Goal: Information Seeking & Learning: Learn about a topic

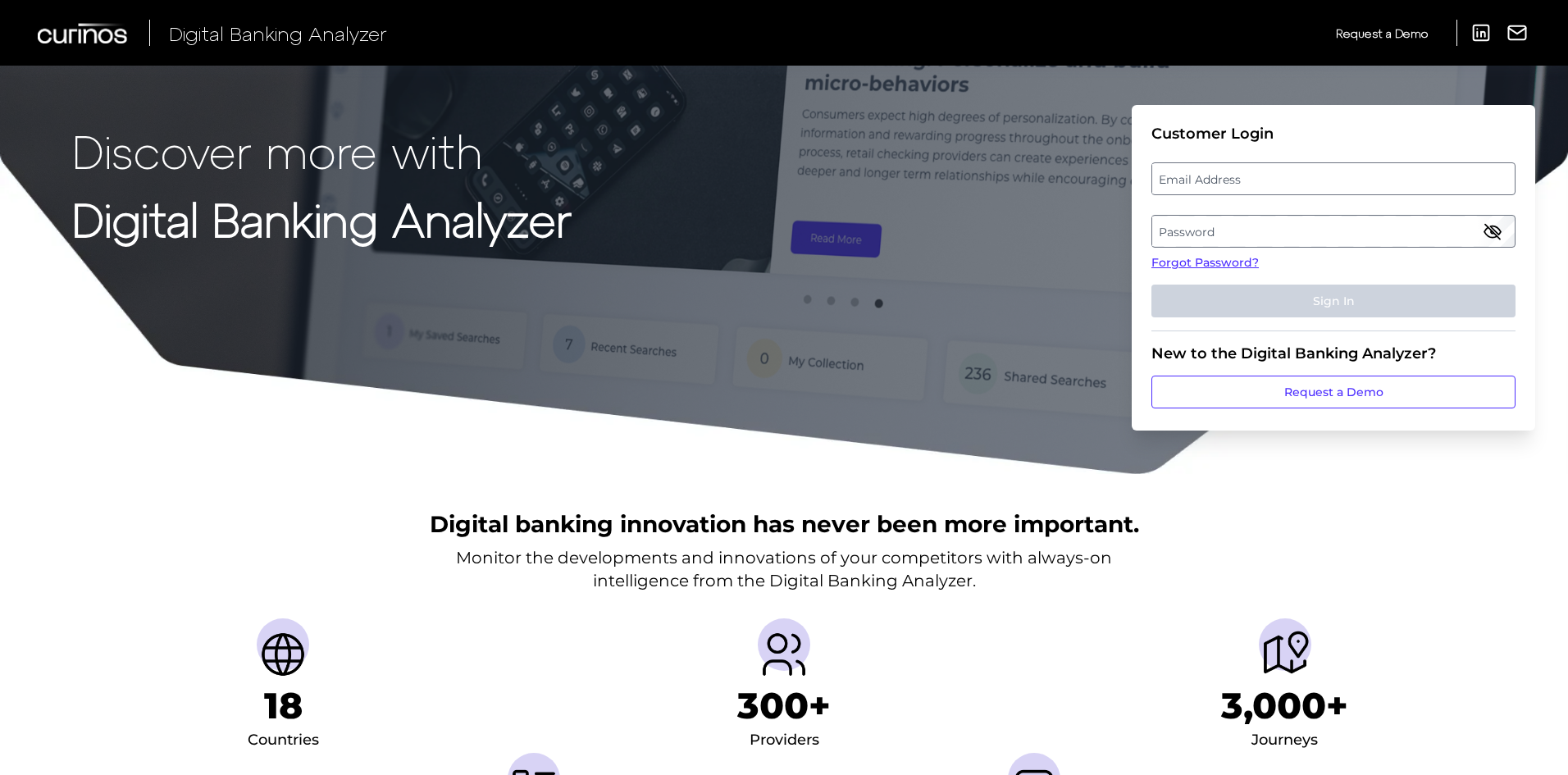
click at [1312, 169] on label "Email Address" at bounding box center [1334, 179] width 362 height 30
click at [1312, 169] on input "email" at bounding box center [1334, 179] width 364 height 33
click at [1298, 177] on input "Email Address" at bounding box center [1334, 179] width 364 height 33
type input "vic.cuvo@curinos.com"
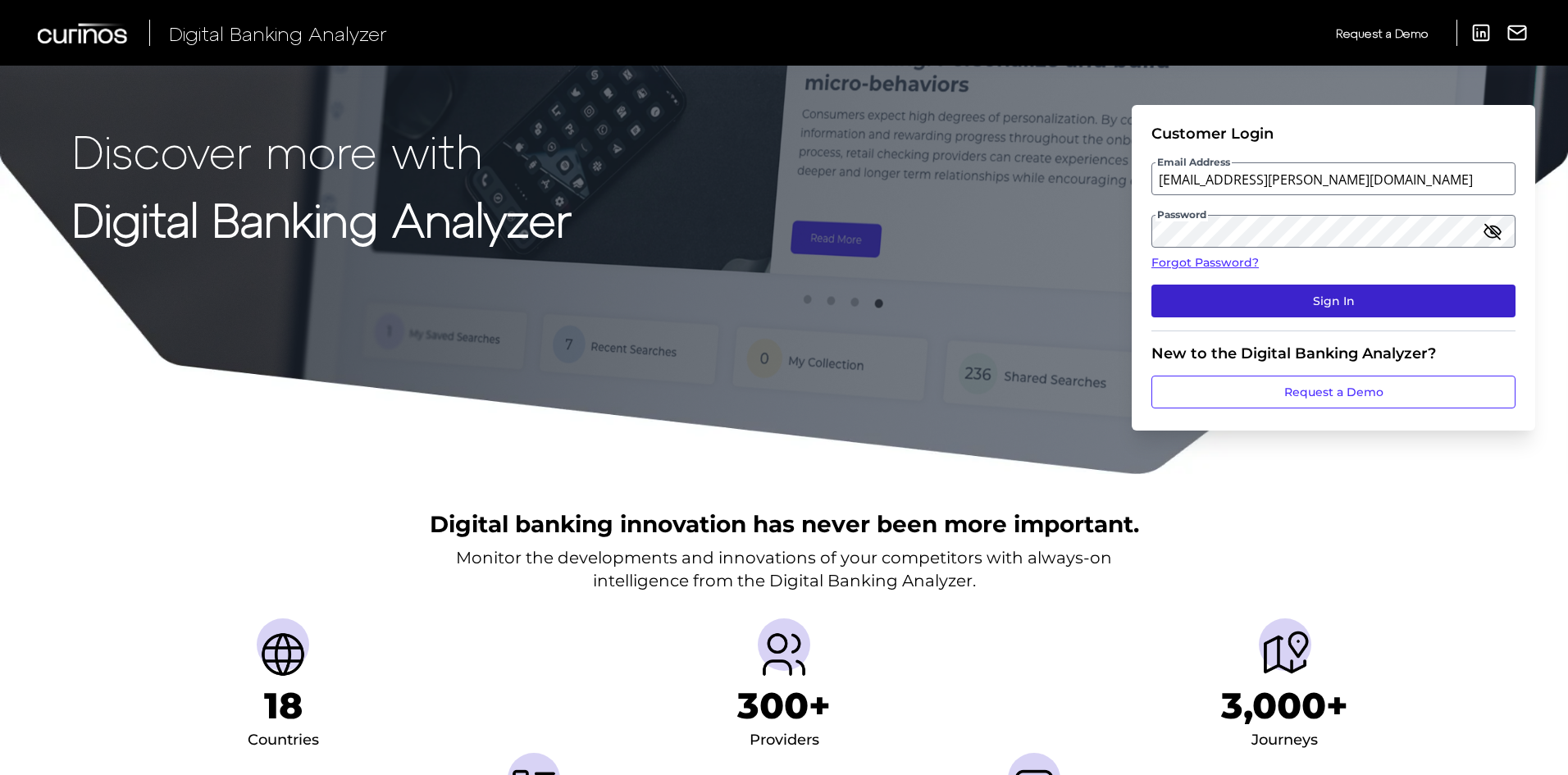
click at [1255, 305] on button "Sign In" at bounding box center [1334, 301] width 364 height 33
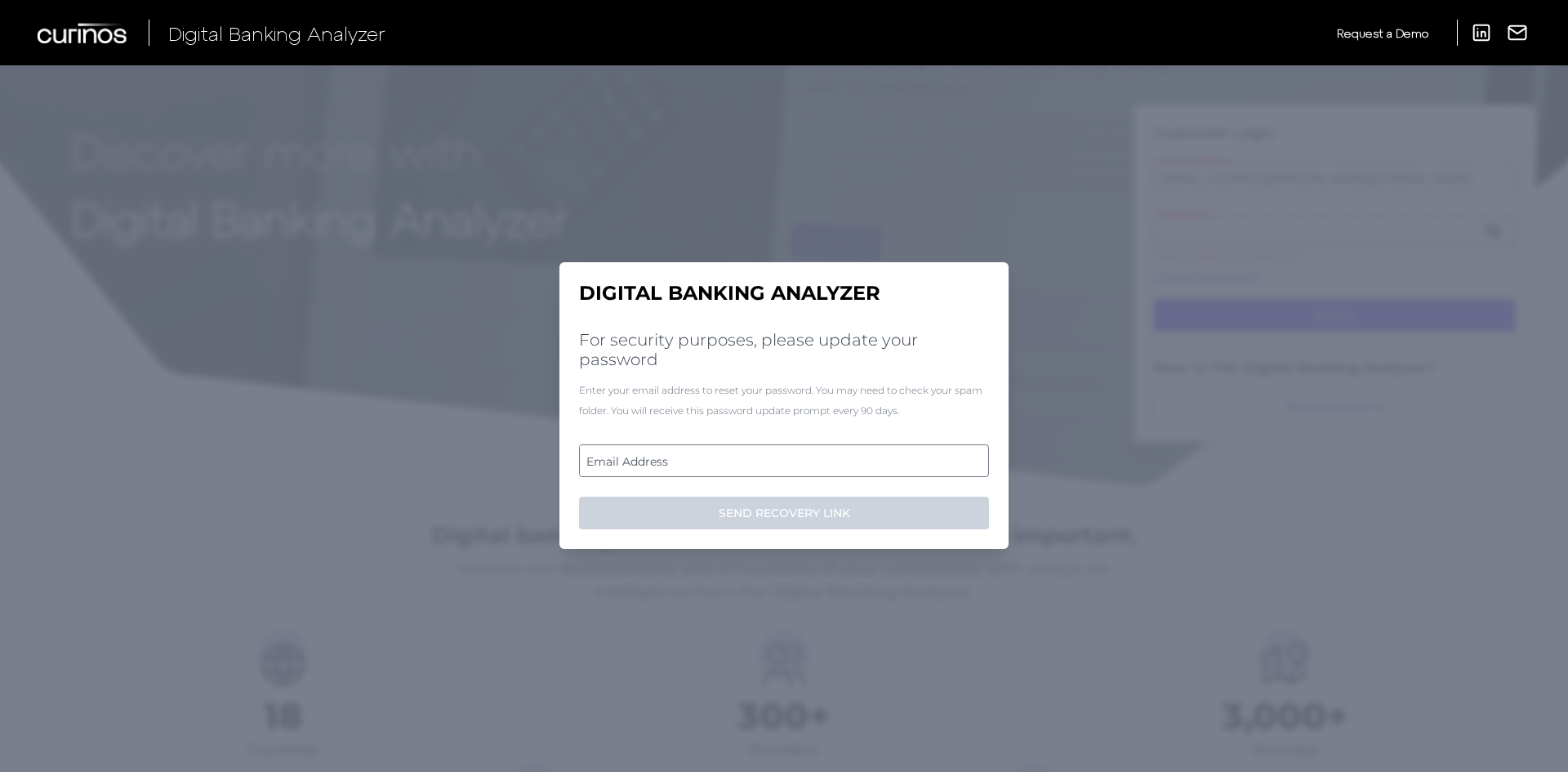
click at [646, 460] on label "Email Address" at bounding box center [784, 460] width 408 height 30
click at [646, 460] on input "email" at bounding box center [784, 460] width 410 height 33
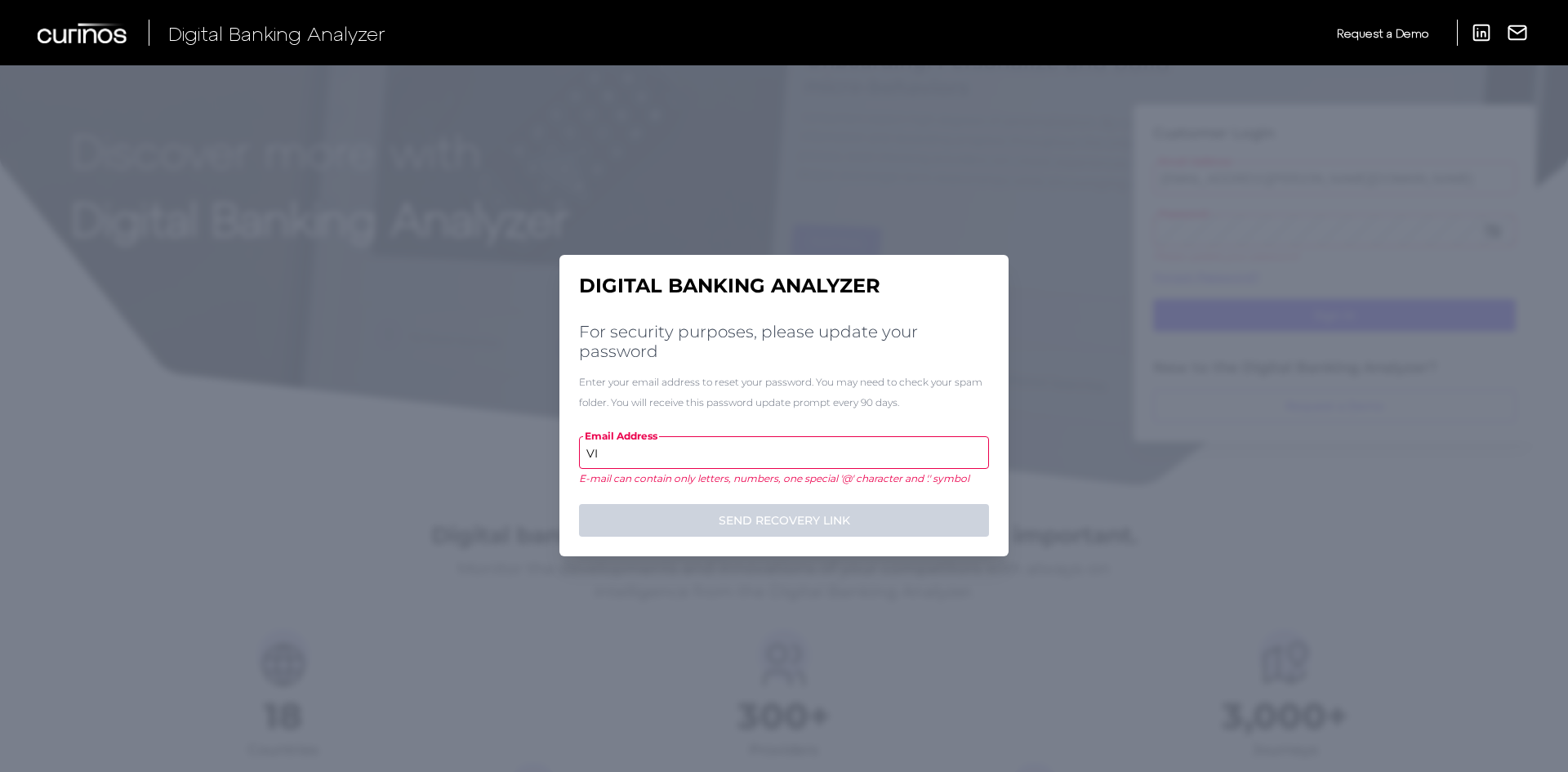
type input "V"
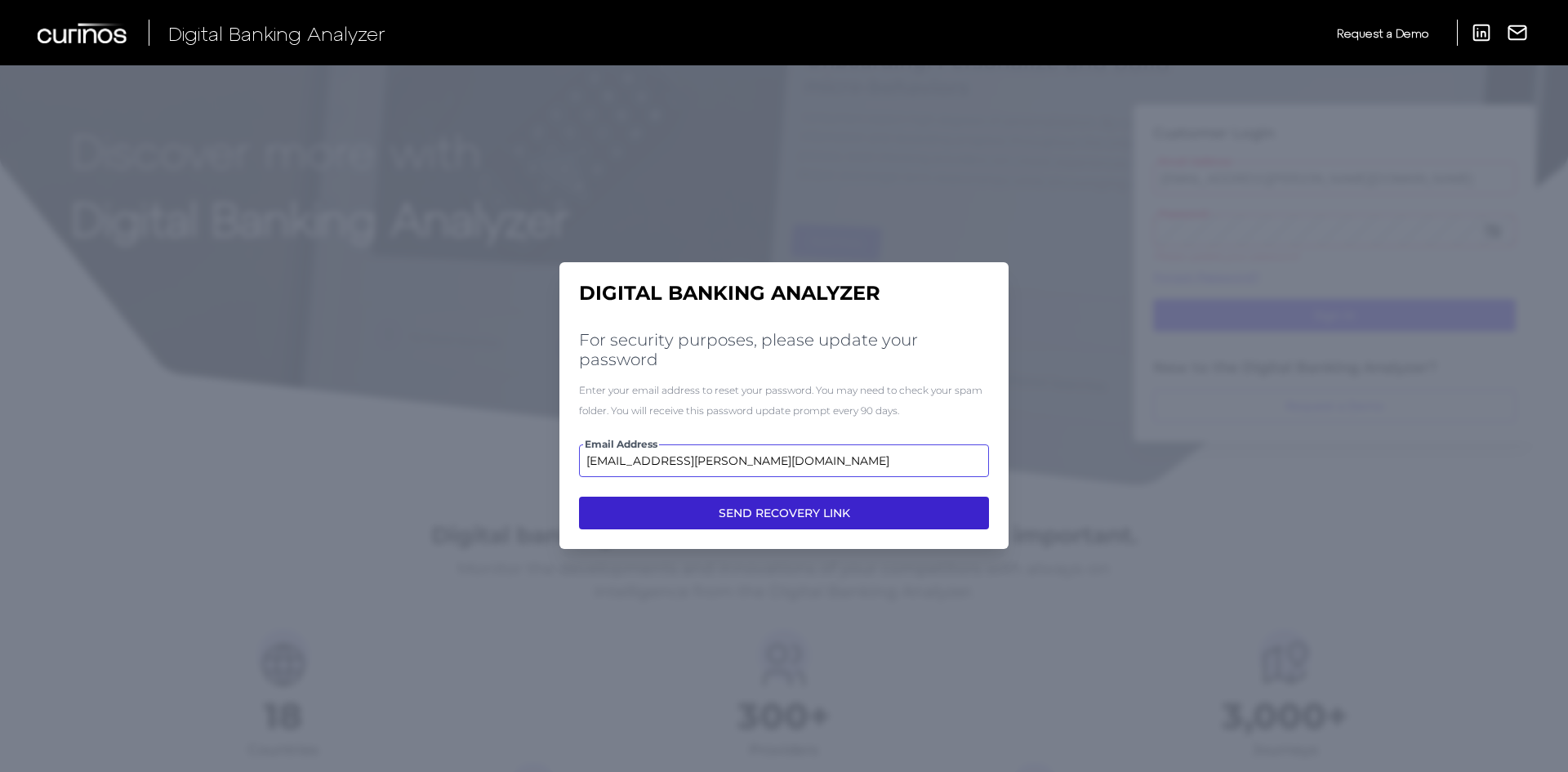
type input "vic.cuvo@curinos.com"
click at [729, 511] on button "SEND RECOVERY LINK" at bounding box center [784, 513] width 410 height 33
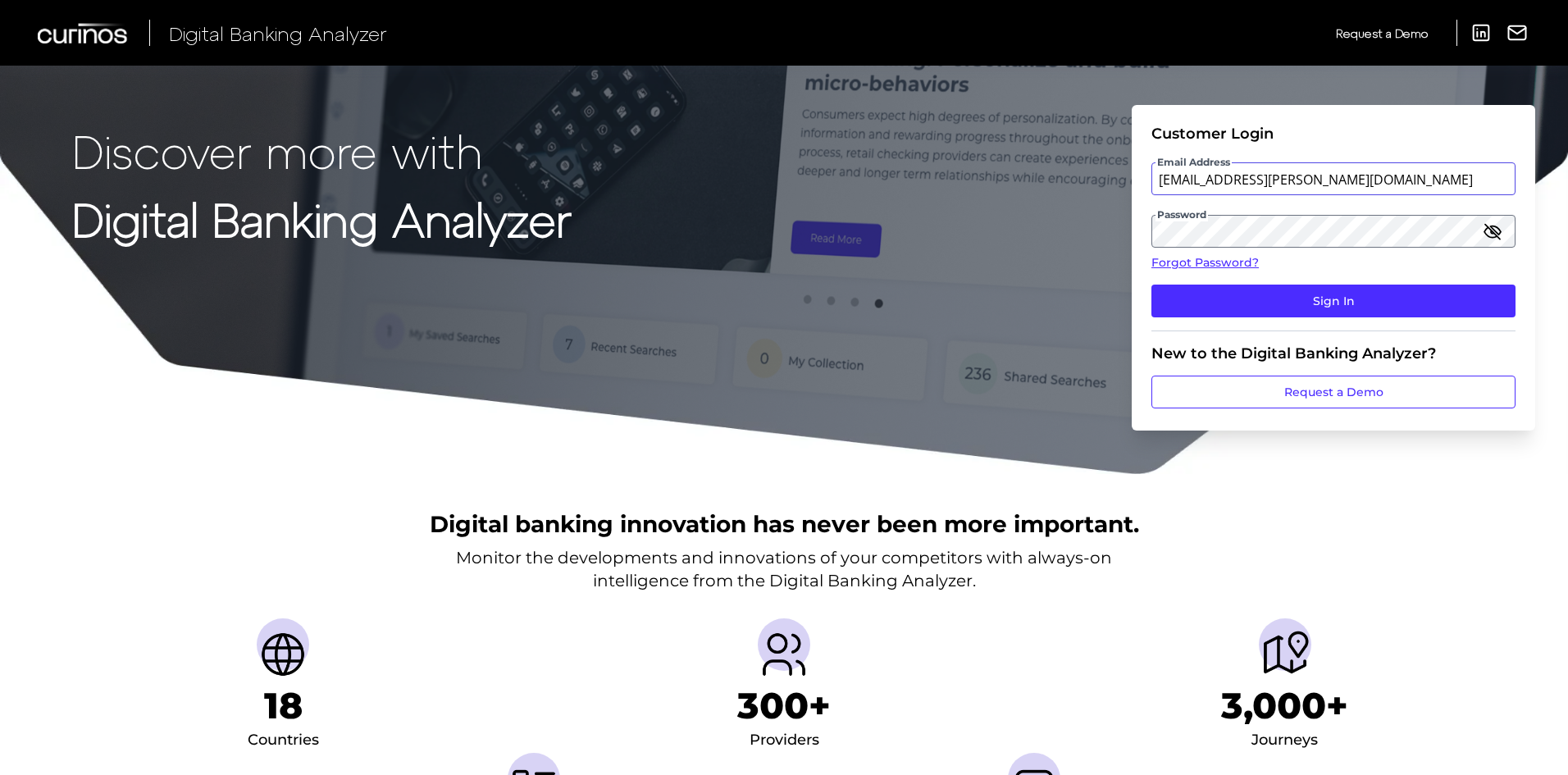
click at [1344, 175] on input "vic.cuvo@curinos.com" at bounding box center [1334, 179] width 364 height 33
click at [1341, 177] on input "vic.cuvo@curinos.com" at bounding box center [1334, 179] width 364 height 33
click at [1298, 184] on input "vic.cuvo@curinos.com" at bounding box center [1334, 179] width 364 height 33
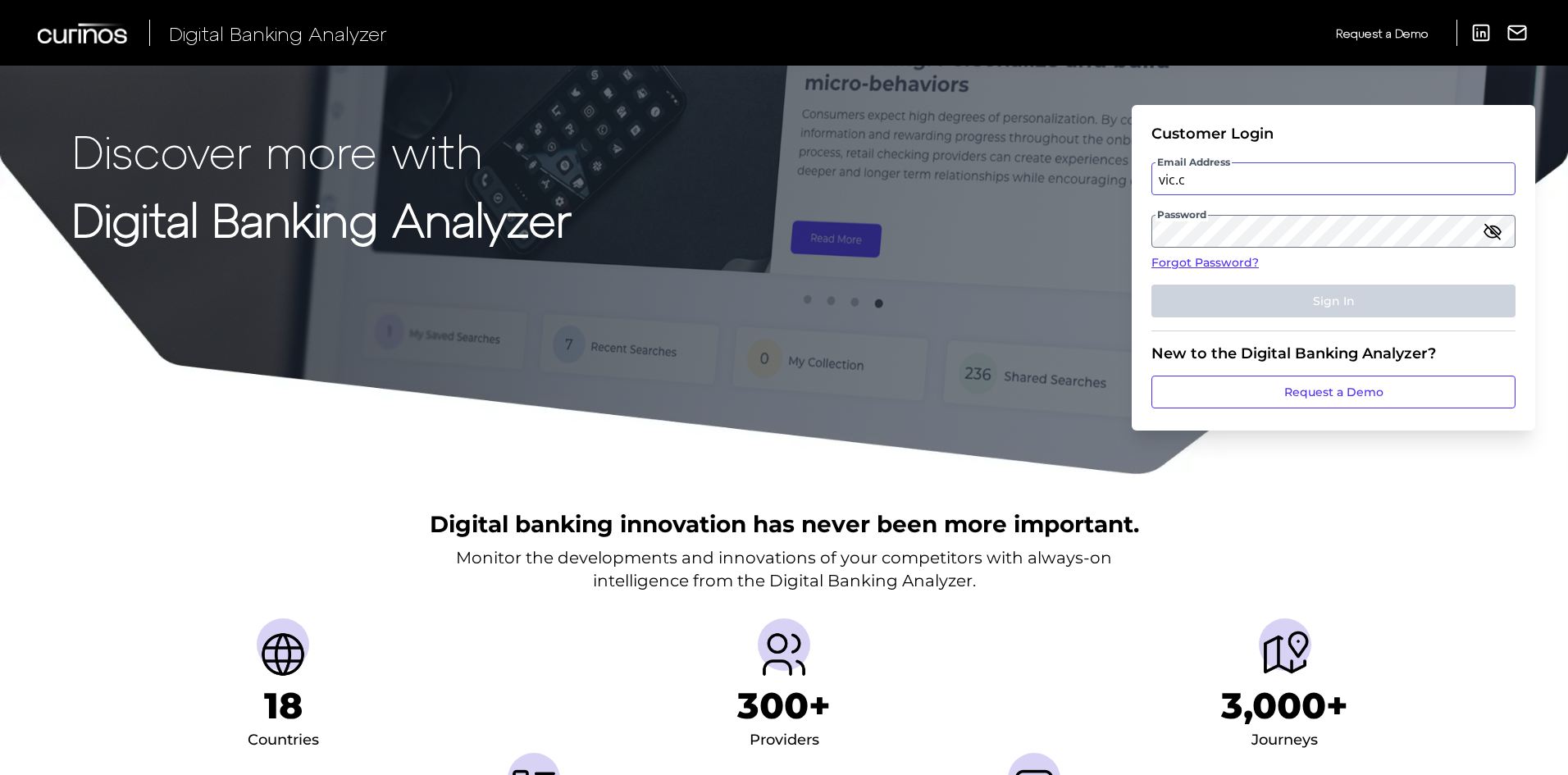
type input "[EMAIL_ADDRESS][PERSON_NAME][DOMAIN_NAME]"
click at [1492, 227] on icon "button" at bounding box center [1493, 231] width 17 height 12
click at [1338, 178] on input "[EMAIL_ADDRESS][PERSON_NAME][DOMAIN_NAME]" at bounding box center [1334, 179] width 364 height 33
click at [1492, 229] on icon "button" at bounding box center [1493, 231] width 20 height 20
click at [1234, 182] on label "Email Address" at bounding box center [1334, 179] width 362 height 30
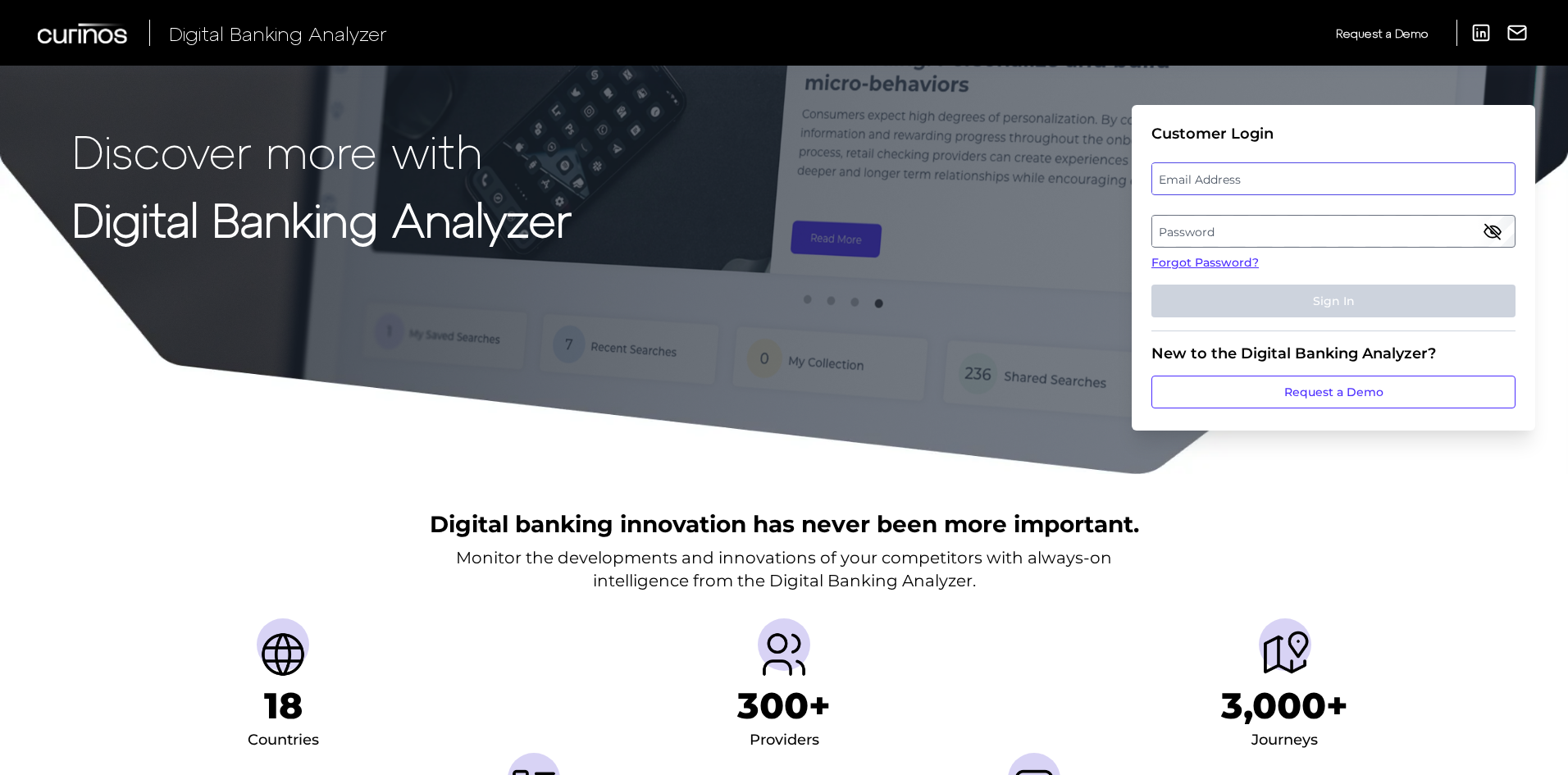
click at [1234, 182] on input "email" at bounding box center [1334, 179] width 364 height 33
type input "[EMAIL_ADDRESS][PERSON_NAME][DOMAIN_NAME]"
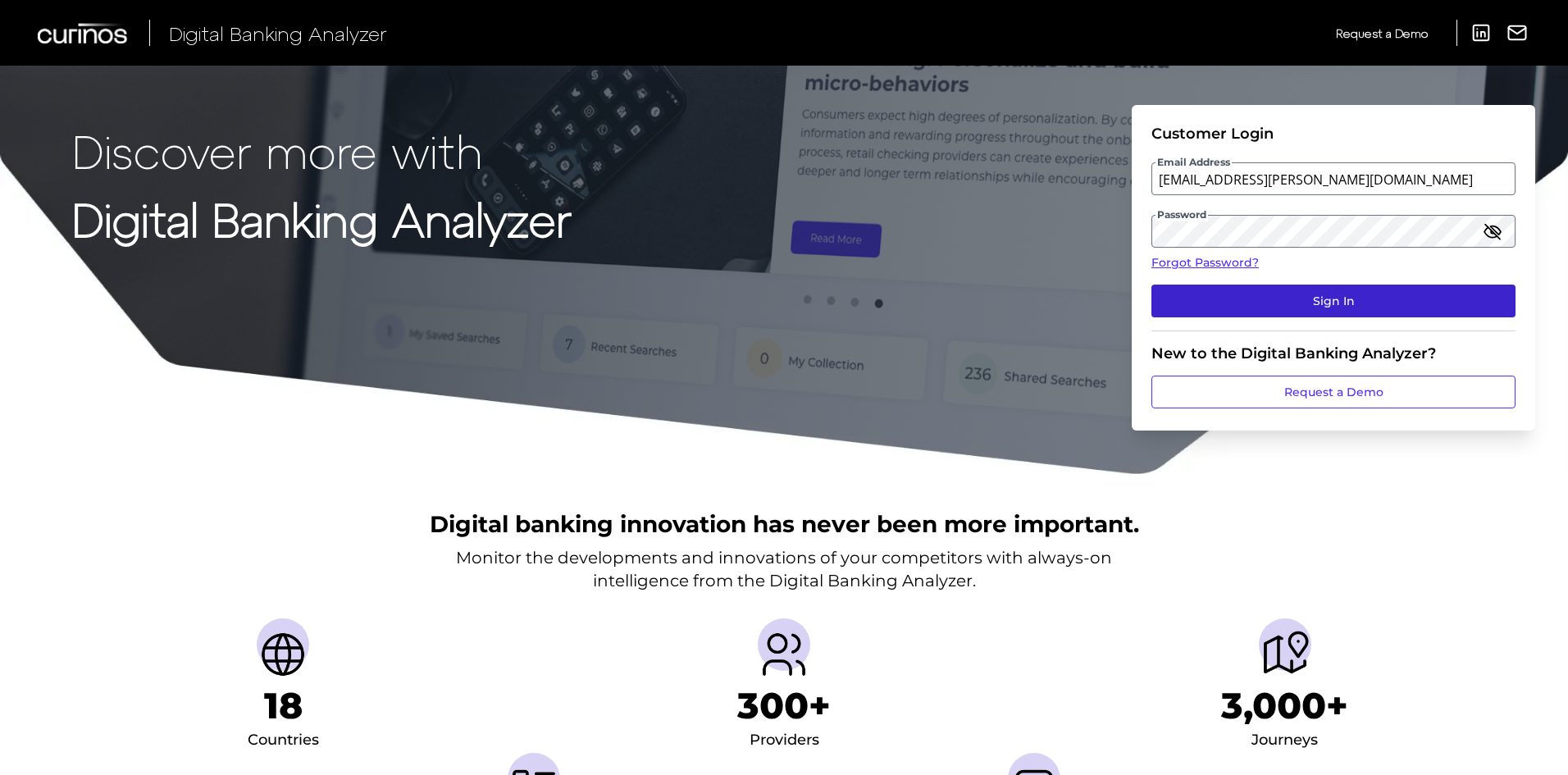
click at [1262, 300] on button "Sign In" at bounding box center [1334, 301] width 364 height 33
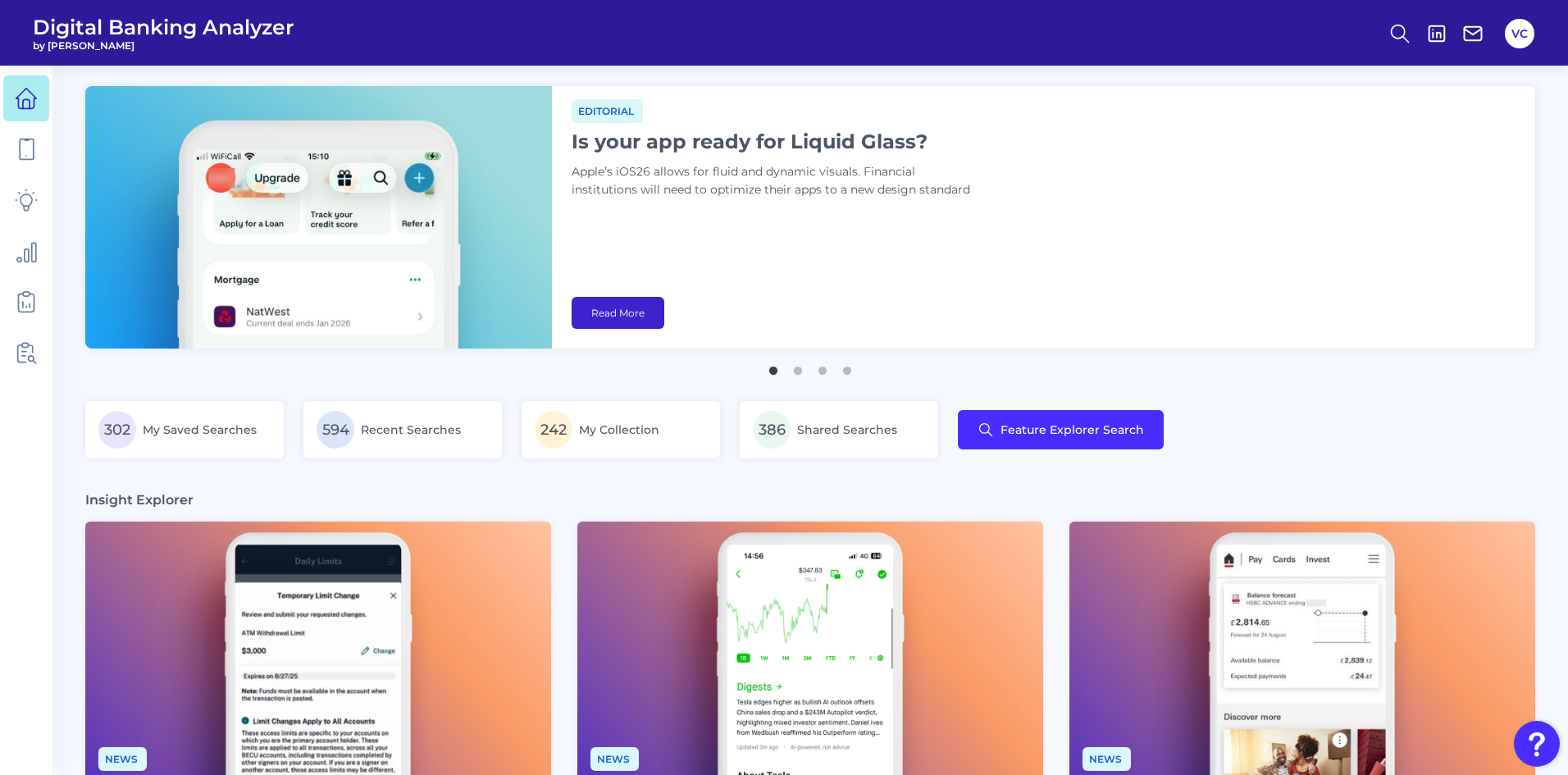
click at [654, 301] on link "Read More" at bounding box center [618, 313] width 92 height 32
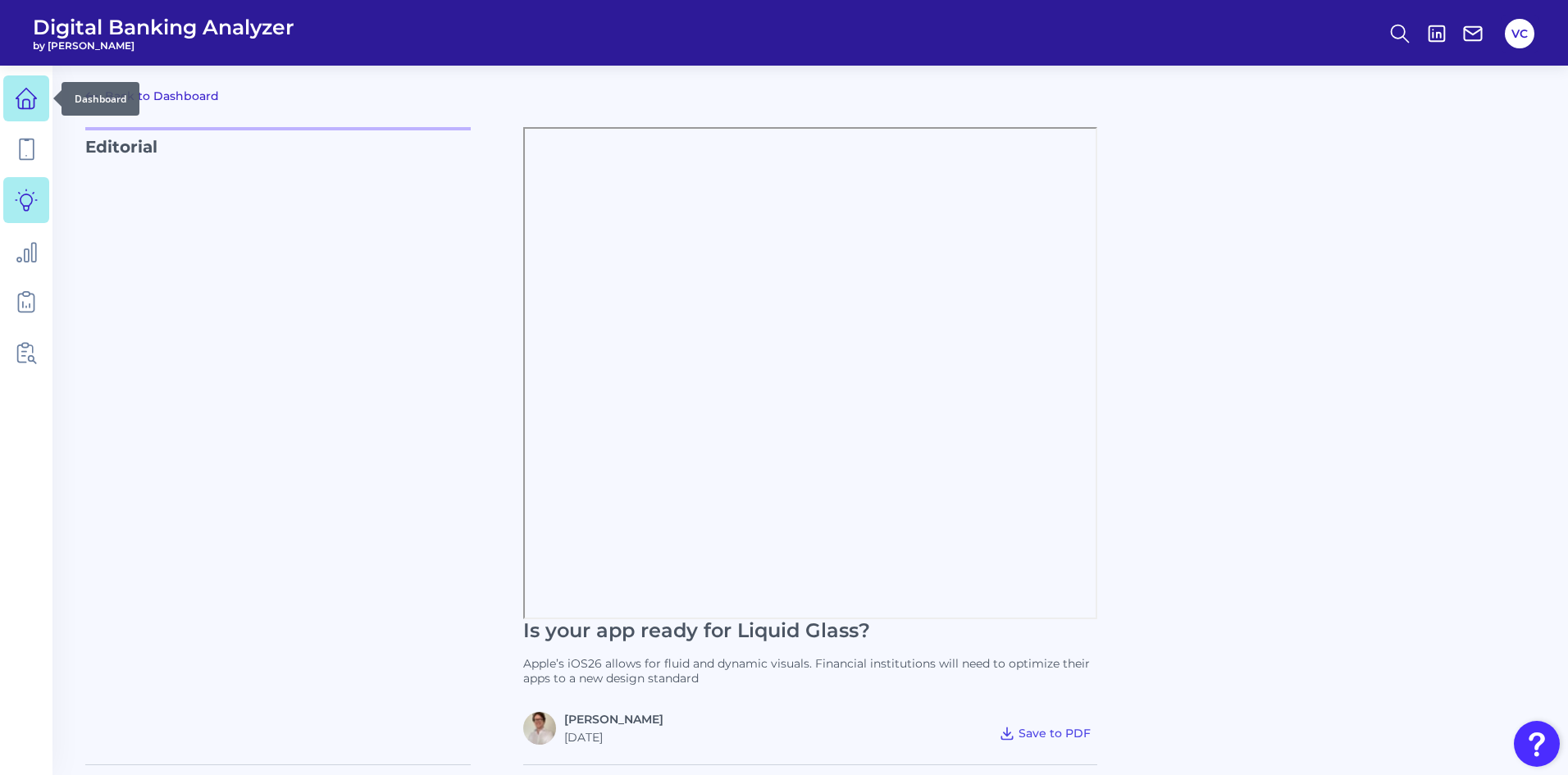
click at [36, 89] on icon at bounding box center [26, 98] width 23 height 23
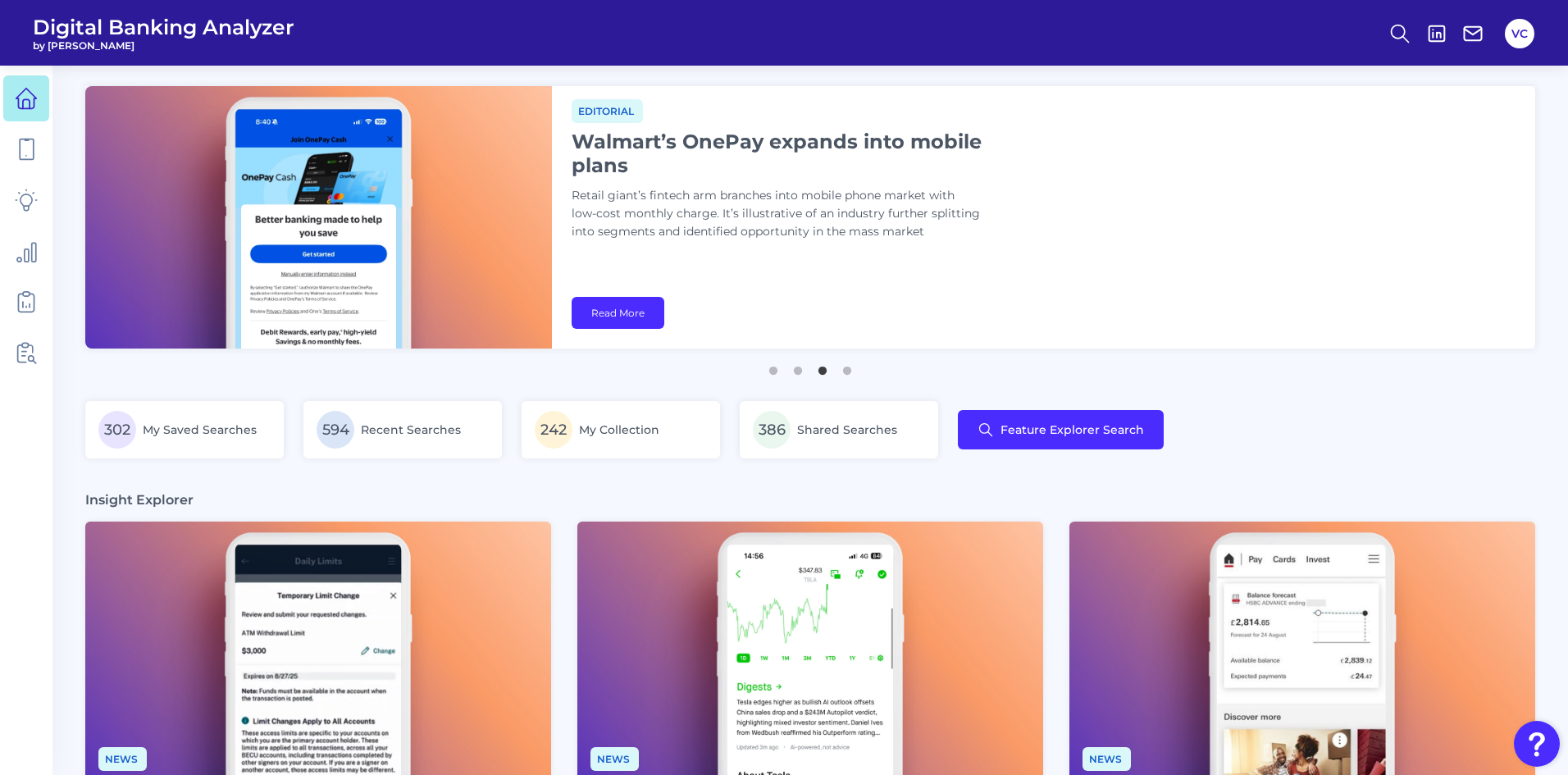
click at [529, 384] on main "News Appdates August Each month, we provide a collection of notable in-app upda…" at bounding box center [784, 780] width 1568 height 1561
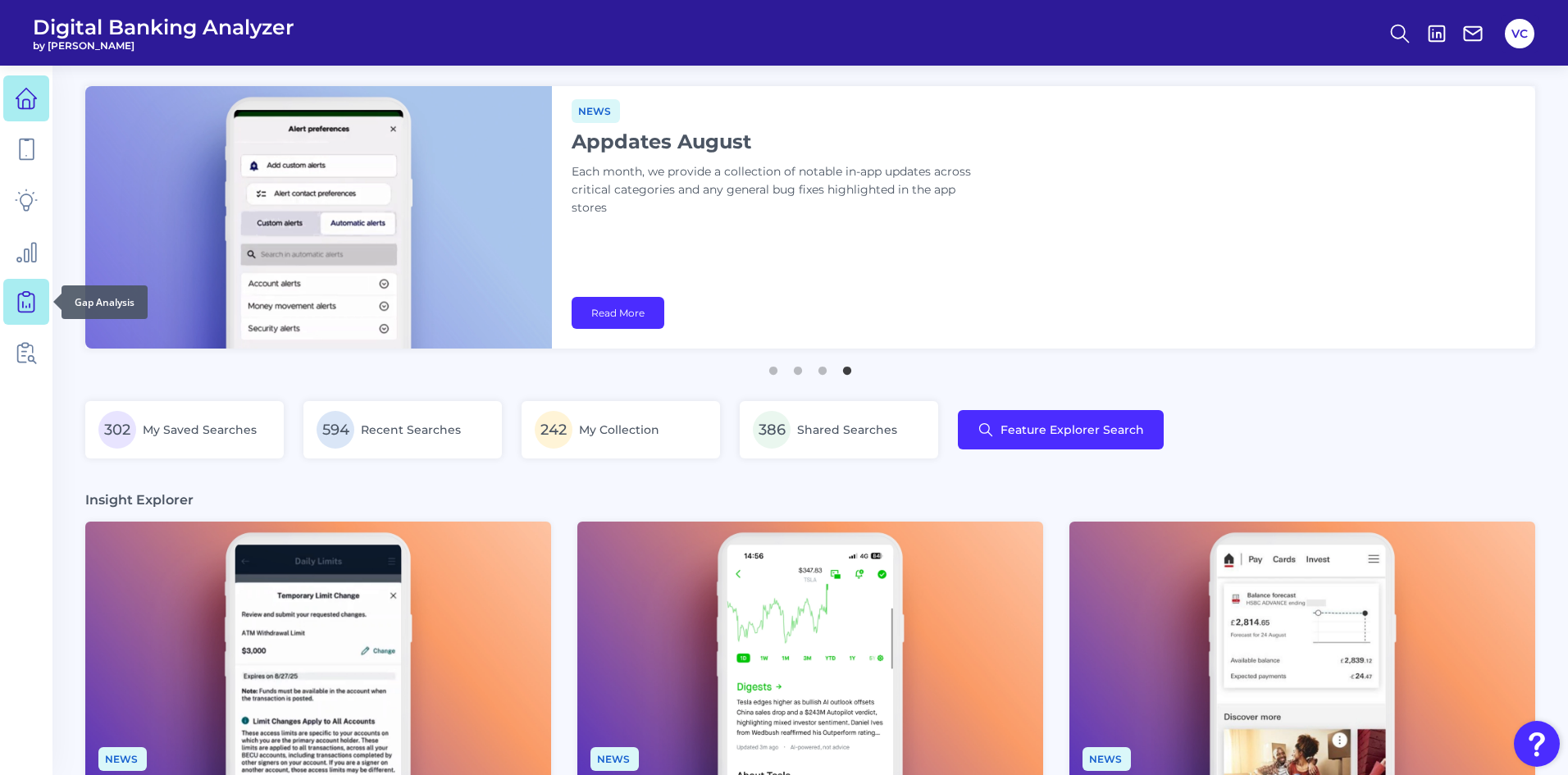
click at [29, 301] on icon at bounding box center [26, 302] width 23 height 23
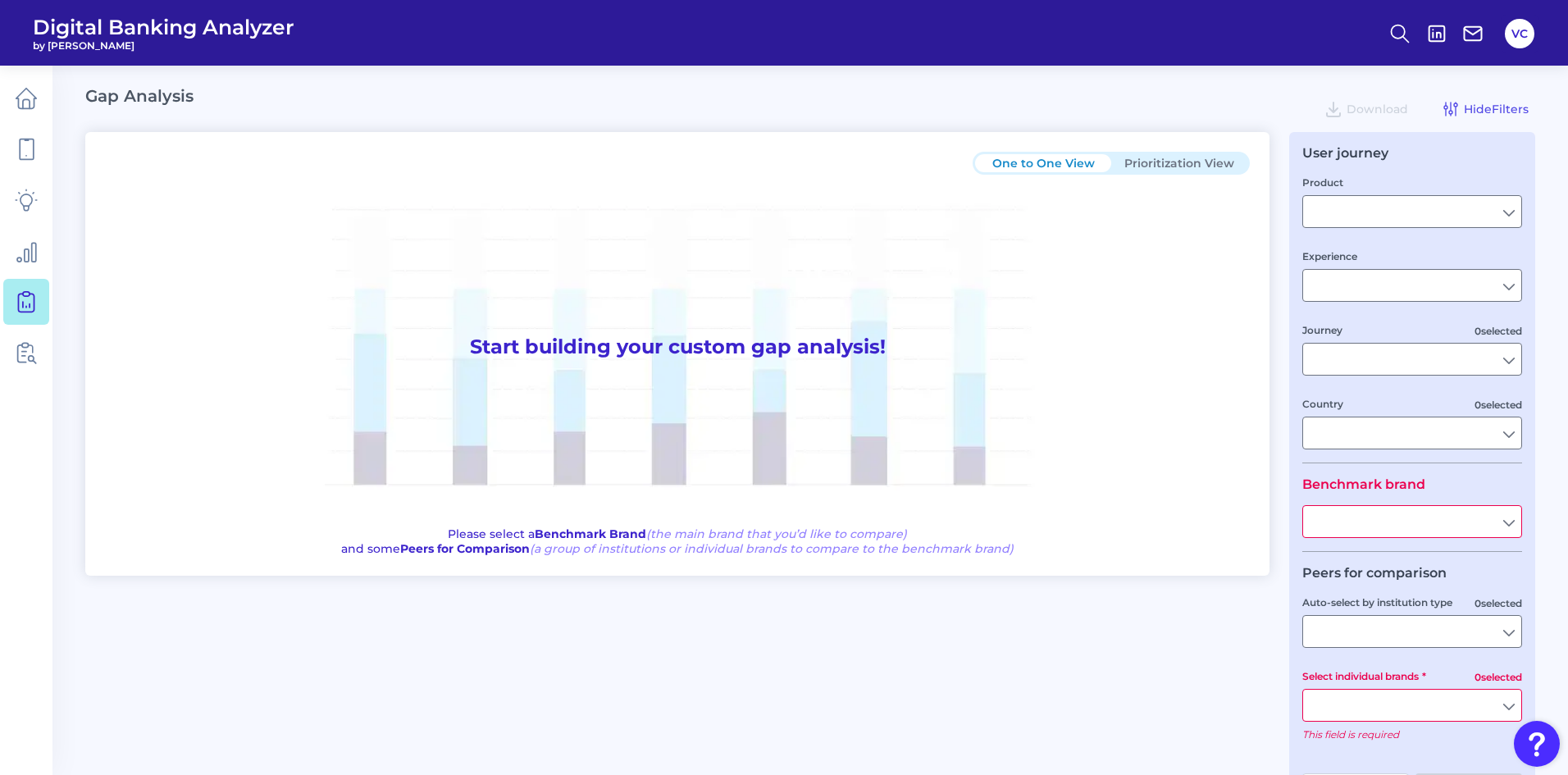
type input "Checking / Current Account"
type input "Mobile Servicing"
type input "Pre-Login Area, New Customer Onboarding, Login & Authentication, Accounts and t…"
type input "[GEOGRAPHIC_DATA]"
type input "All Select individual brands"
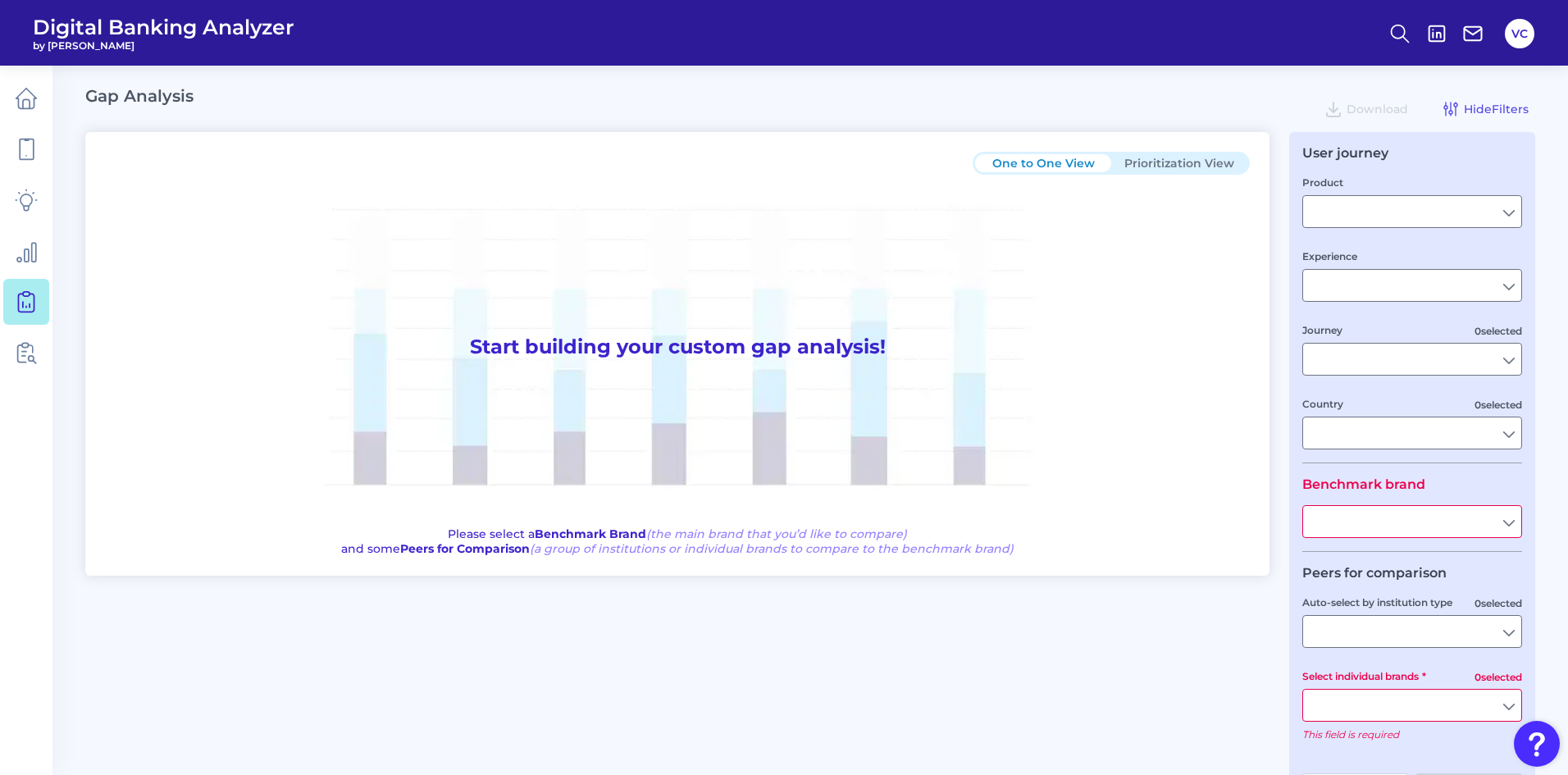
type input "All Journeys"
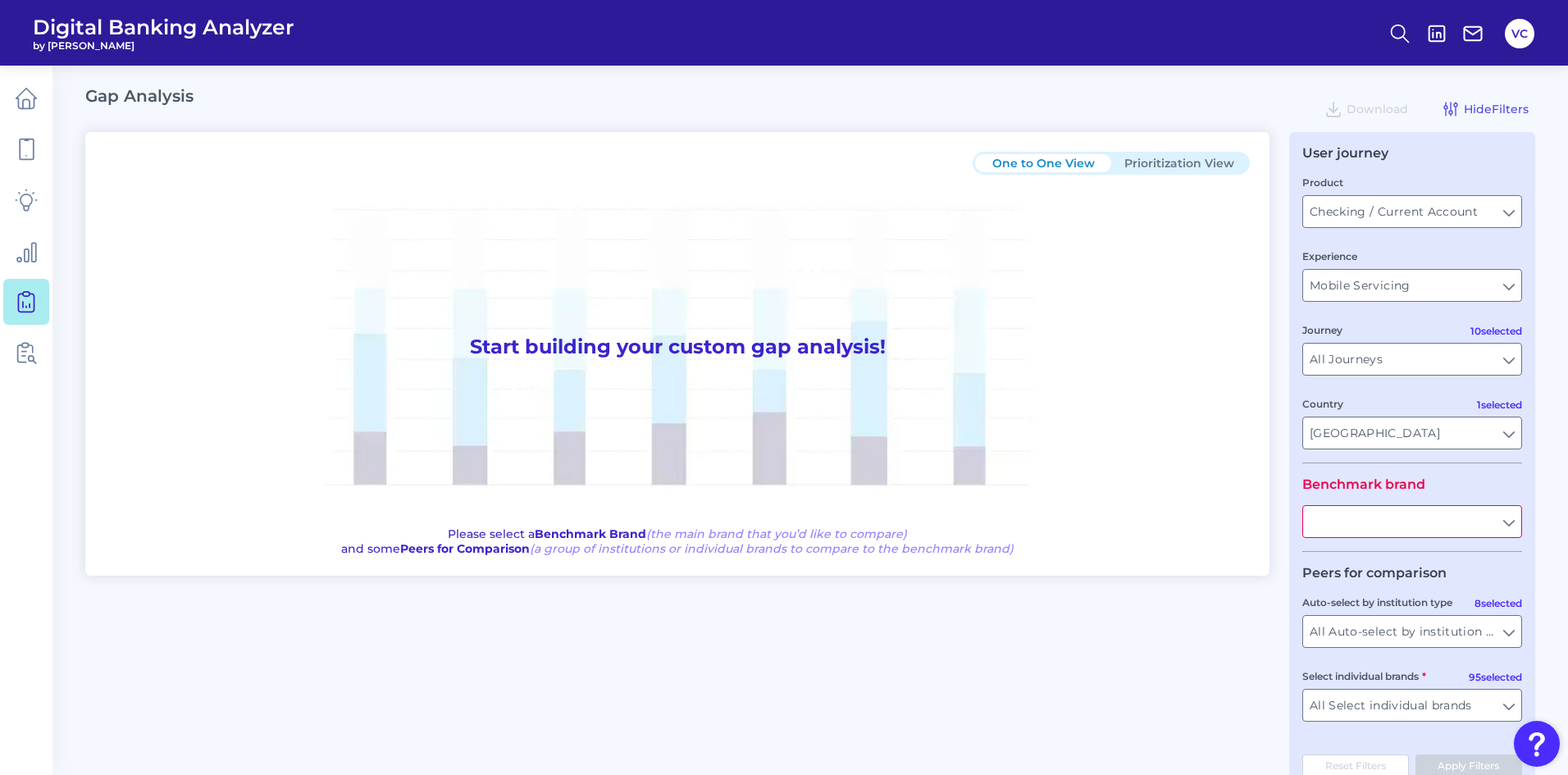
click at [1177, 162] on button "Prioritization View" at bounding box center [1179, 163] width 136 height 18
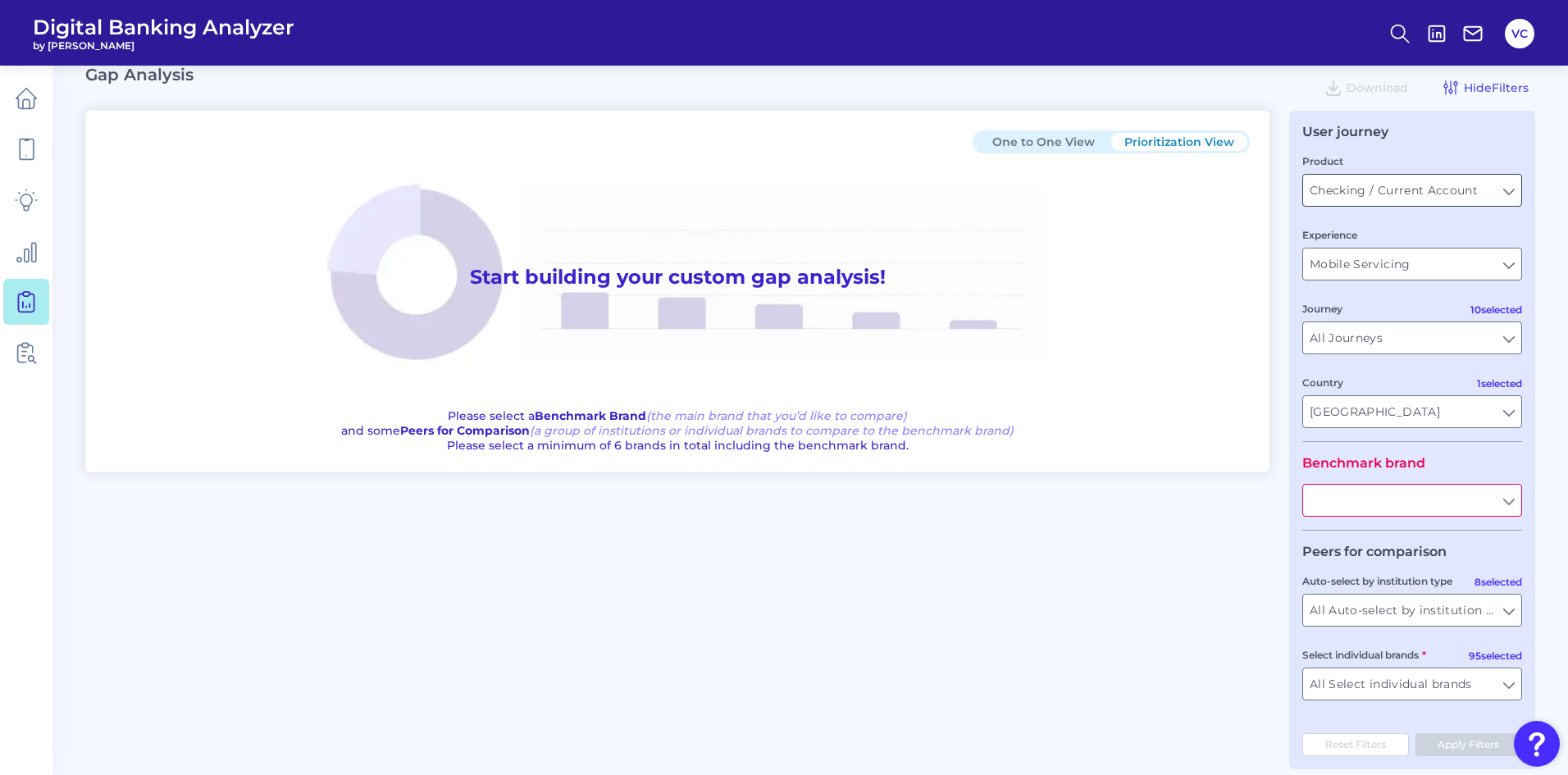
scroll to position [40, 0]
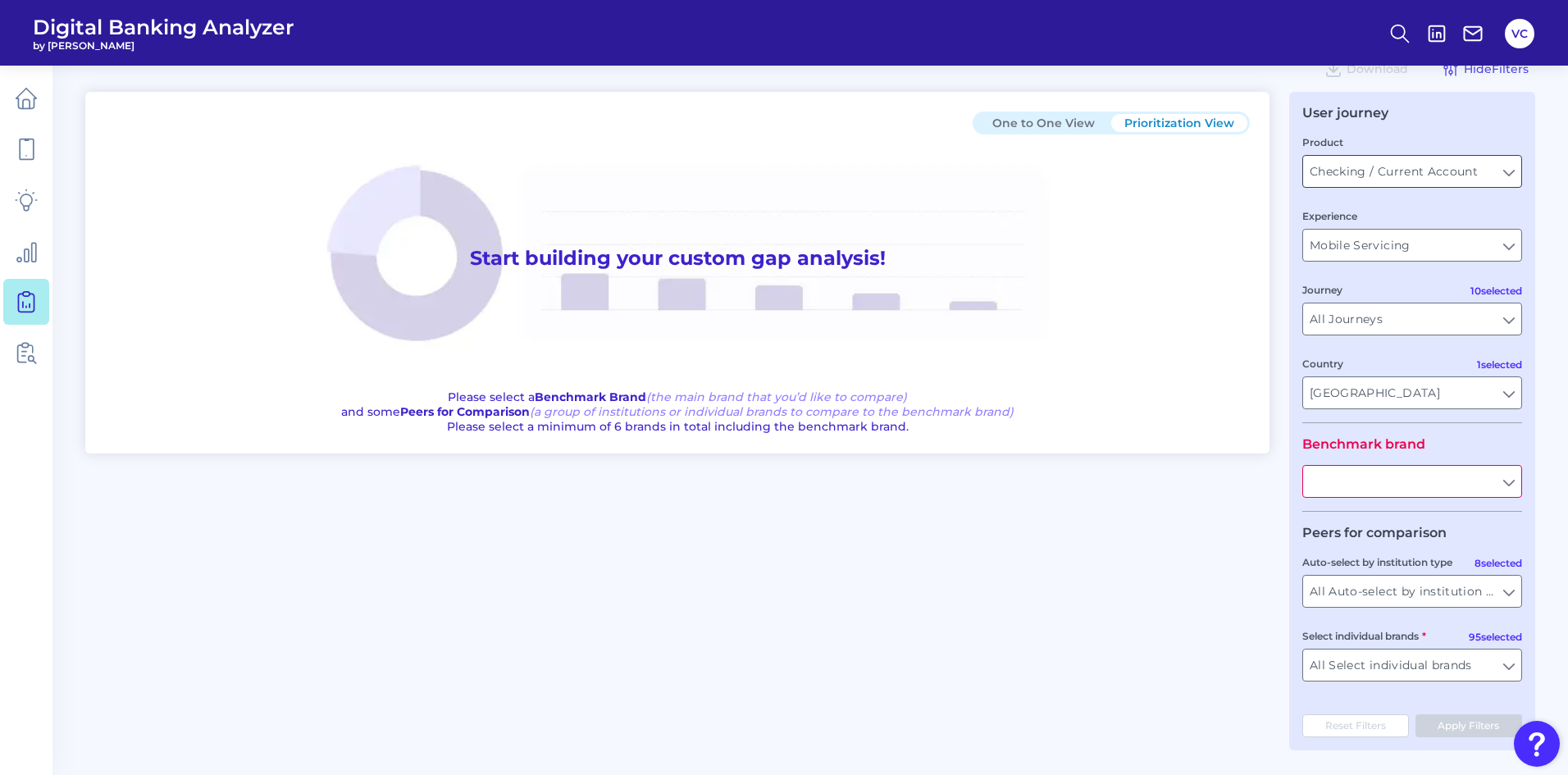
click at [1374, 174] on input "Checking / Current Account" at bounding box center [1413, 172] width 218 height 31
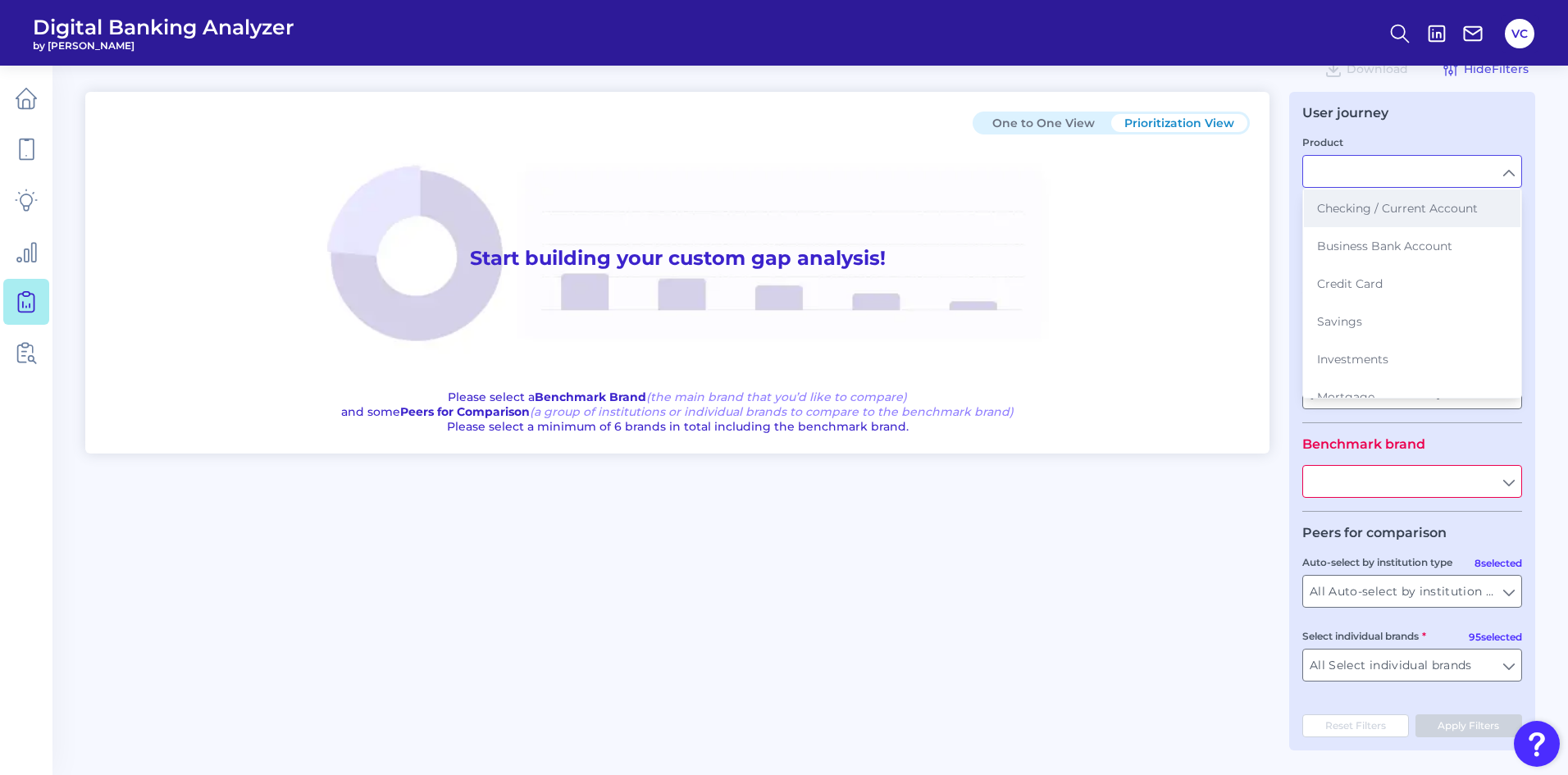
click at [1368, 203] on span "Checking / Current Account" at bounding box center [1397, 208] width 161 height 15
type input "Checking / Current Account"
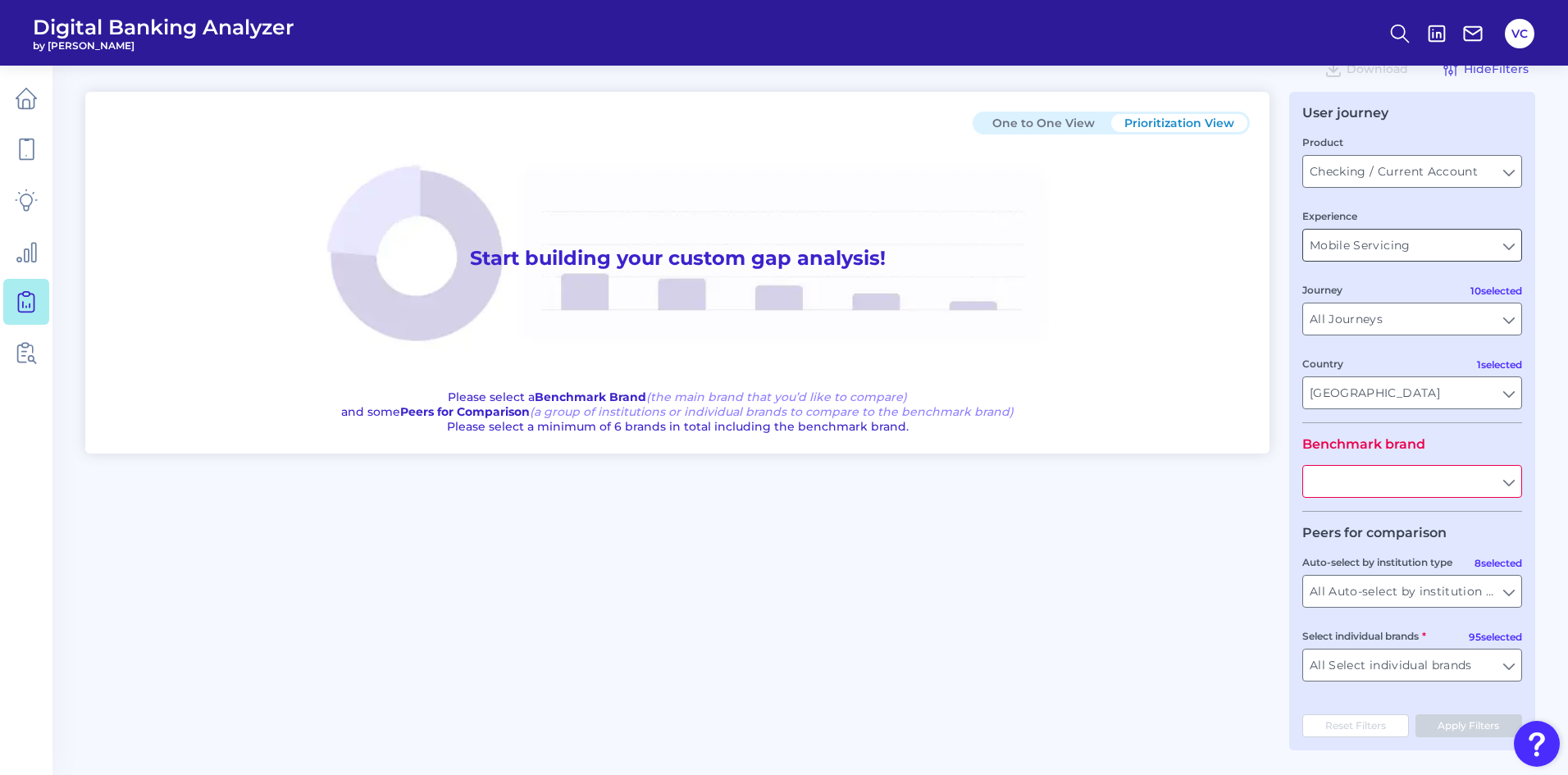
click at [1368, 257] on input "Mobile Servicing" at bounding box center [1413, 245] width 218 height 31
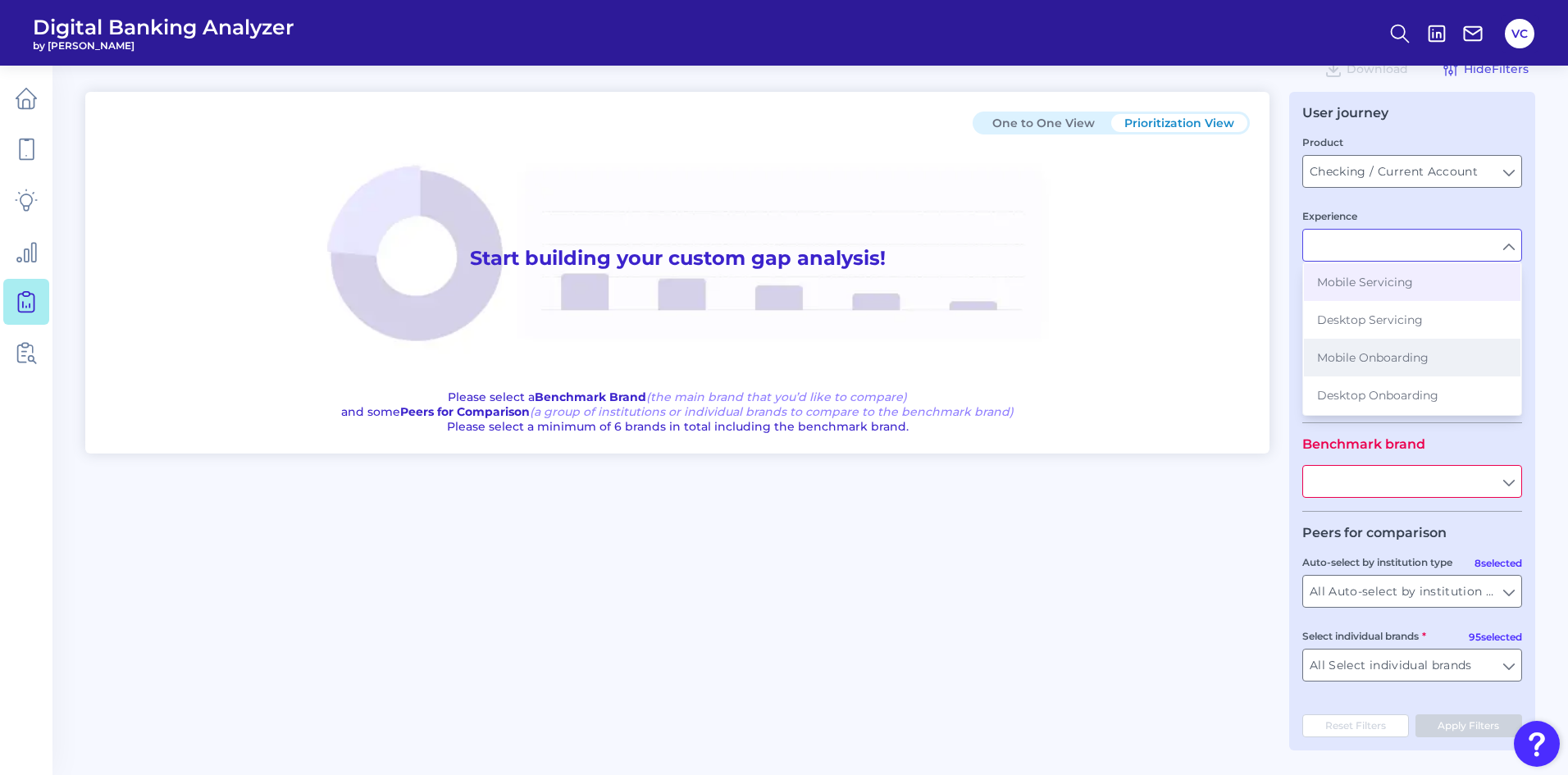
click at [1357, 367] on button "Mobile Onboarding" at bounding box center [1413, 357] width 216 height 38
type input "Mobile Onboarding"
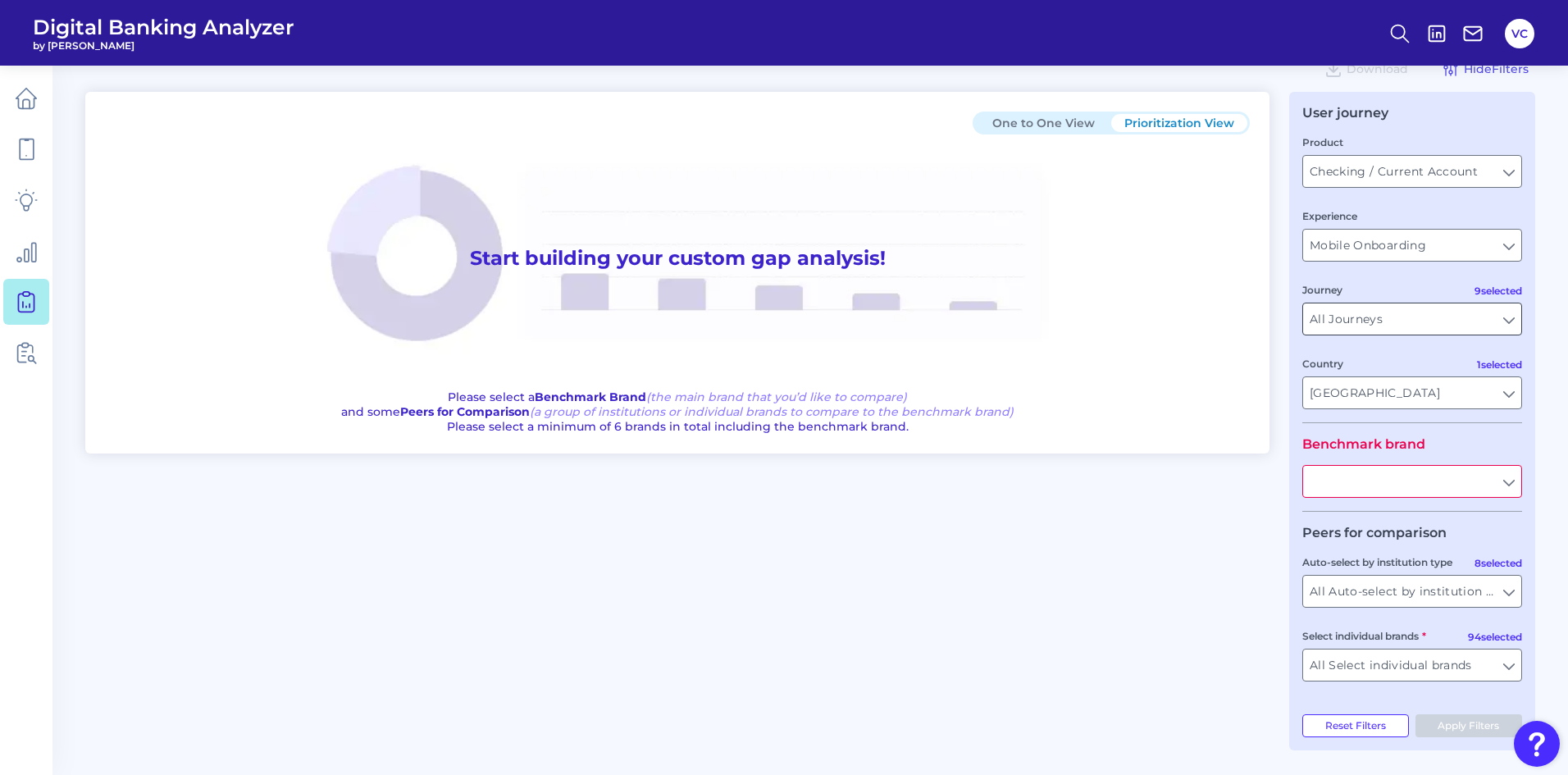
click at [1366, 324] on input "All Journeys" at bounding box center [1413, 319] width 218 height 31
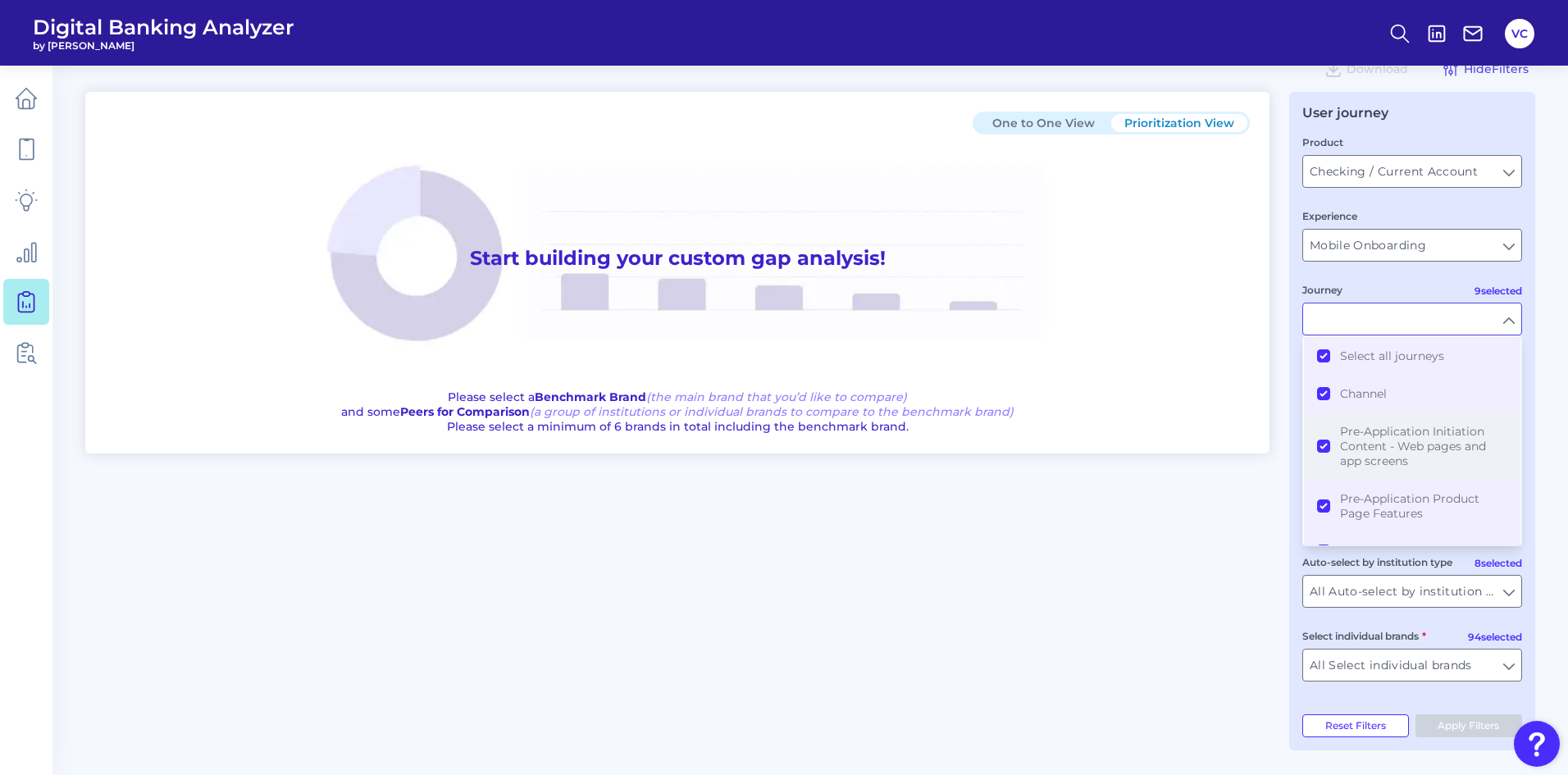
scroll to position [164, 0]
click at [1261, 520] on div "One to One View Prioritization View Start building your custom gap analysis! Pl…" at bounding box center [810, 421] width 1450 height 659
type input "All Journeys"
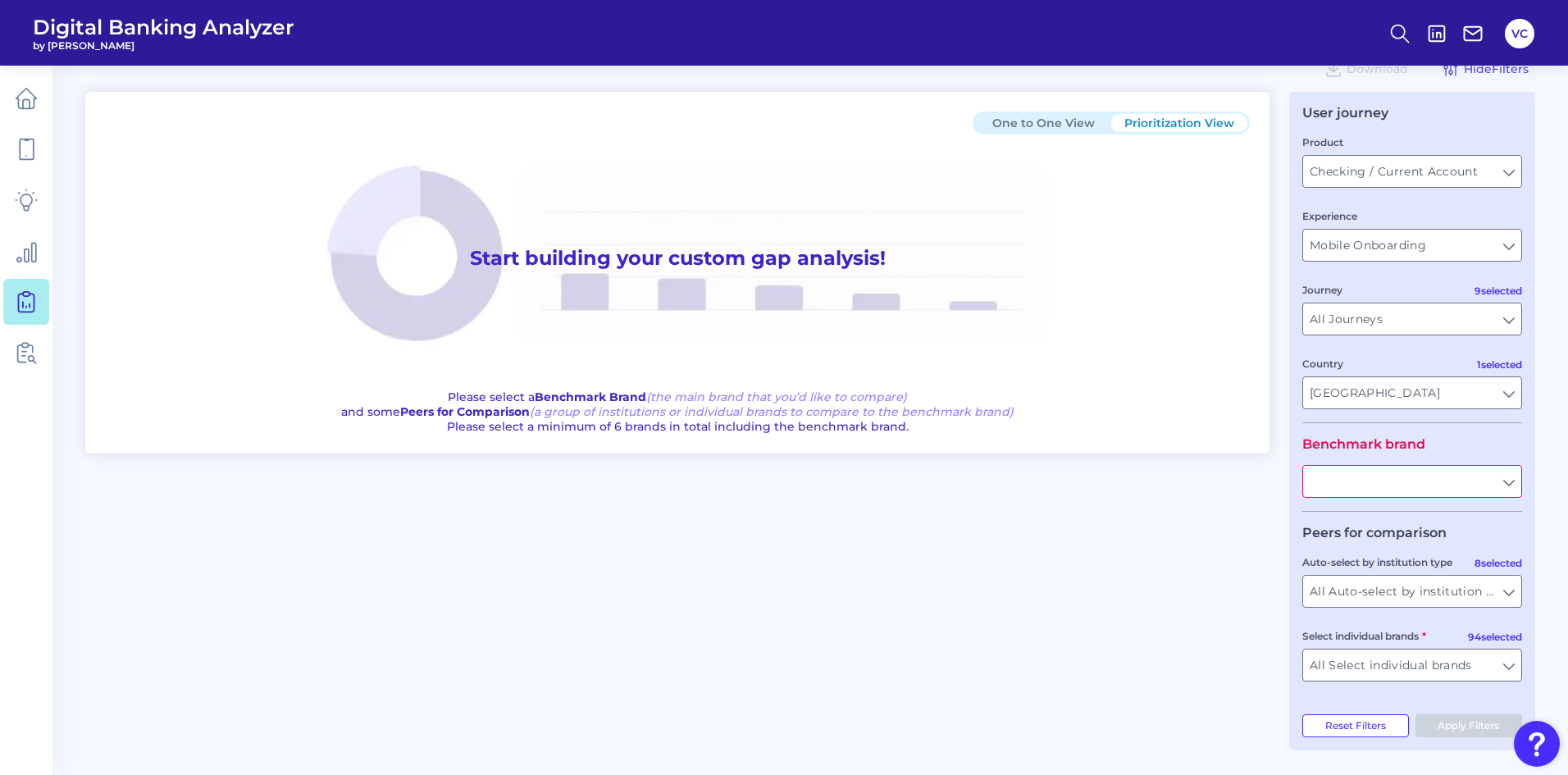
click at [1375, 479] on input "text" at bounding box center [1413, 481] width 218 height 31
click at [1372, 521] on span "PNC Bank" at bounding box center [1344, 518] width 55 height 15
type input "PNC Bank"
click at [1388, 597] on input "All Auto-select by institution types" at bounding box center [1413, 591] width 218 height 31
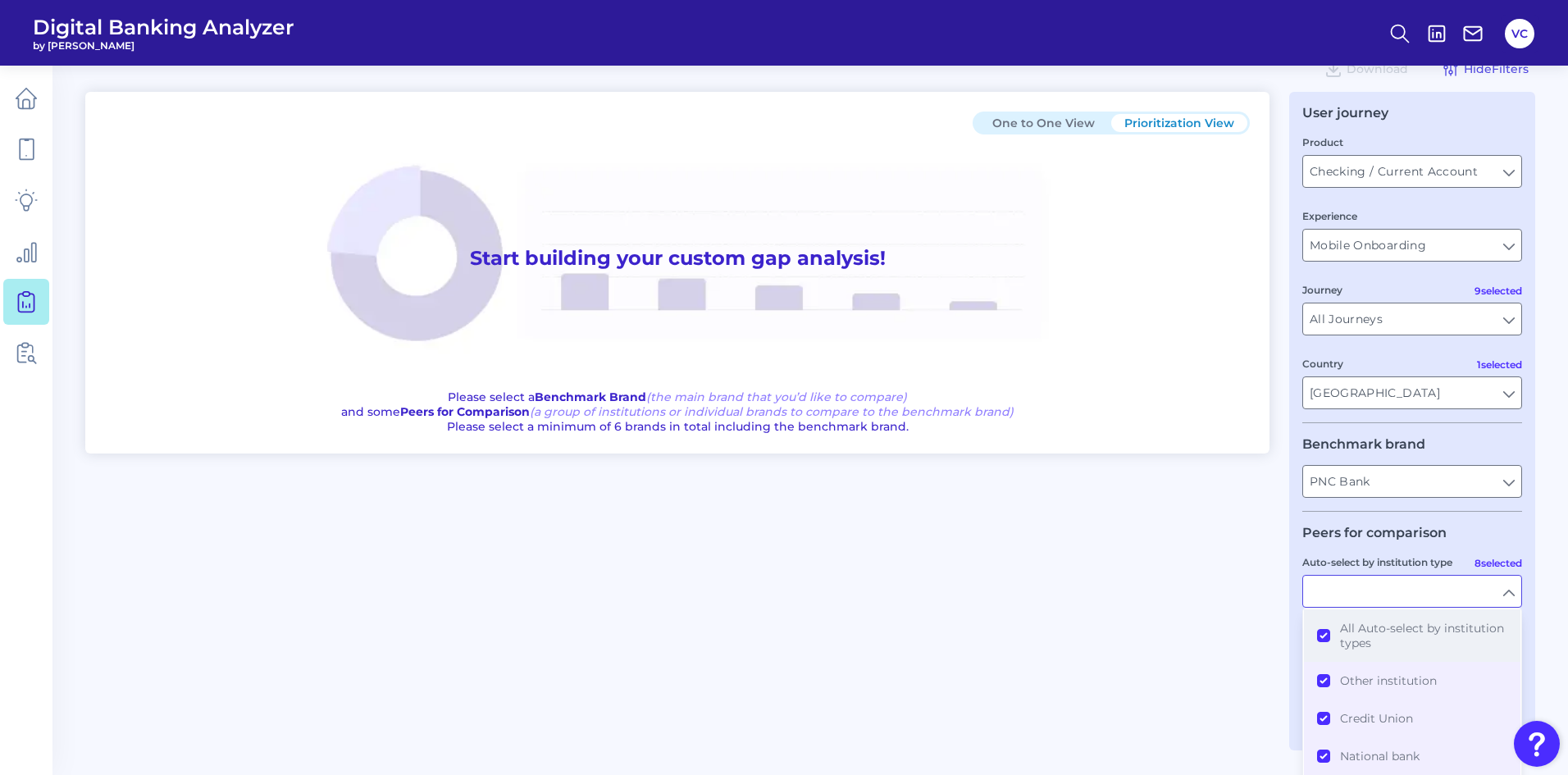
click at [1324, 636] on button "All Auto-select by institution types" at bounding box center [1413, 636] width 216 height 53
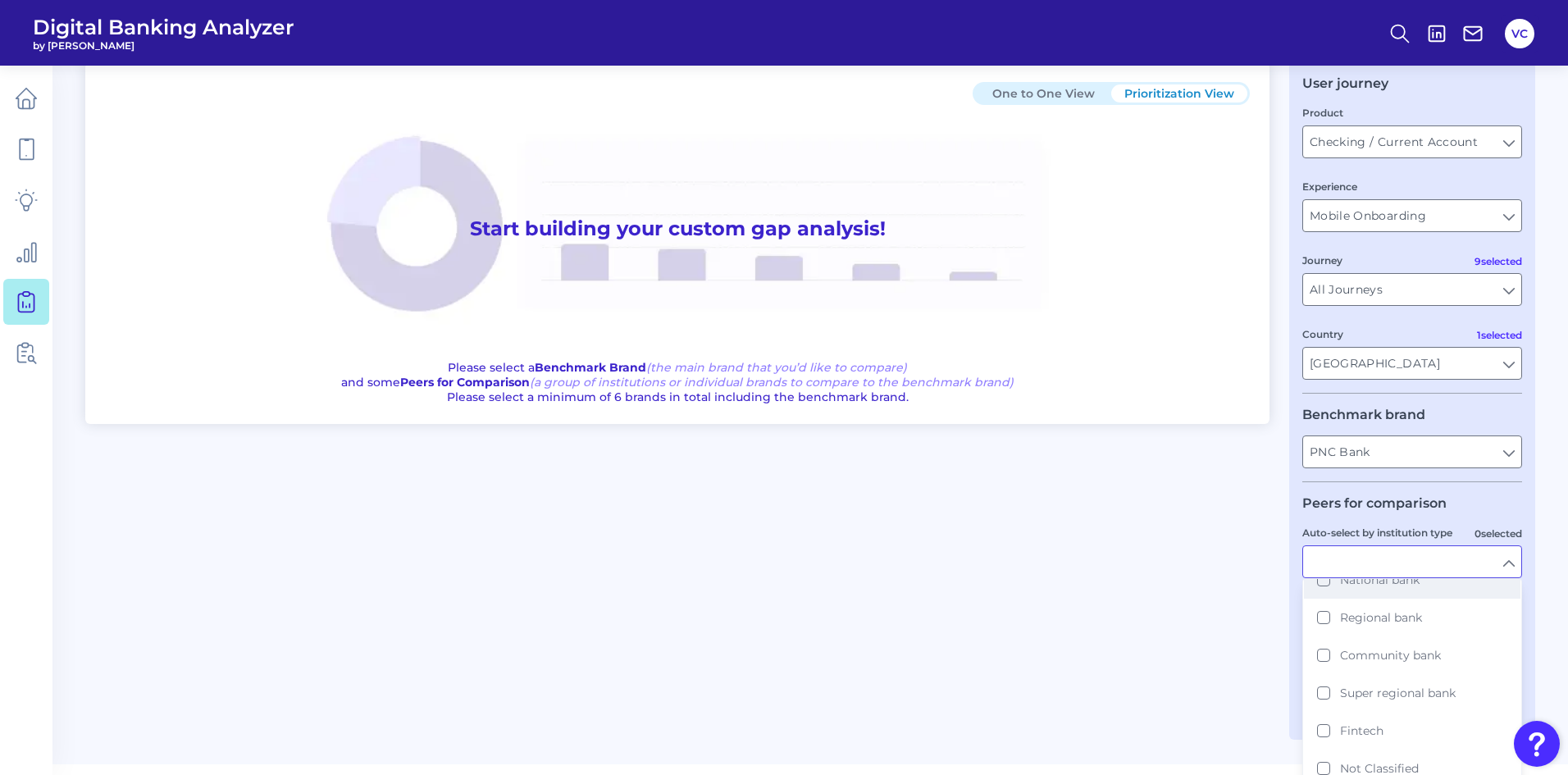
scroll to position [83, 0]
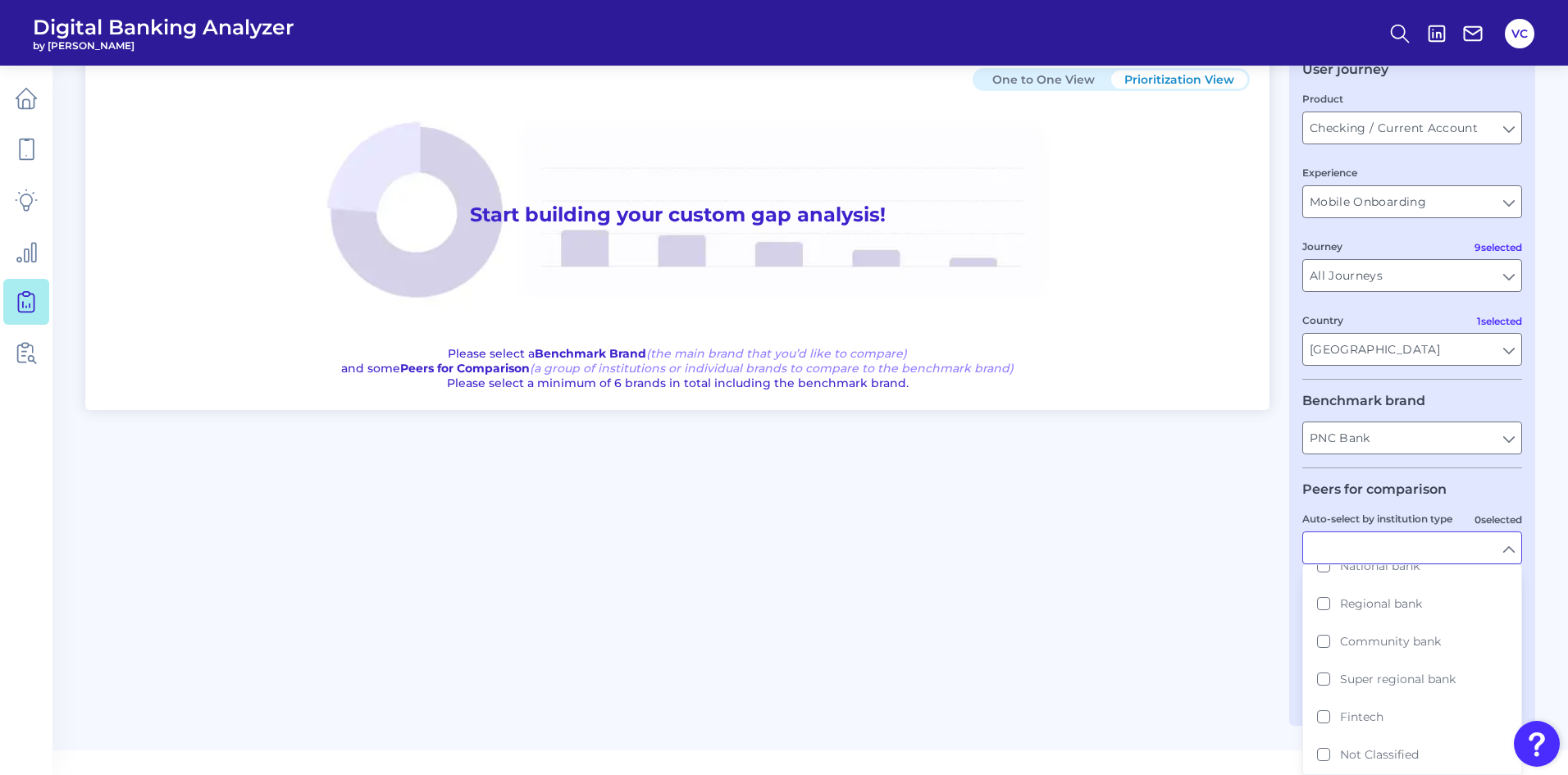
click at [1265, 645] on div "One to One View Prioritization View Start building your custom gap analysis! Pl…" at bounding box center [810, 387] width 1450 height 678
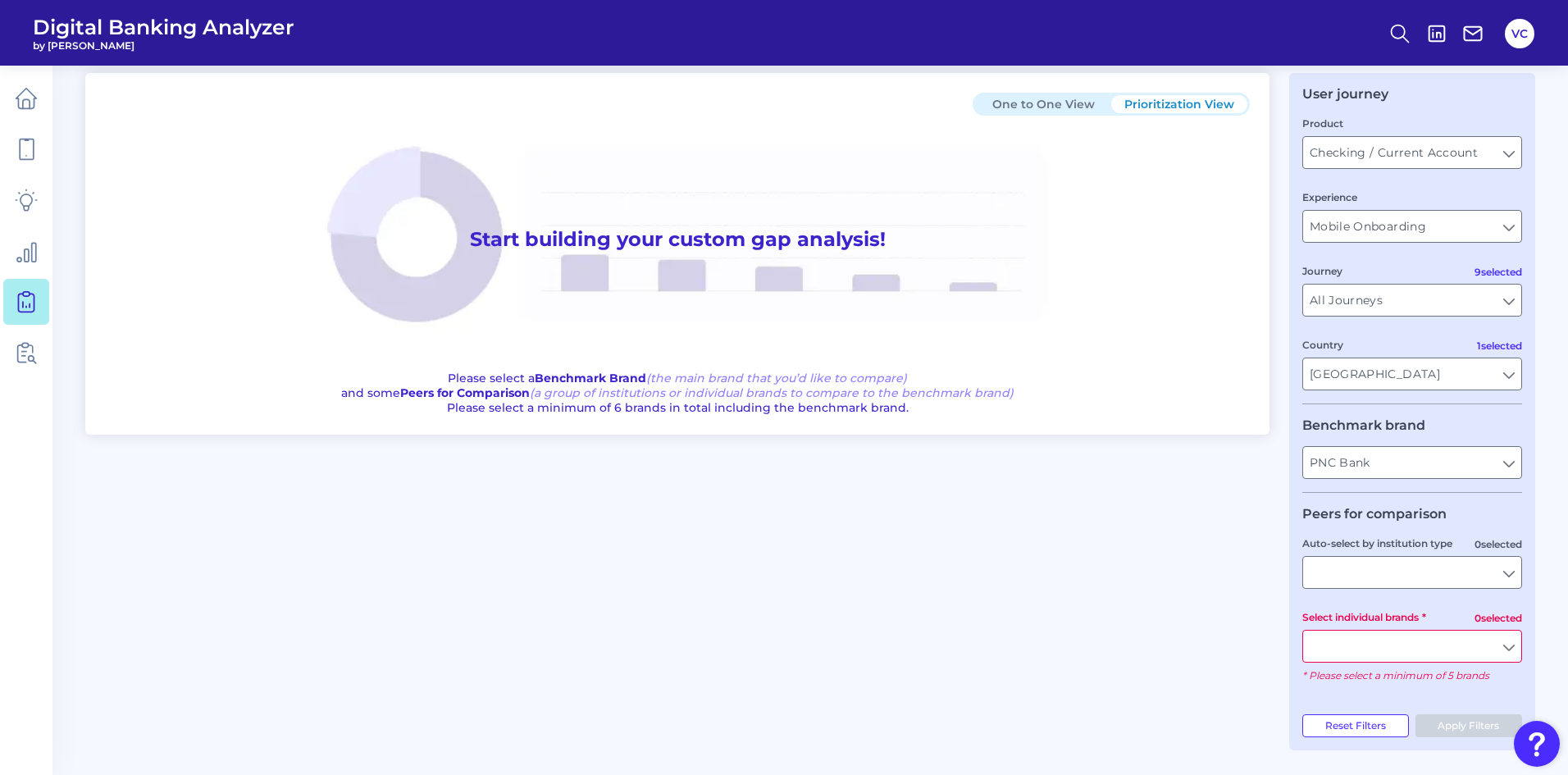
click at [1504, 645] on input "Select individual brands" at bounding box center [1413, 646] width 218 height 31
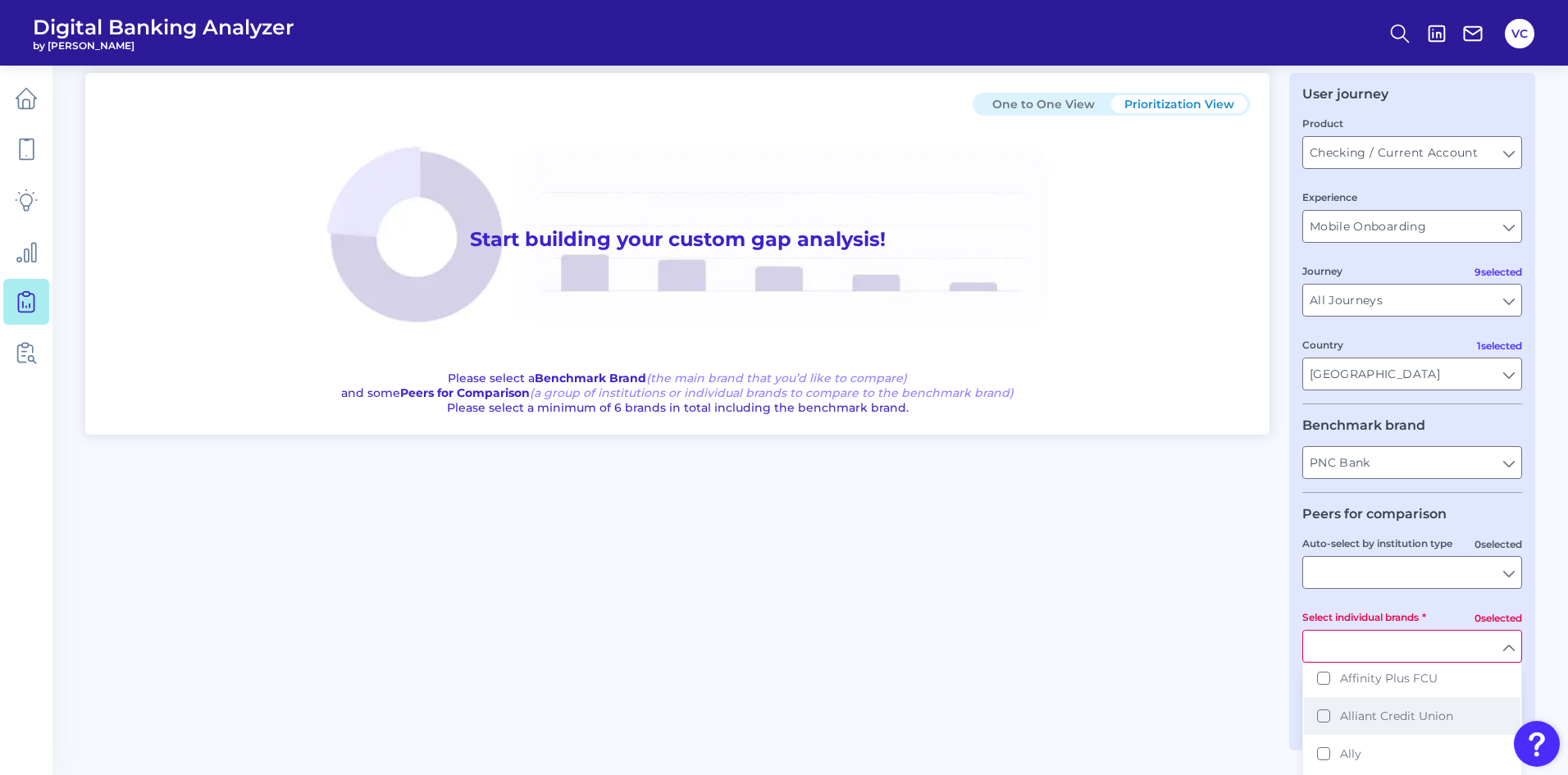
scroll to position [82, 0]
click at [1325, 713] on button "Ally" at bounding box center [1413, 714] width 216 height 38
click at [1379, 702] on button "Bank of America" at bounding box center [1413, 695] width 216 height 38
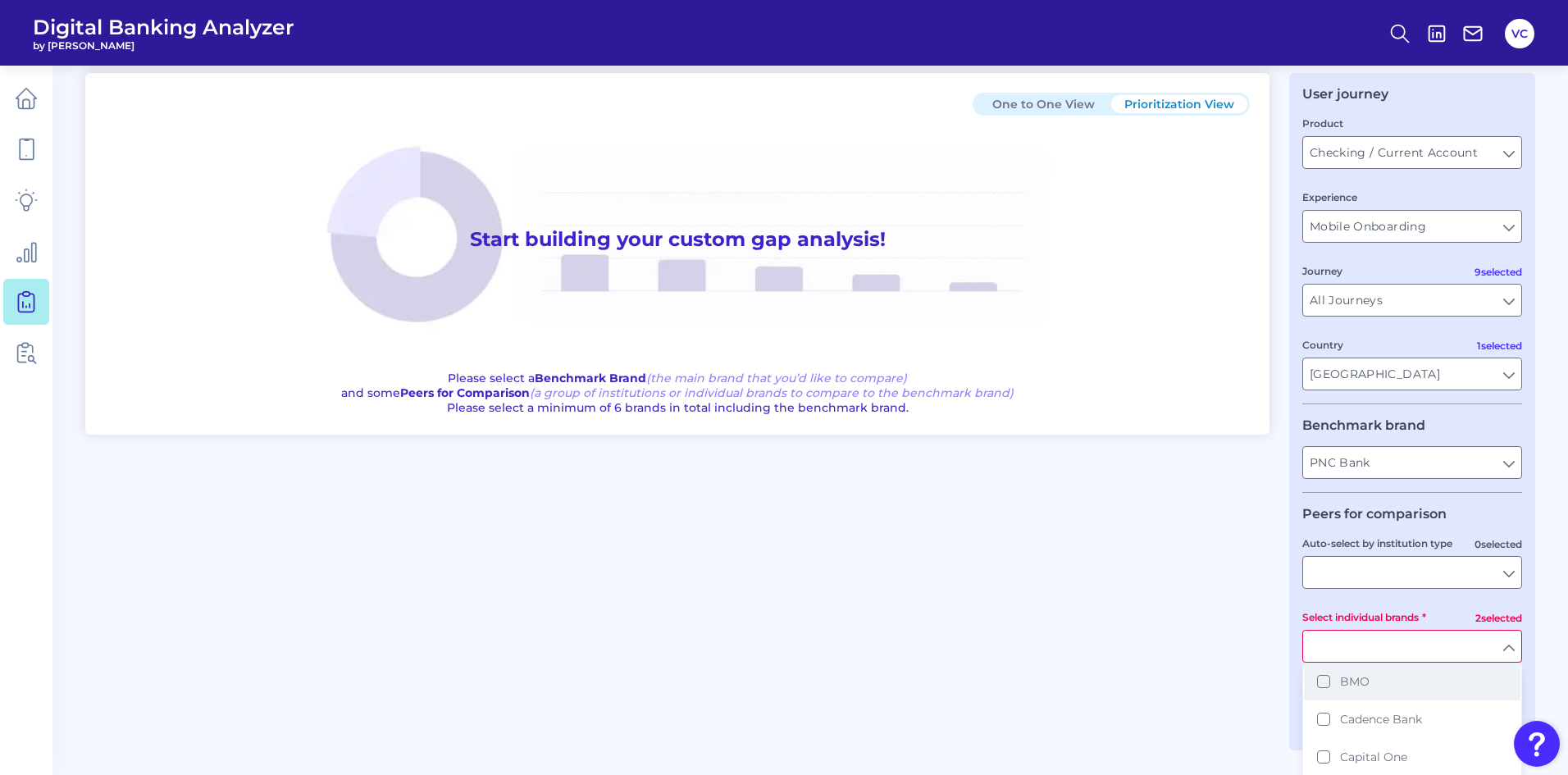
click at [1363, 675] on span "BMO" at bounding box center [1355, 682] width 30 height 15
click at [1382, 682] on span "Capital One" at bounding box center [1373, 675] width 67 height 15
click at [1358, 706] on span "Citi" at bounding box center [1350, 714] width 20 height 15
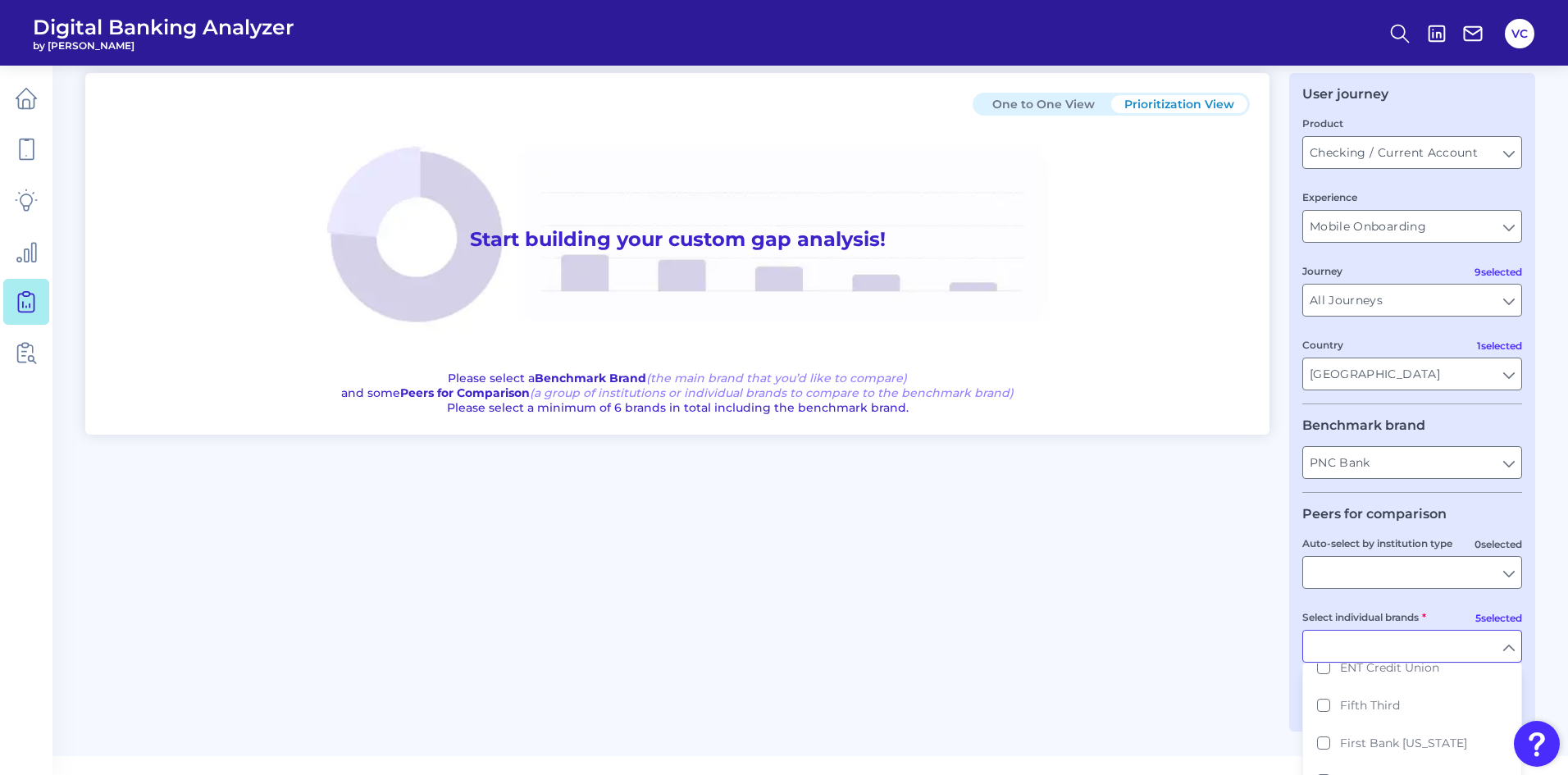
scroll to position [1230, 0]
click at [1357, 697] on span "Fifth Third" at bounding box center [1370, 704] width 60 height 15
click at [1363, 754] on span "Huntington Bank" at bounding box center [1390, 762] width 100 height 15
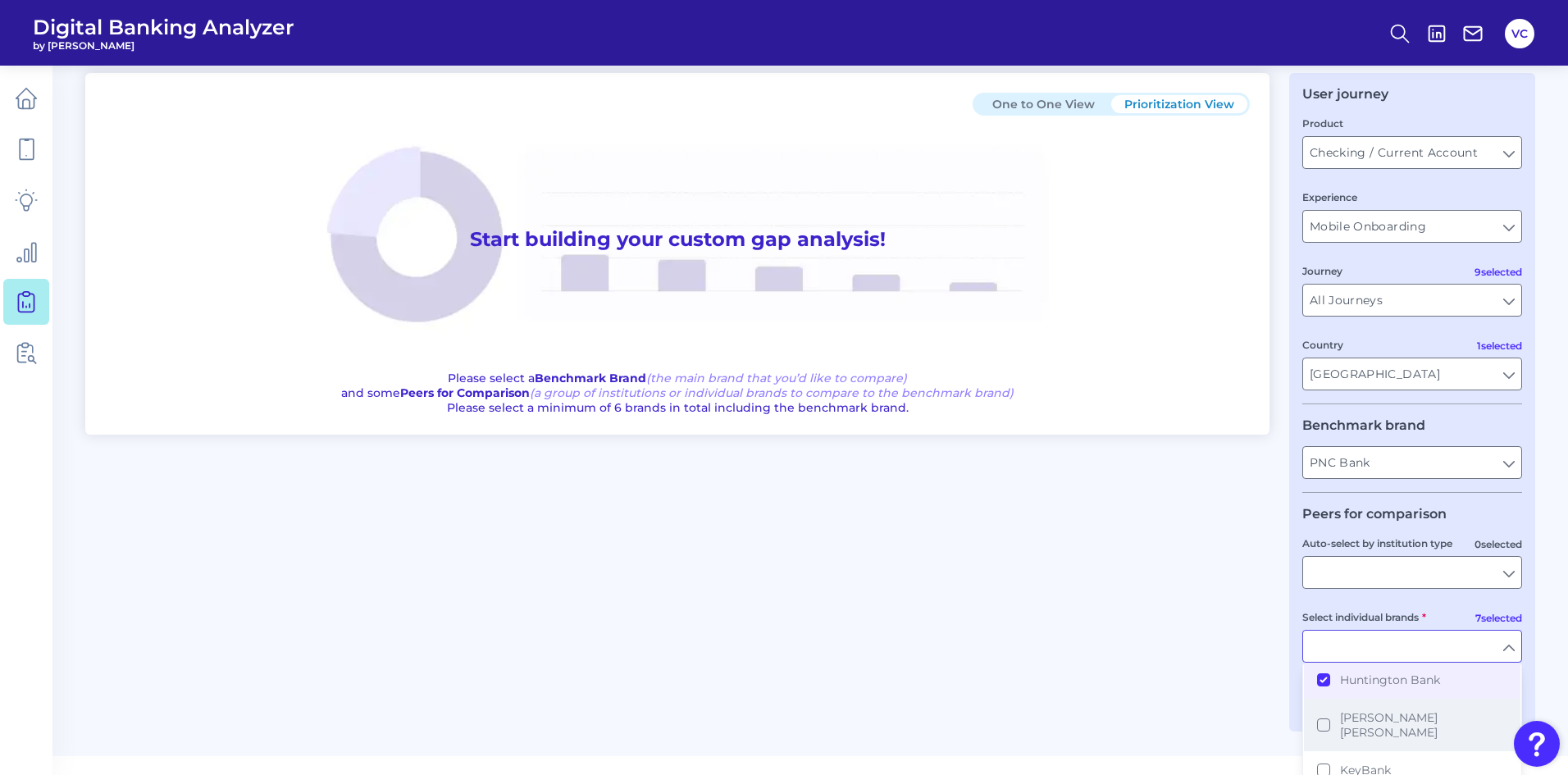
click at [1365, 710] on span "[PERSON_NAME] [PERSON_NAME]" at bounding box center [1424, 725] width 168 height 30
click at [1350, 763] on span "KeyBank" at bounding box center [1366, 770] width 51 height 15
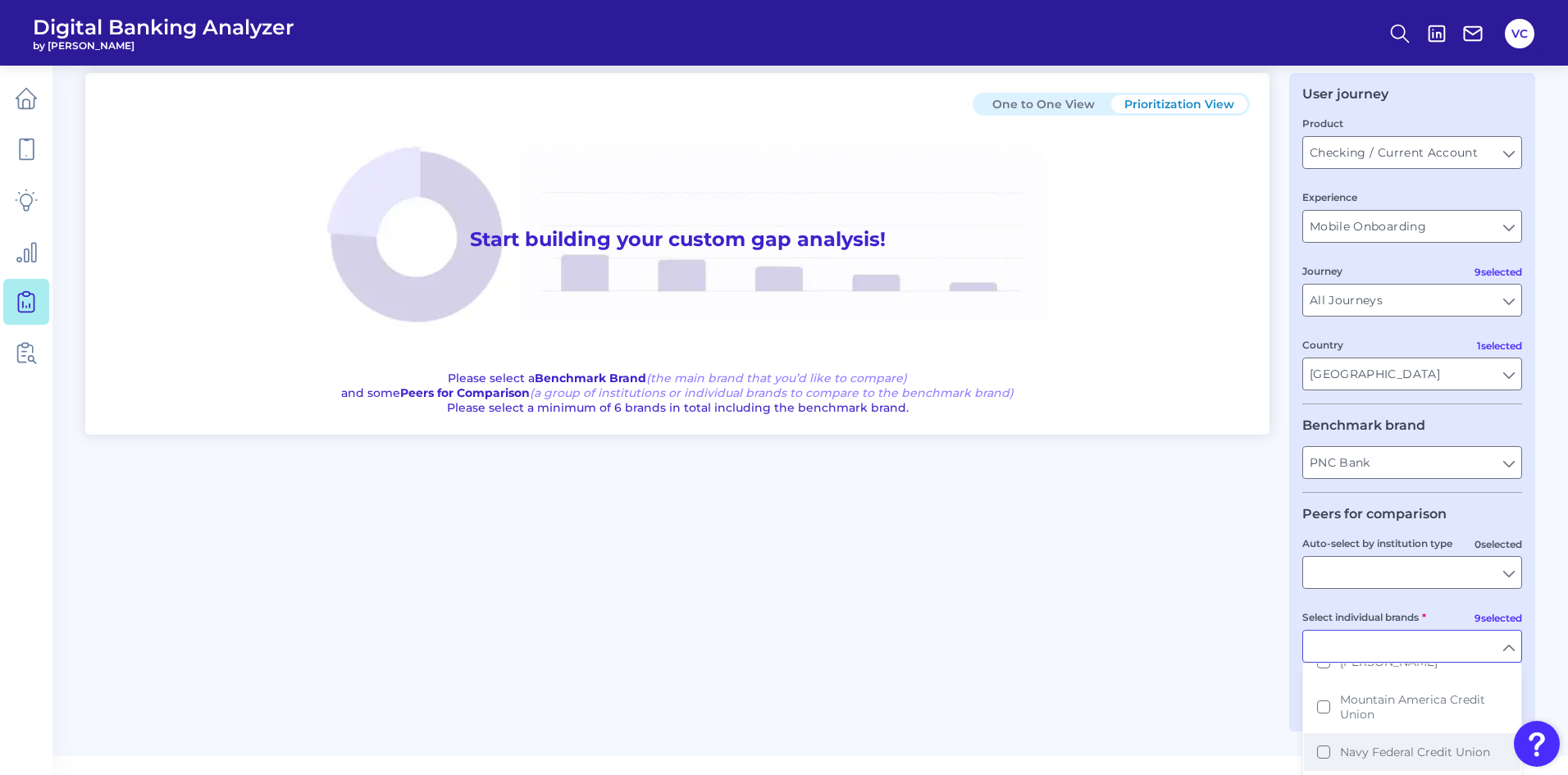
click at [1379, 744] on span "Navy Federal Credit Union" at bounding box center [1415, 752] width 150 height 15
click at [1381, 718] on span "Santander" at bounding box center [1370, 725] width 59 height 15
click at [1269, 727] on div "One to One View Prioritization View Start building your custom gap analysis! Pl…" at bounding box center [810, 402] width 1450 height 659
type input "Ally, Bank of America, BMO, Capital One, Citi, Fifth Third, Huntington Bank, [P…"
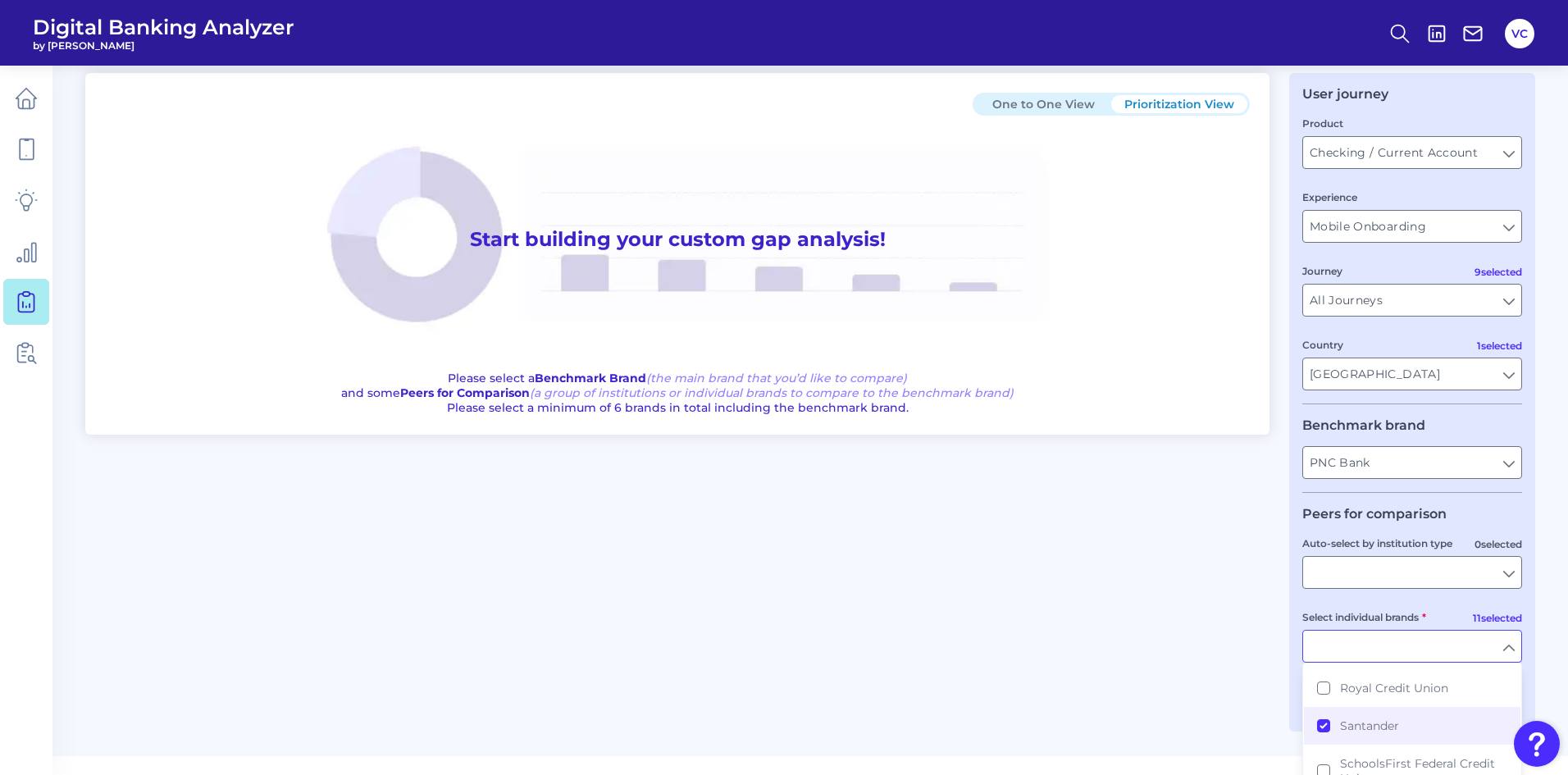
scroll to position [40, 0]
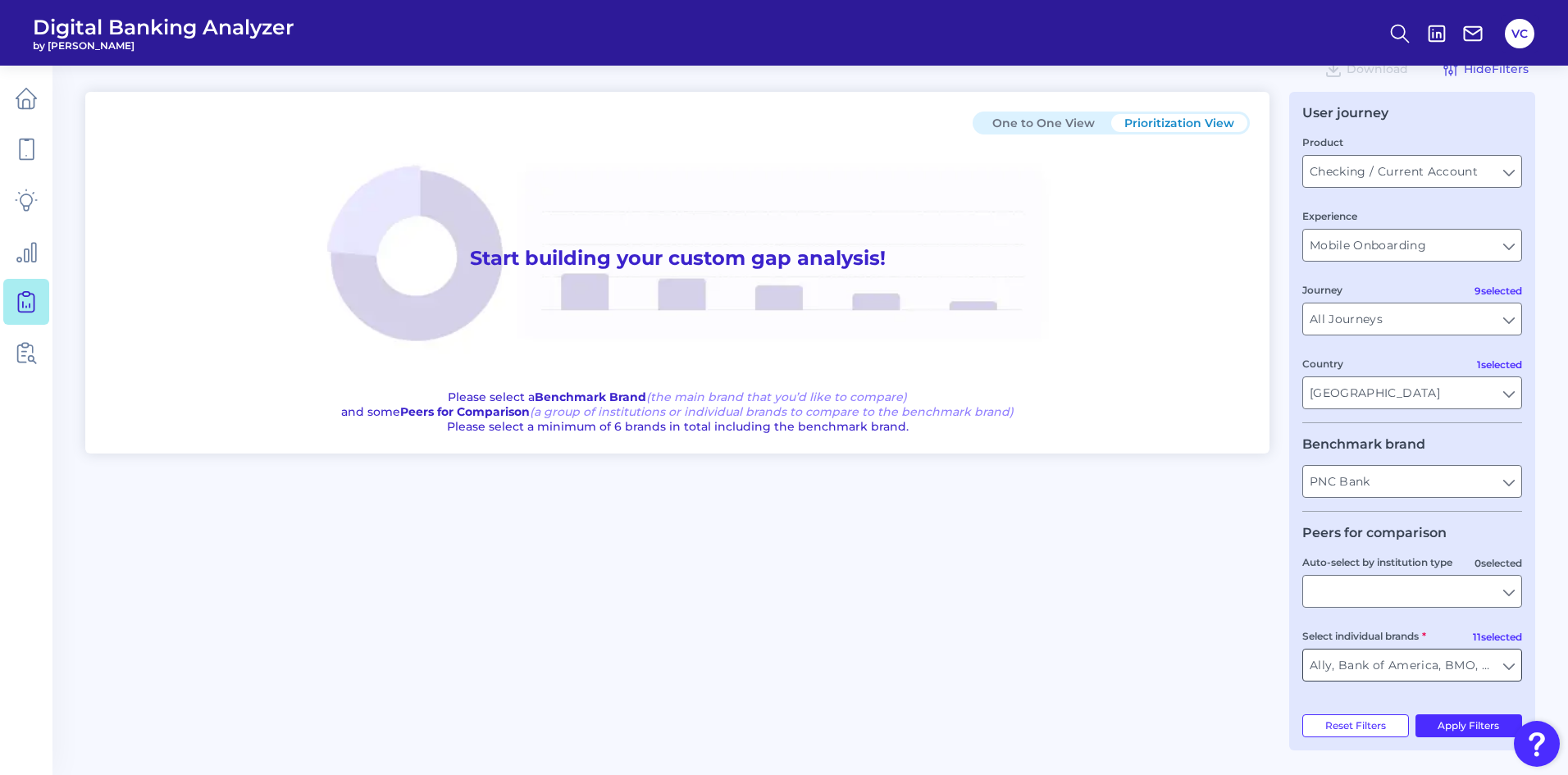
click at [1507, 660] on input "Ally, Bank of America, BMO, Capital One, Citi, Fifth Third, Huntington Bank, [P…" at bounding box center [1413, 665] width 218 height 31
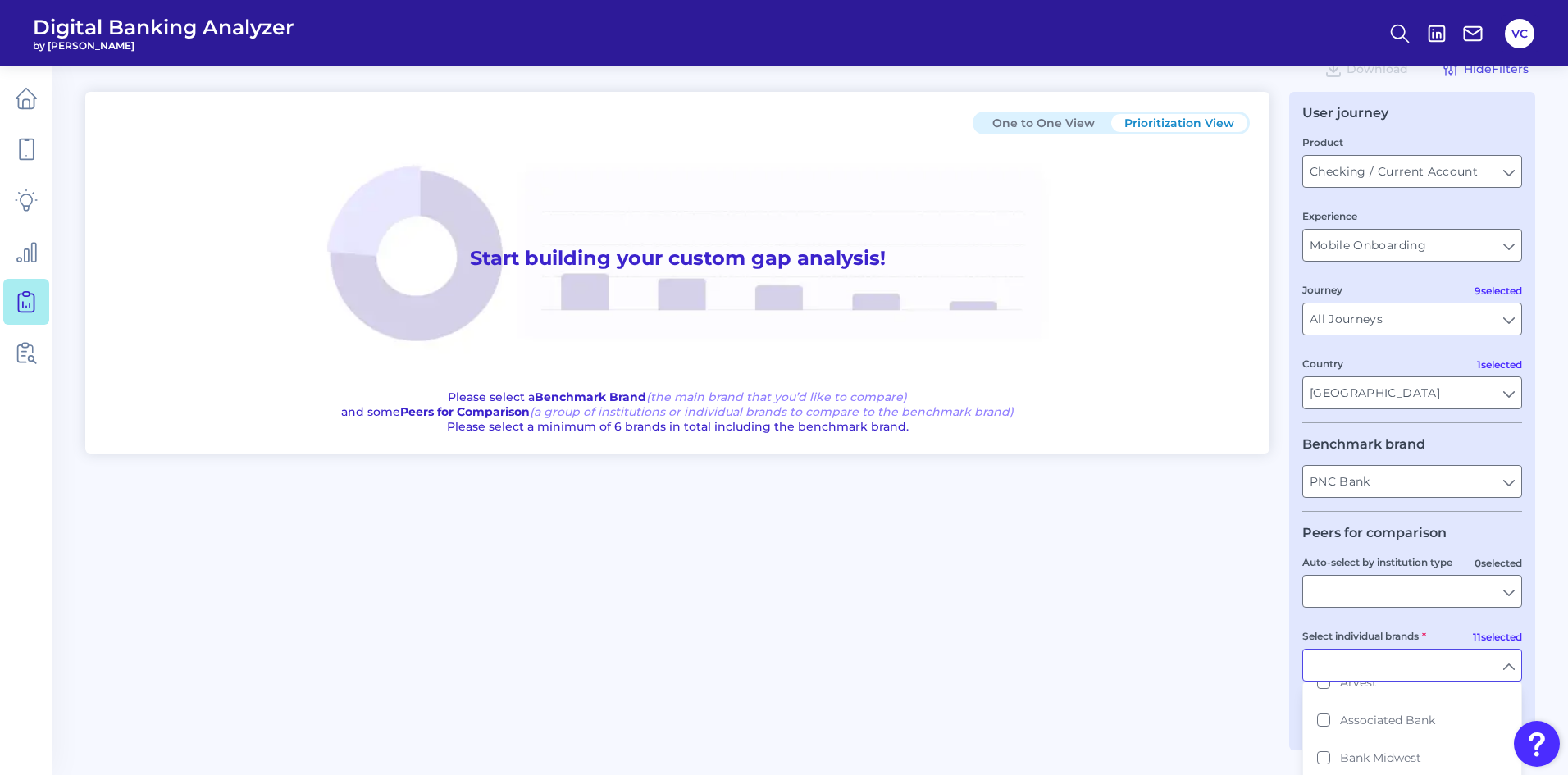
scroll to position [328, 0]
click at [1324, 711] on button "Bank of America" at bounding box center [1413, 713] width 216 height 38
click at [1229, 713] on div "One to One View Prioritization View Start building your custom gap analysis! Pl…" at bounding box center [810, 421] width 1450 height 659
type input "Ally, BMO, Capital One, Citi, Fifth Third, Huntington Bank, [PERSON_NAME] [PERS…"
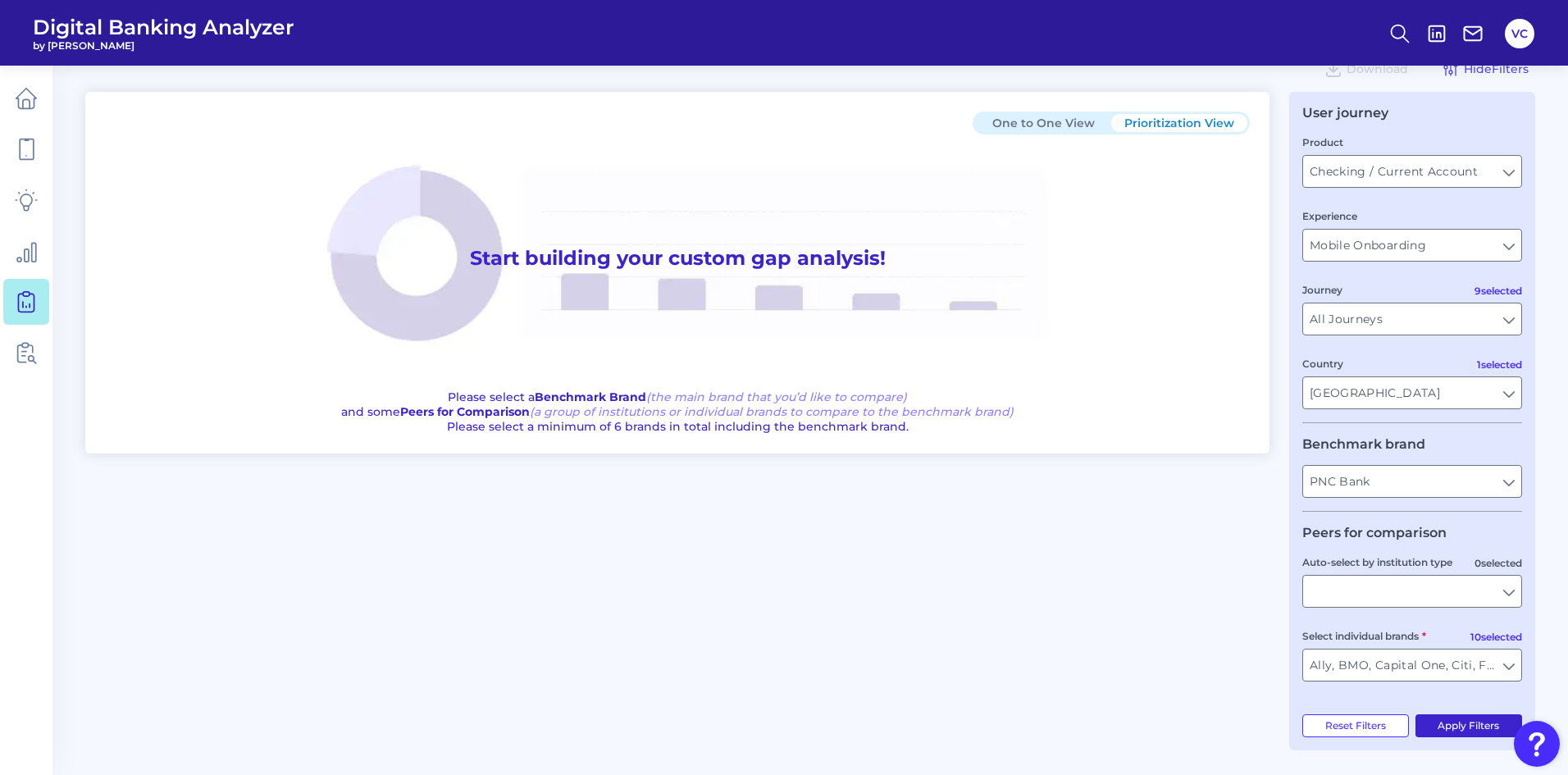
click at [1448, 718] on button "Apply Filters" at bounding box center [1470, 725] width 107 height 23
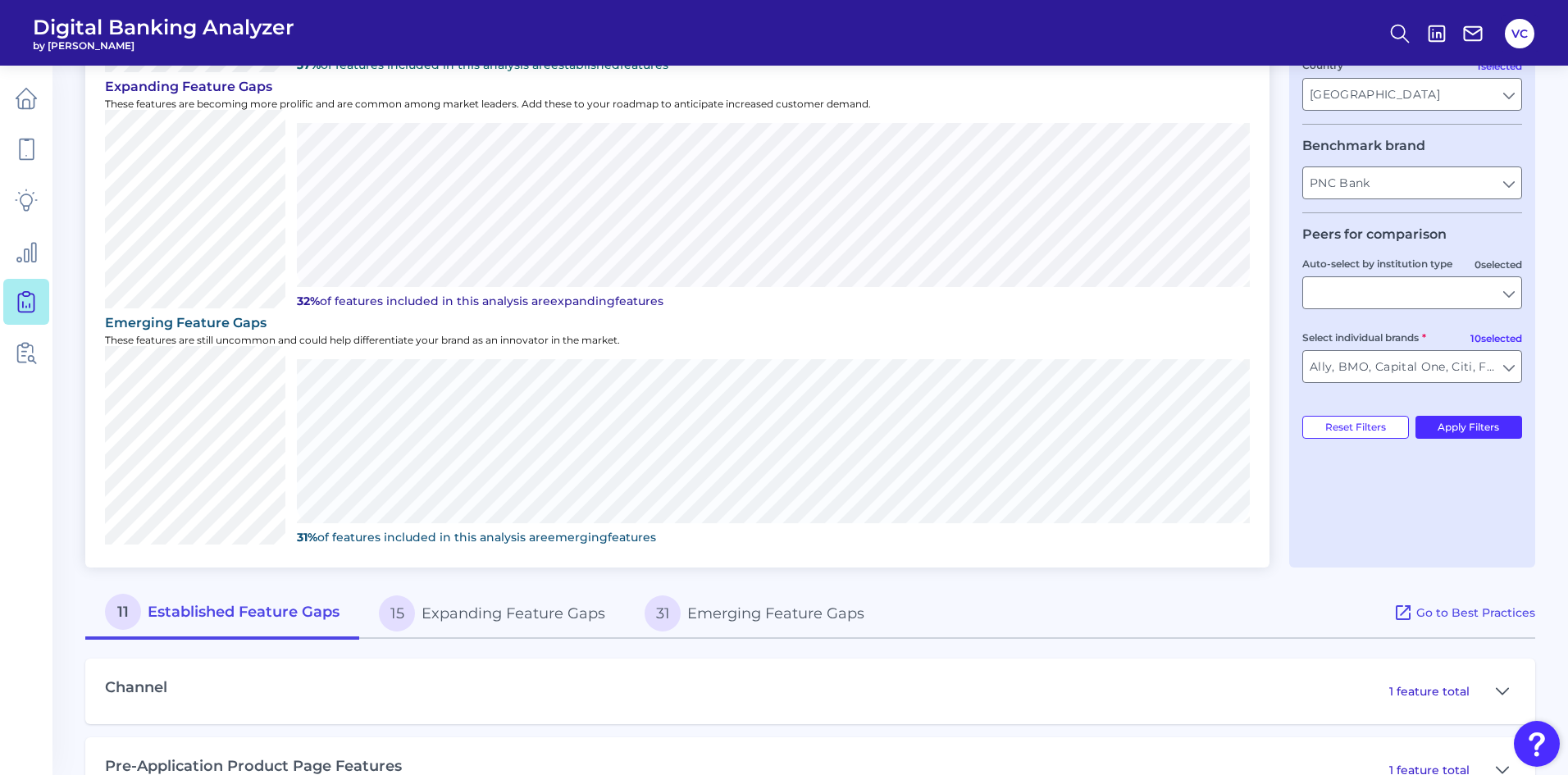
scroll to position [368, 0]
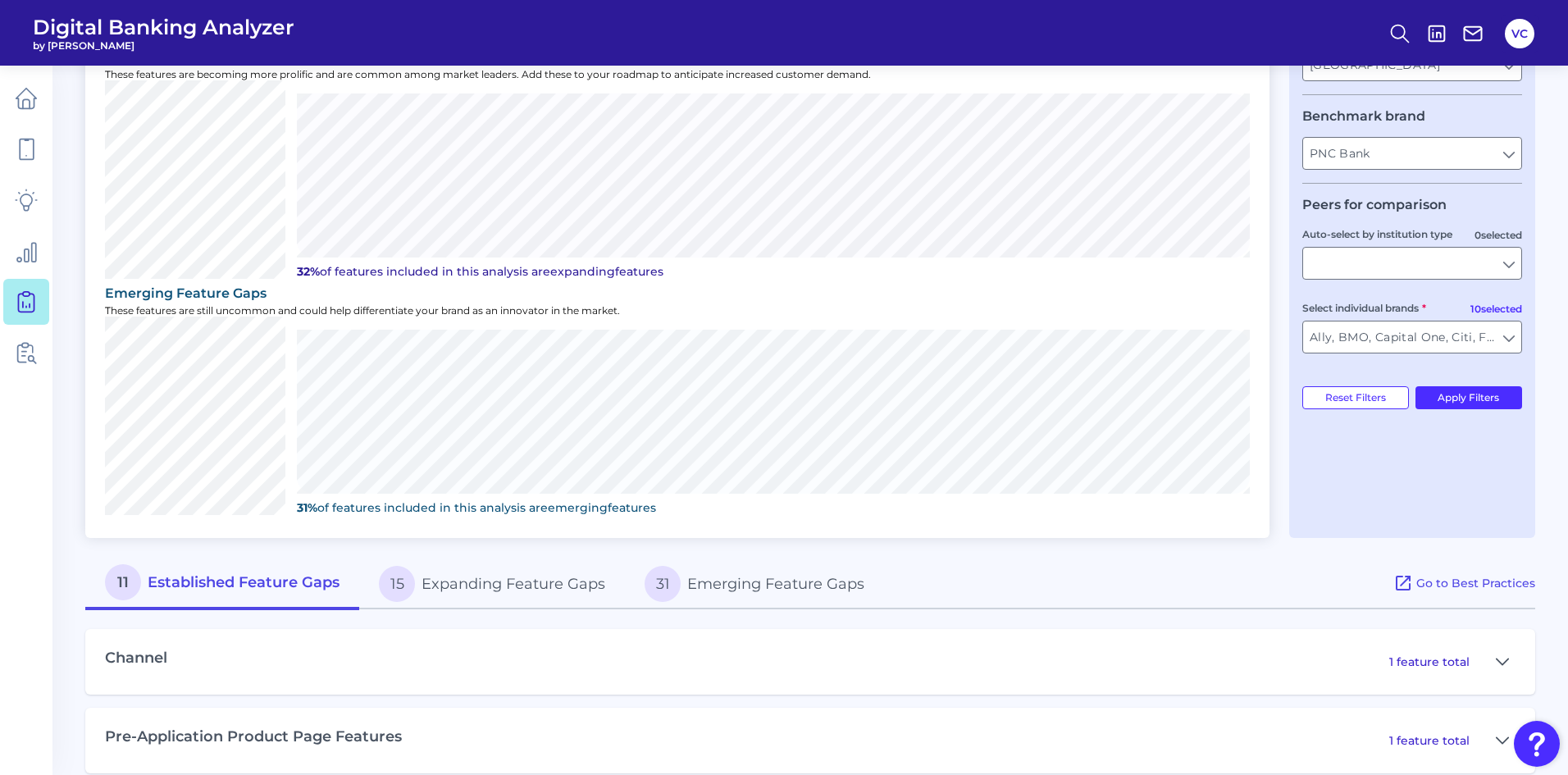
click at [528, 594] on button "15 Expanding Feature Gaps" at bounding box center [492, 584] width 266 height 53
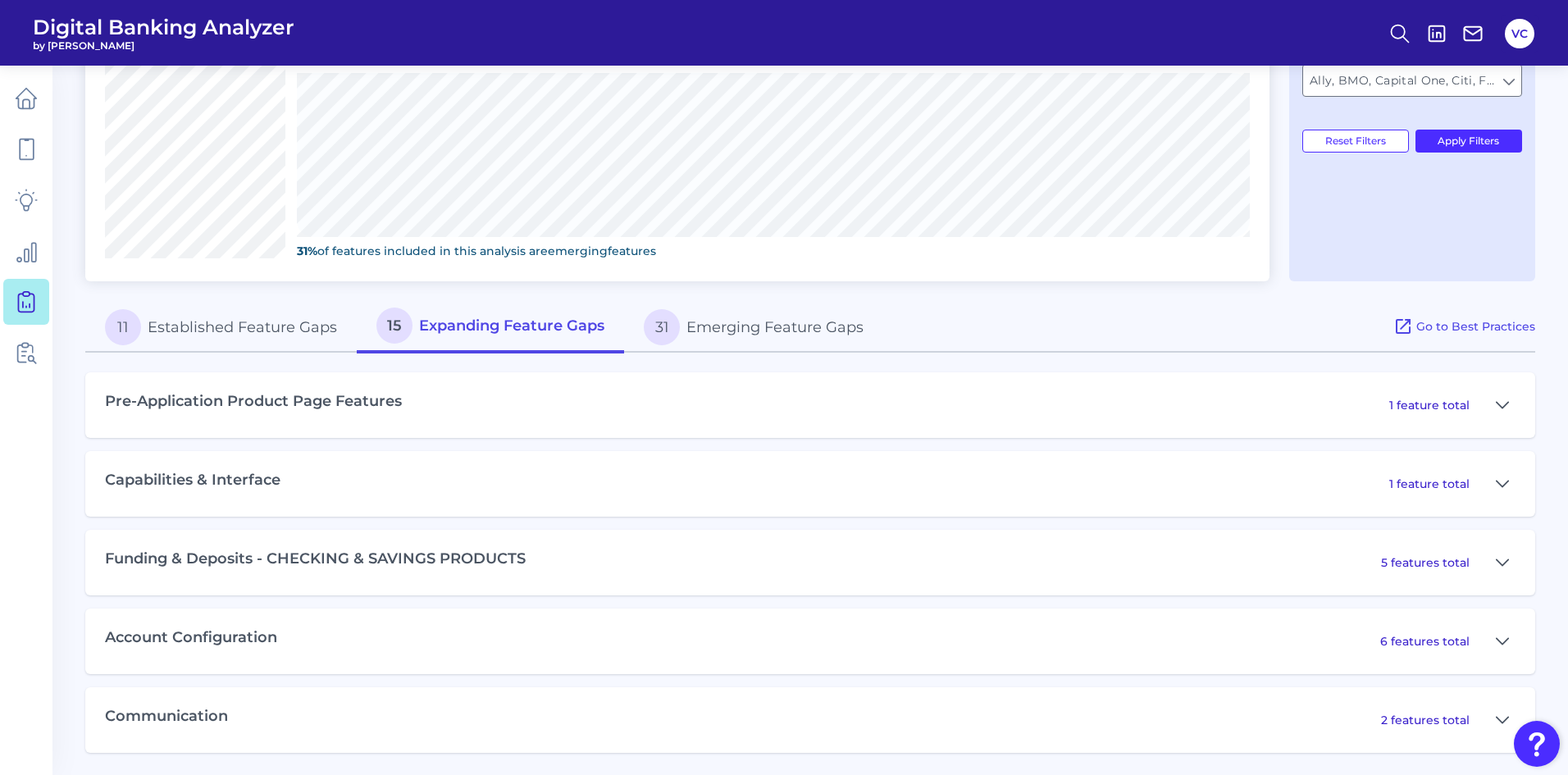
scroll to position [627, 0]
click at [1503, 560] on icon at bounding box center [1503, 560] width 13 height 20
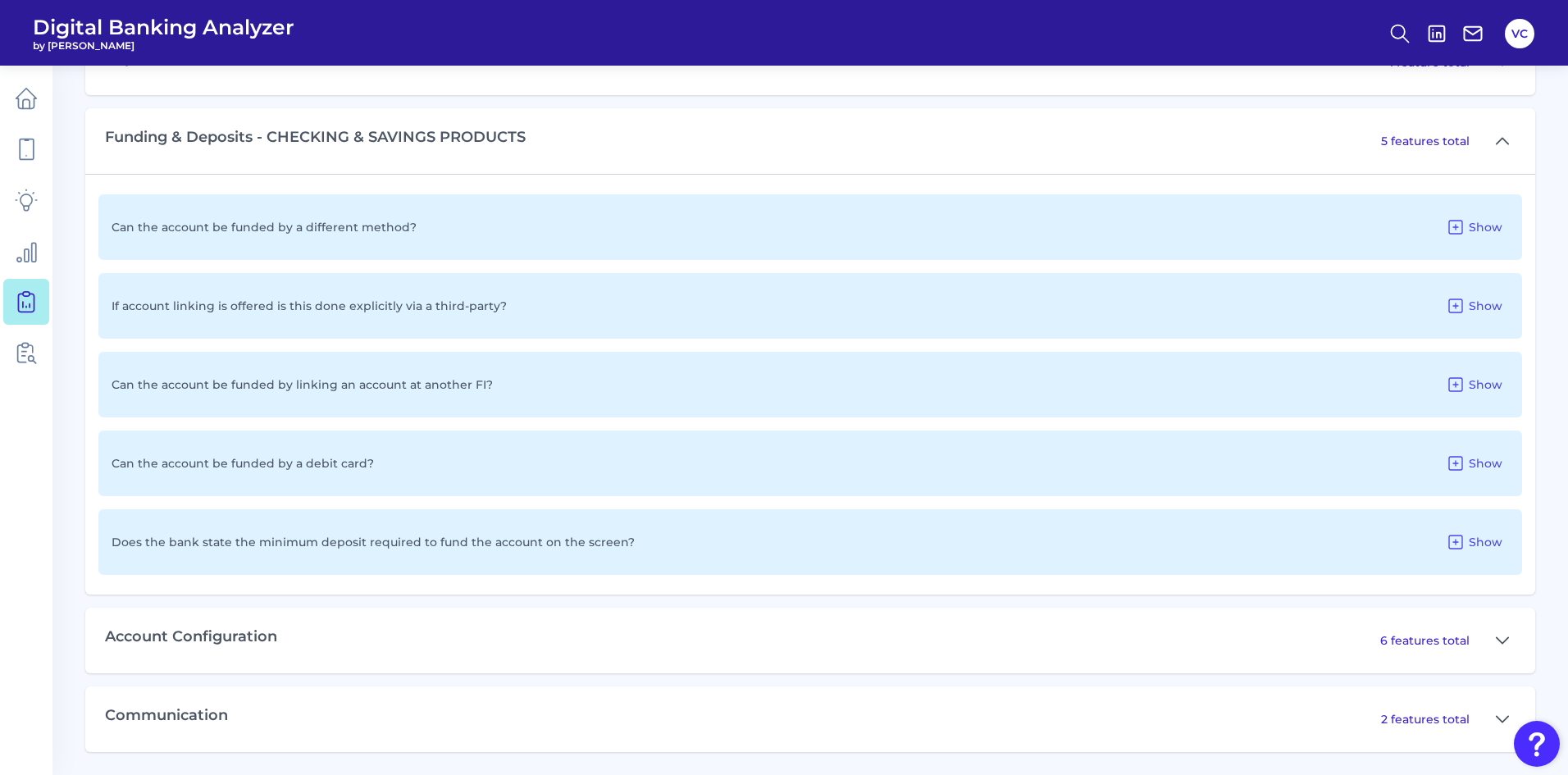
scroll to position [1048, 0]
click at [1485, 465] on span "Show" at bounding box center [1485, 461] width 34 height 15
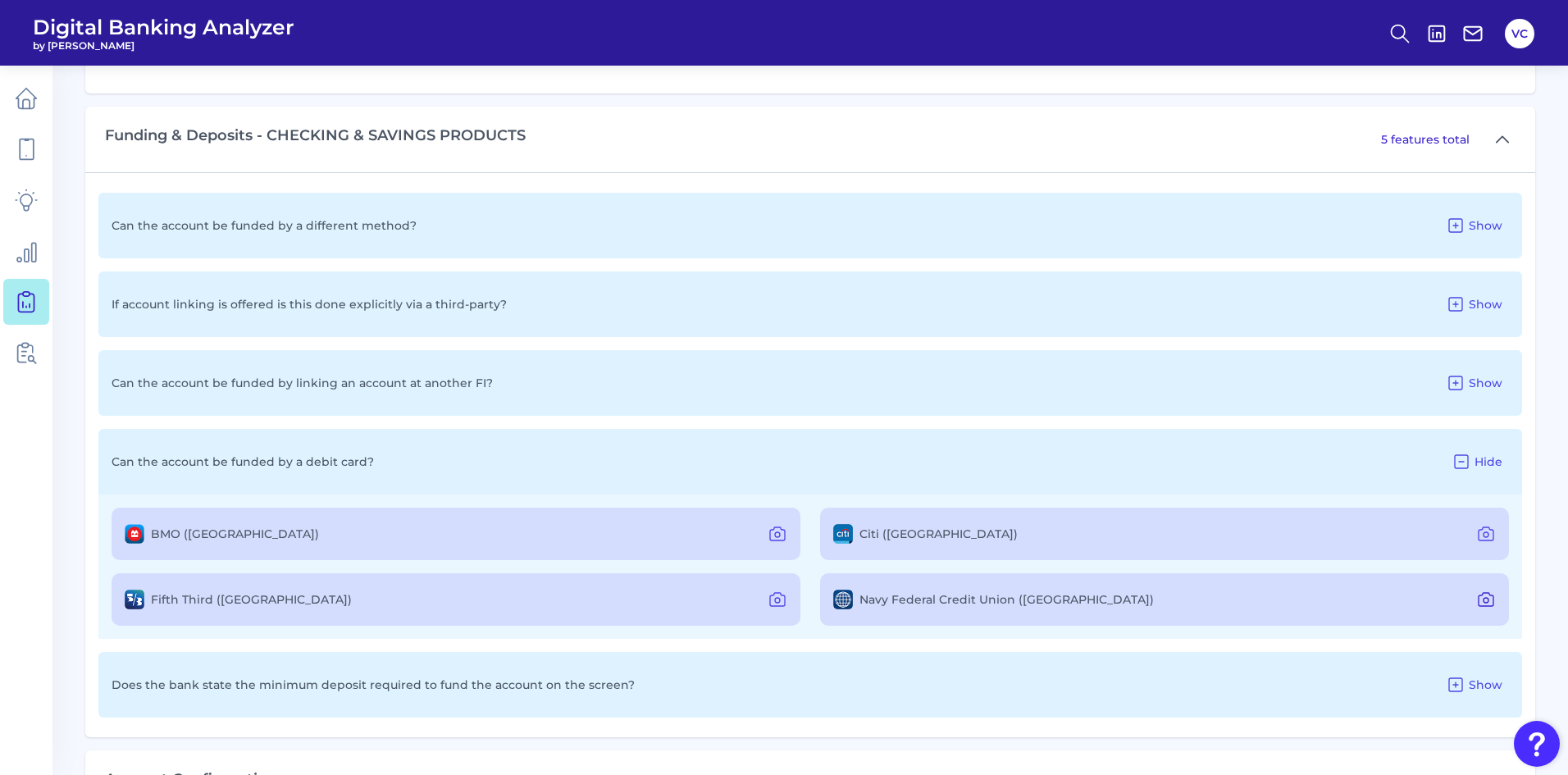
click at [1487, 600] on icon at bounding box center [1486, 599] width 20 height 20
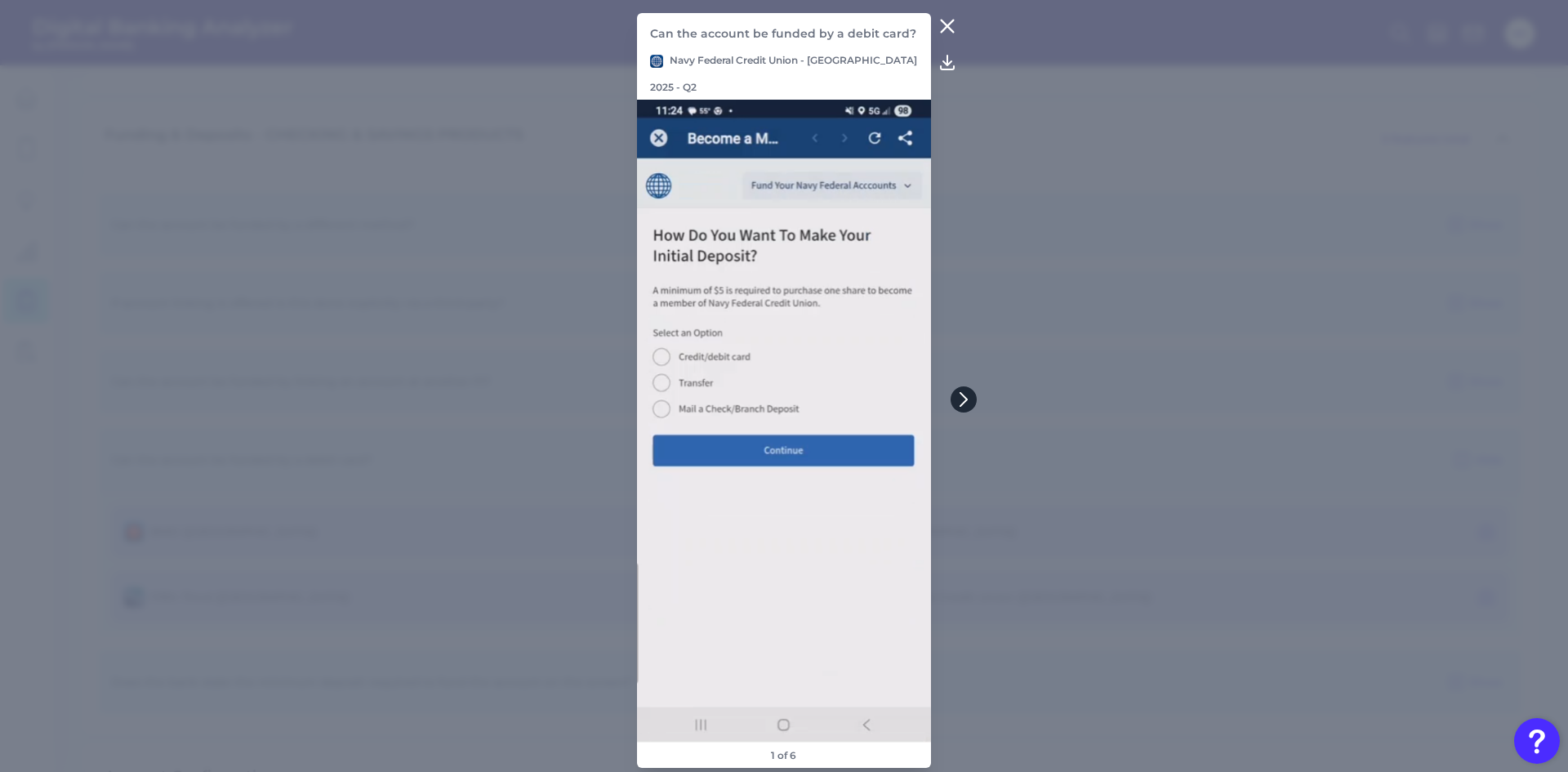
click at [964, 398] on icon at bounding box center [964, 400] width 15 height 15
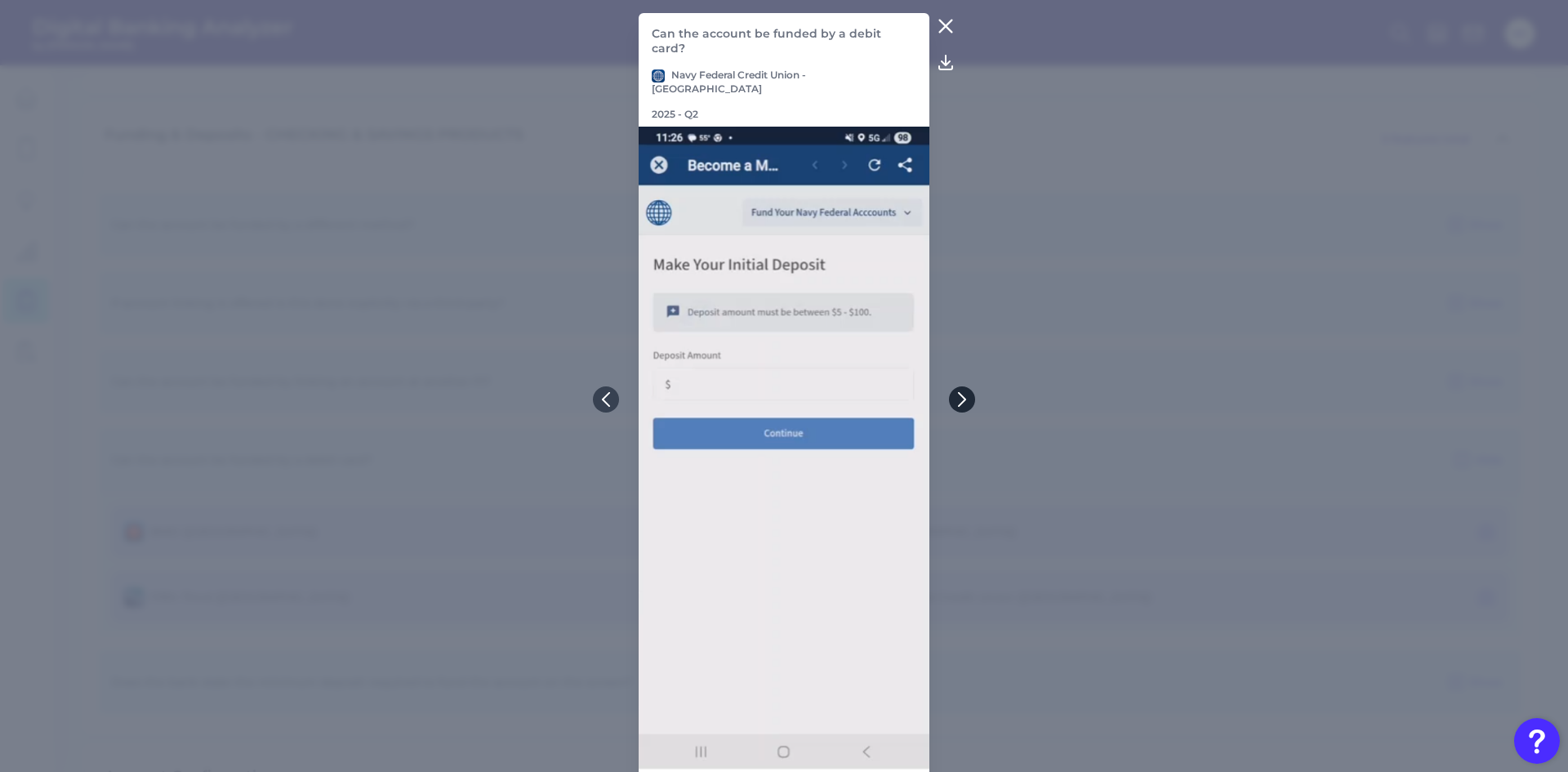
click at [965, 404] on icon at bounding box center [962, 400] width 15 height 15
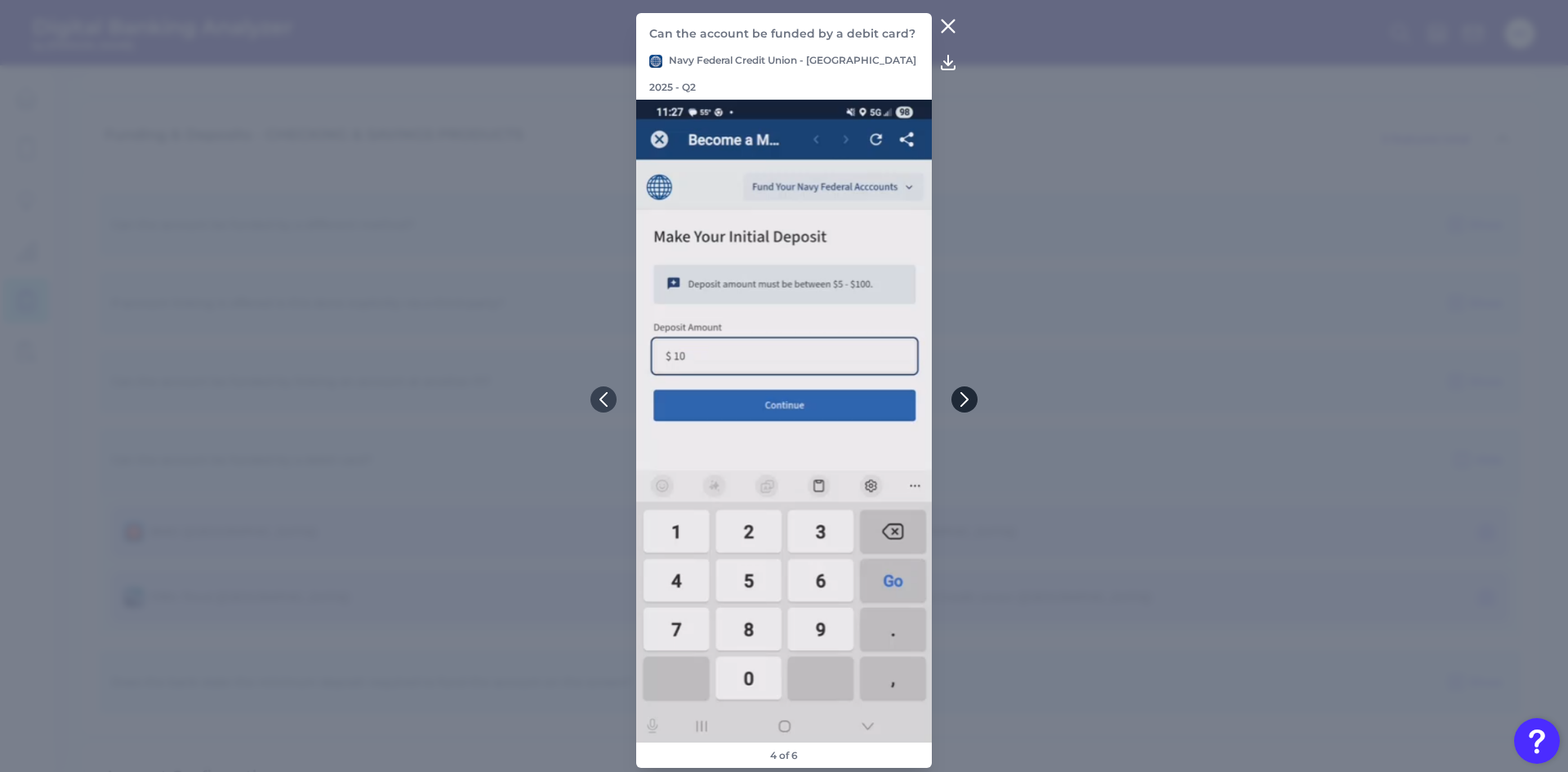
click at [965, 404] on icon at bounding box center [964, 400] width 15 height 15
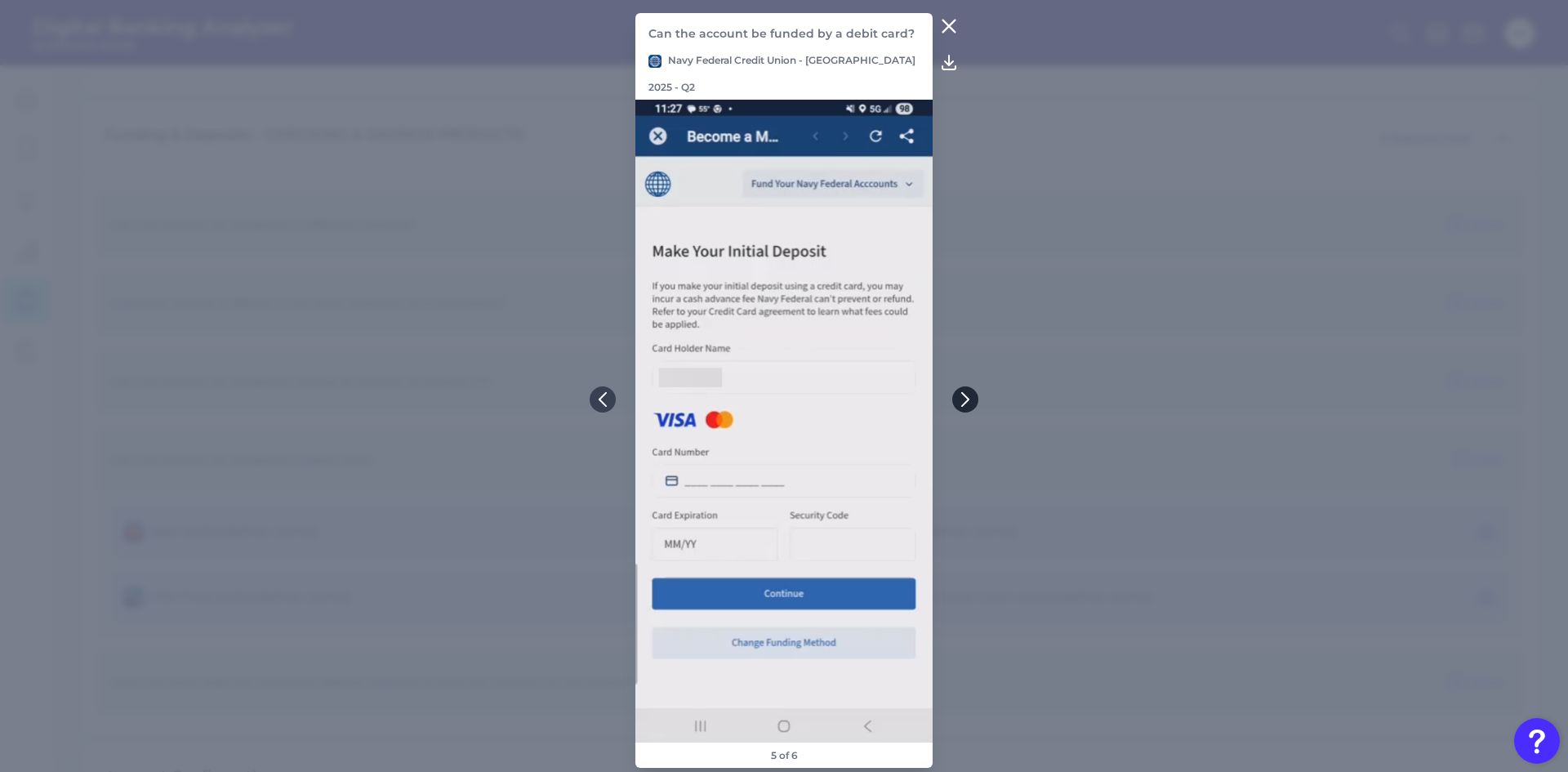
click at [965, 403] on icon at bounding box center [964, 399] width 7 height 13
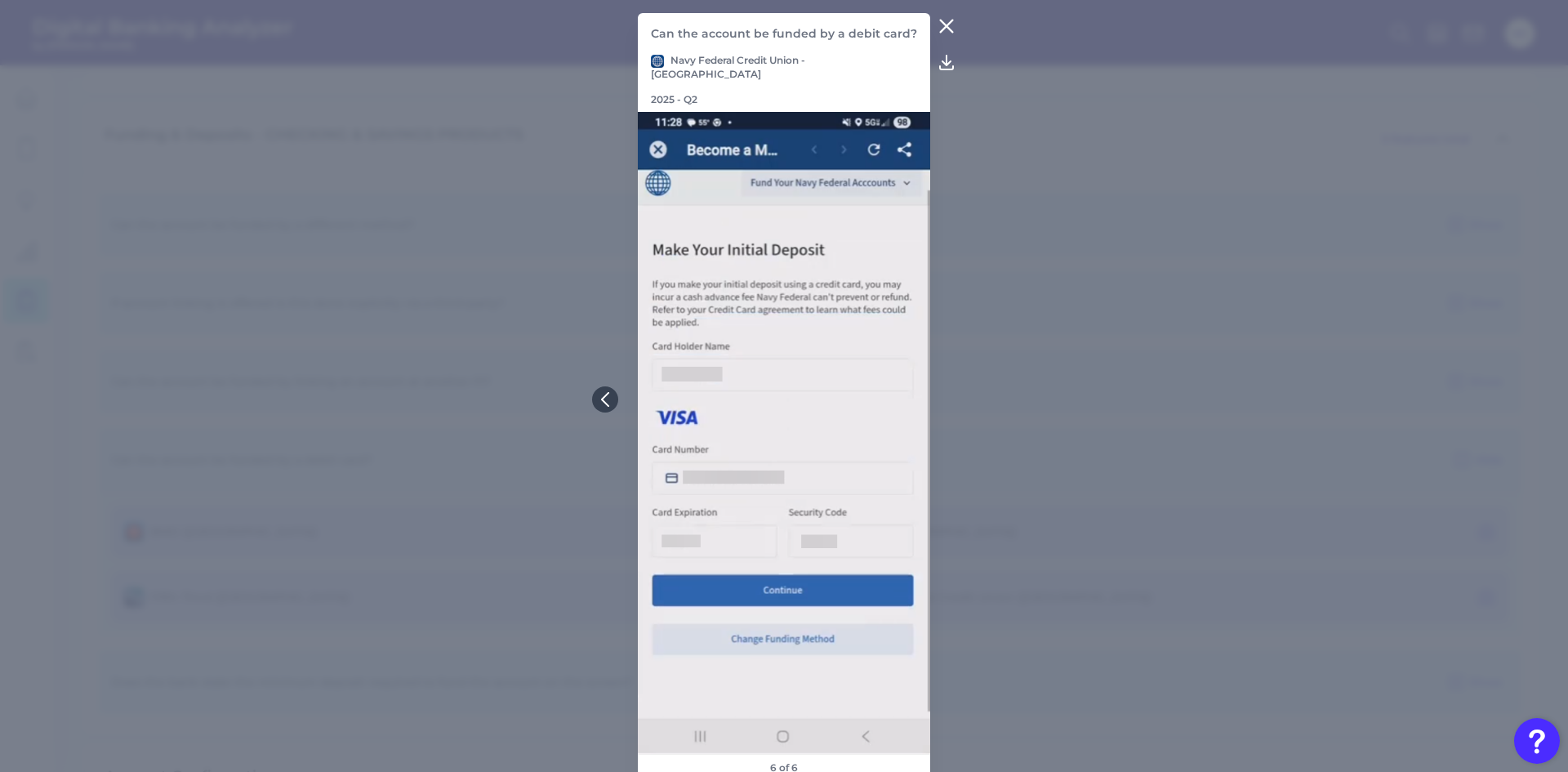
click at [949, 33] on icon at bounding box center [946, 26] width 12 height 12
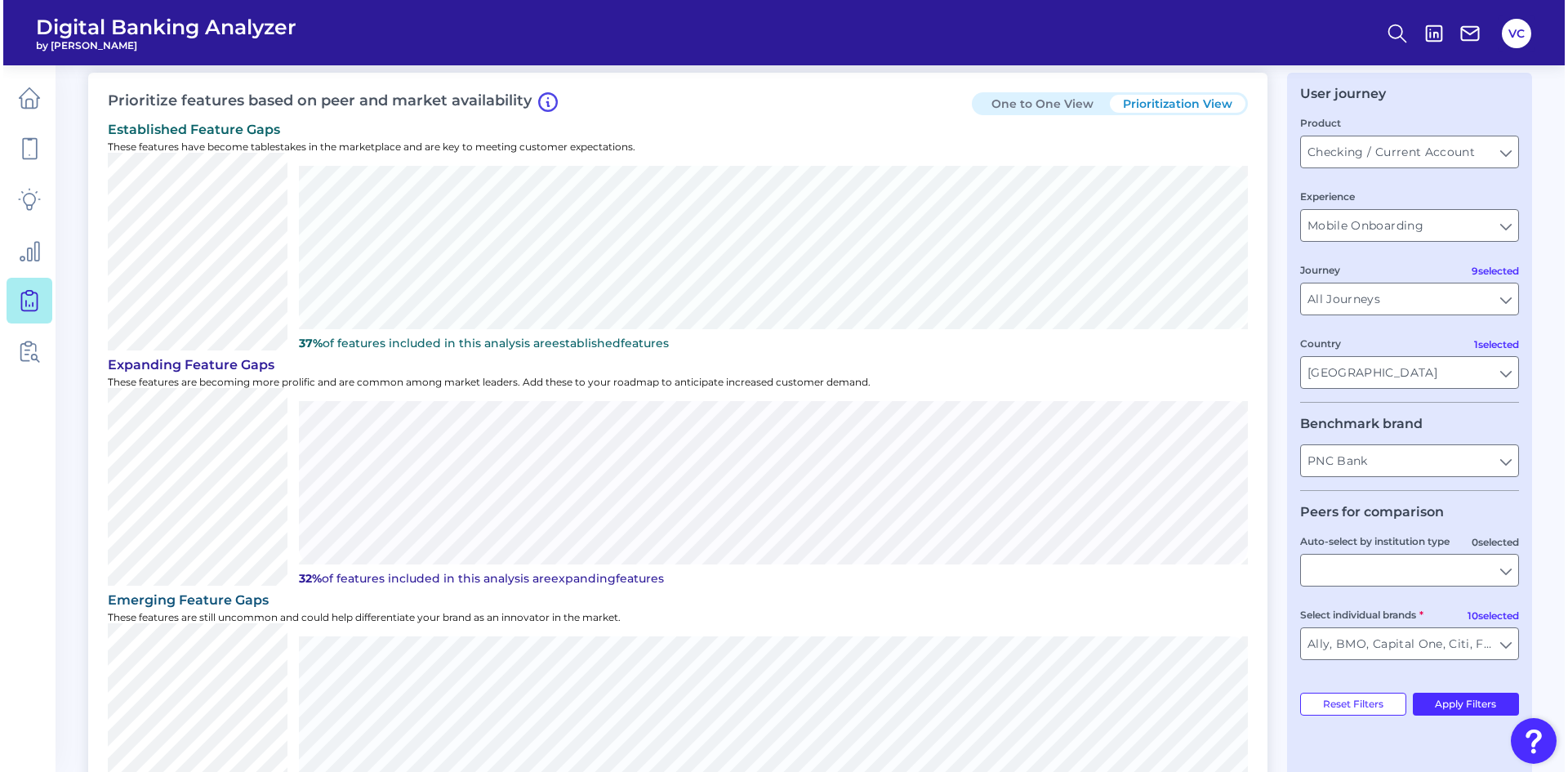
scroll to position [0, 0]
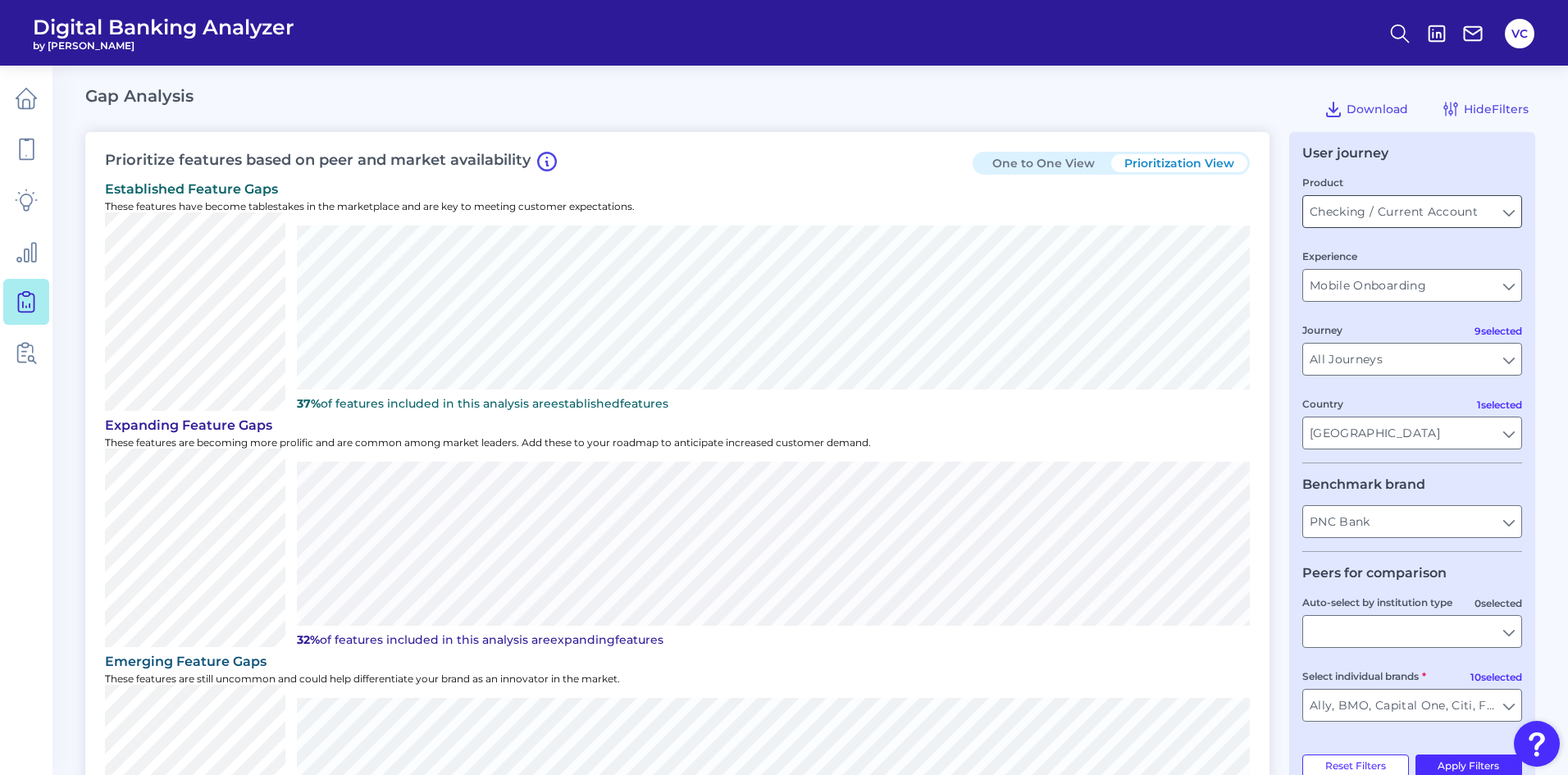
click at [1373, 211] on input "Checking / Current Account" at bounding box center [1413, 211] width 218 height 31
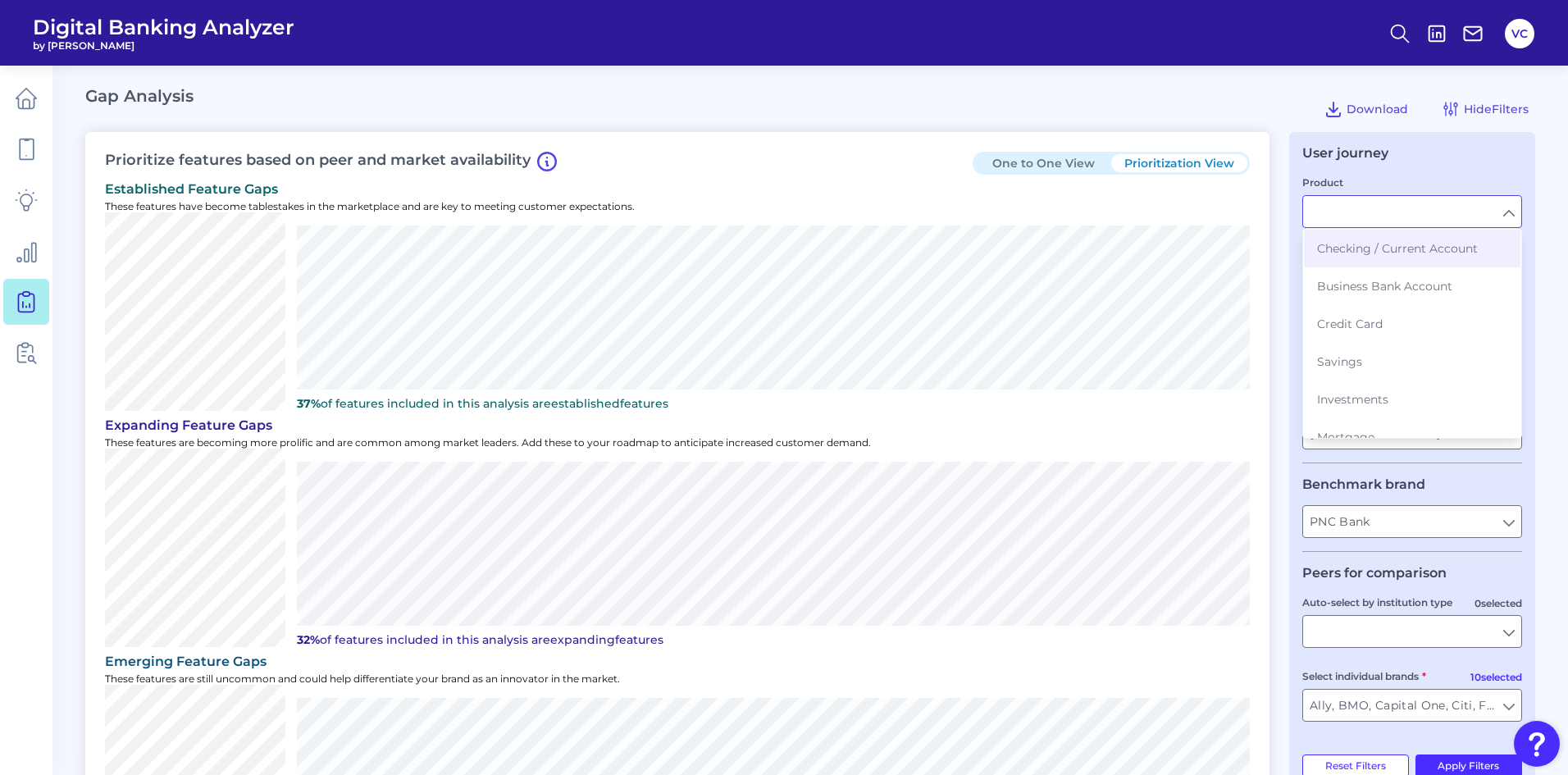
click at [1272, 111] on div "Gap Analysis Download Hide Filters" at bounding box center [810, 109] width 1450 height 46
type input "Checking / Current Account"
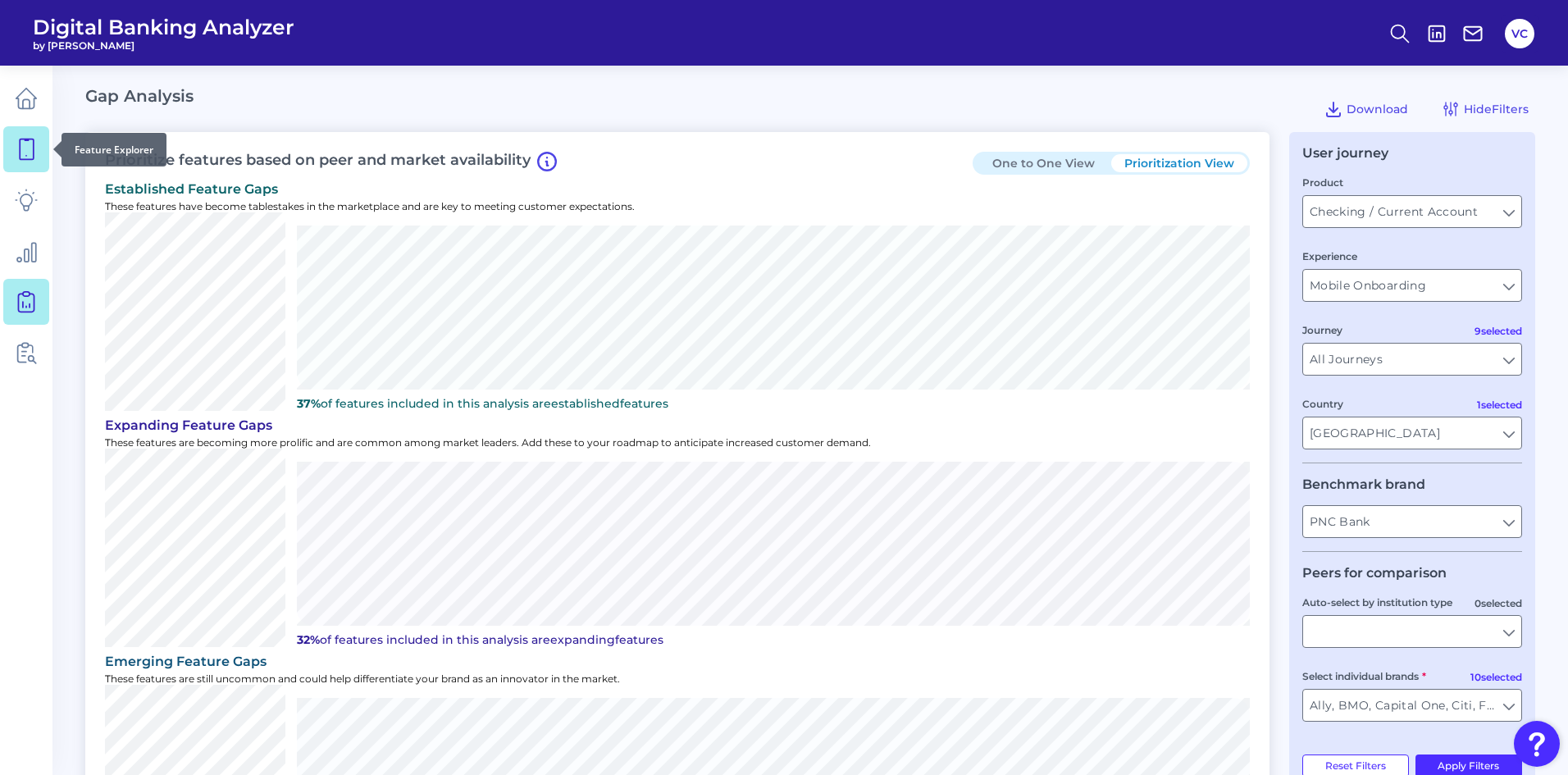
click at [32, 158] on icon at bounding box center [26, 149] width 23 height 23
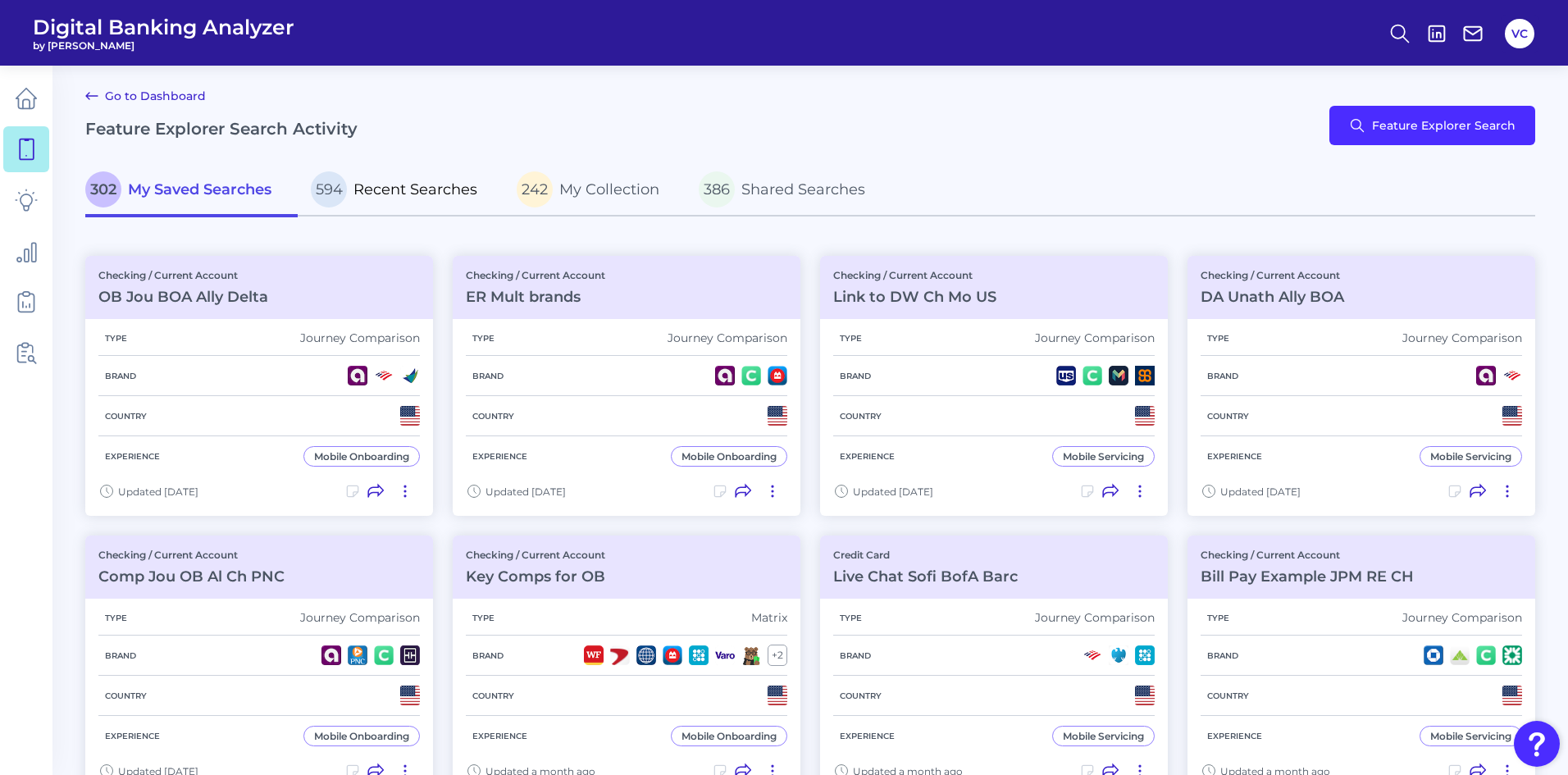
click at [396, 196] on span "Recent Searches" at bounding box center [415, 190] width 124 height 18
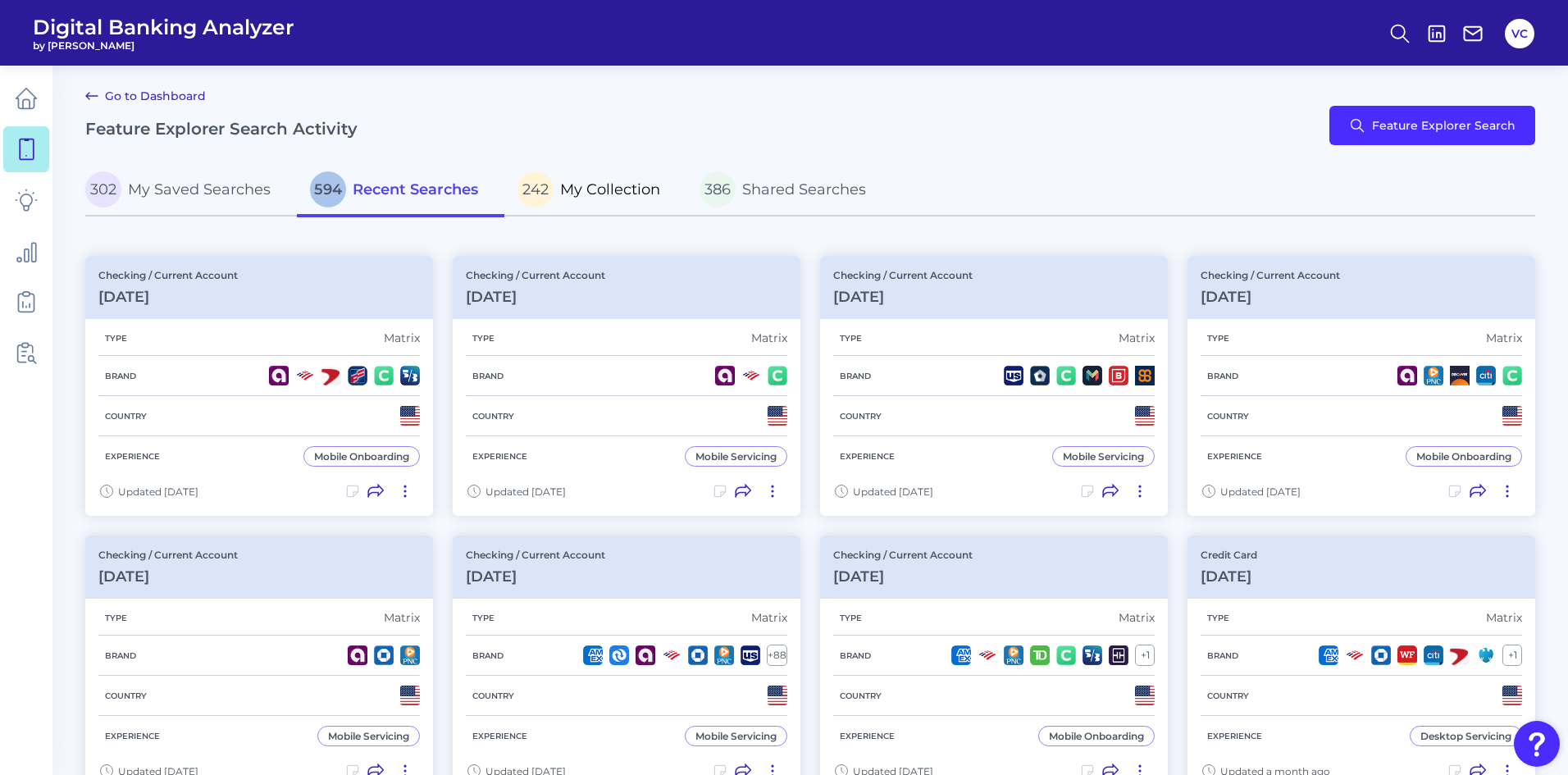
click at [623, 185] on span "My Collection" at bounding box center [610, 190] width 100 height 18
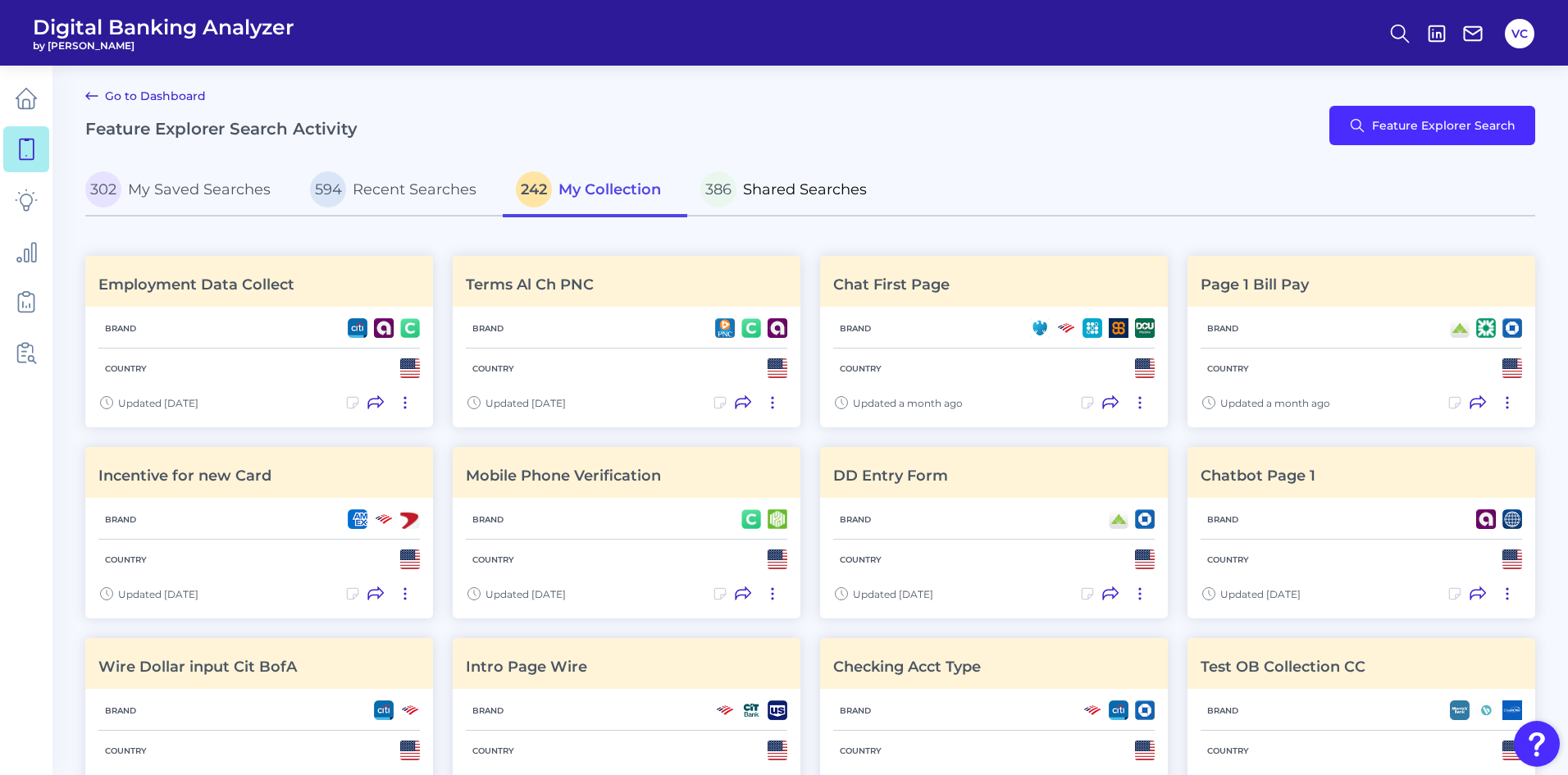
click at [784, 185] on span "Shared Searches" at bounding box center [805, 190] width 124 height 18
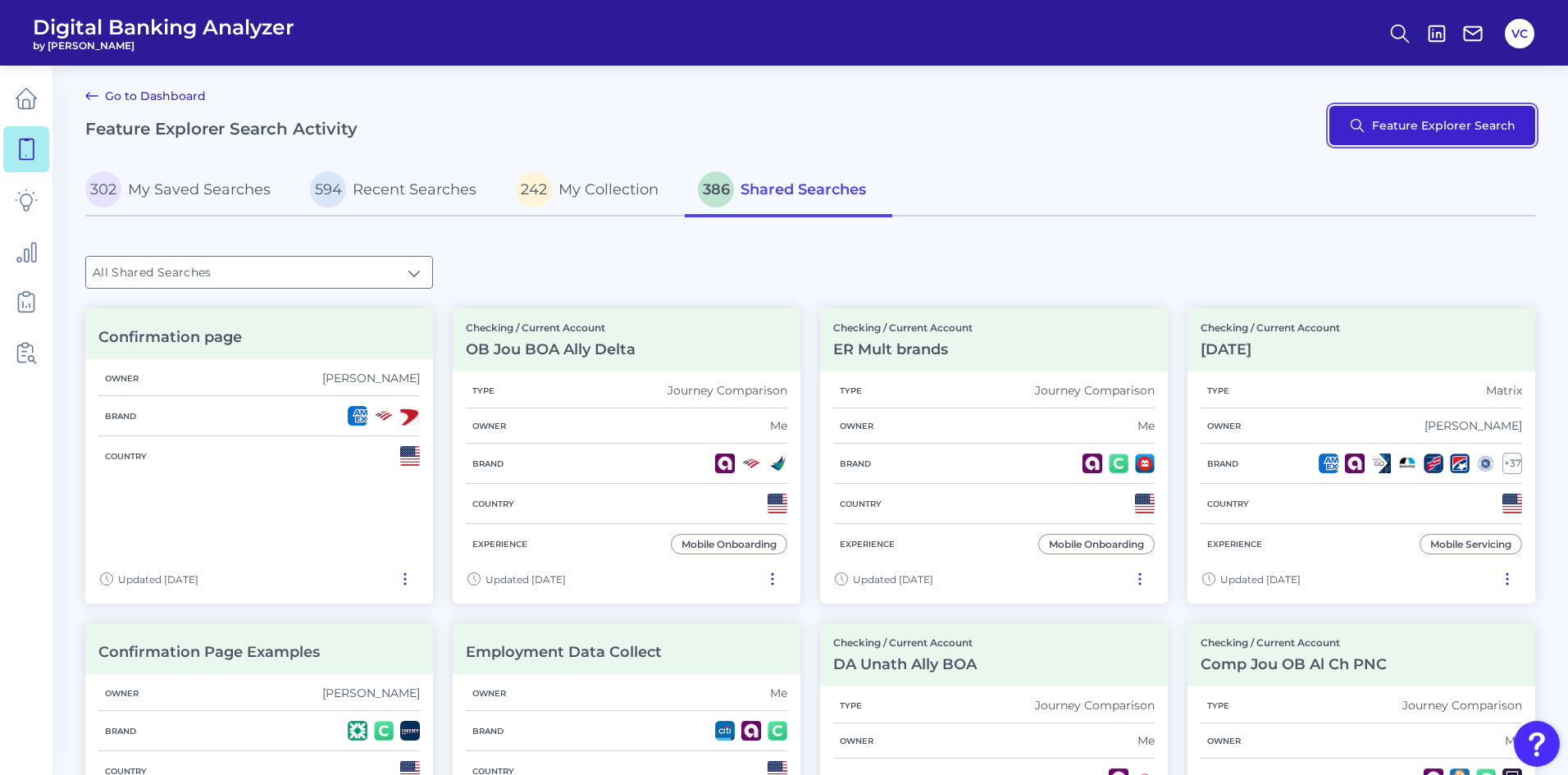
click at [1382, 133] on button "Feature Explorer Search" at bounding box center [1432, 125] width 206 height 40
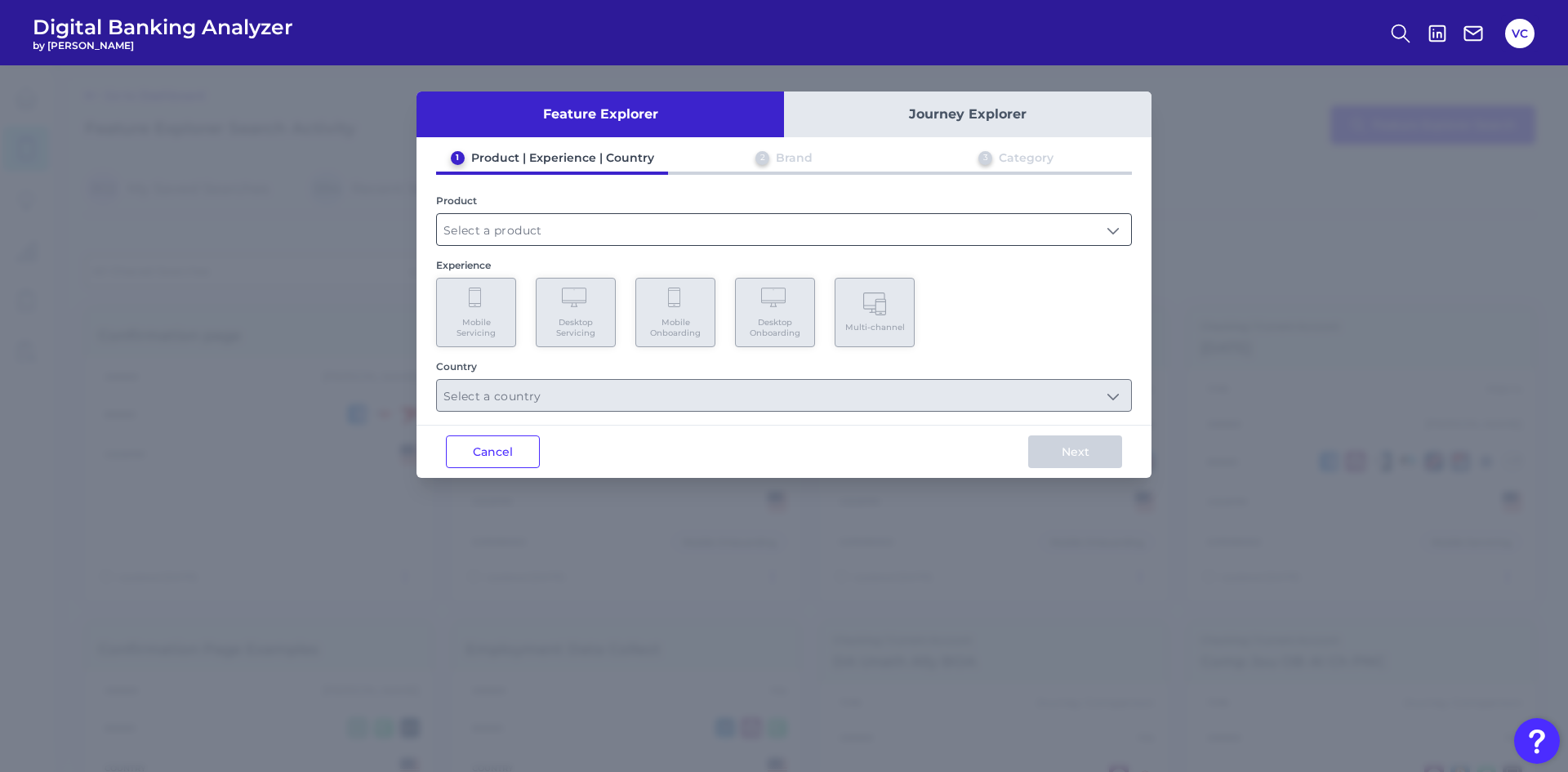
click at [650, 234] on input "text" at bounding box center [784, 229] width 694 height 31
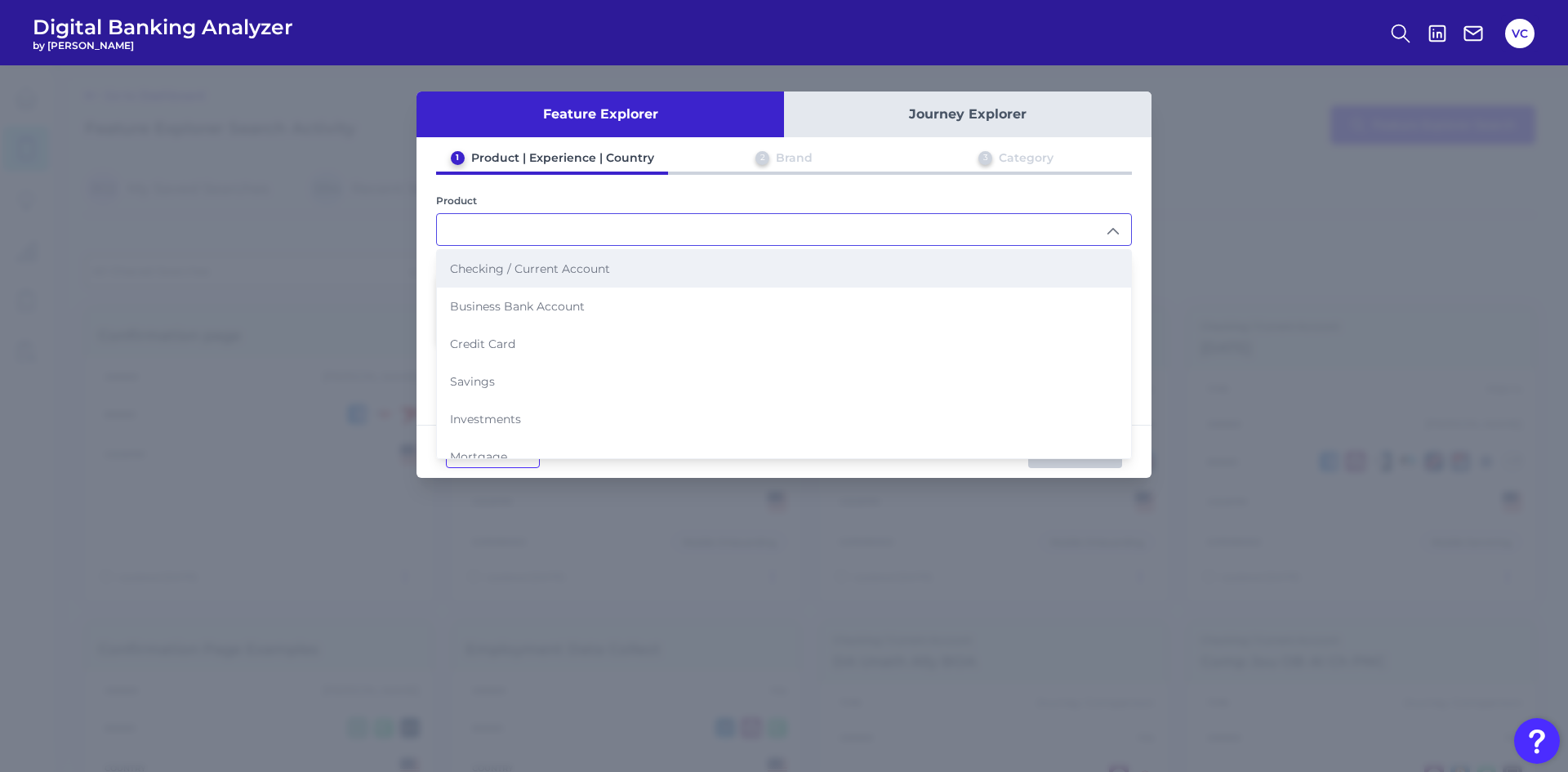
click at [650, 255] on li "Checking / Current Account" at bounding box center [784, 269] width 694 height 38
type input "Checking / Current Account"
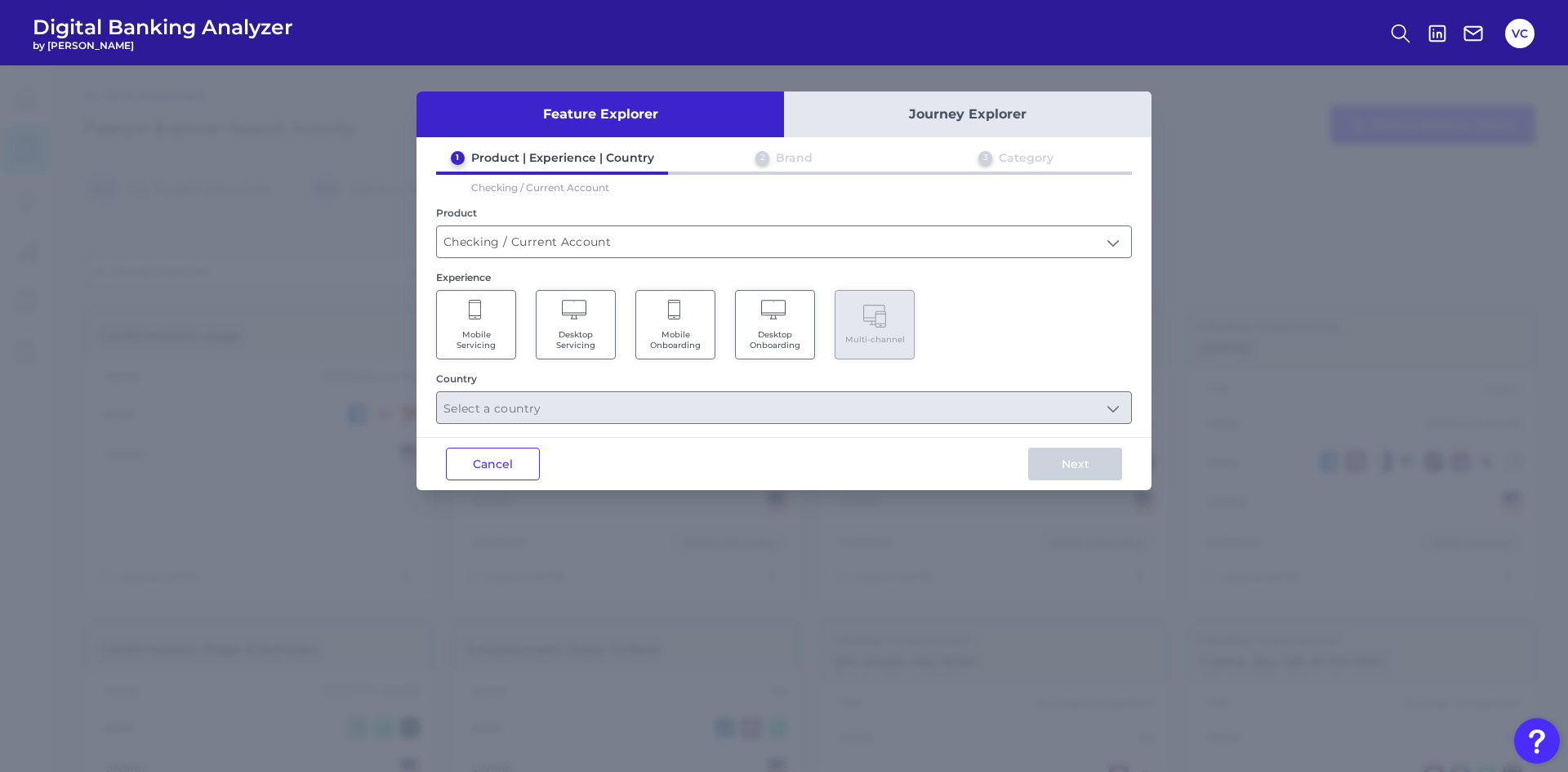
click at [701, 351] on Onboarding "Mobile Onboarding" at bounding box center [675, 325] width 80 height 69
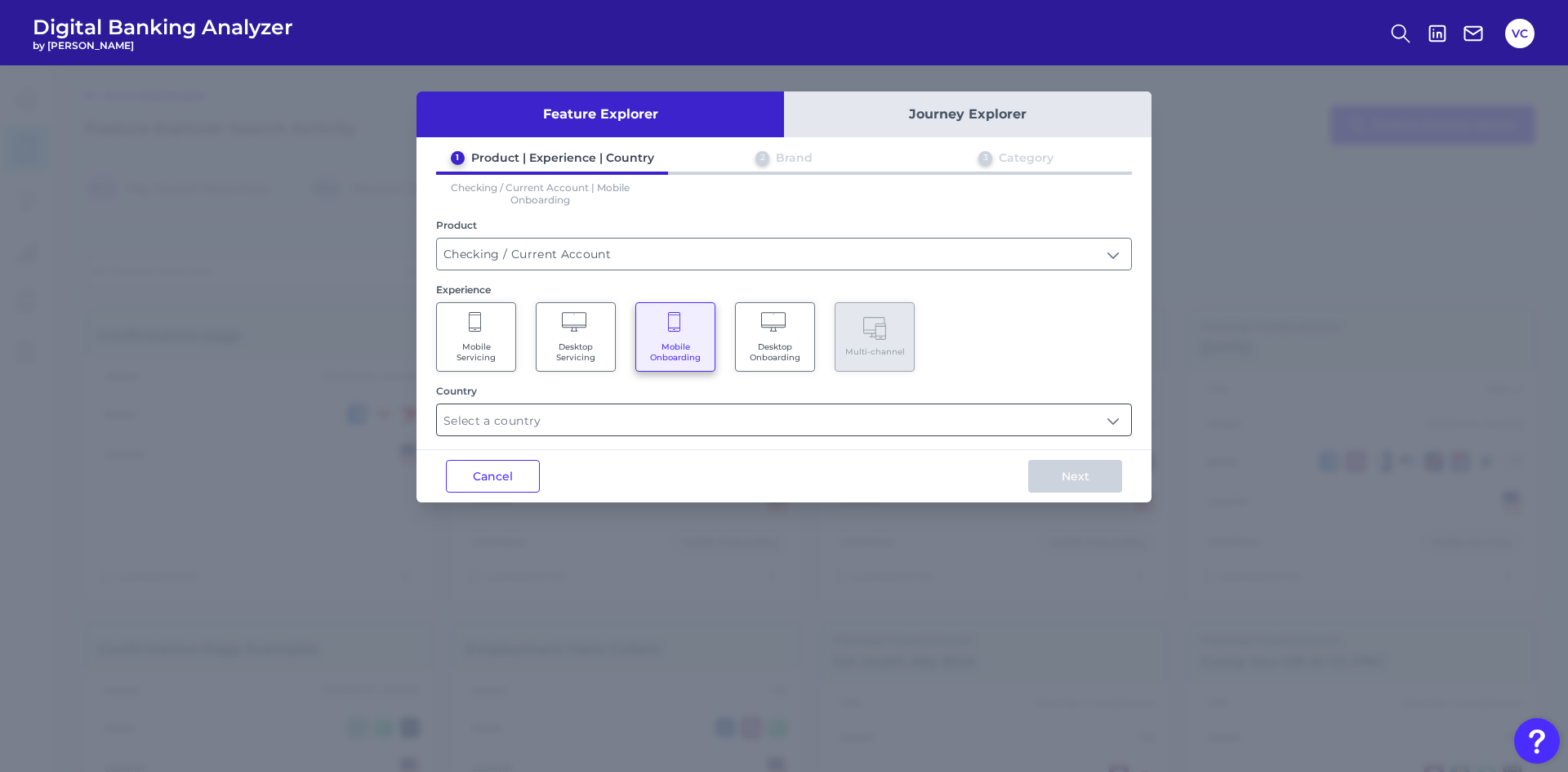
click at [609, 426] on input "text" at bounding box center [784, 420] width 694 height 31
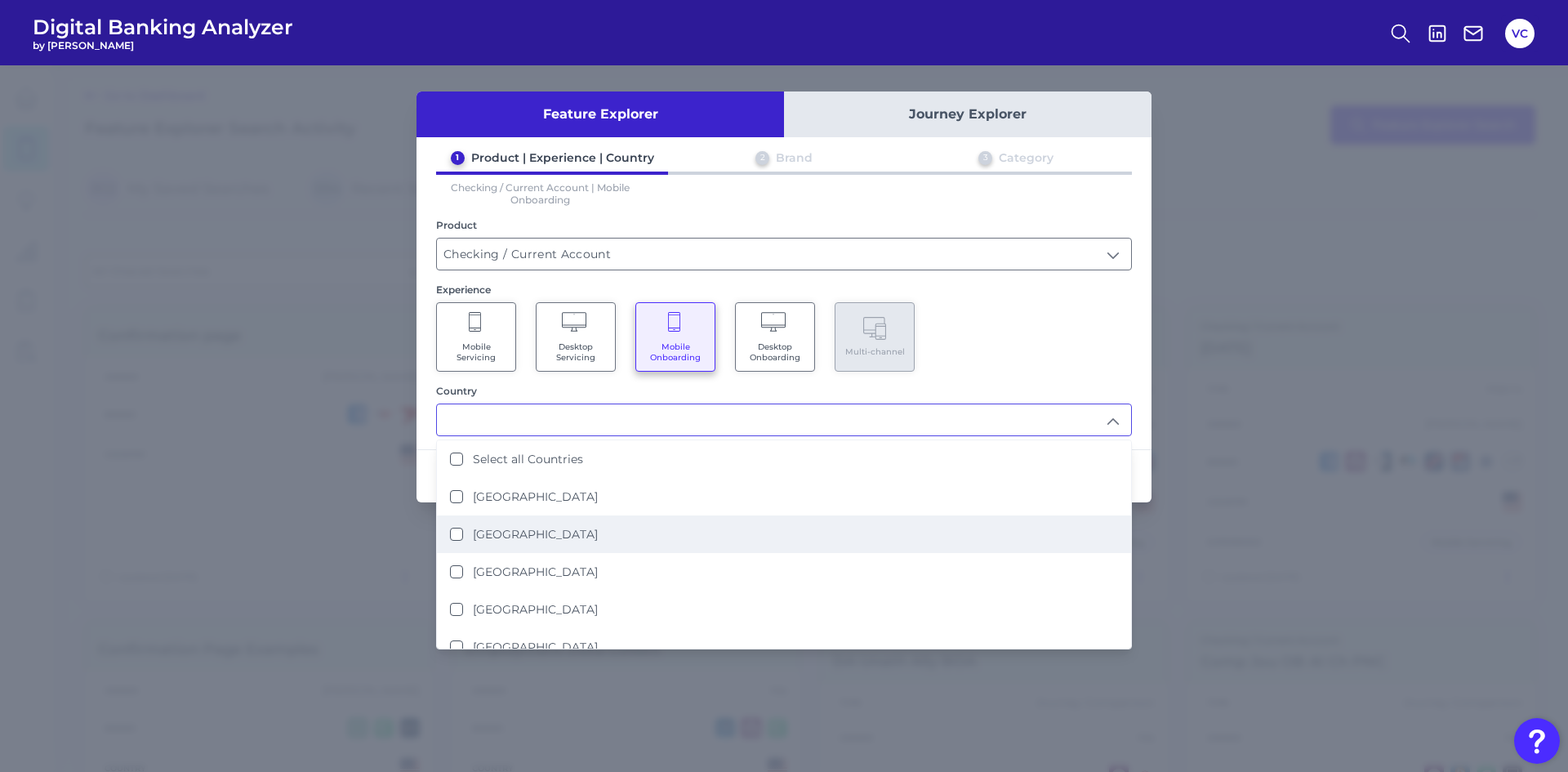
click at [474, 537] on label "[GEOGRAPHIC_DATA]" at bounding box center [535, 534] width 125 height 15
type input "[GEOGRAPHIC_DATA]"
click at [1422, 441] on div "Feature Explorer Journey Explorer 1 Product | Experience | Country 2 Brand 3 Ca…" at bounding box center [784, 418] width 1568 height 706
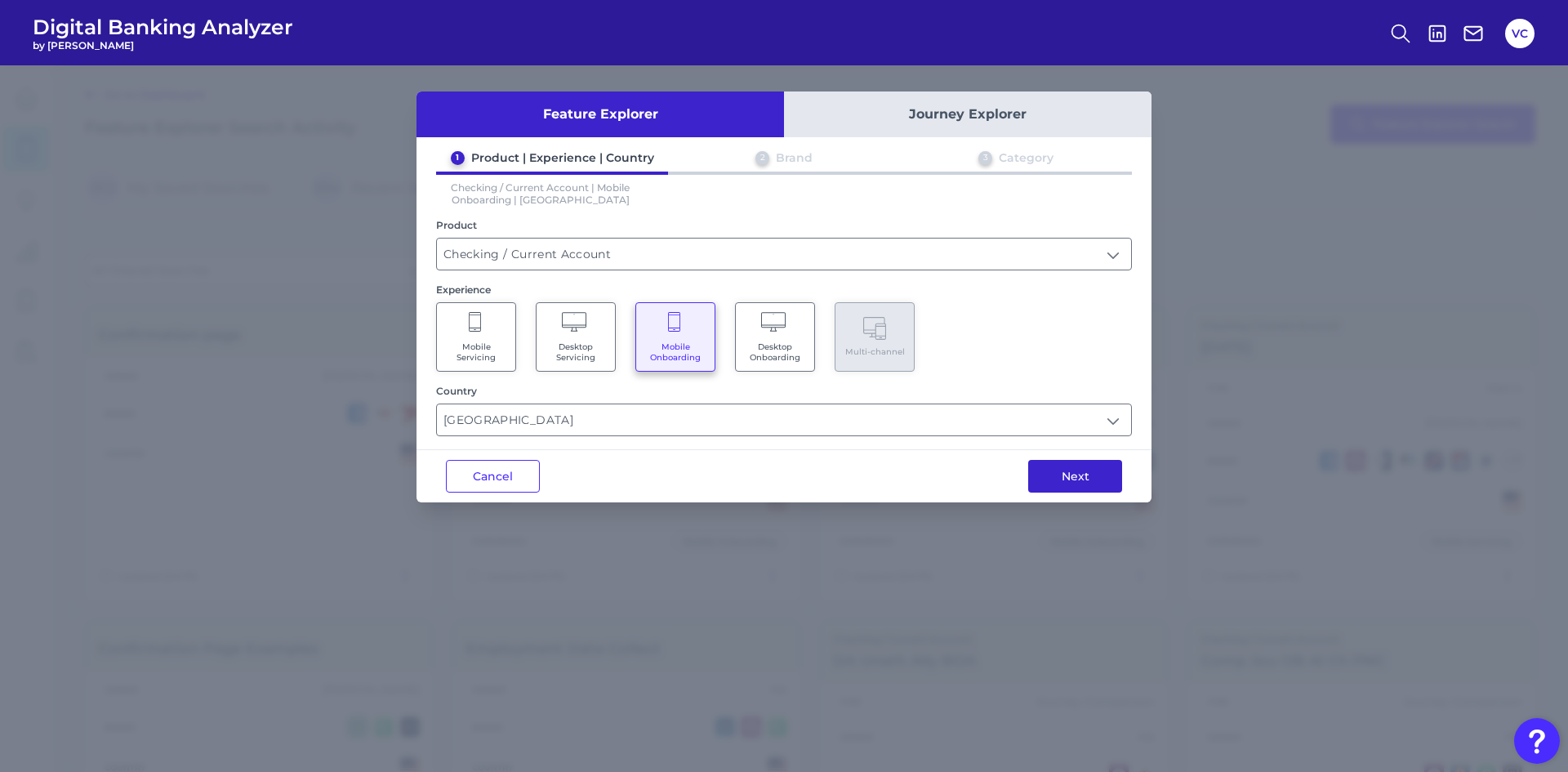
click at [1069, 483] on button "Next" at bounding box center [1075, 476] width 94 height 33
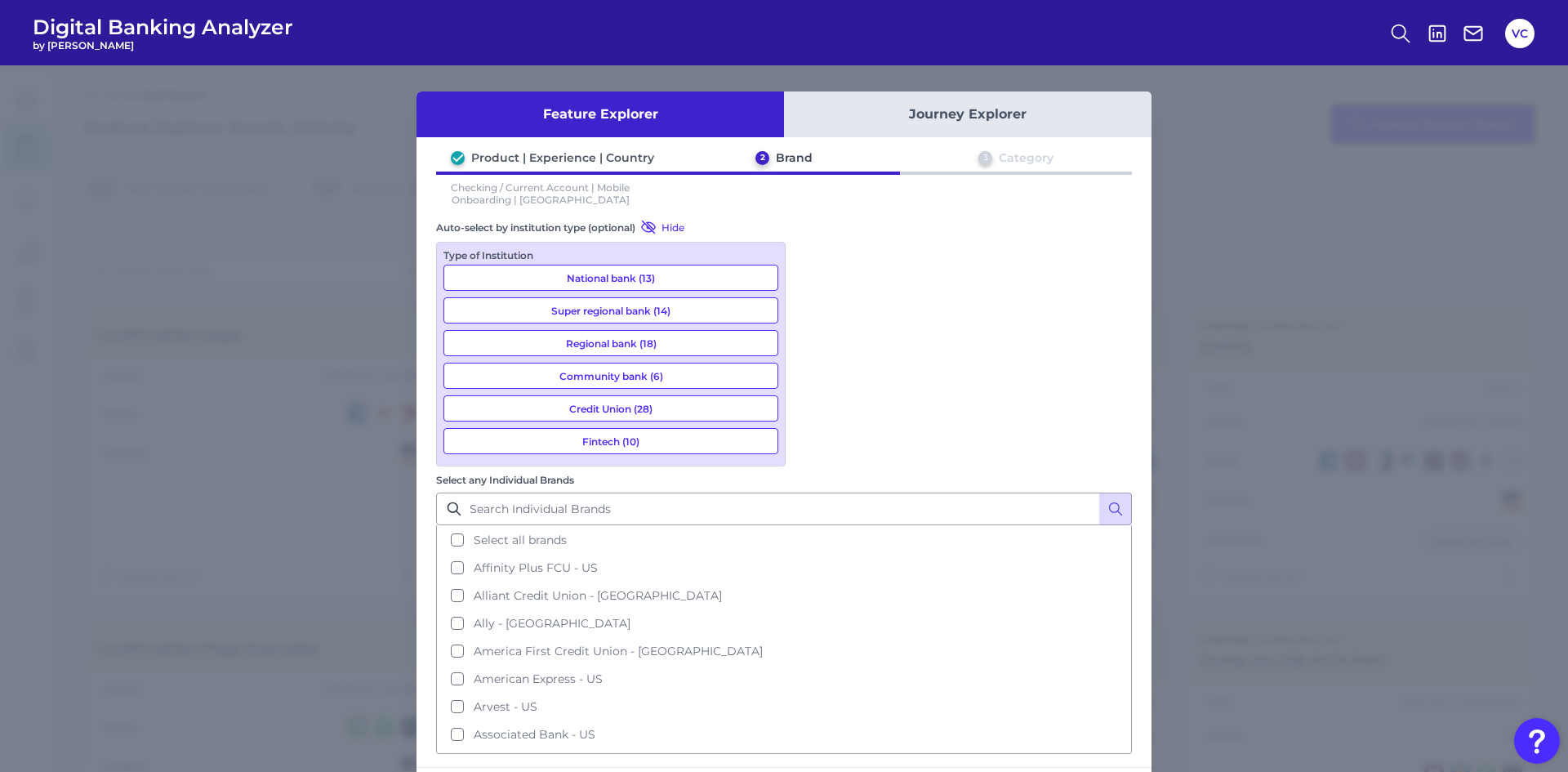
click at [645, 280] on button "National bank (13)" at bounding box center [610, 278] width 335 height 26
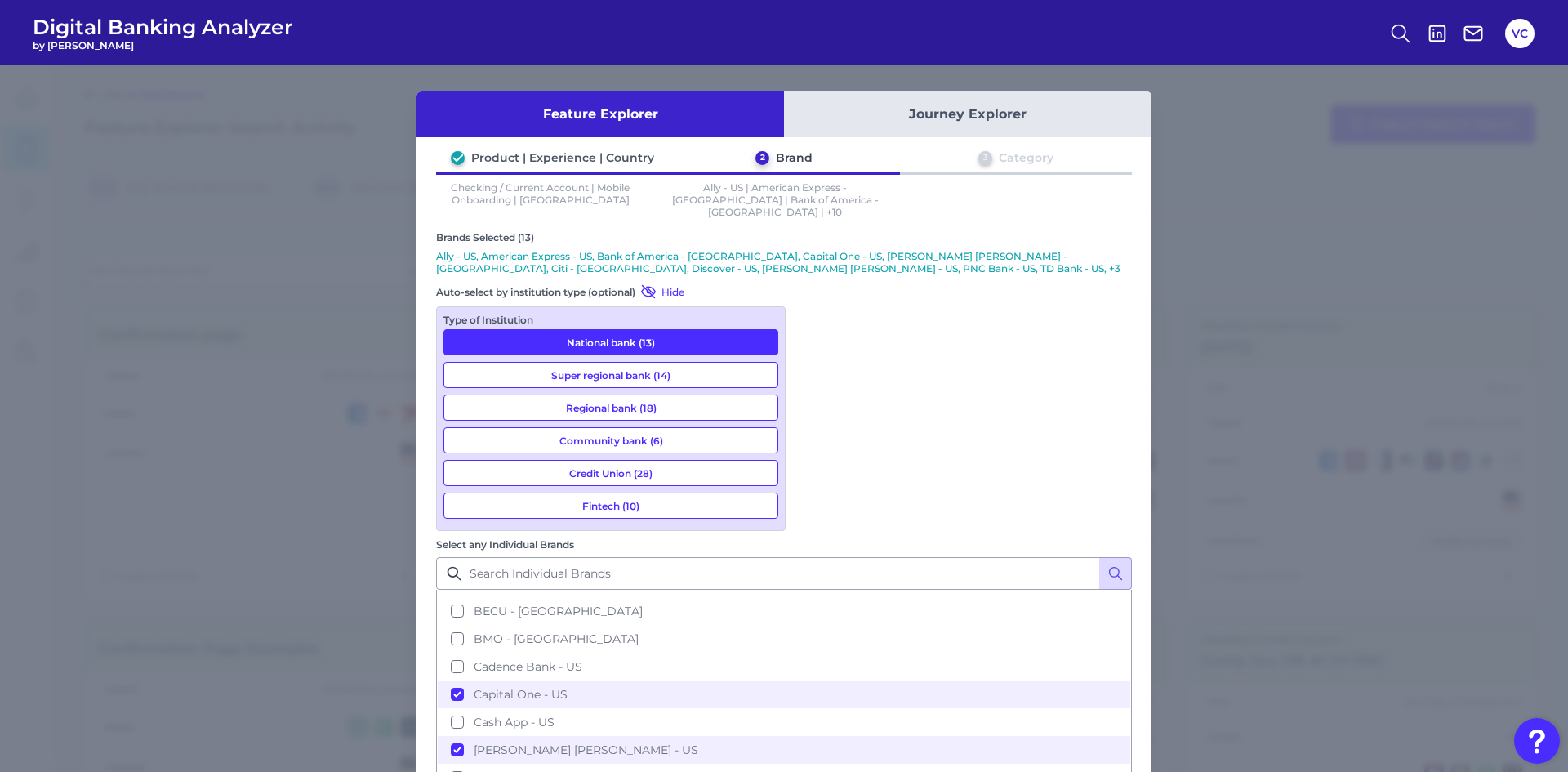
scroll to position [409, 0]
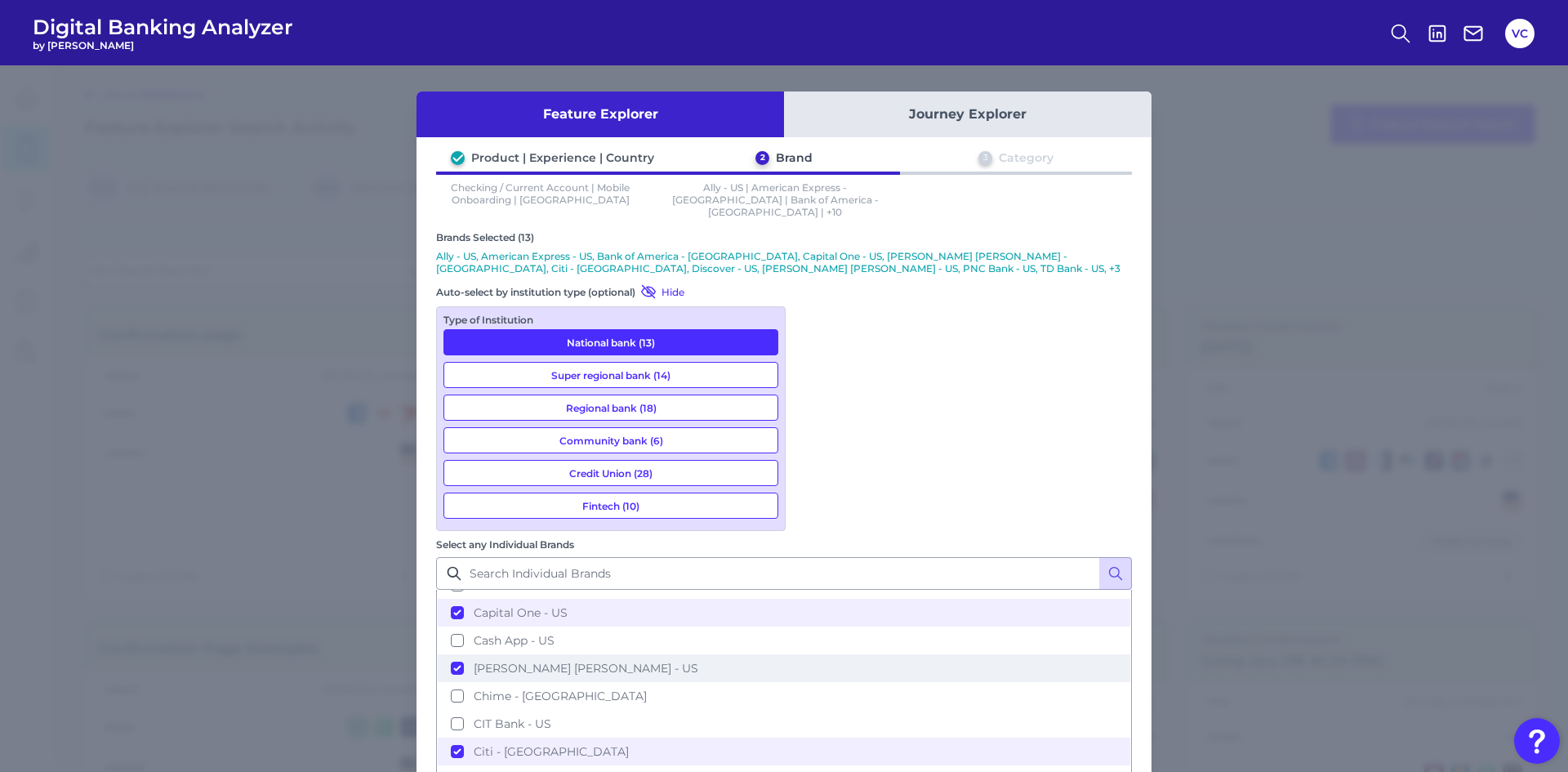
click at [812, 654] on button "[PERSON_NAME] [PERSON_NAME] - US" at bounding box center [784, 668] width 692 height 28
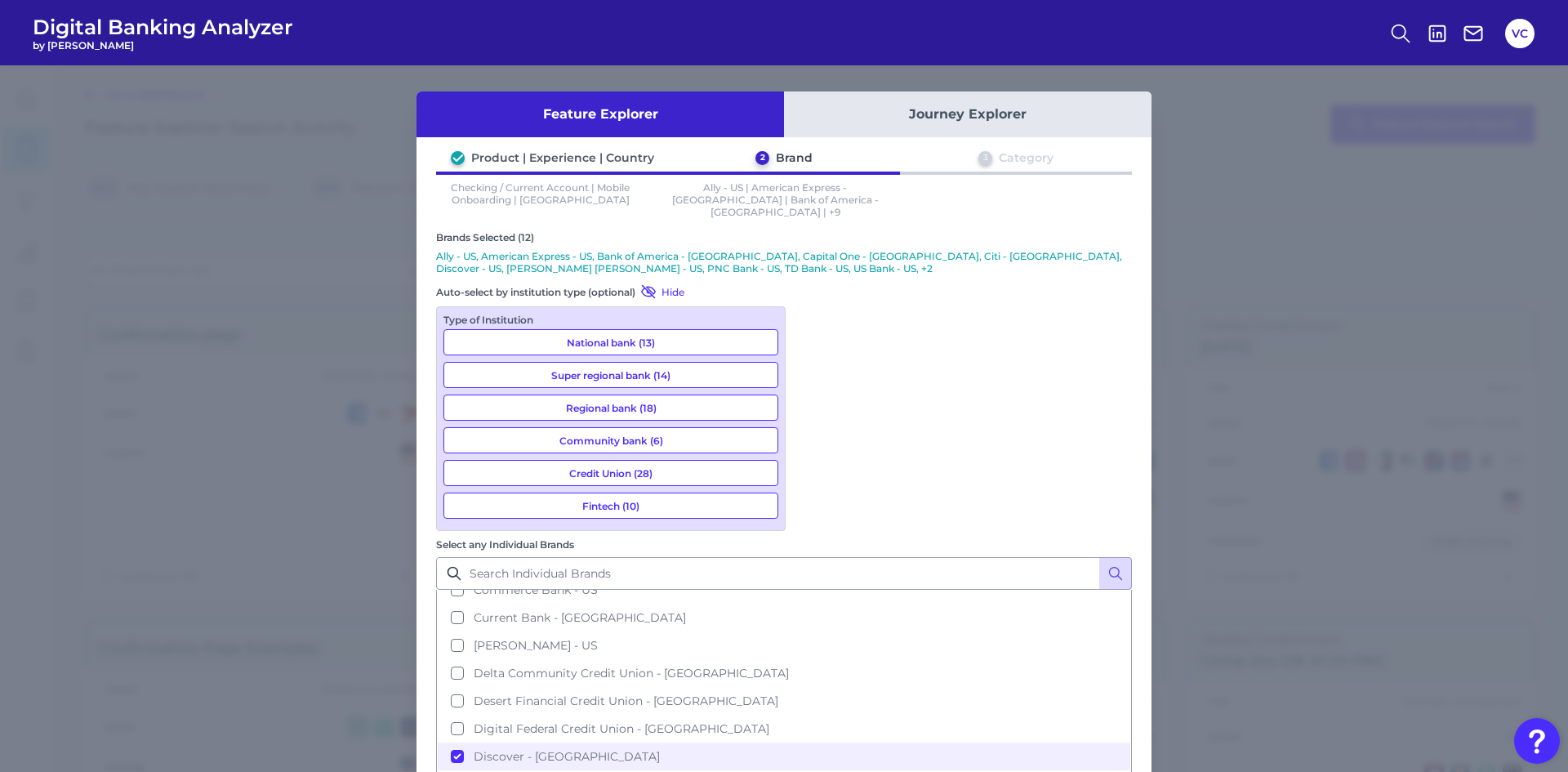
scroll to position [735, 0]
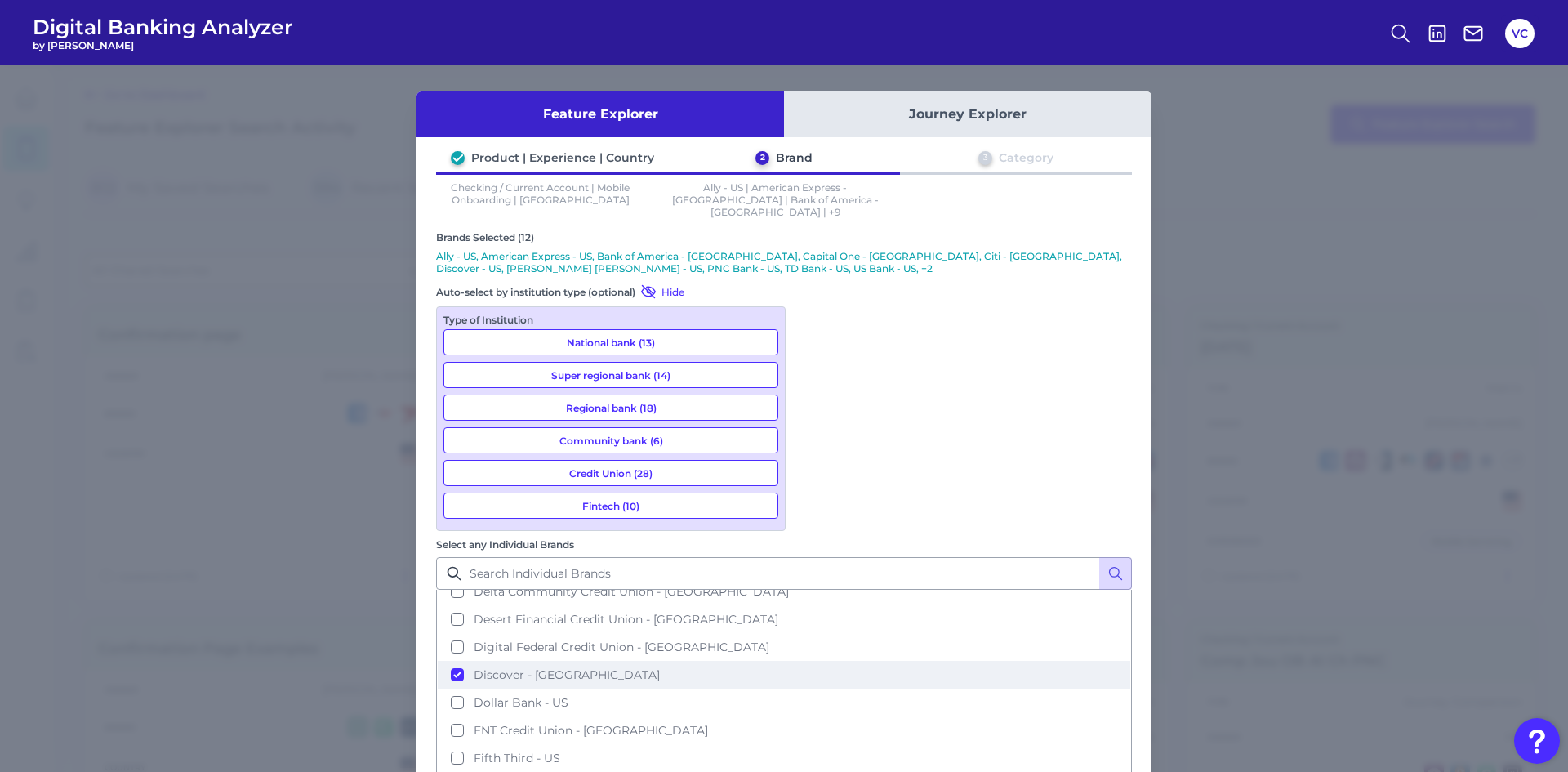
click at [810, 661] on button "Discover - [GEOGRAPHIC_DATA]" at bounding box center [784, 675] width 692 height 28
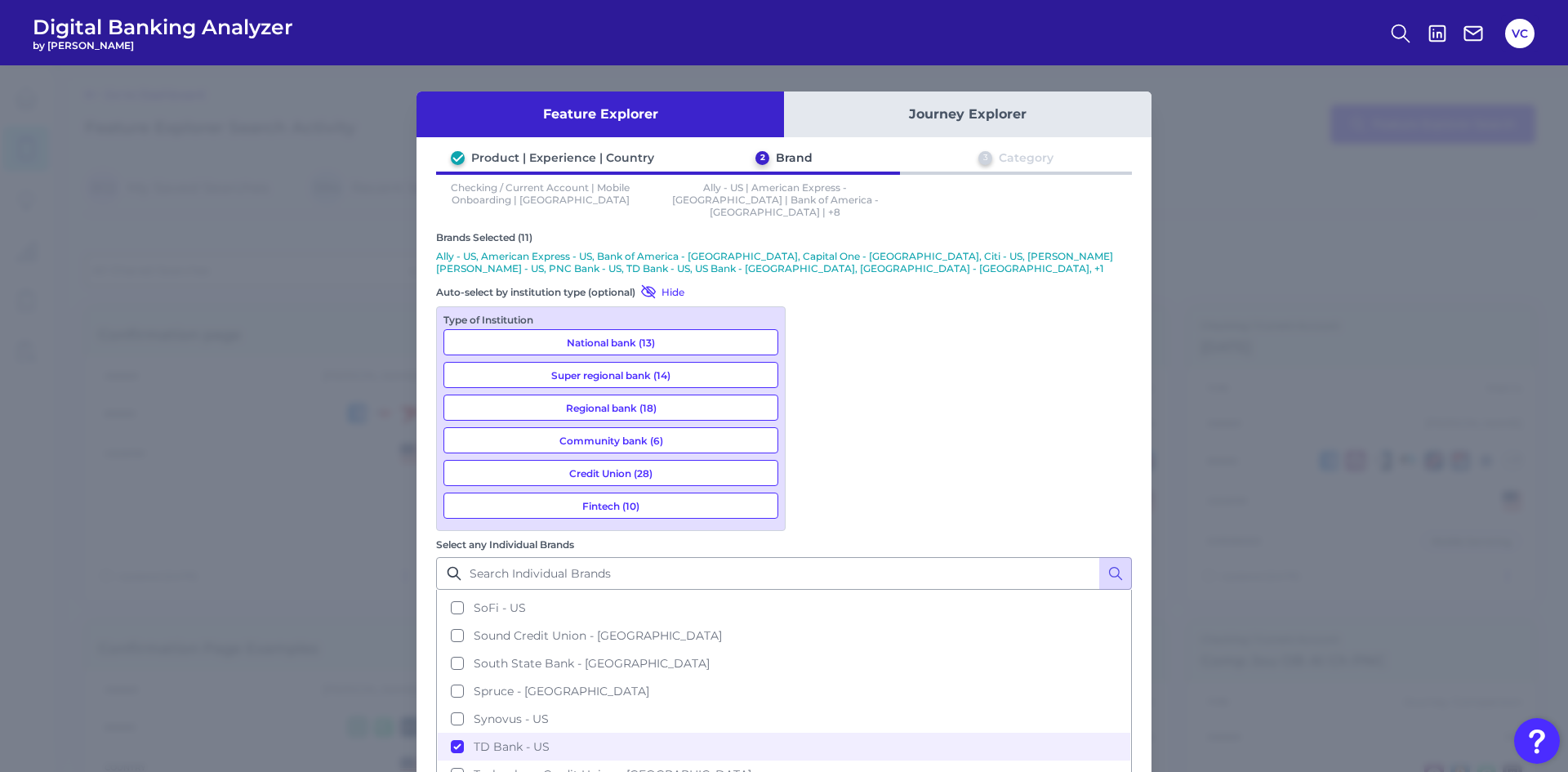
scroll to position [2042, 0]
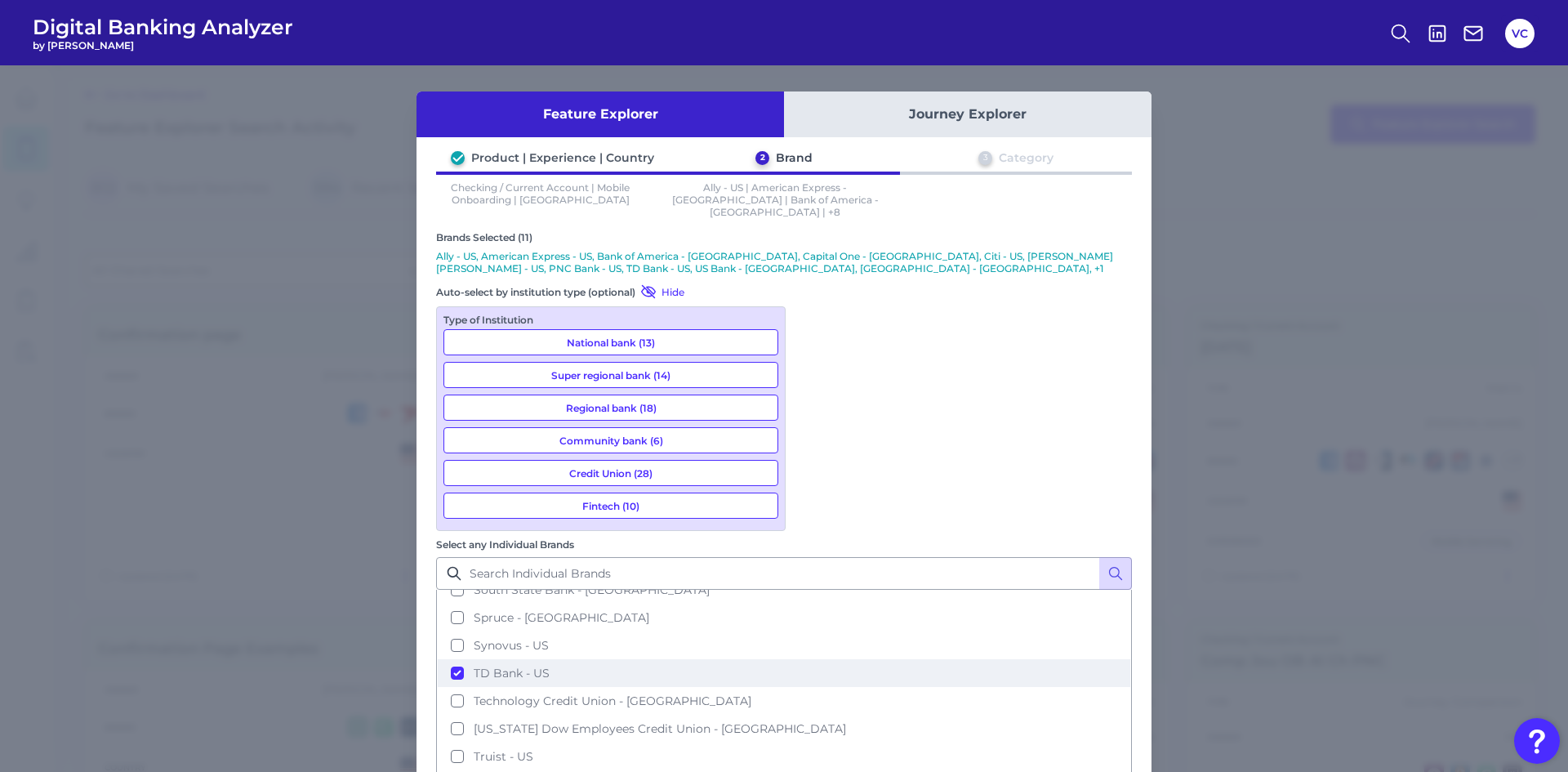
click at [819, 659] on button "TD Bank - US" at bounding box center [784, 673] width 692 height 28
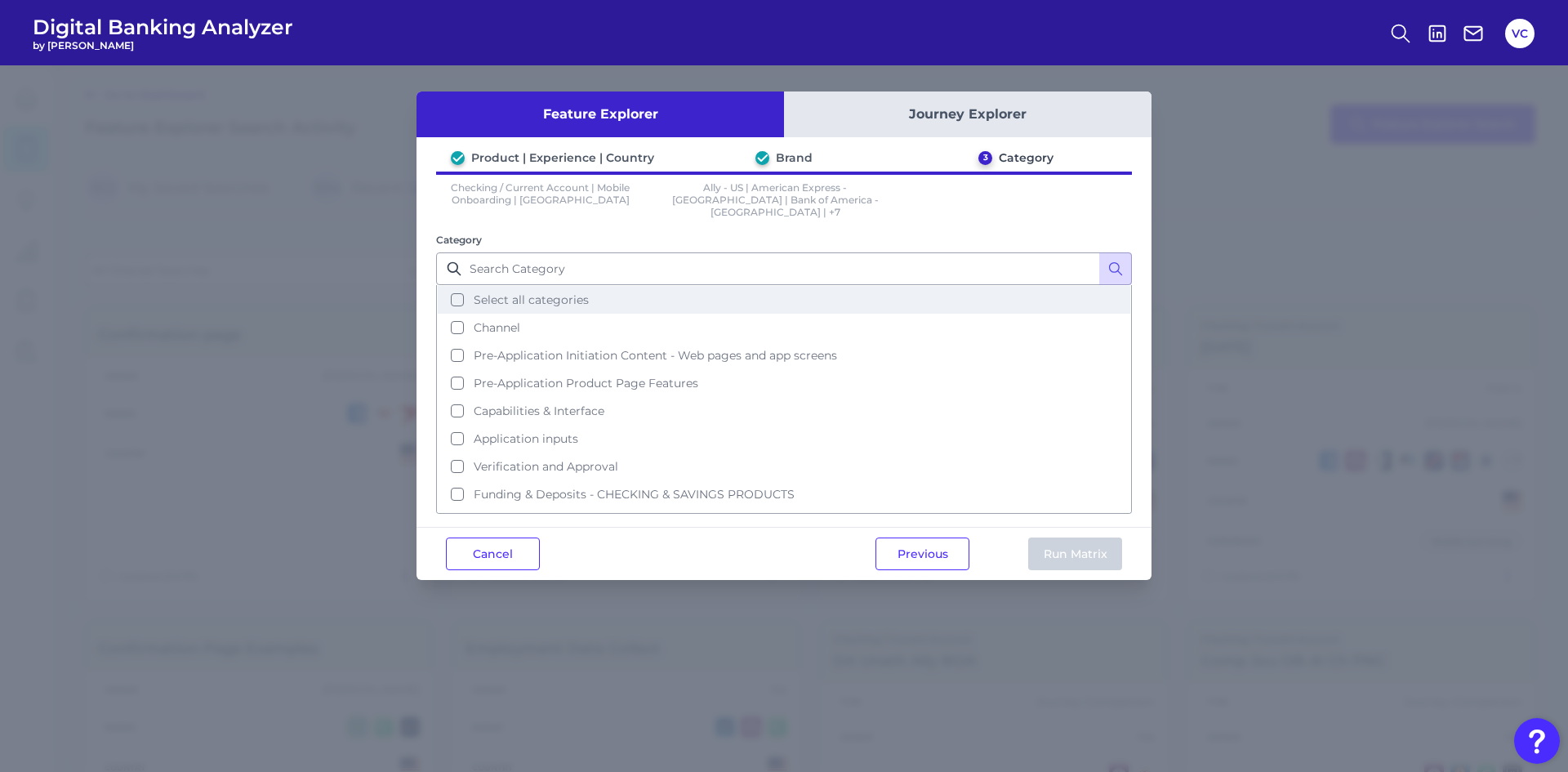
click at [475, 293] on span "Select all categories" at bounding box center [531, 300] width 115 height 15
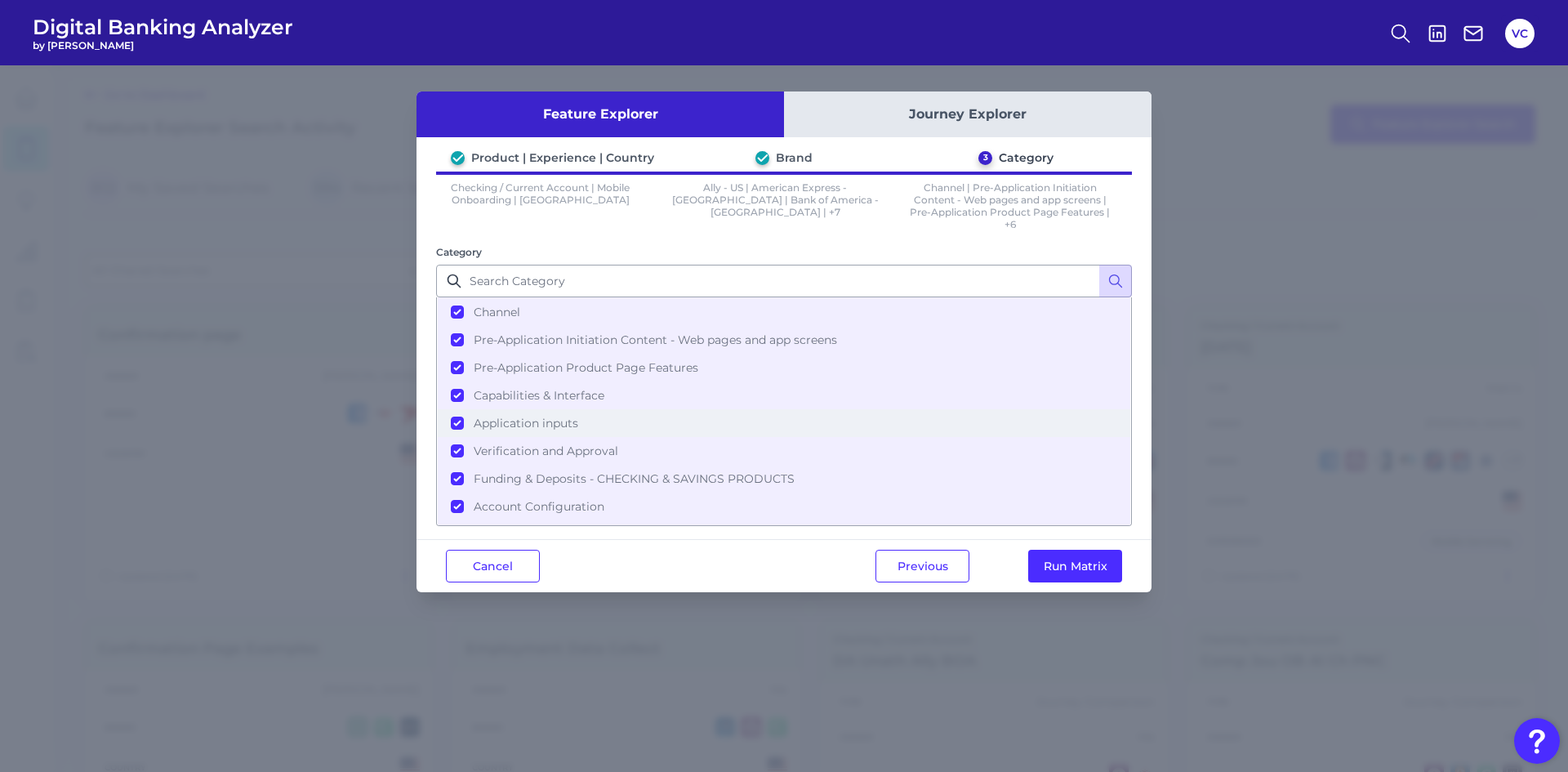
scroll to position [52, 0]
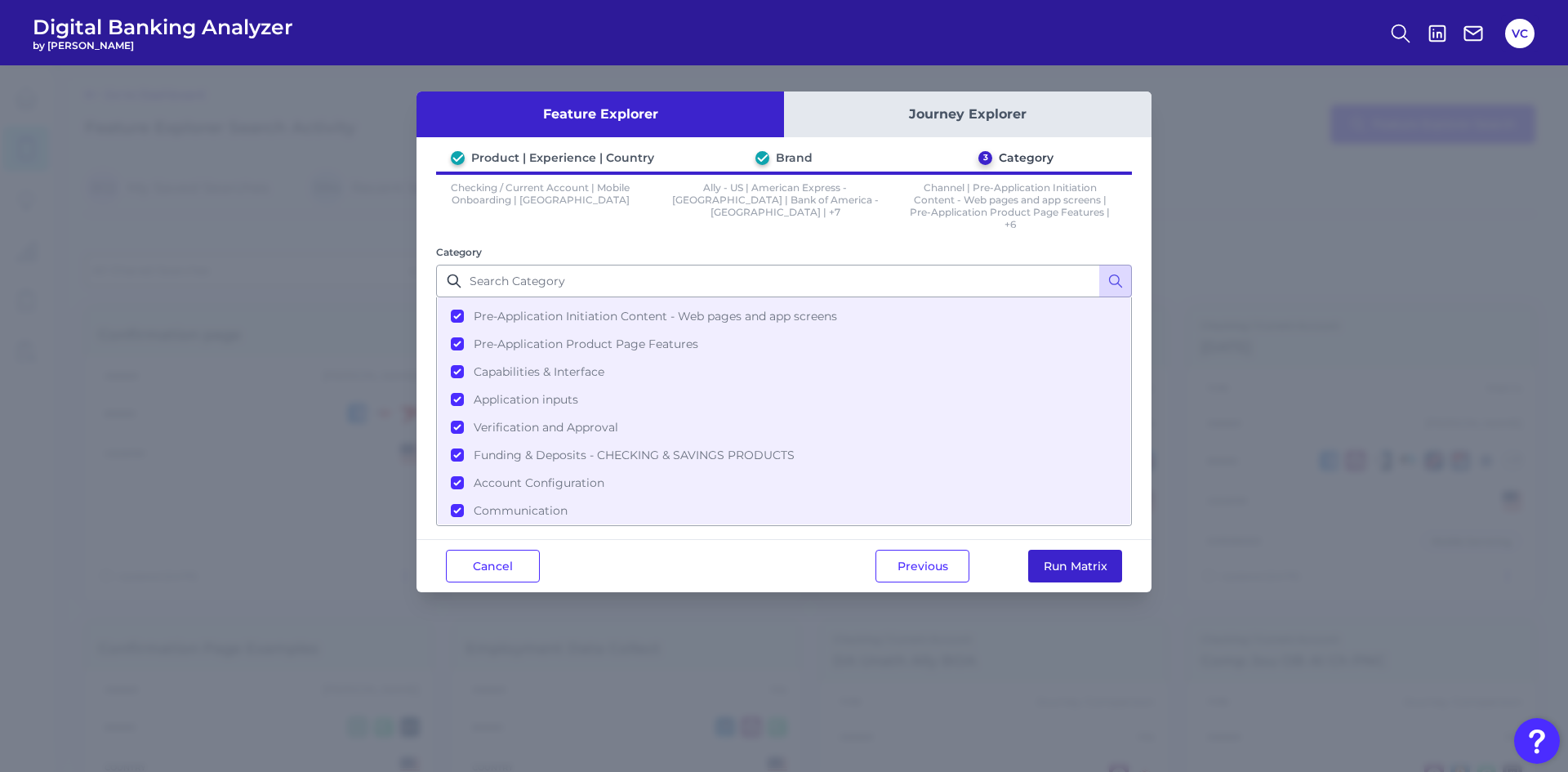
click at [1082, 560] on button "Run Matrix" at bounding box center [1075, 566] width 94 height 33
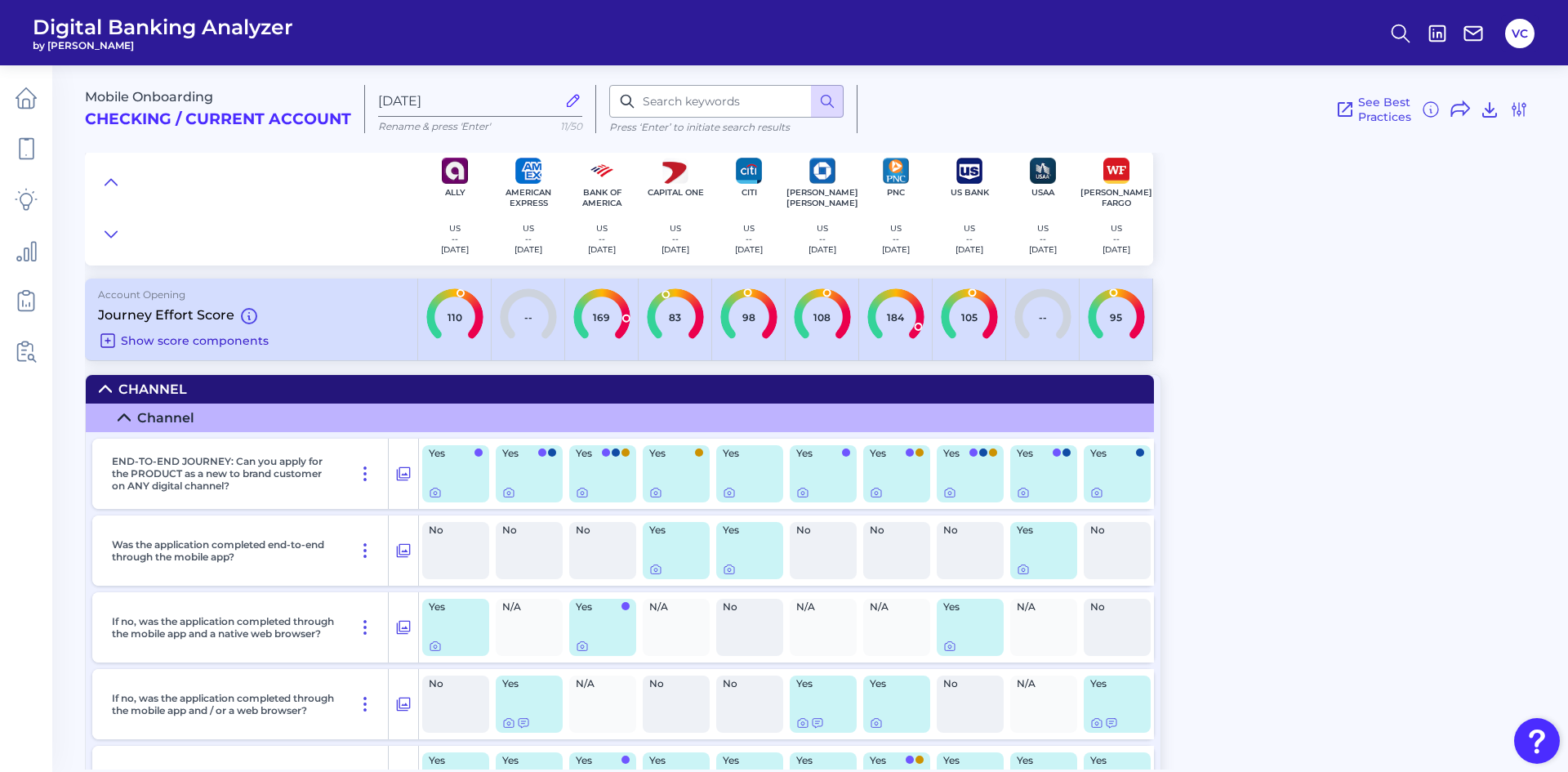
click at [158, 340] on span "Show score components" at bounding box center [195, 340] width 148 height 15
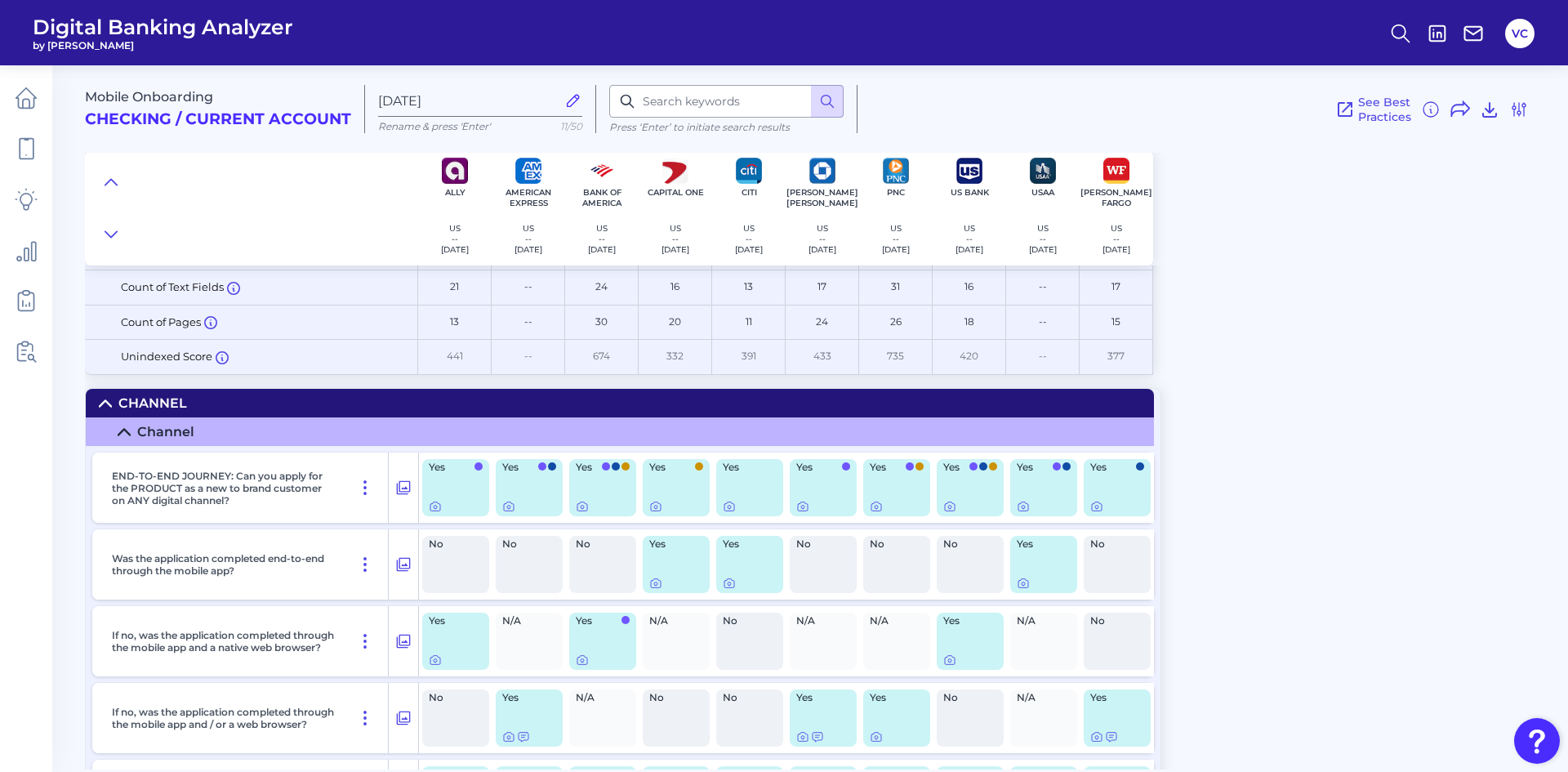
scroll to position [164, 0]
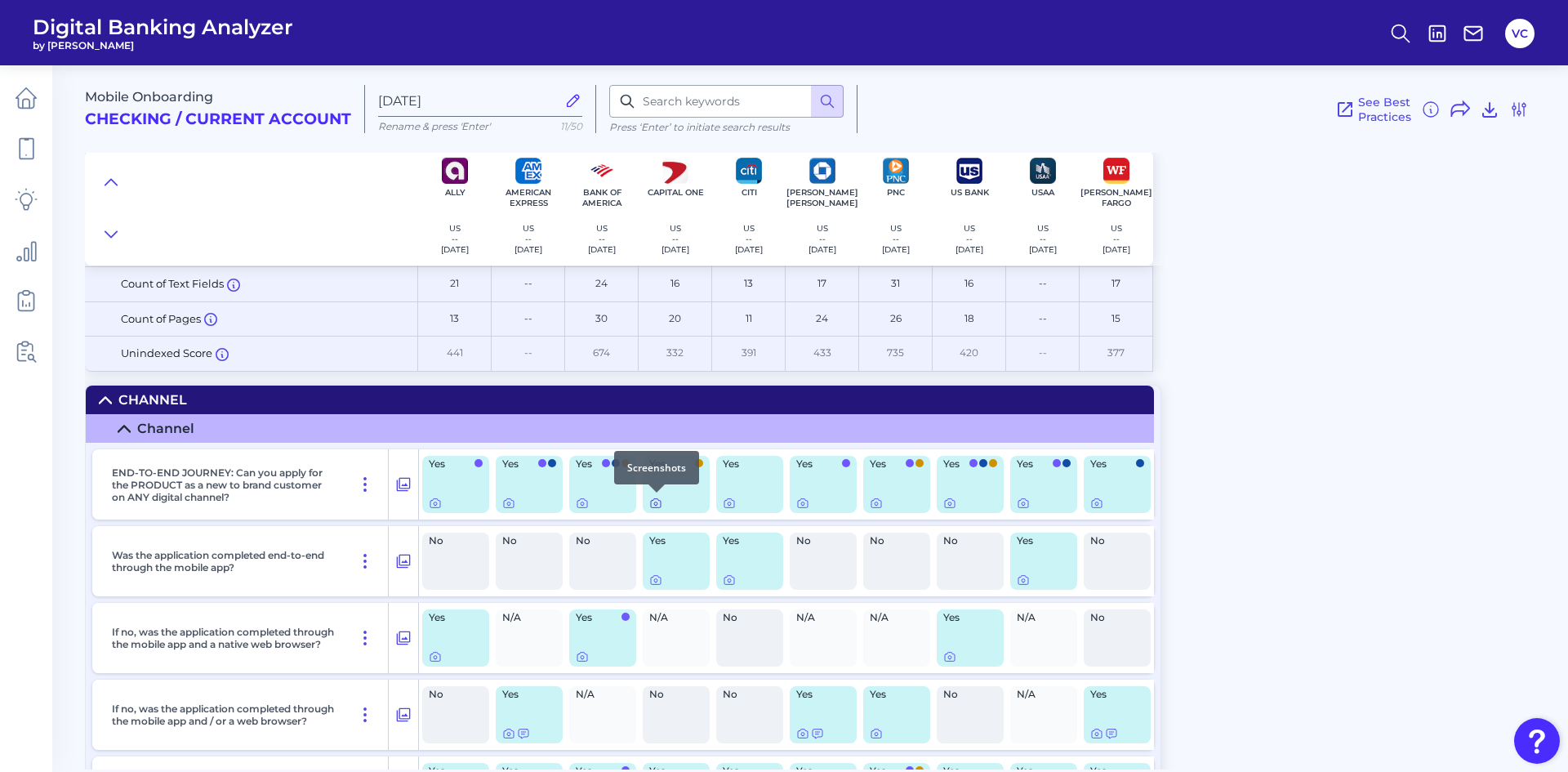
click at [658, 502] on icon at bounding box center [656, 504] width 3 height 3
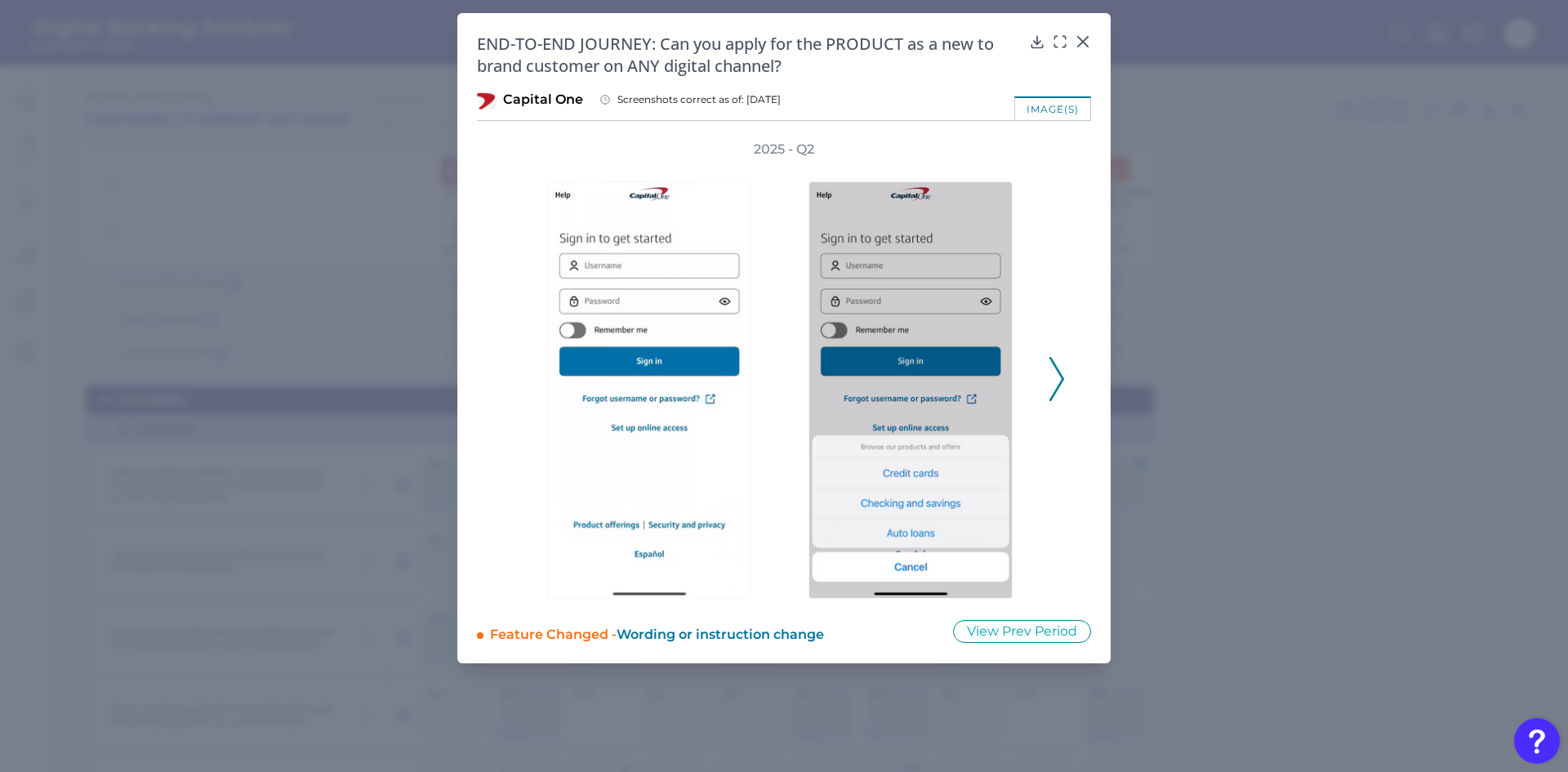
click at [1057, 368] on polyline at bounding box center [1057, 378] width 12 height 42
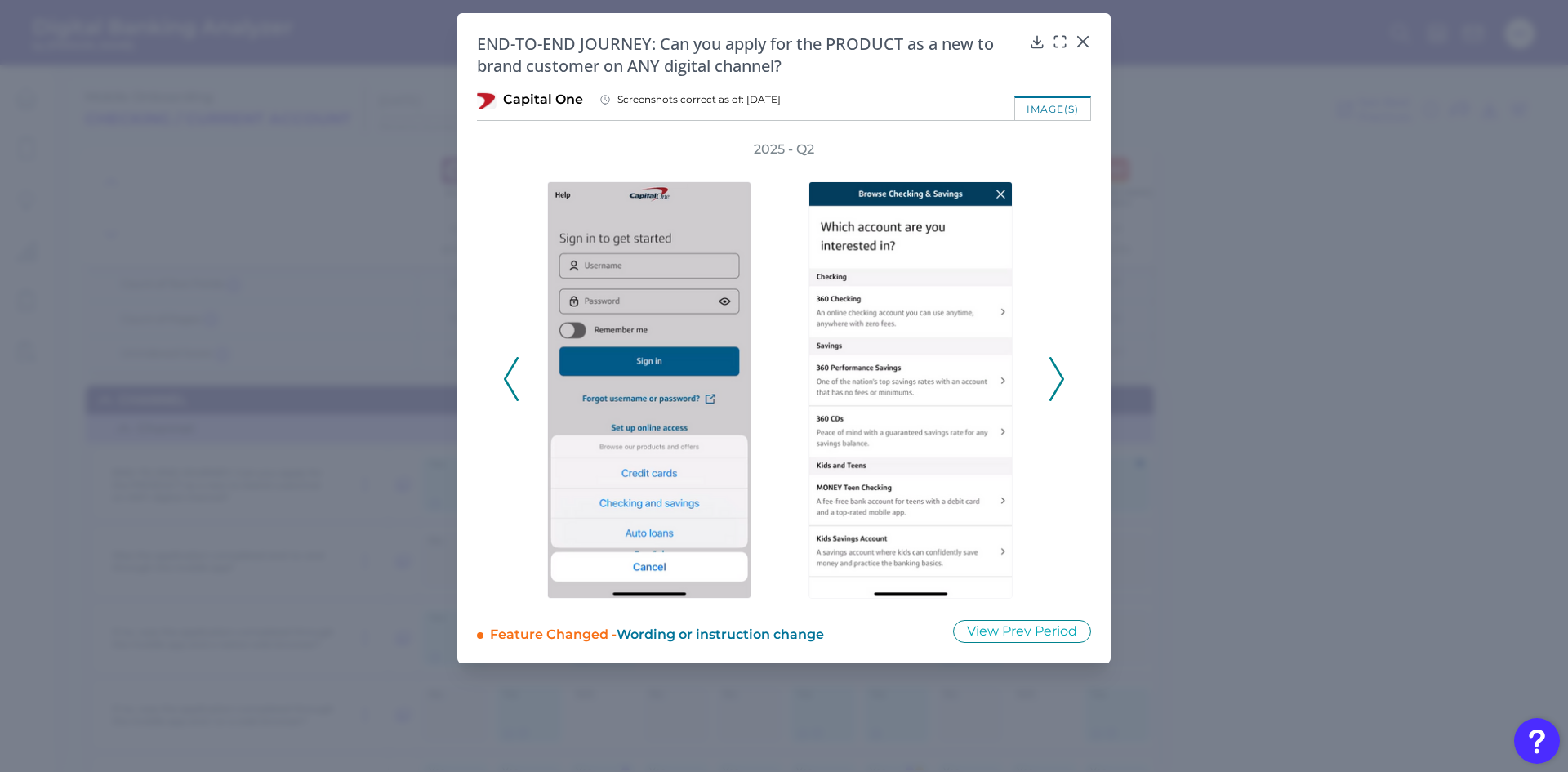
click at [1057, 368] on polyline at bounding box center [1057, 378] width 12 height 42
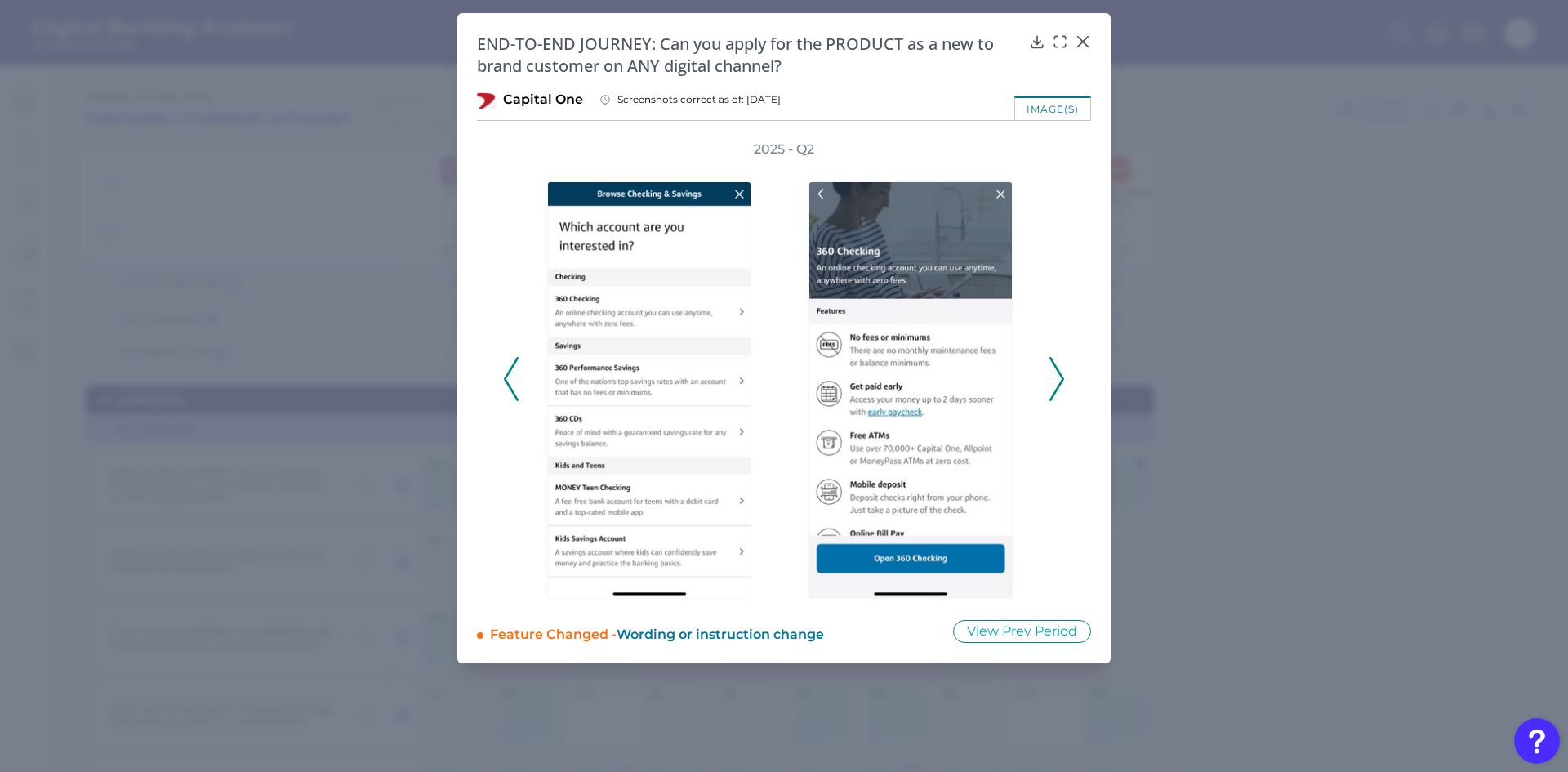
click at [1057, 368] on polyline at bounding box center [1057, 378] width 12 height 42
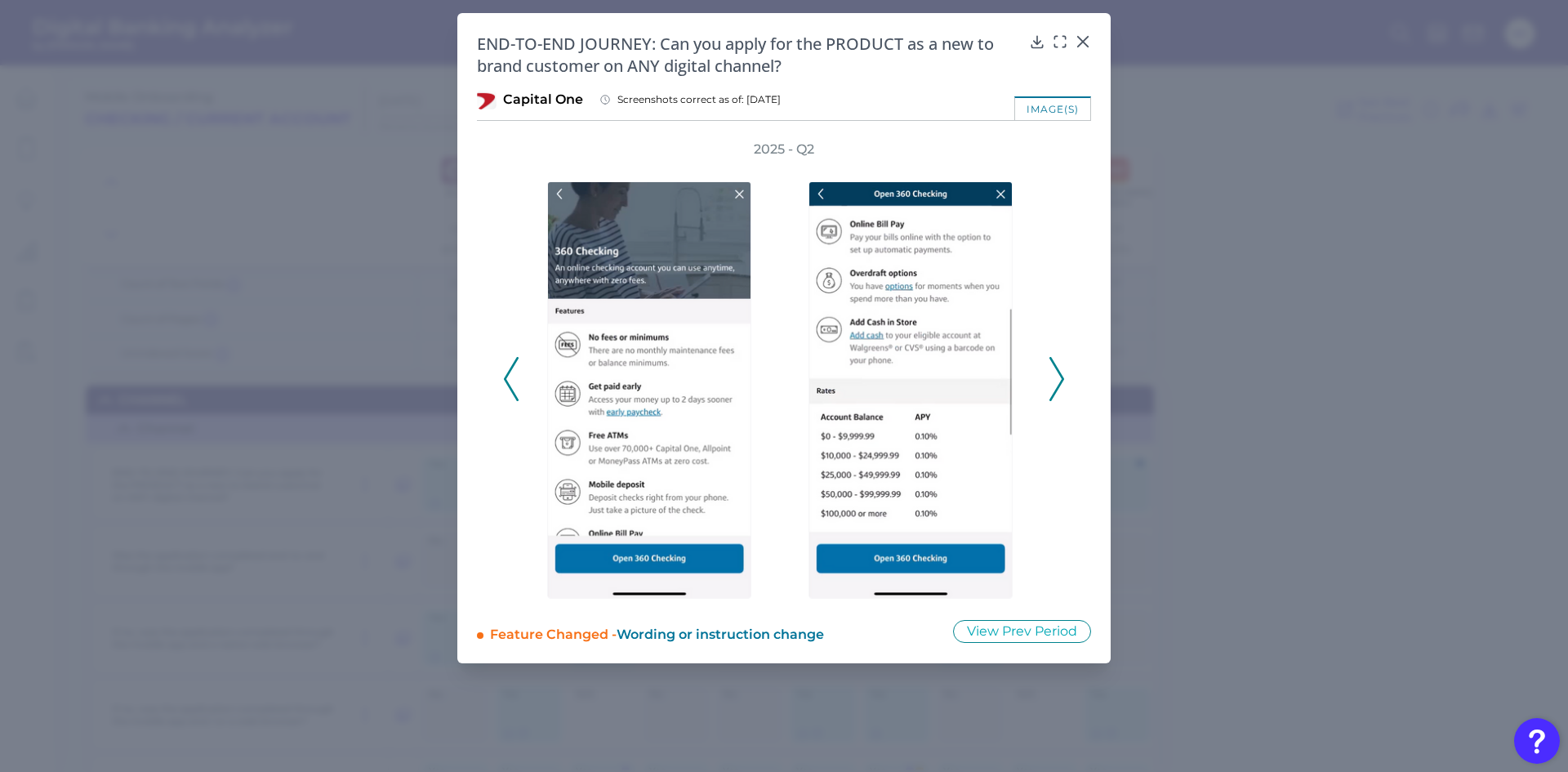
click at [1057, 368] on polyline at bounding box center [1057, 378] width 12 height 42
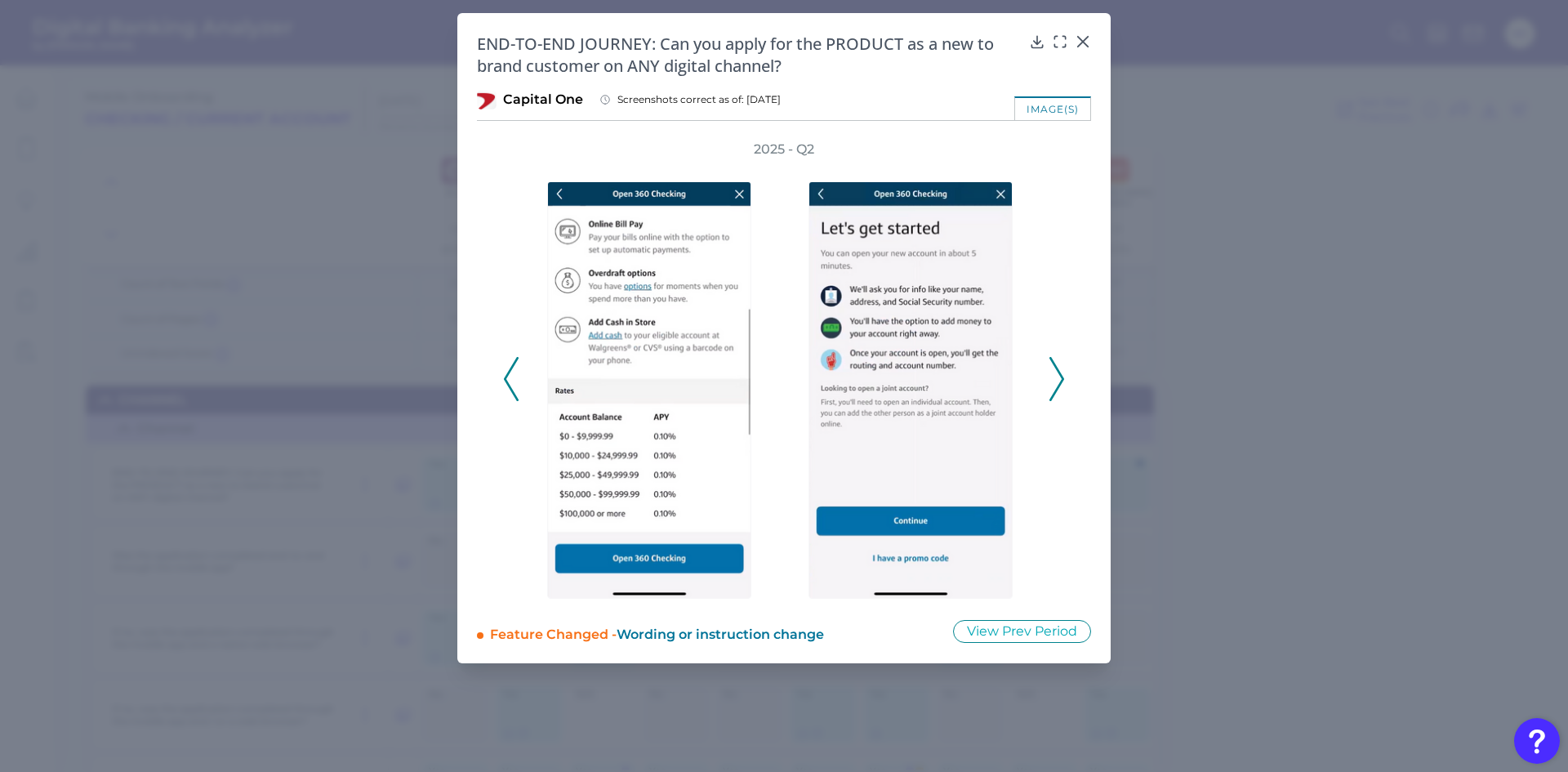
click at [1057, 368] on polyline at bounding box center [1057, 378] width 12 height 42
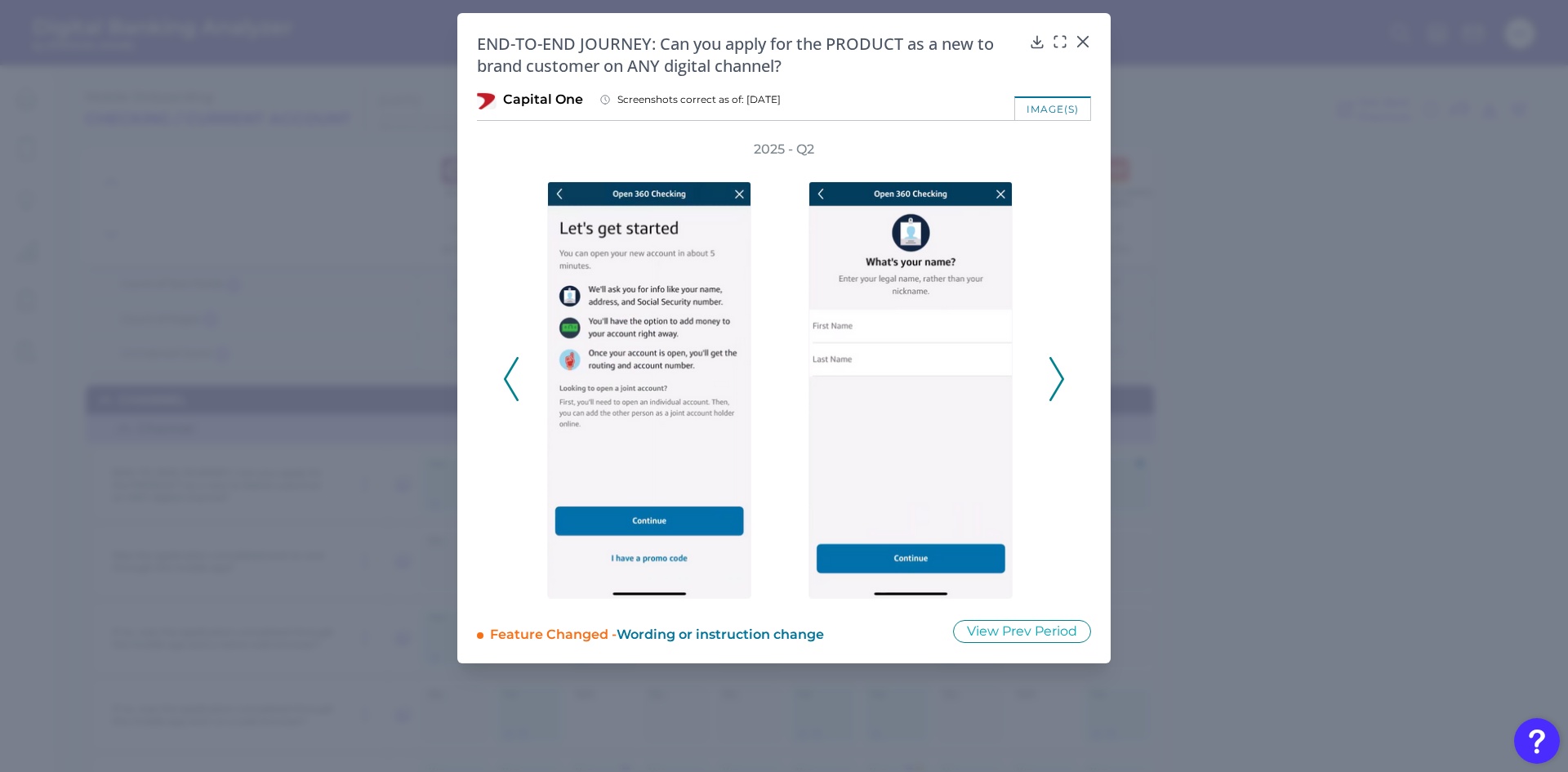
click at [1057, 368] on polyline at bounding box center [1057, 378] width 12 height 42
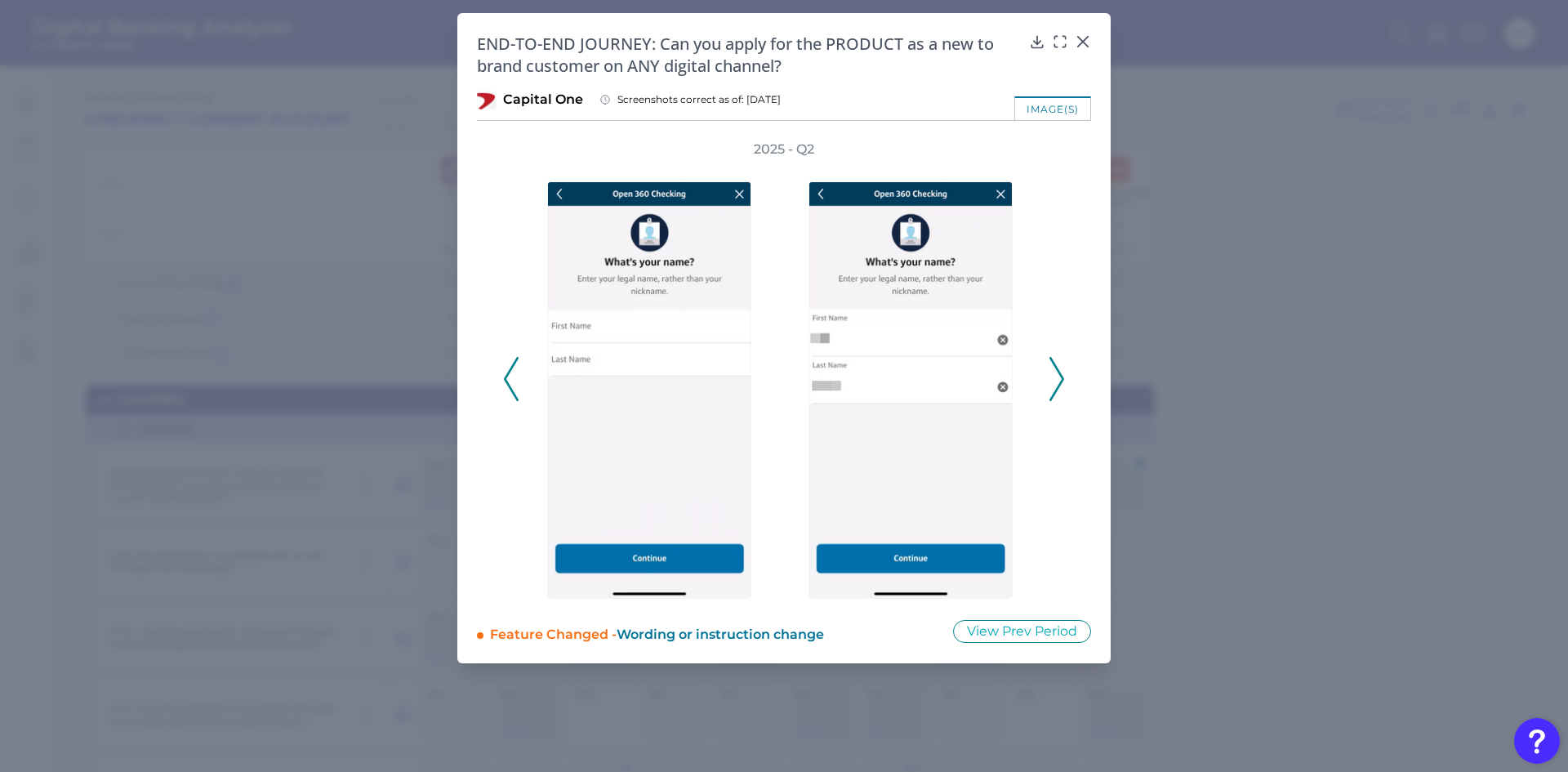
click at [1057, 368] on polyline at bounding box center [1057, 378] width 12 height 42
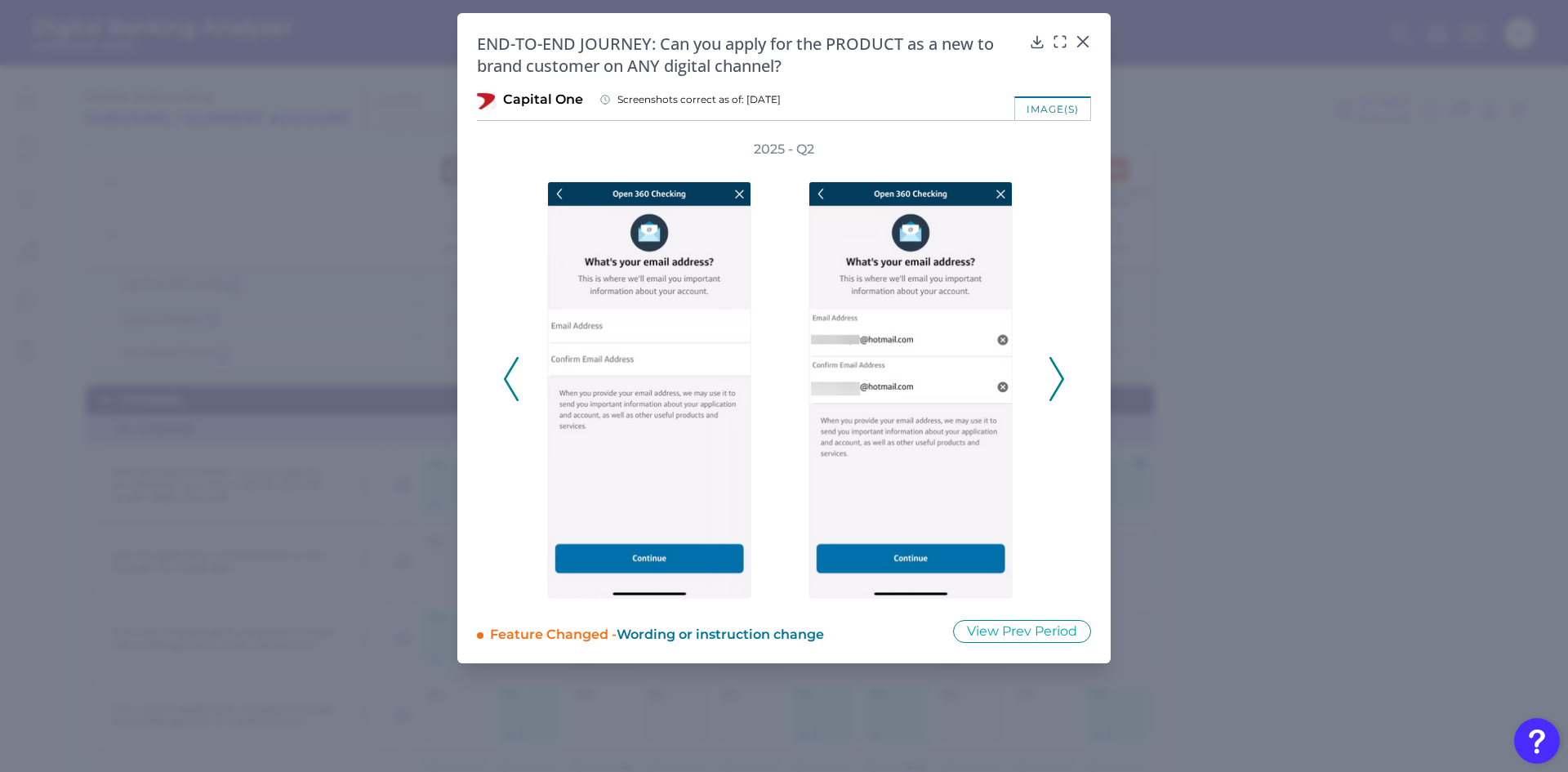
click at [1057, 368] on polyline at bounding box center [1057, 378] width 12 height 42
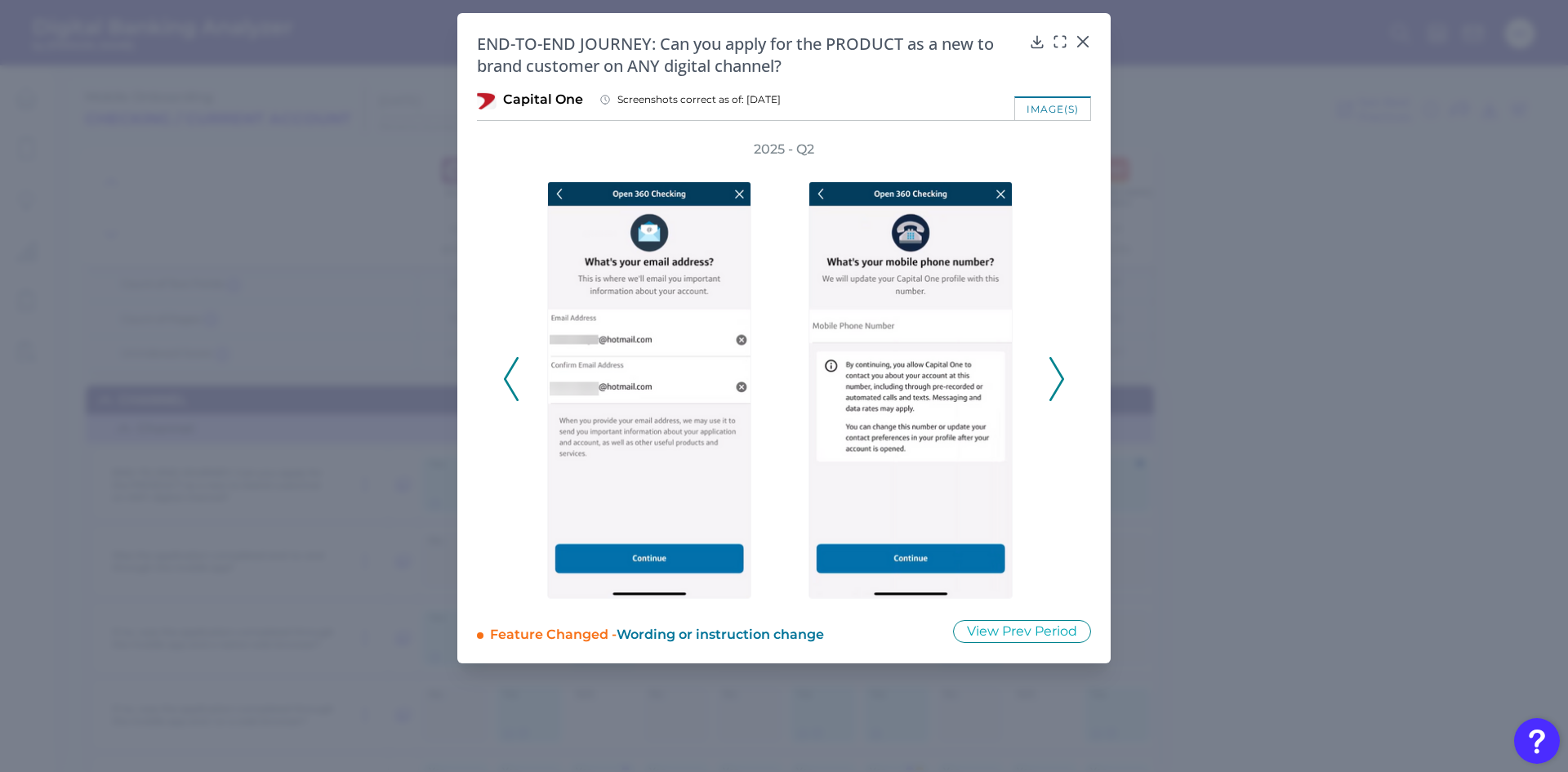
click at [1057, 368] on polyline at bounding box center [1057, 378] width 12 height 42
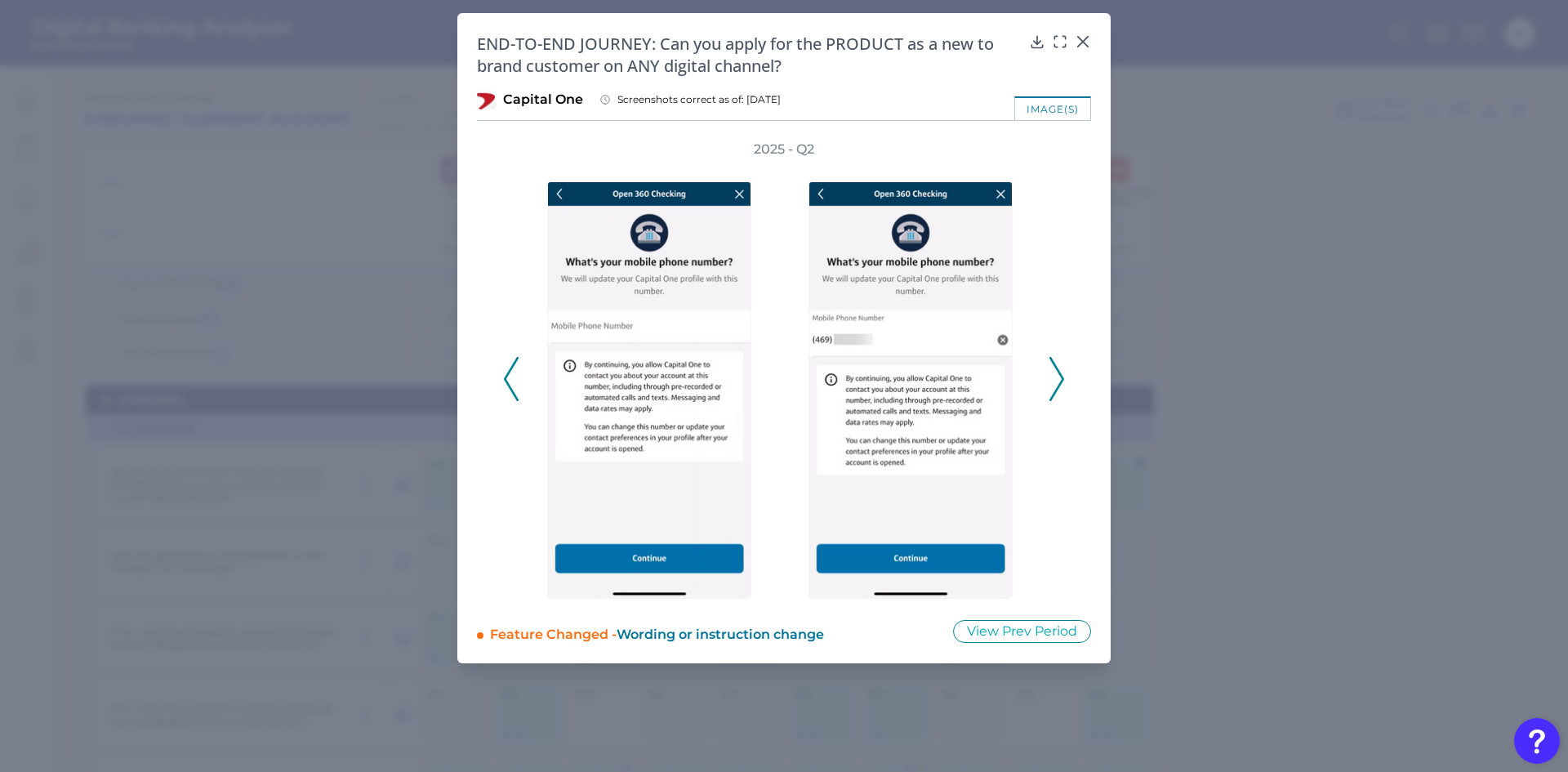
click at [1057, 368] on polyline at bounding box center [1057, 378] width 12 height 42
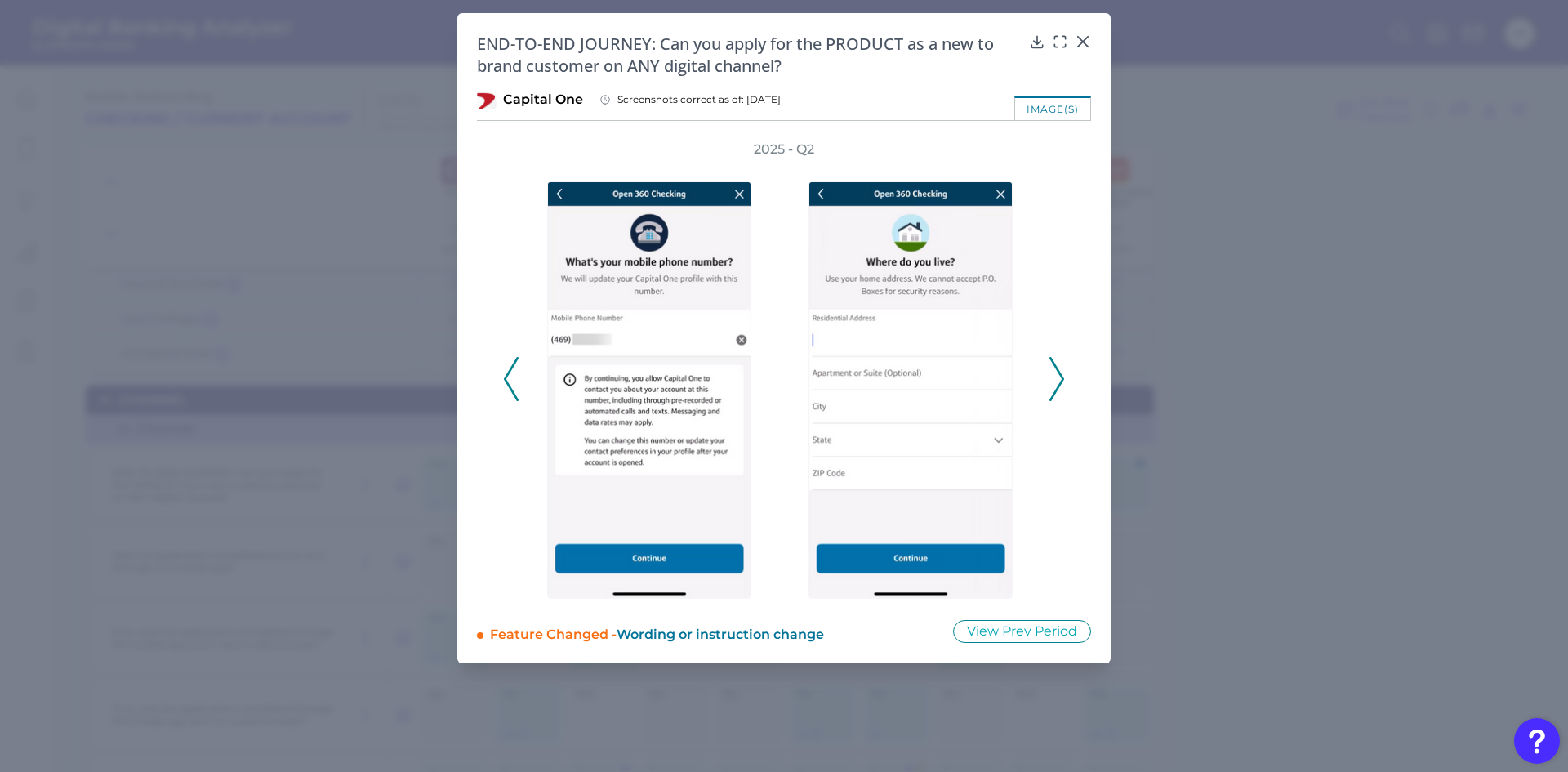
click at [1061, 366] on icon at bounding box center [1057, 379] width 15 height 44
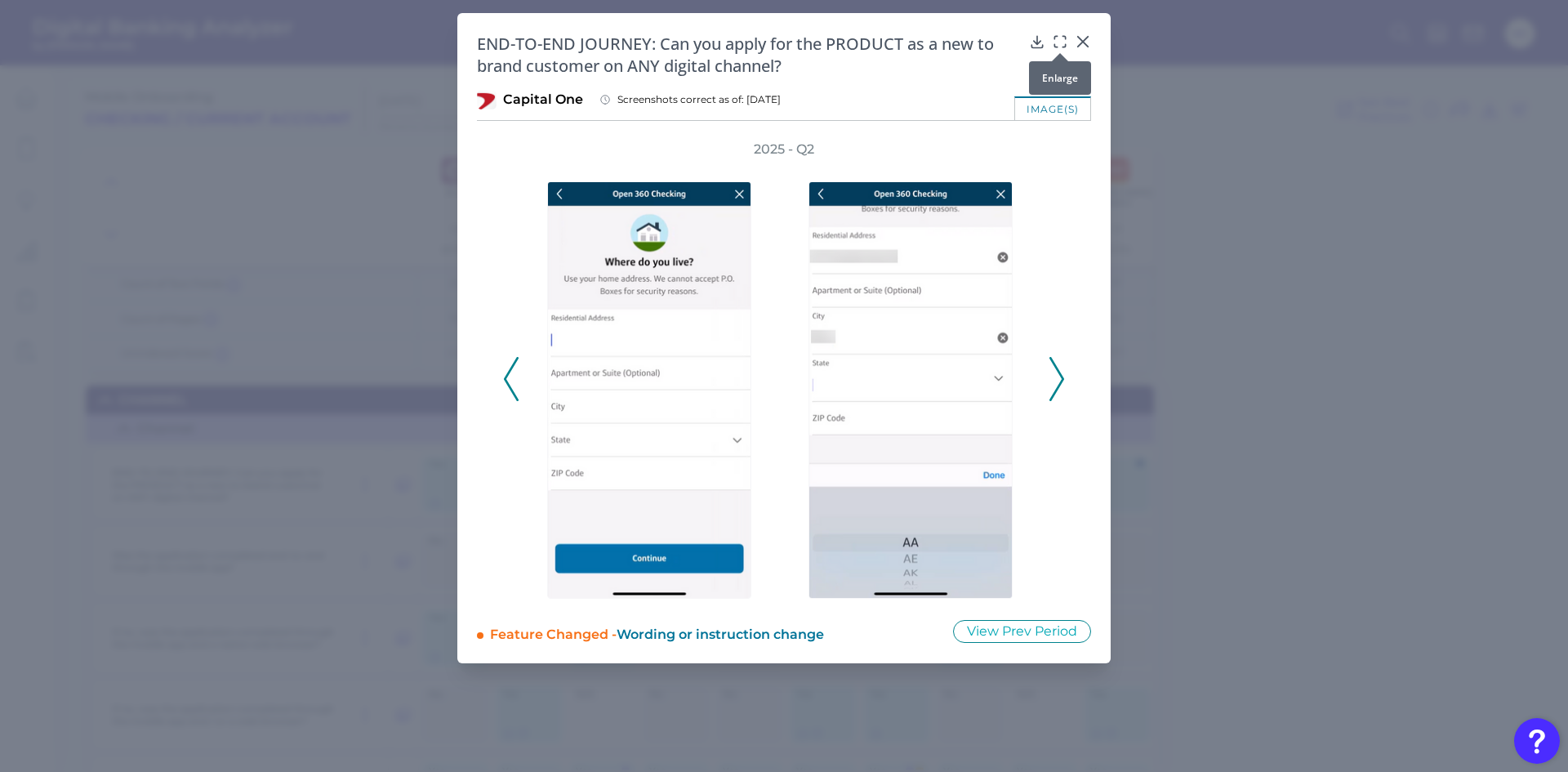
click at [1064, 37] on icon at bounding box center [1061, 42] width 16 height 16
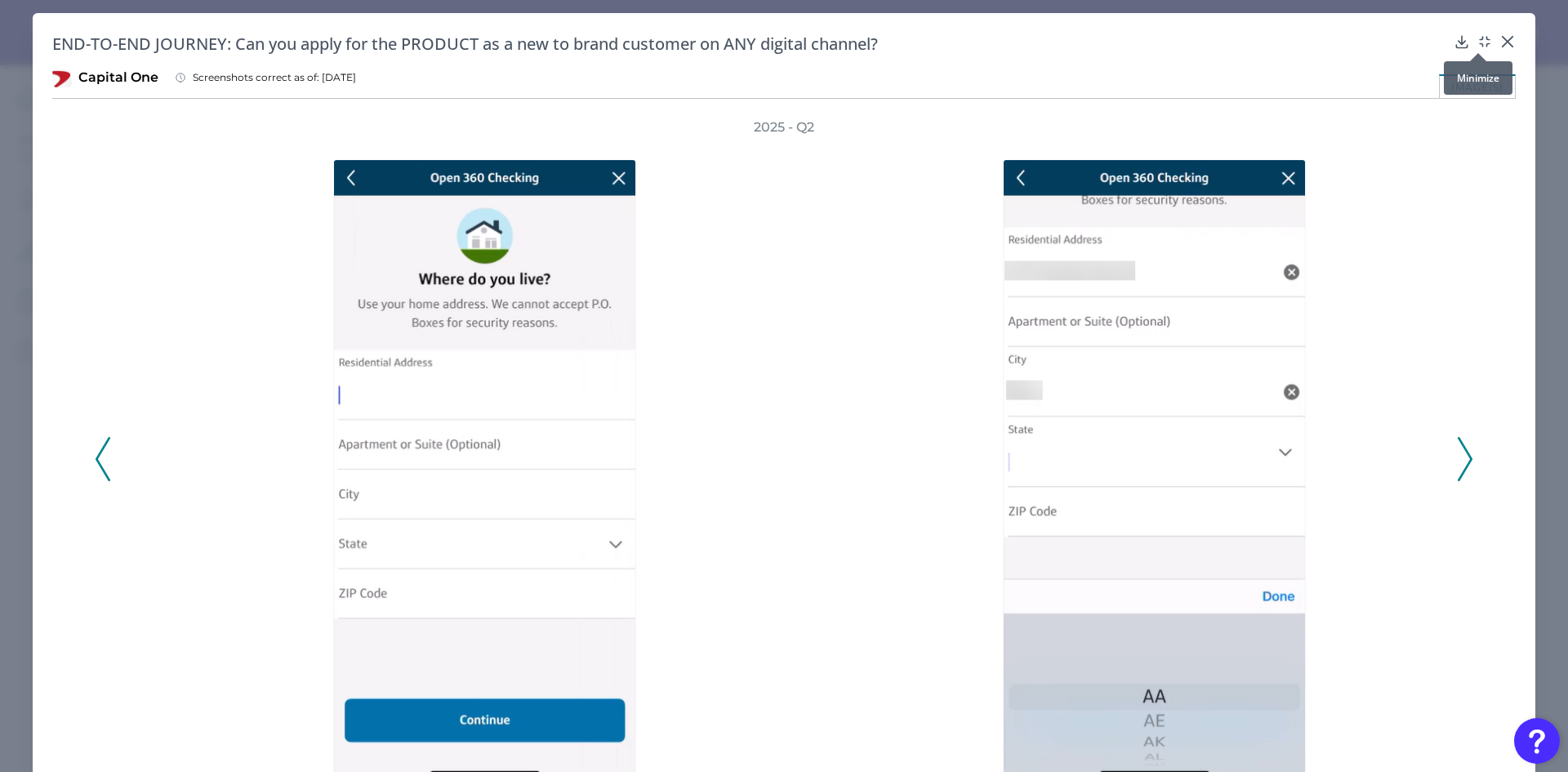
click at [1477, 35] on icon at bounding box center [1485, 42] width 16 height 16
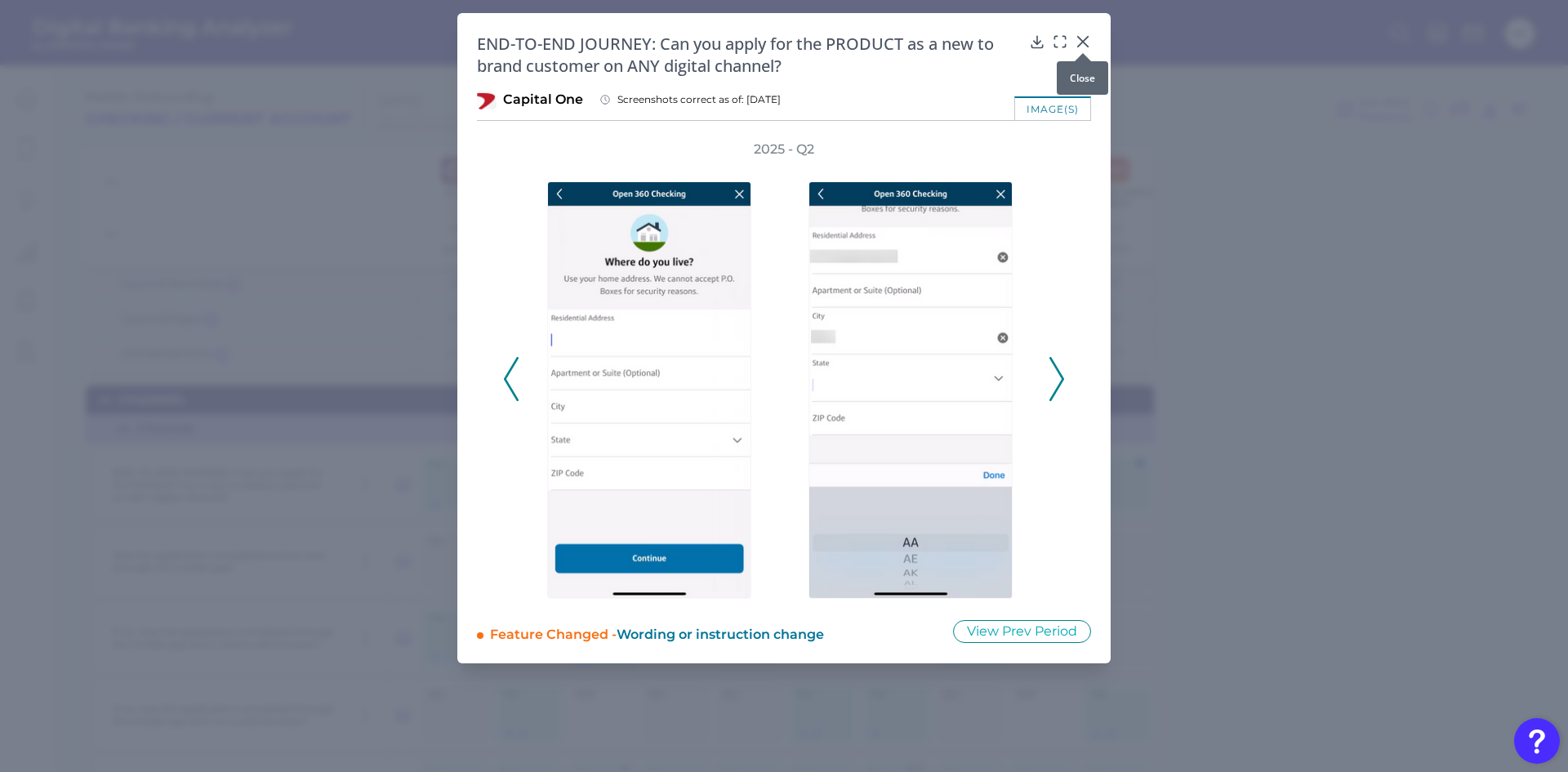
click at [1080, 38] on icon at bounding box center [1083, 42] width 10 height 10
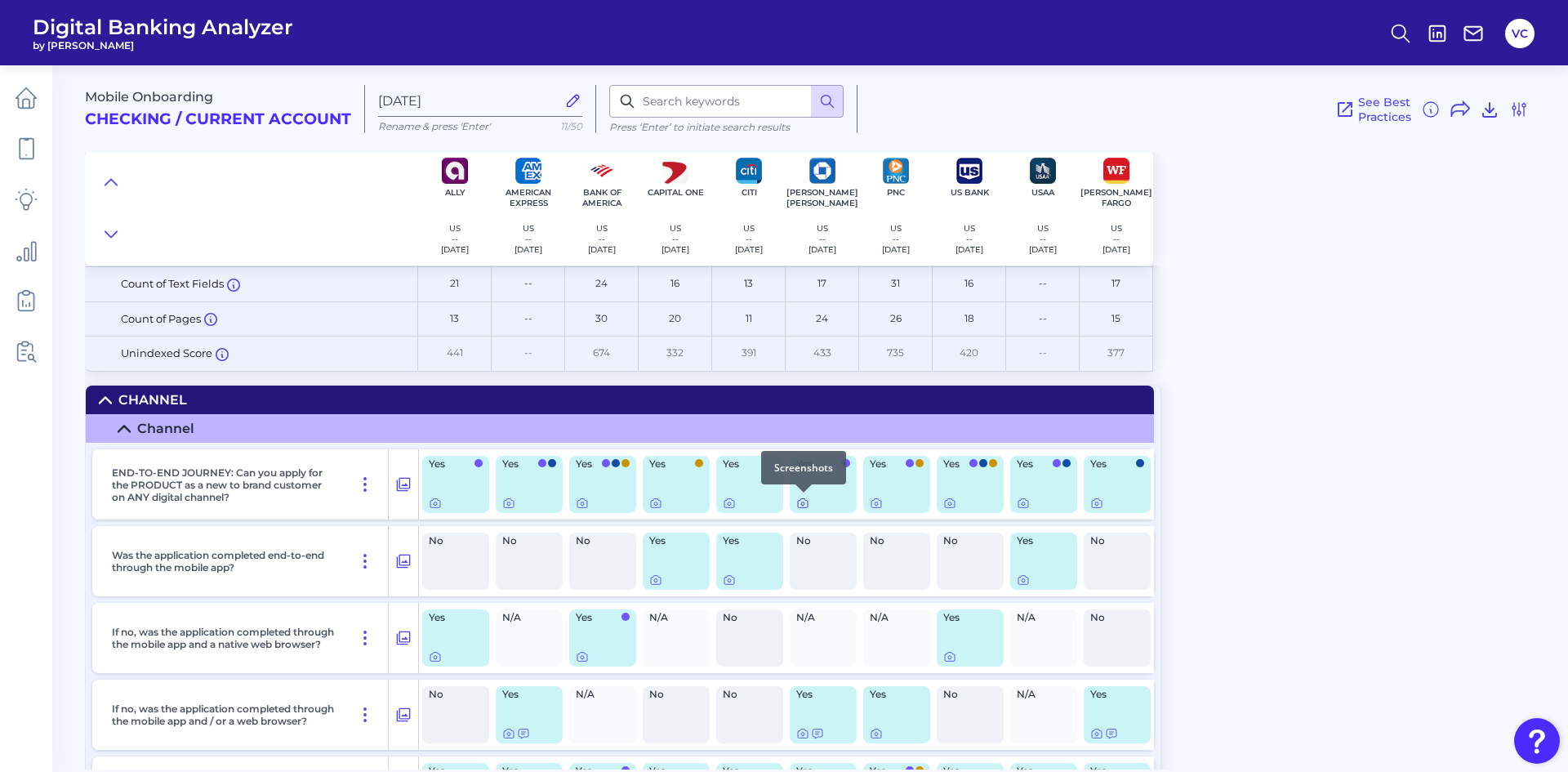
click at [803, 502] on icon at bounding box center [803, 503] width 13 height 13
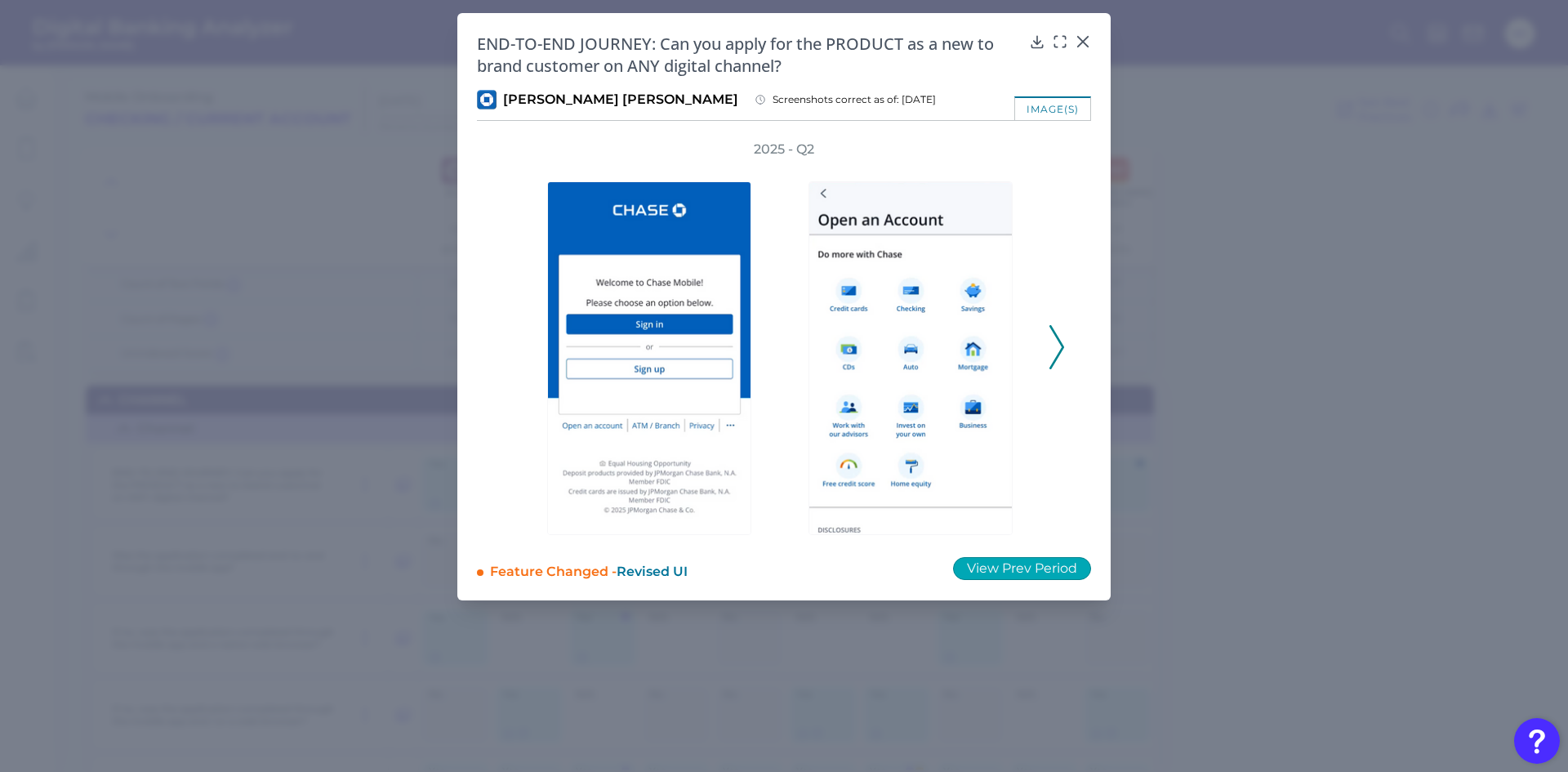
click at [1052, 571] on button "View Prev Period" at bounding box center [1022, 569] width 138 height 23
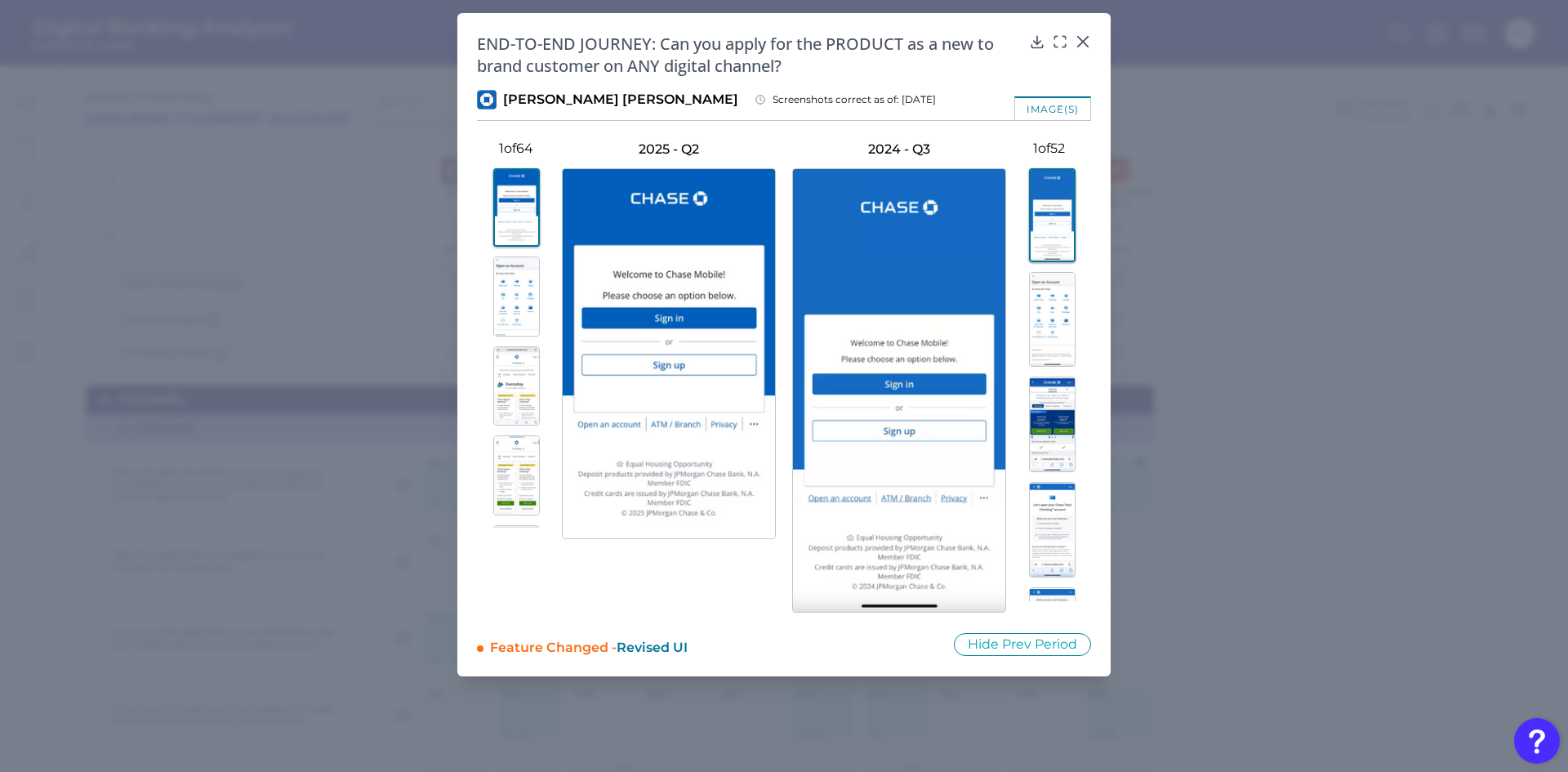
click at [523, 315] on img at bounding box center [516, 296] width 47 height 80
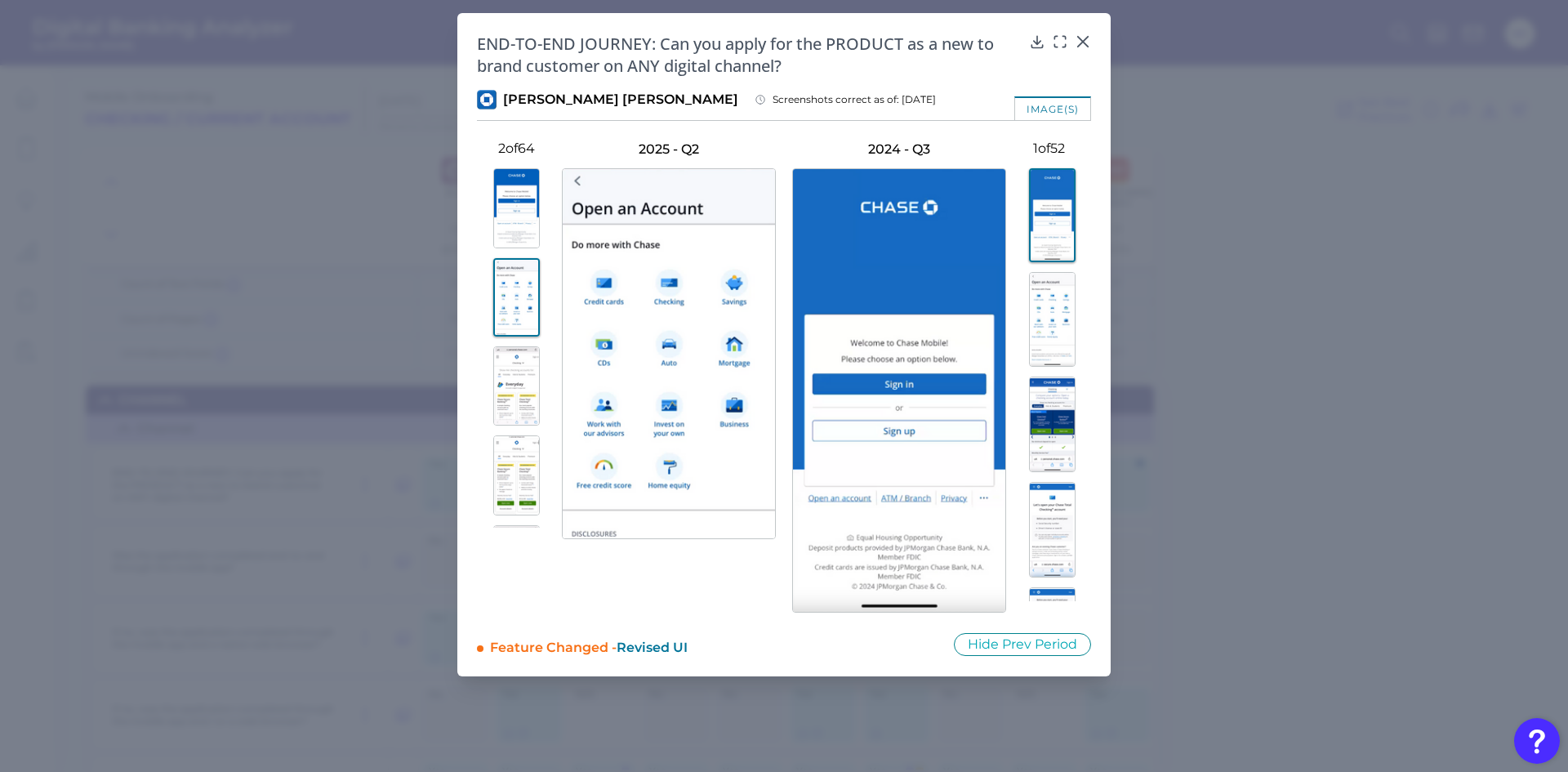
click at [1057, 309] on img at bounding box center [1052, 320] width 47 height 95
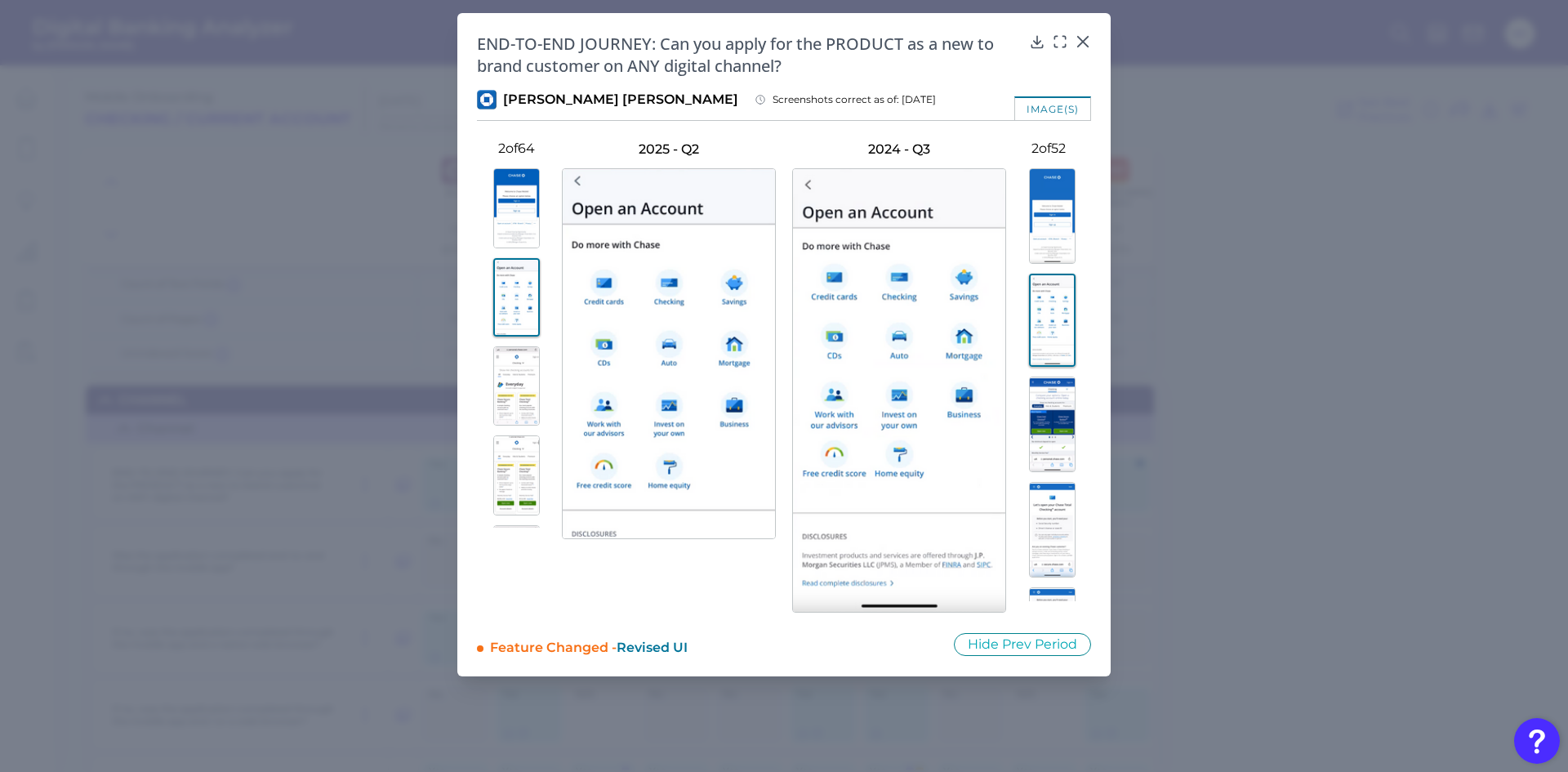
click at [1055, 428] on img at bounding box center [1052, 424] width 47 height 95
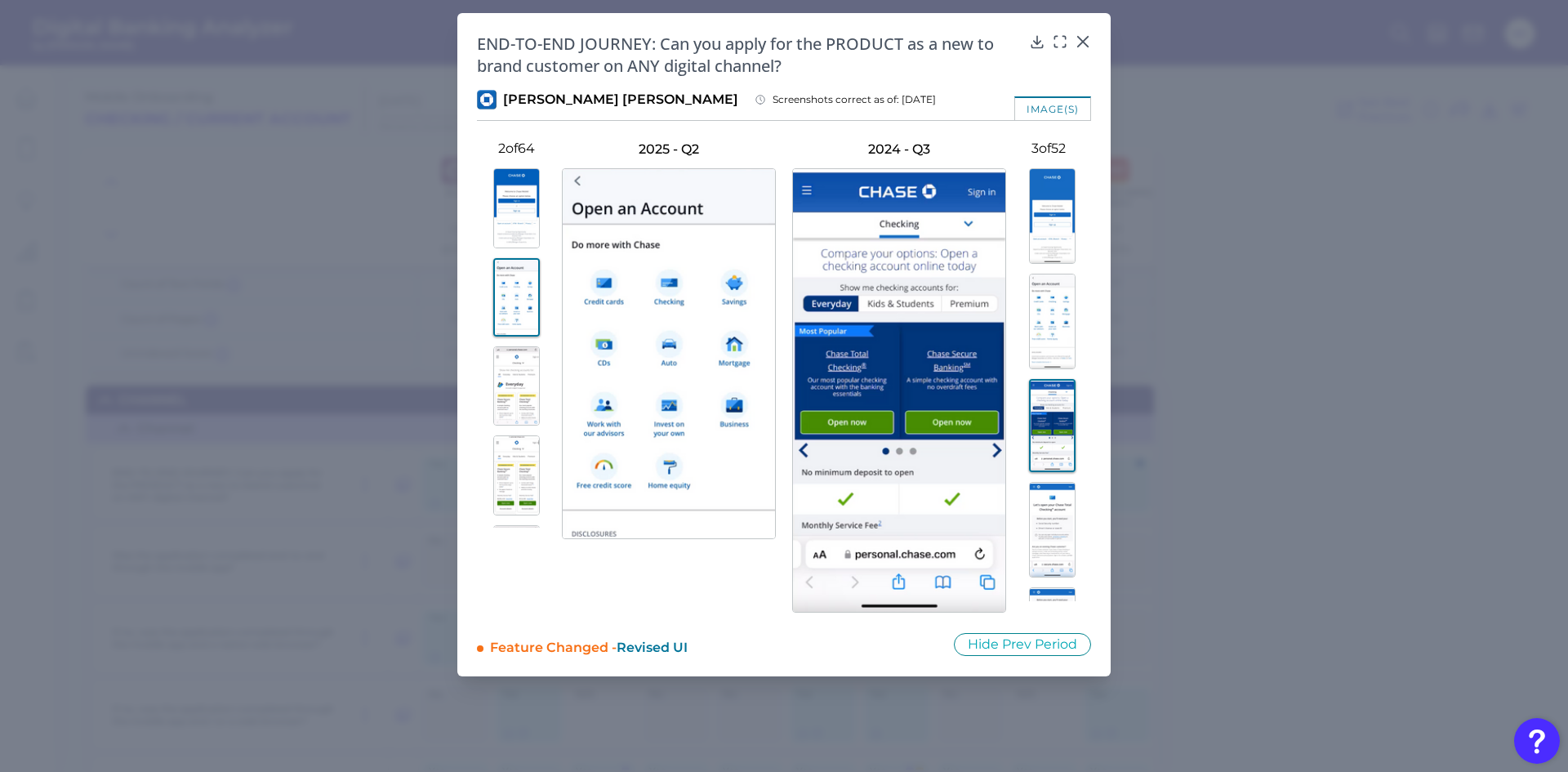
click at [493, 381] on img at bounding box center [516, 386] width 47 height 80
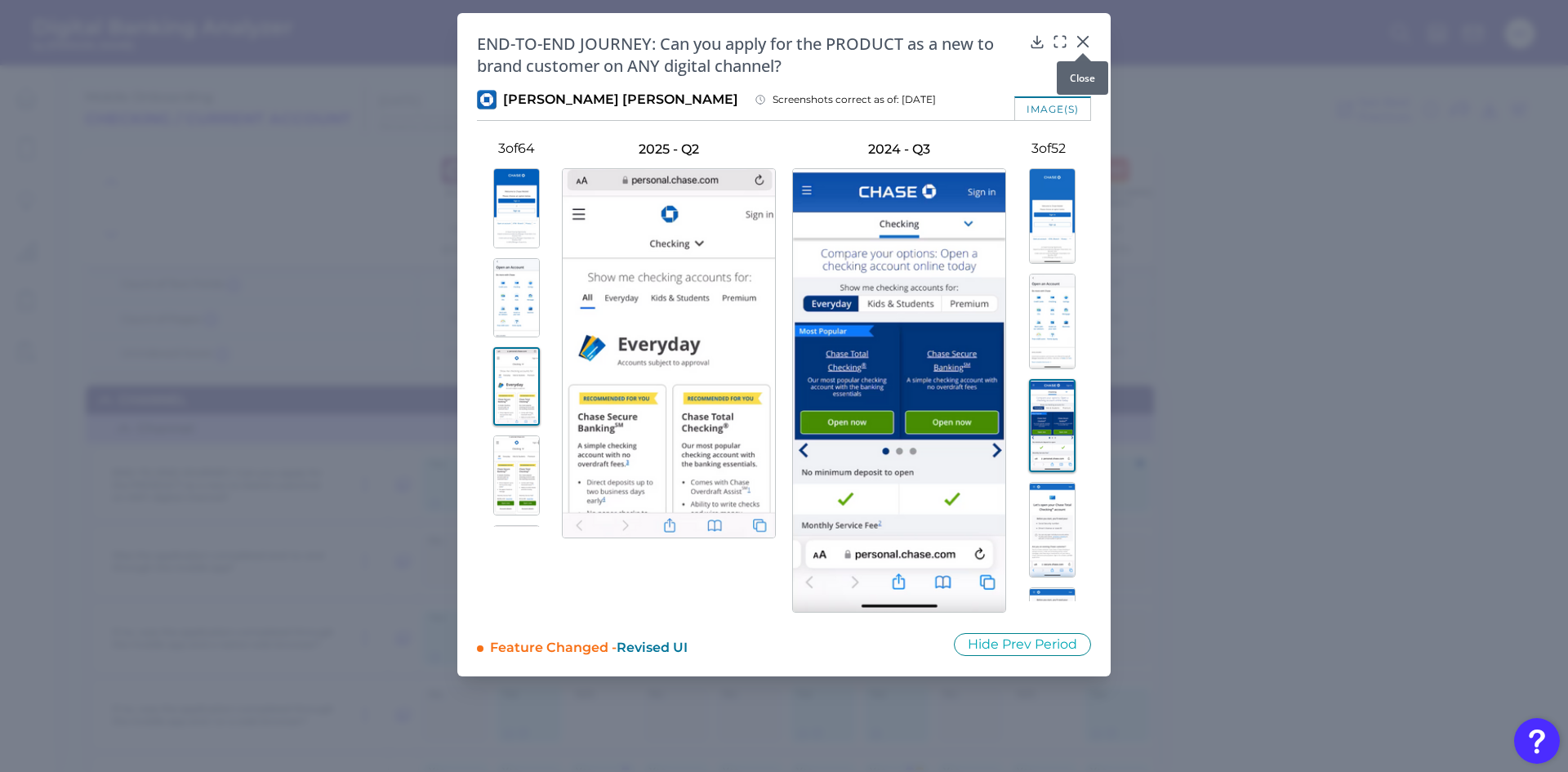
click at [1080, 43] on icon at bounding box center [1083, 42] width 16 height 16
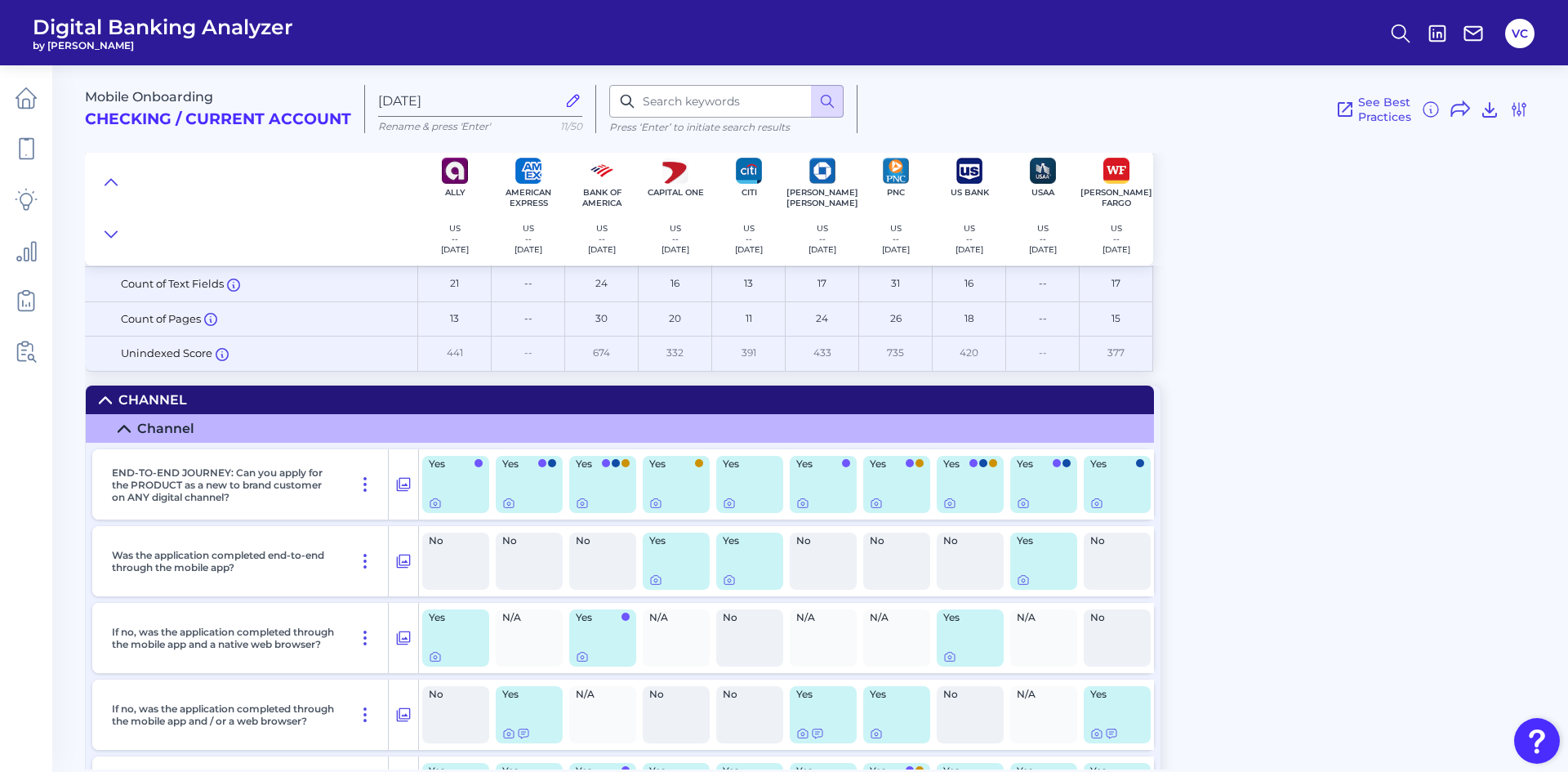
click at [110, 400] on icon at bounding box center [105, 400] width 12 height 6
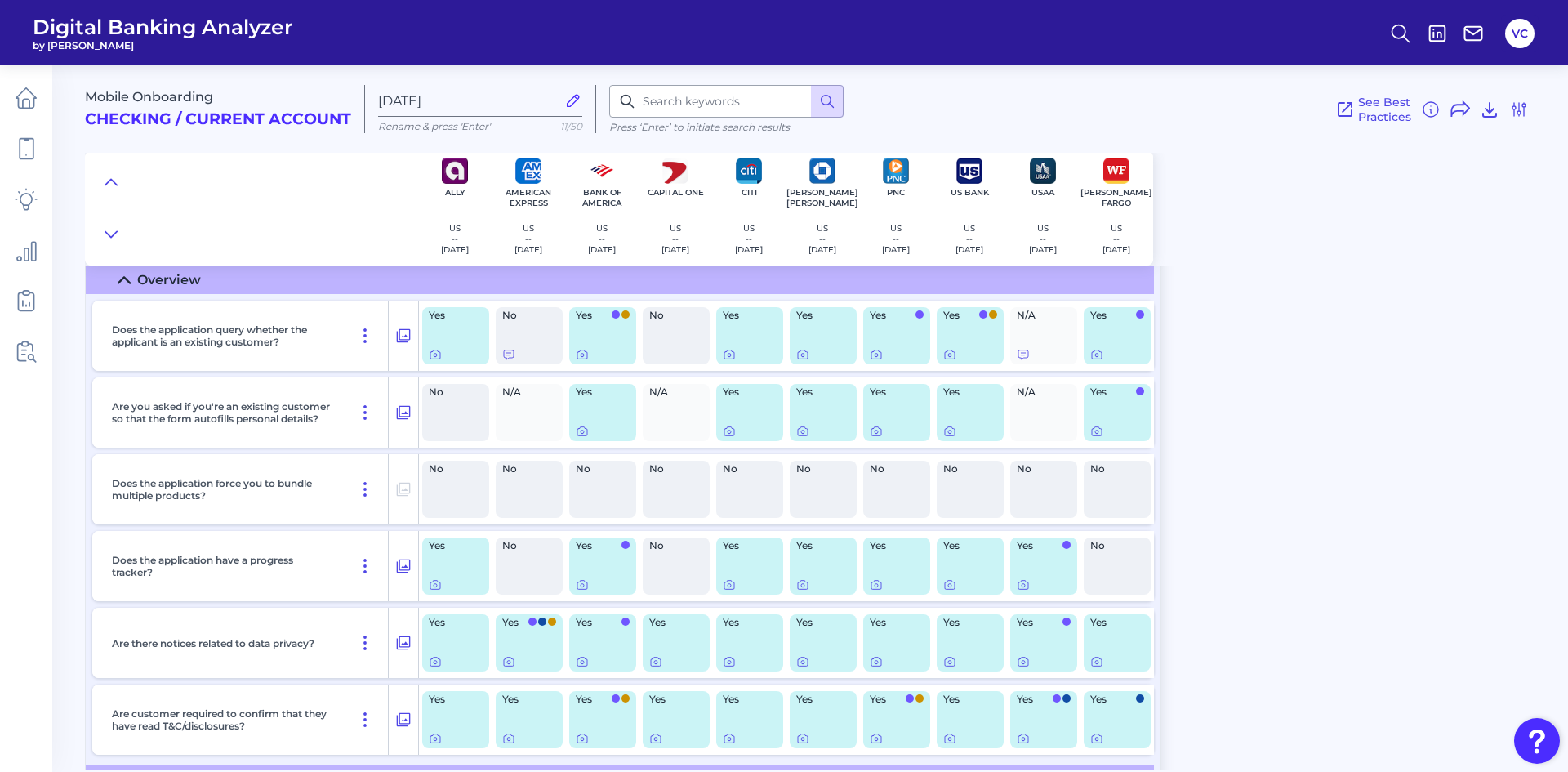
scroll to position [2532, 0]
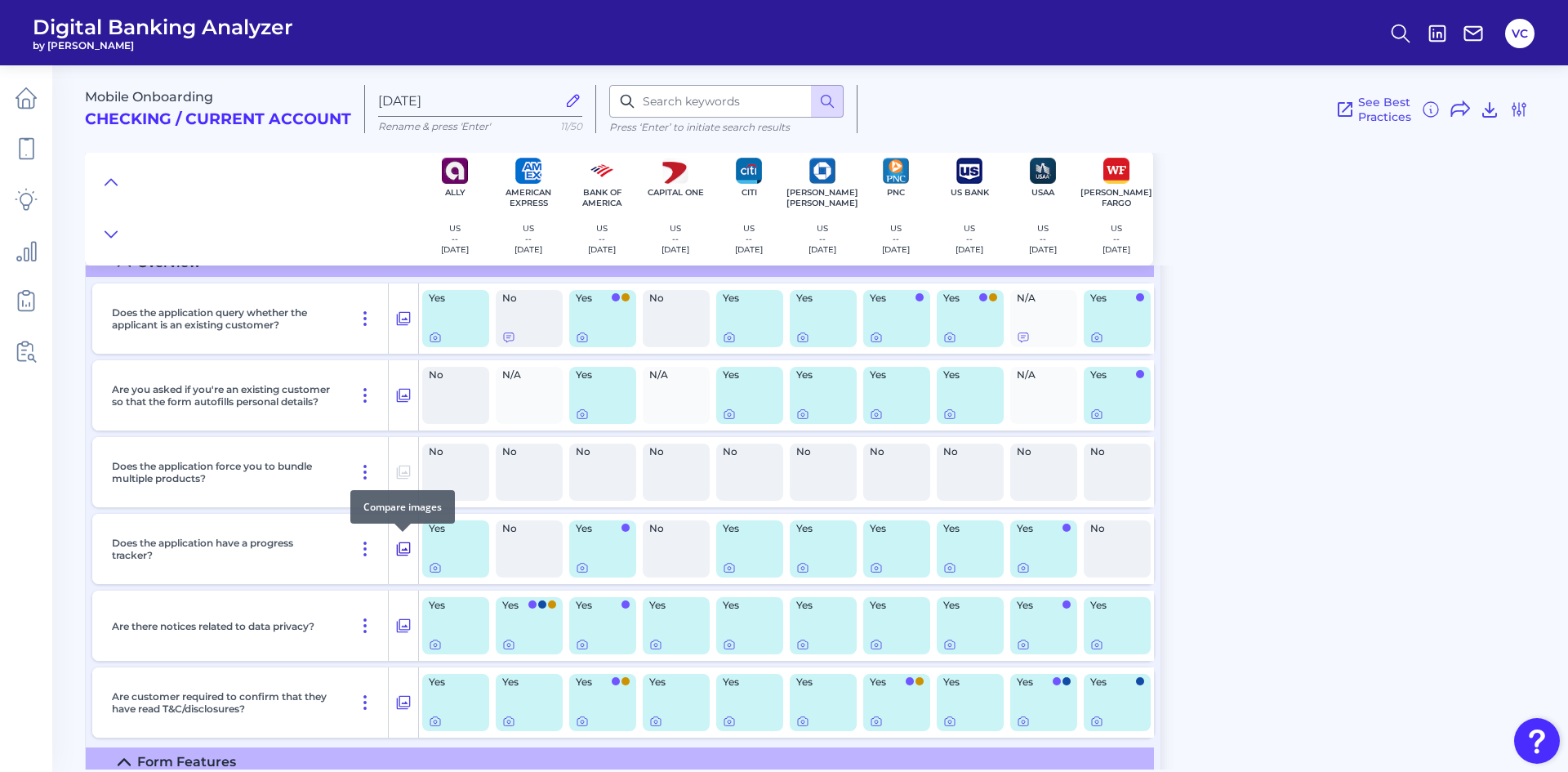
click at [403, 552] on icon at bounding box center [404, 549] width 16 height 20
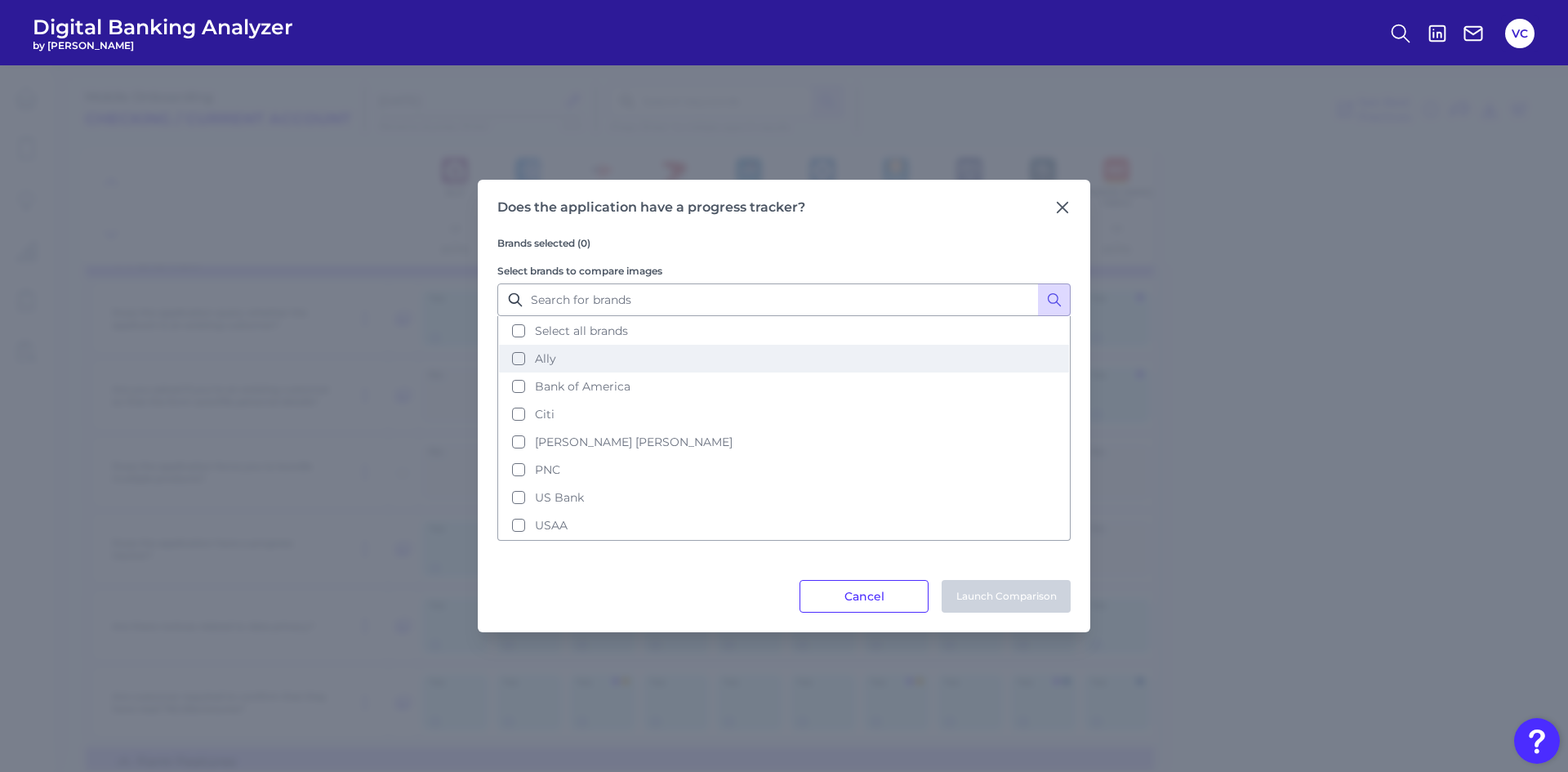
click at [517, 362] on button "Ally" at bounding box center [784, 358] width 570 height 28
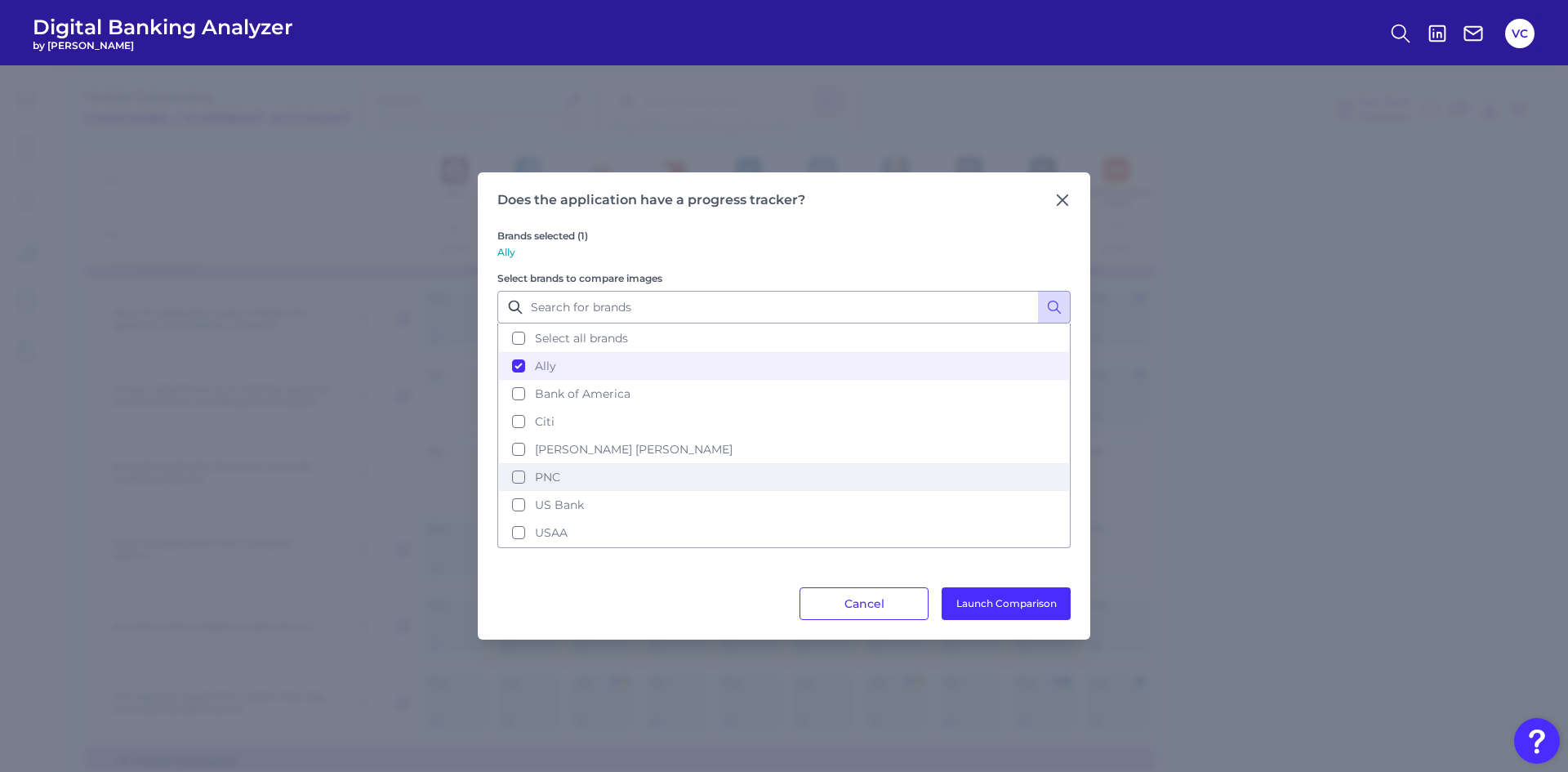
click at [519, 473] on button "PNC" at bounding box center [784, 477] width 570 height 28
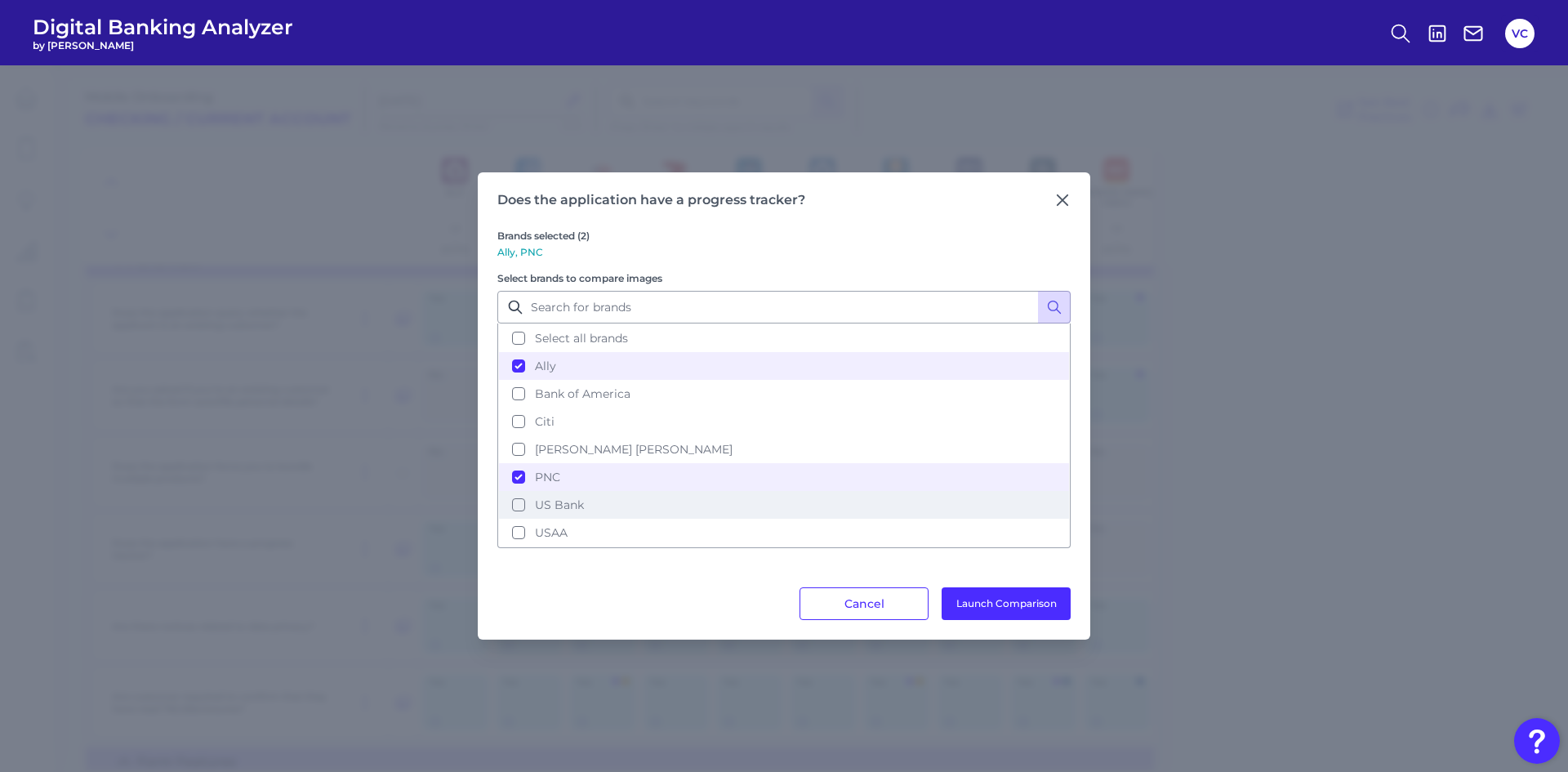
click at [518, 506] on button "US Bank" at bounding box center [784, 505] width 570 height 28
click at [994, 603] on button "Launch Comparison" at bounding box center [1006, 603] width 129 height 33
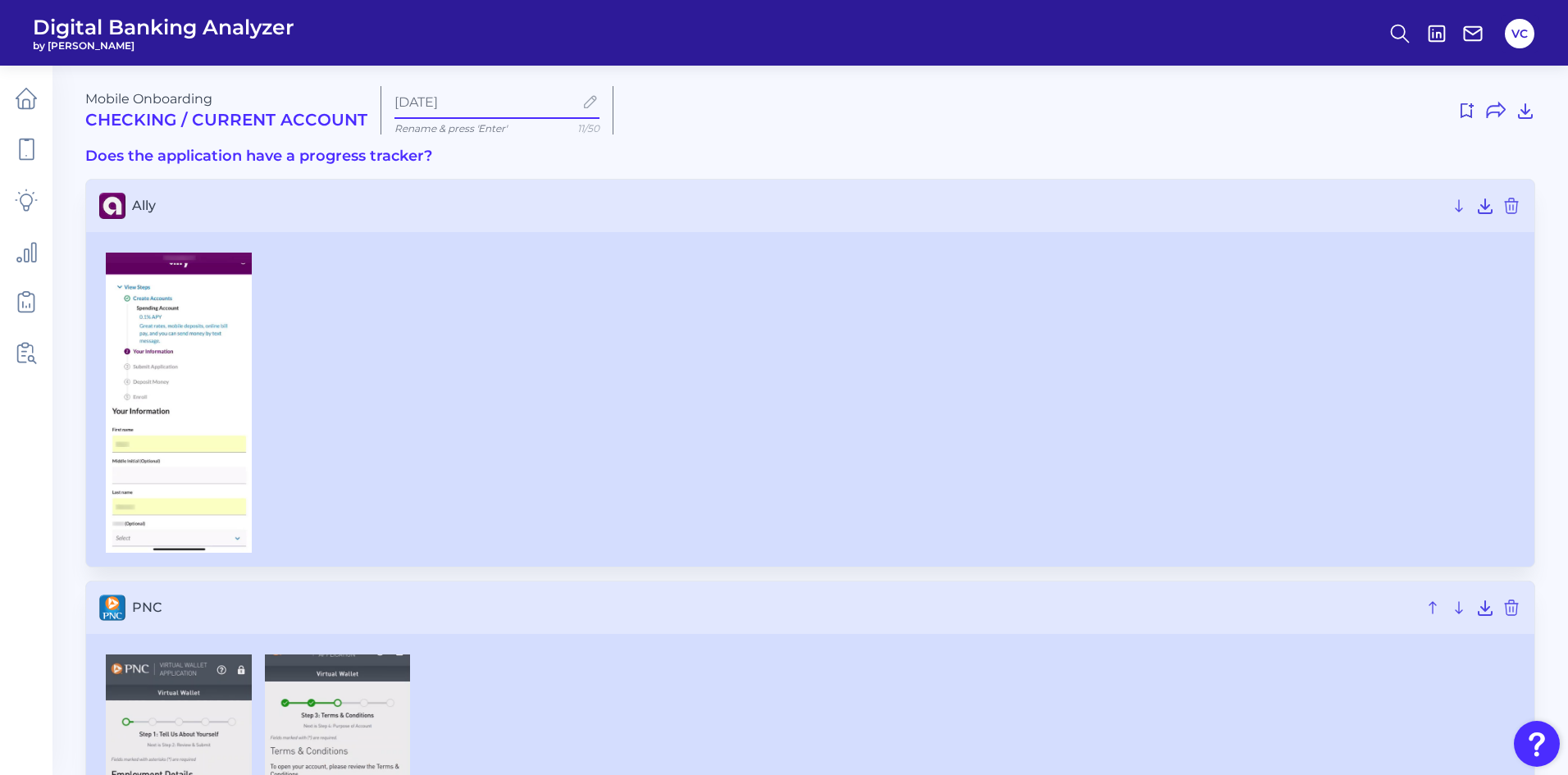
click at [489, 99] on input "[DATE]" at bounding box center [484, 102] width 179 height 16
type input "S"
type input "Progress tracker Al US PNC"
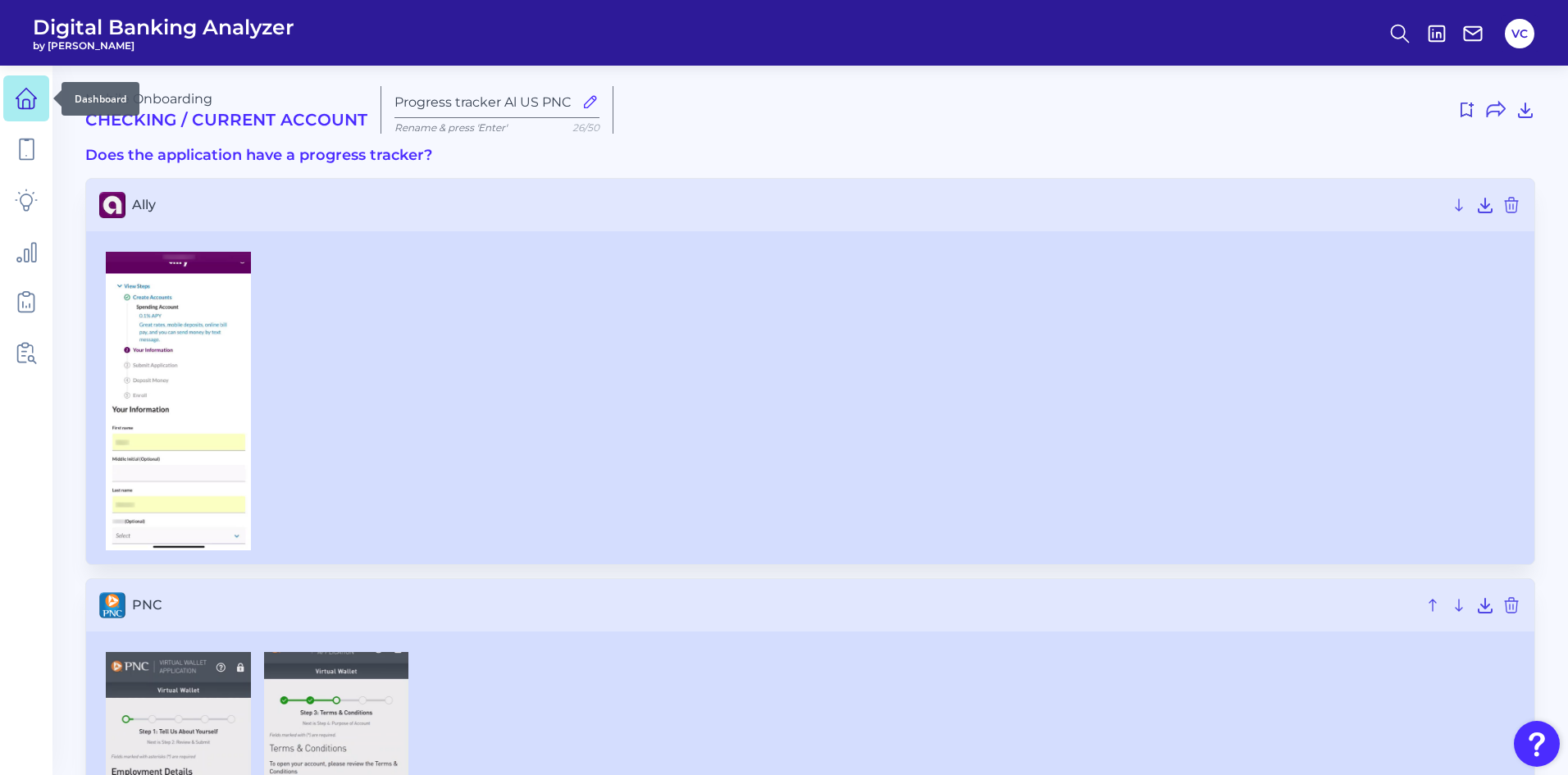
click at [13, 97] on link at bounding box center [26, 98] width 46 height 46
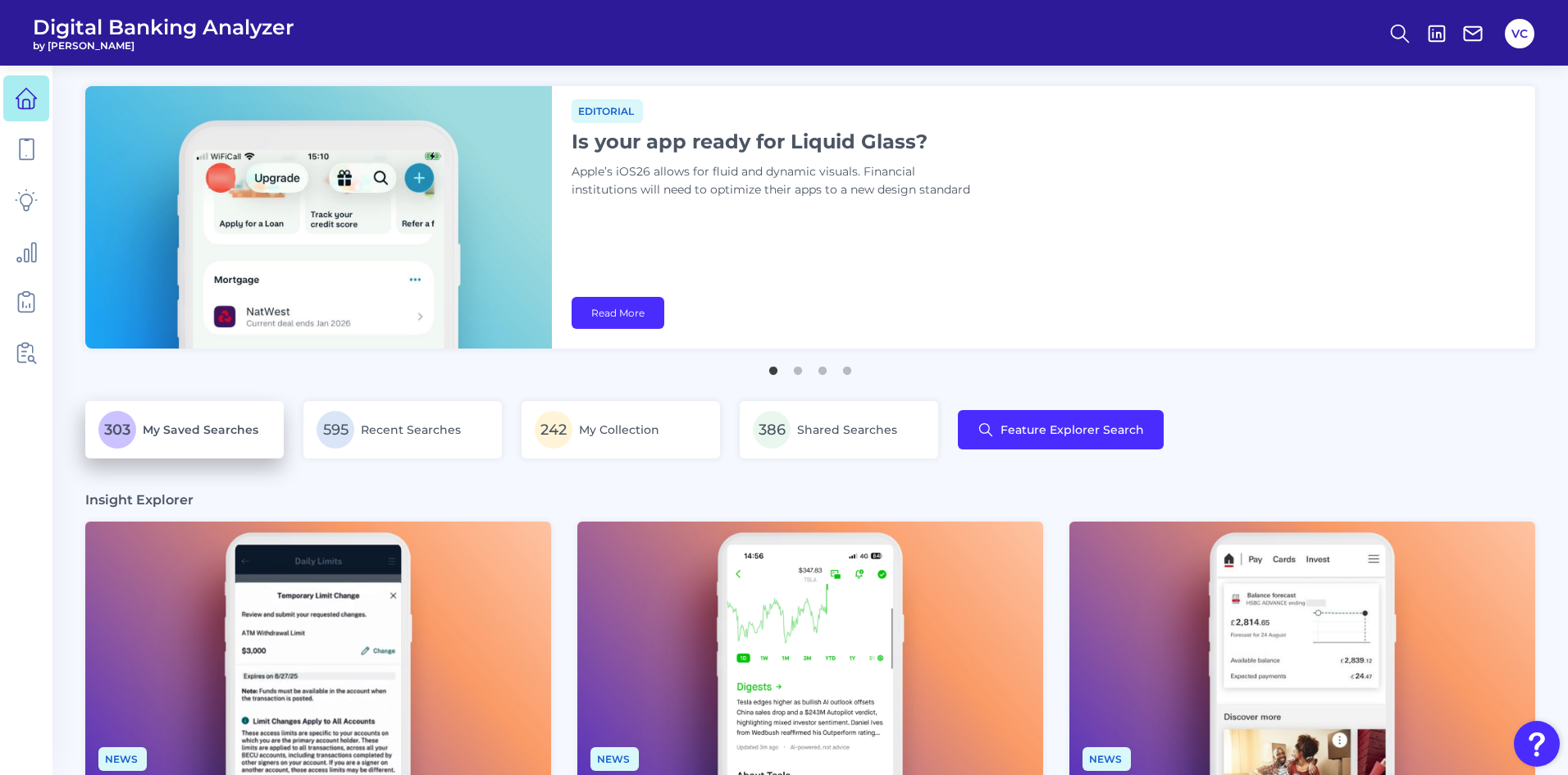
click at [249, 409] on link "303 My Saved Searches" at bounding box center [184, 430] width 198 height 58
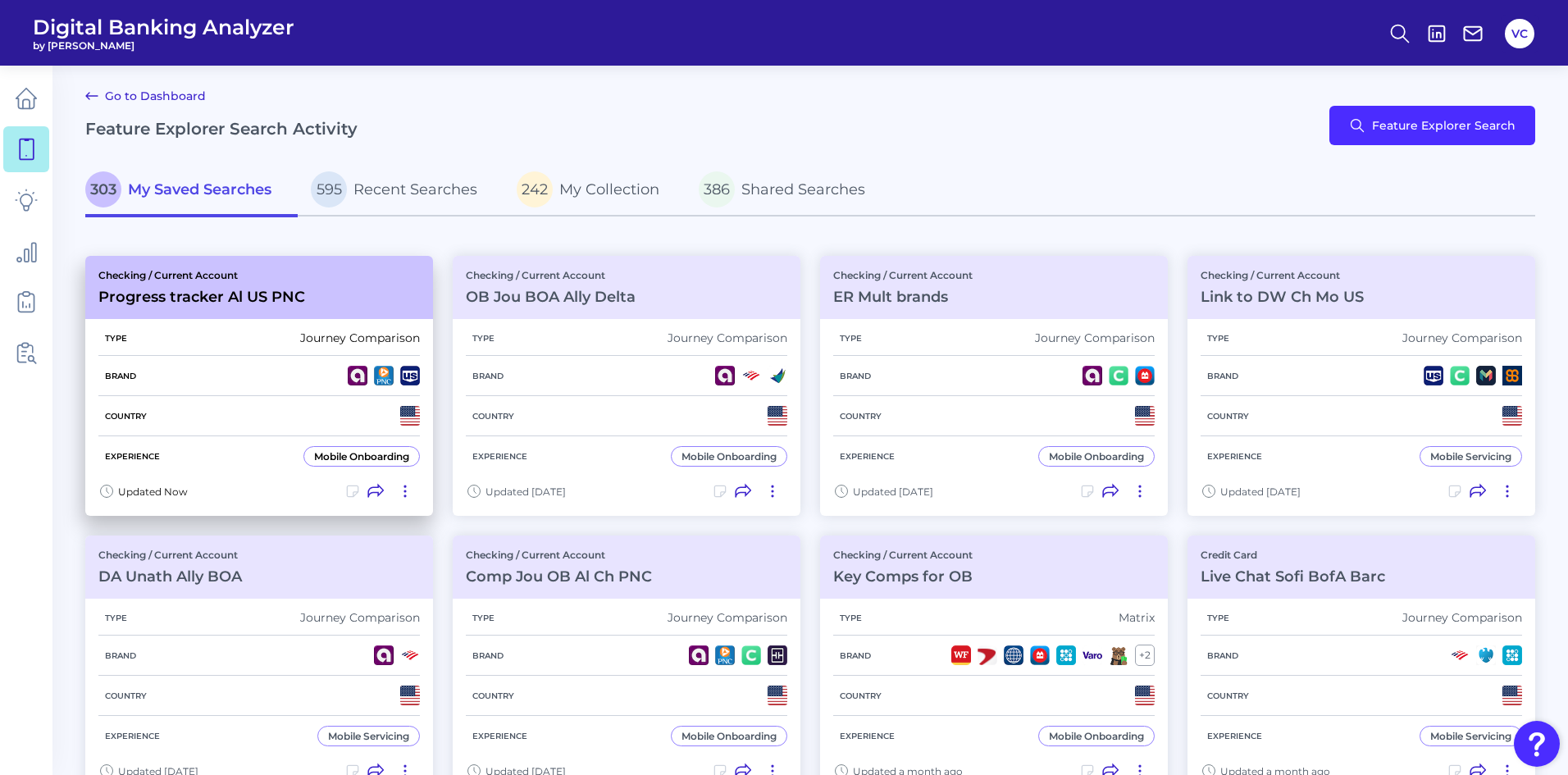
click at [257, 383] on div "Brand" at bounding box center [258, 376] width 321 height 40
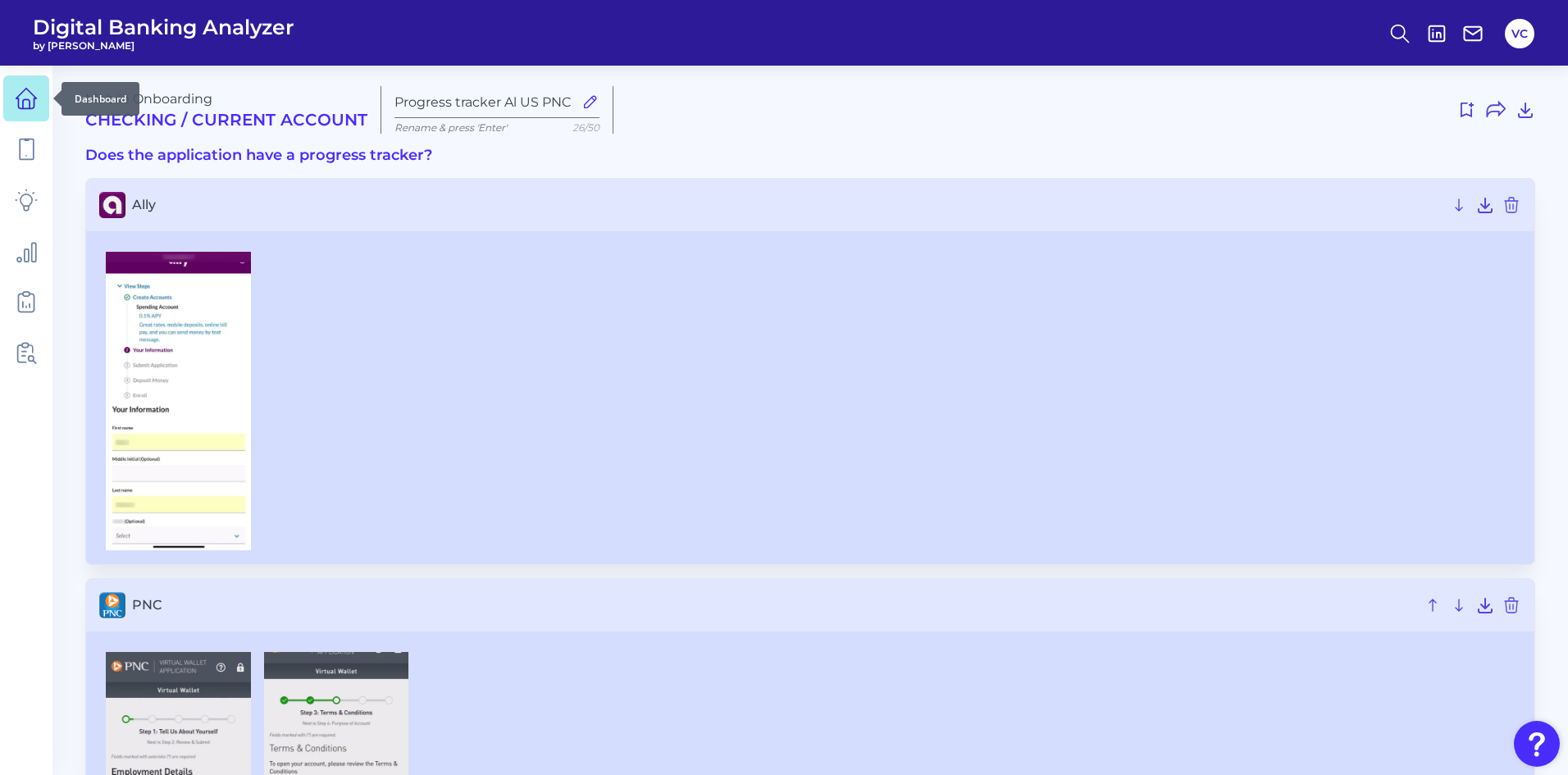
click at [25, 90] on icon at bounding box center [26, 98] width 21 height 21
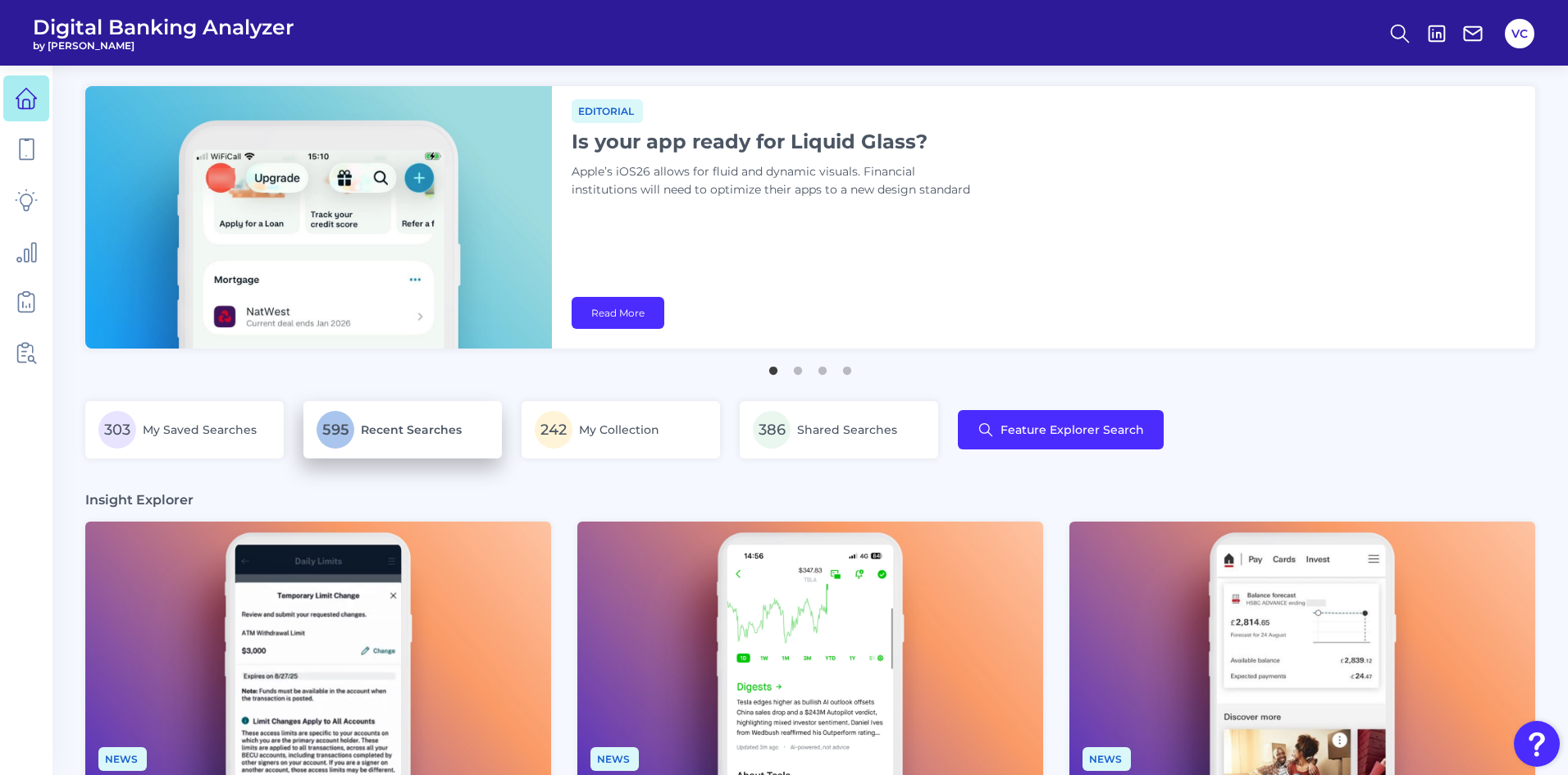
click at [384, 423] on span "Recent Searches" at bounding box center [411, 430] width 101 height 15
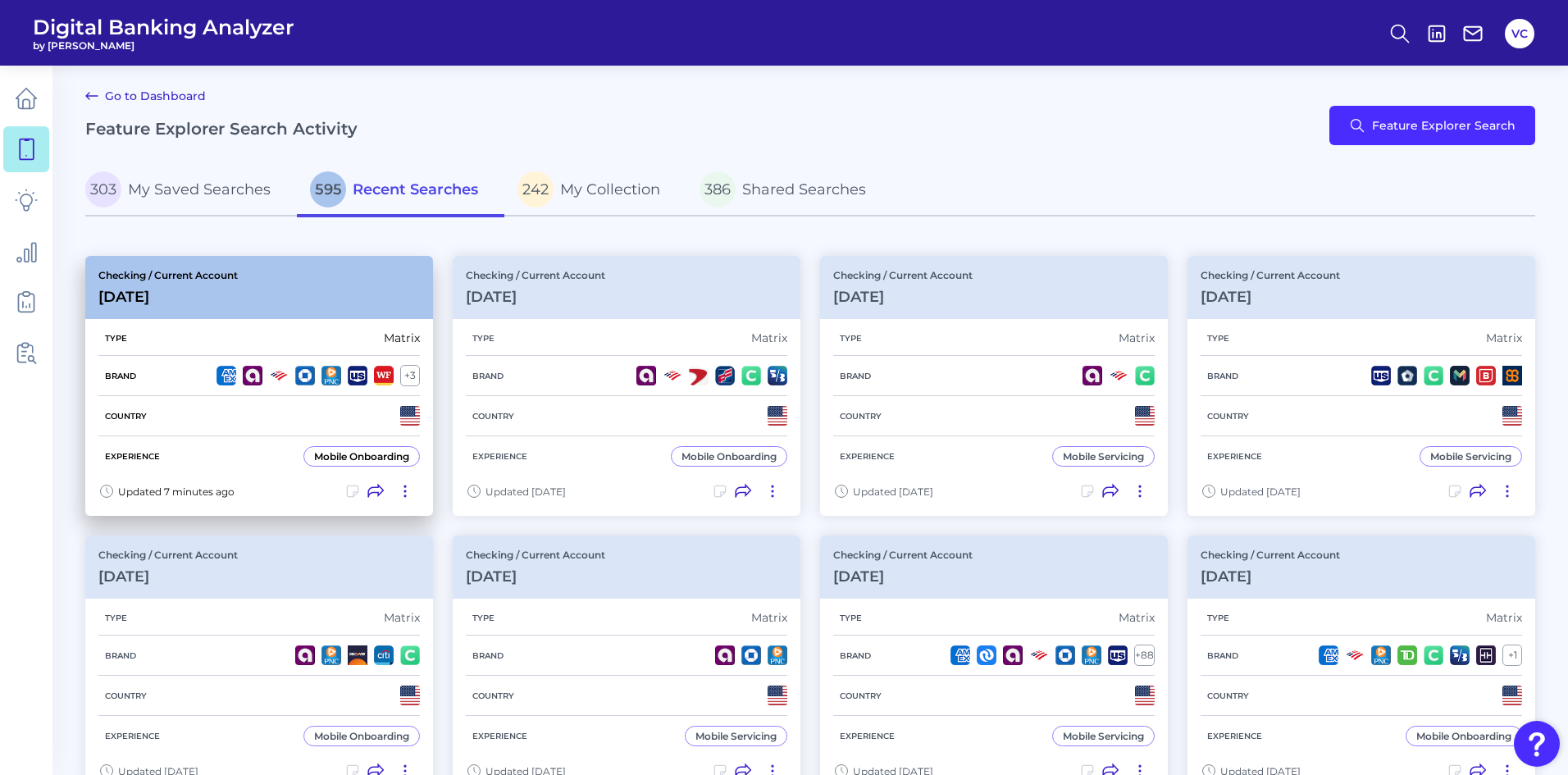
click at [208, 428] on div "Country" at bounding box center [258, 416] width 321 height 40
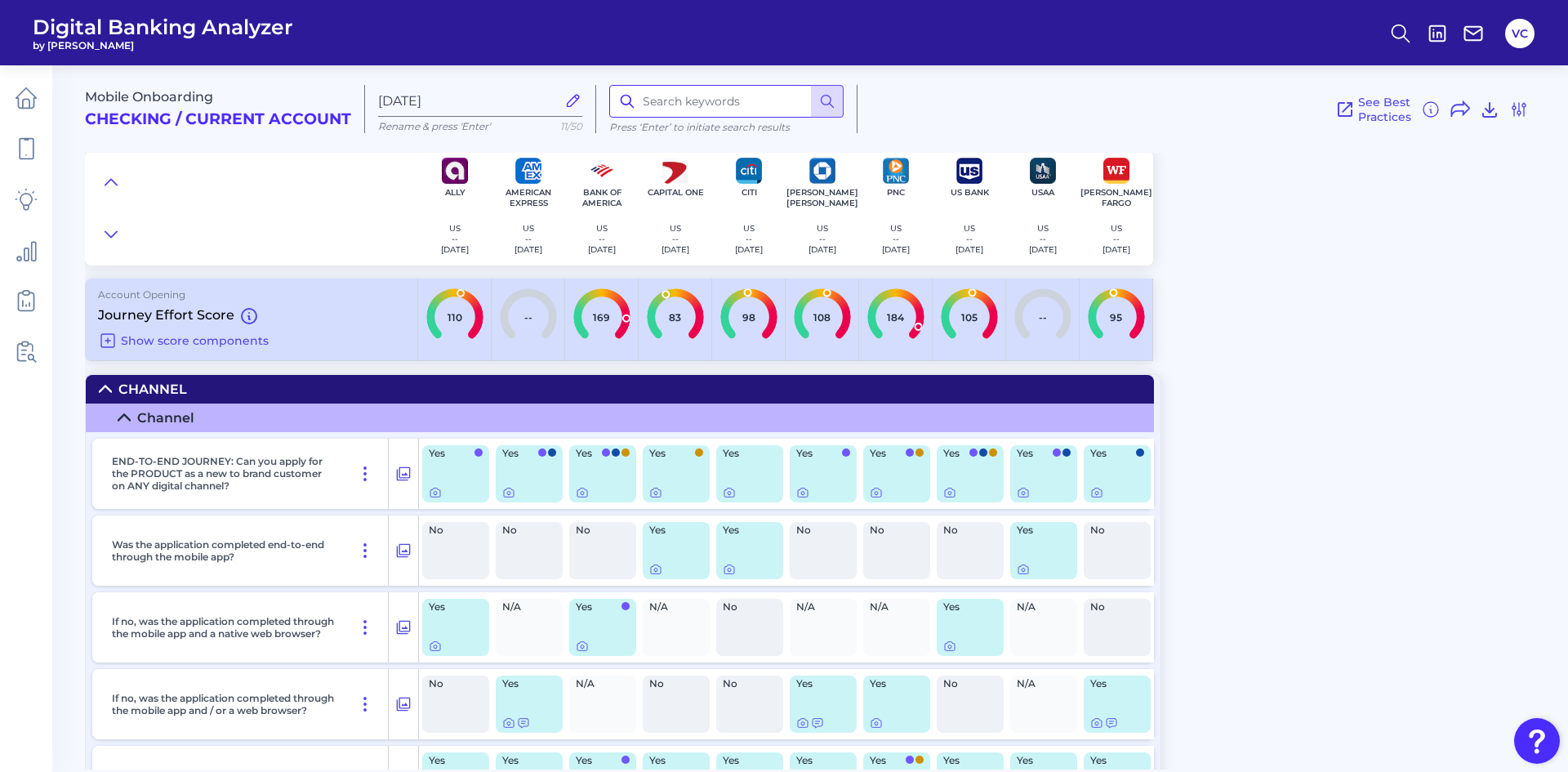
click at [661, 97] on input at bounding box center [726, 101] width 234 height 33
type input "chat"
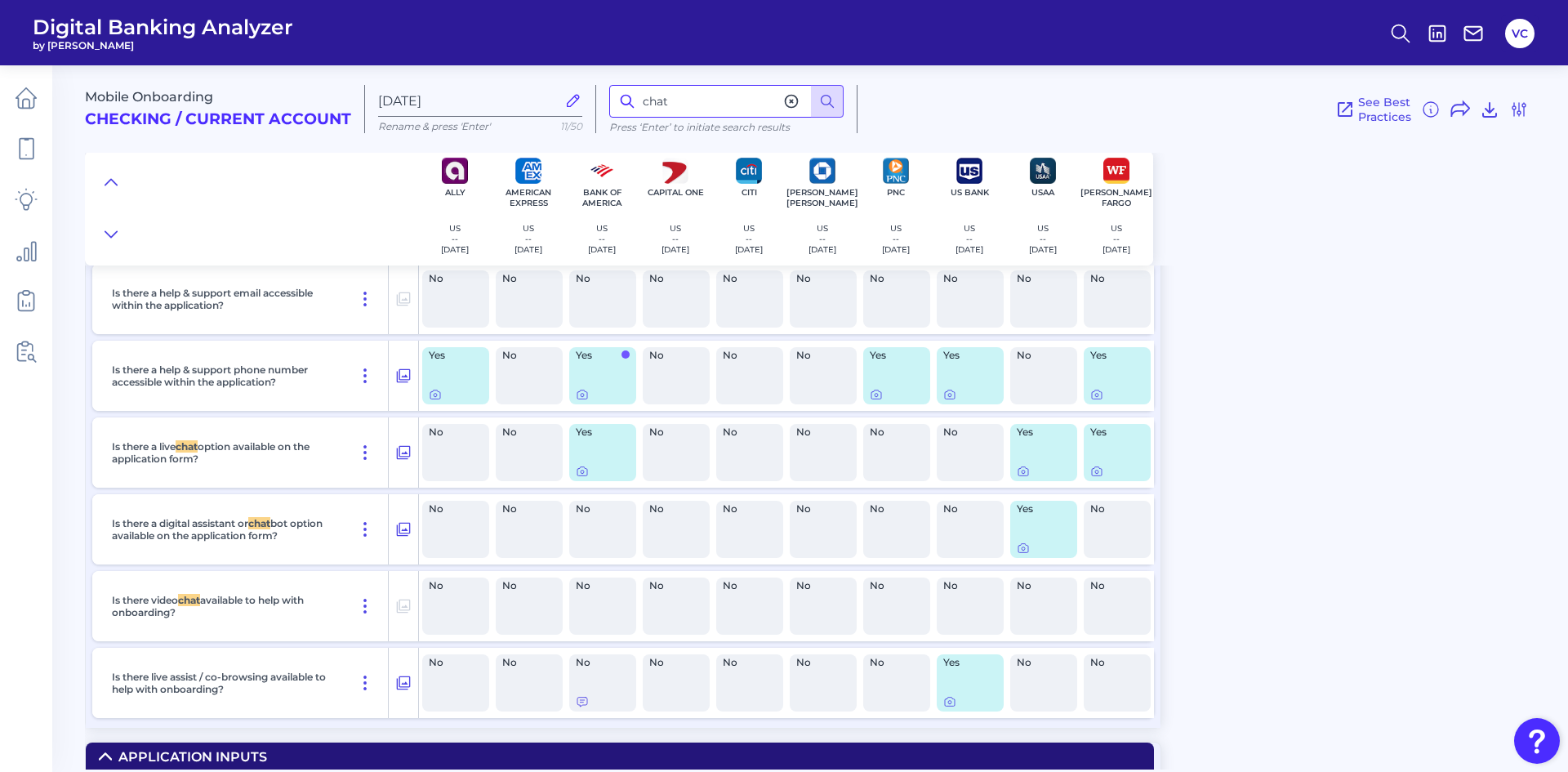
scroll to position [4914, 0]
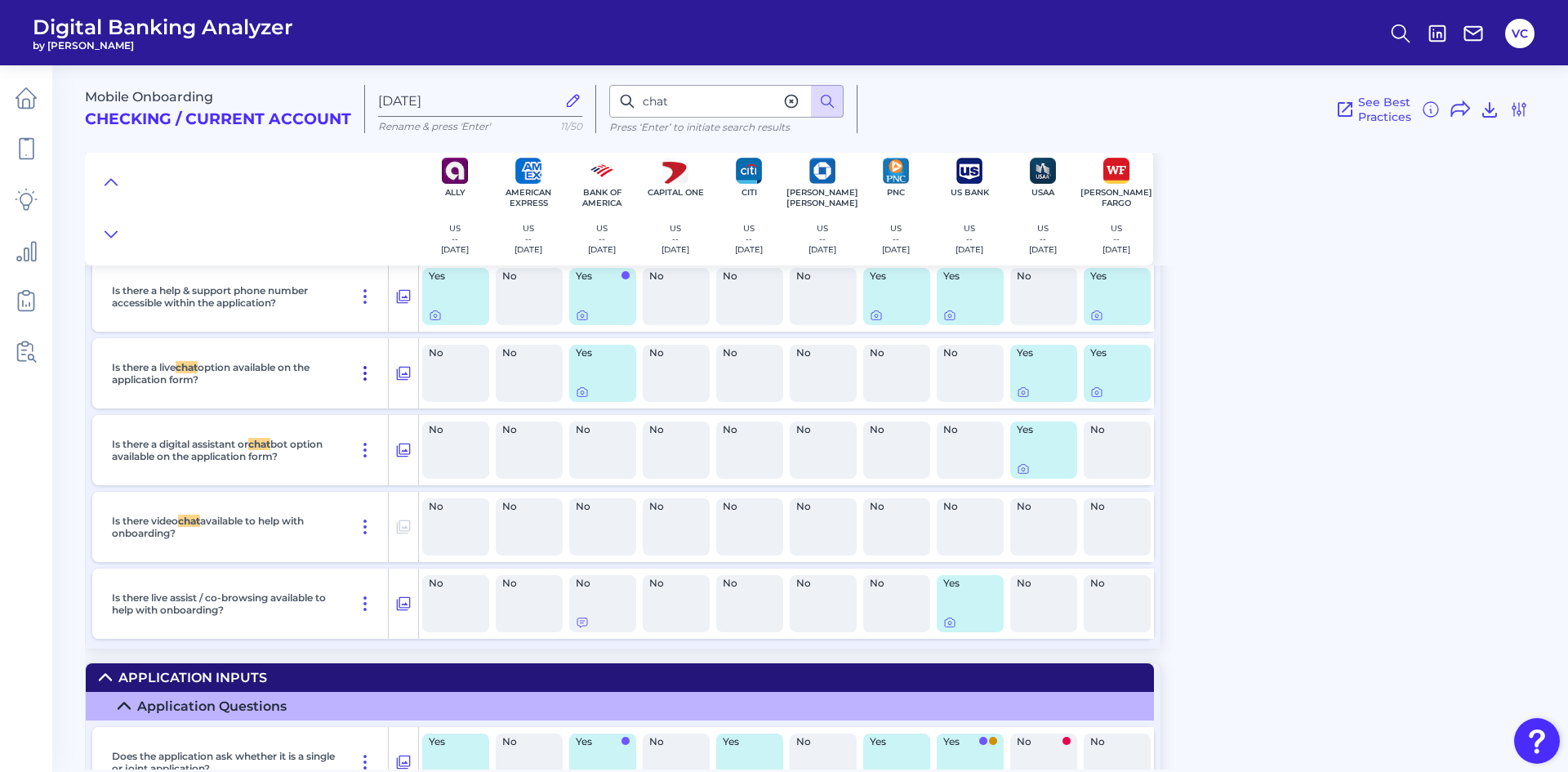
click at [367, 375] on icon at bounding box center [365, 373] width 20 height 20
click at [312, 416] on button "Pin Feature" at bounding box center [308, 409] width 101 height 23
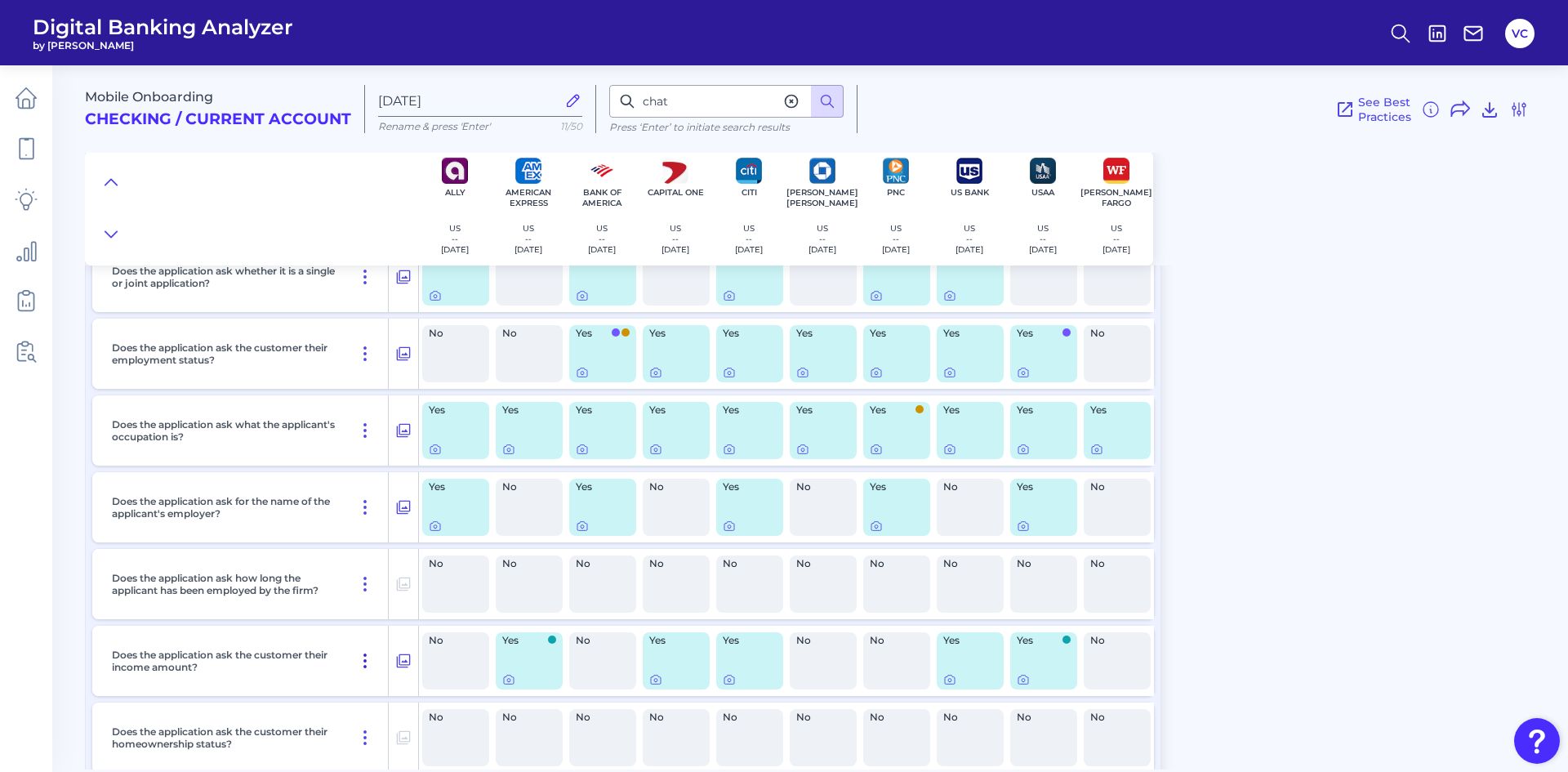
scroll to position [5615, 0]
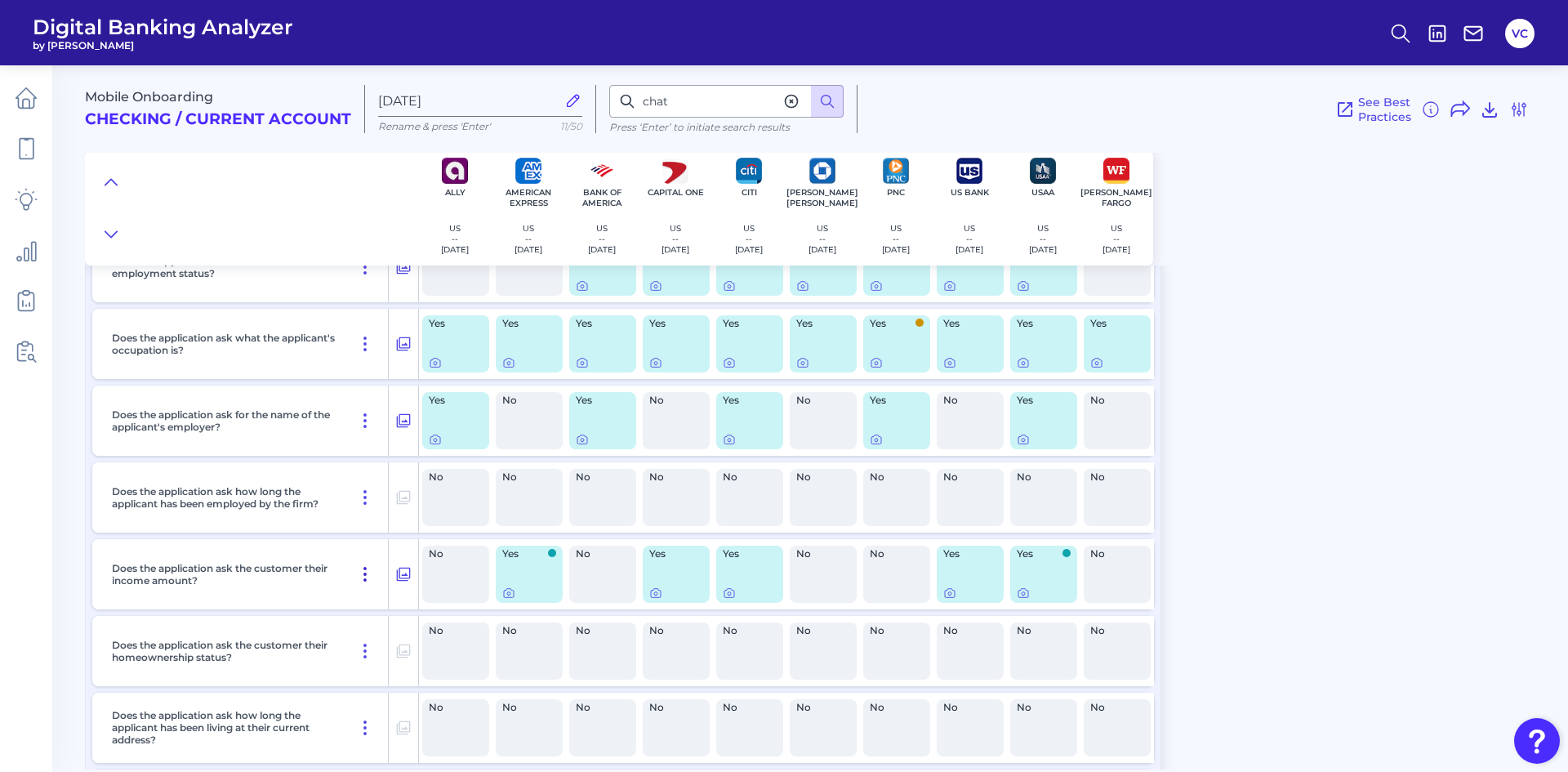
click at [358, 577] on icon at bounding box center [365, 574] width 20 height 20
click at [306, 603] on span "Pin Feature" at bounding box center [318, 609] width 68 height 15
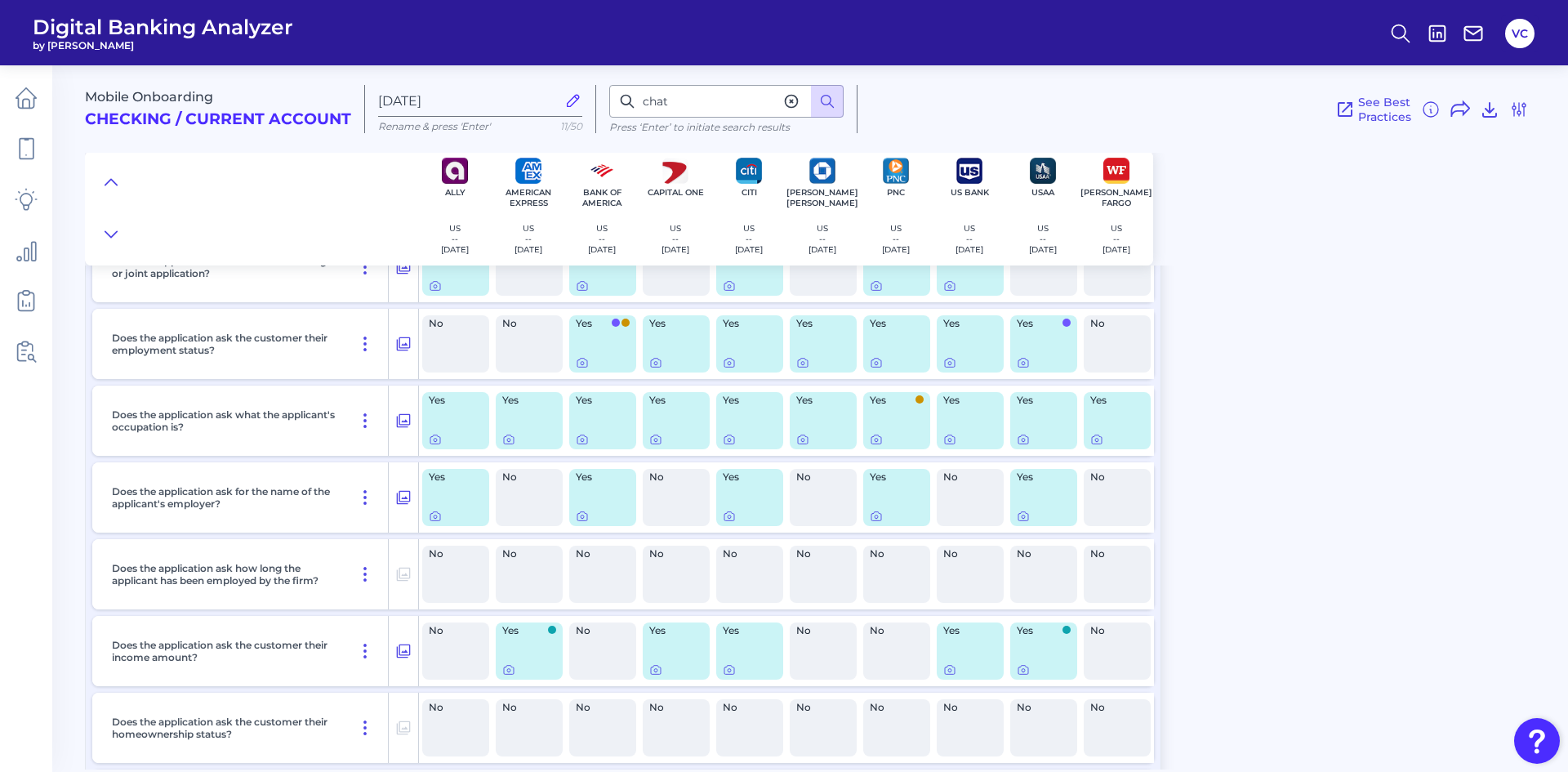
scroll to position [5692, 0]
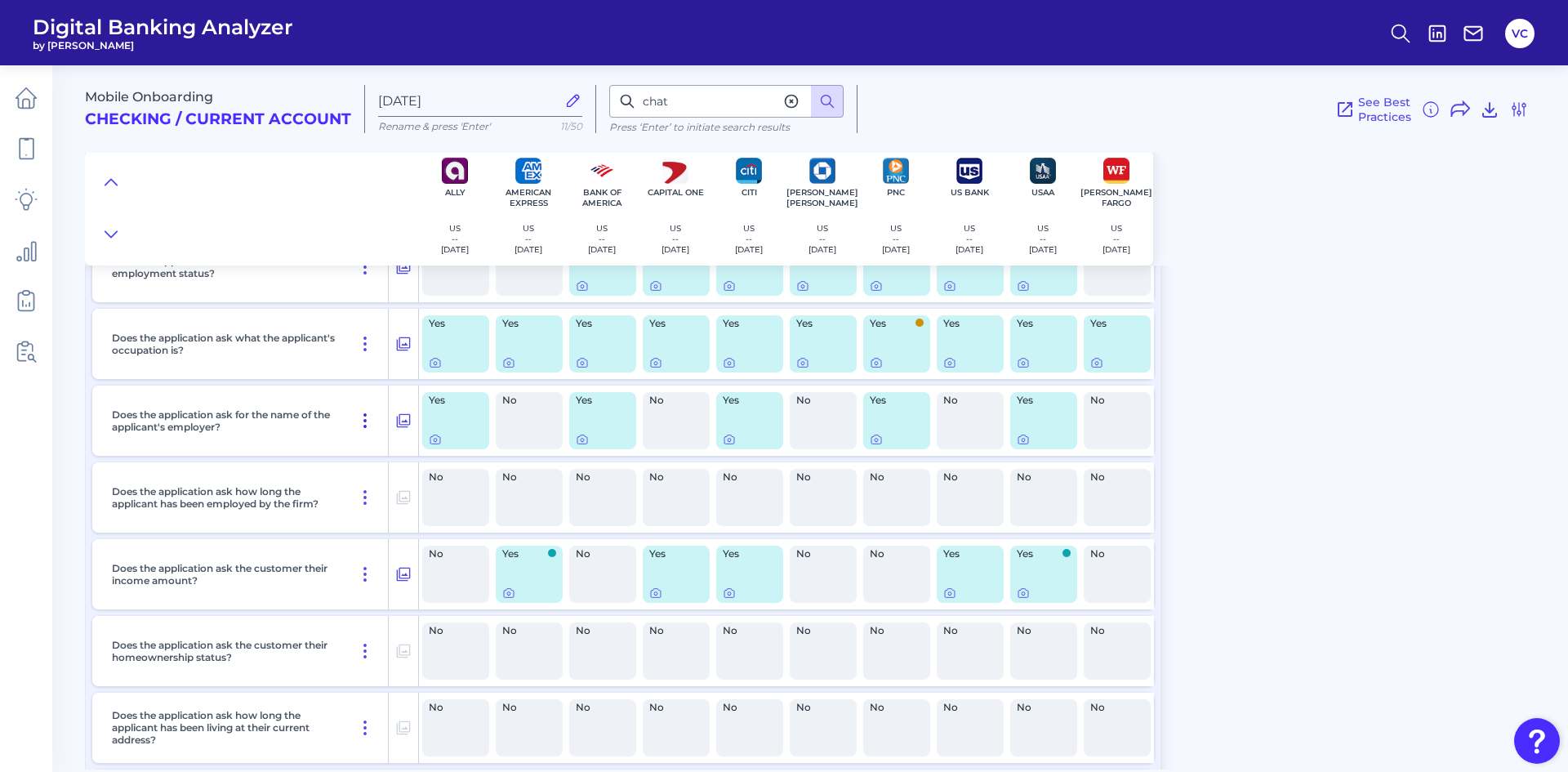
click at [364, 423] on icon at bounding box center [365, 421] width 20 height 20
click at [337, 460] on span "Pin Feature" at bounding box center [318, 455] width 68 height 15
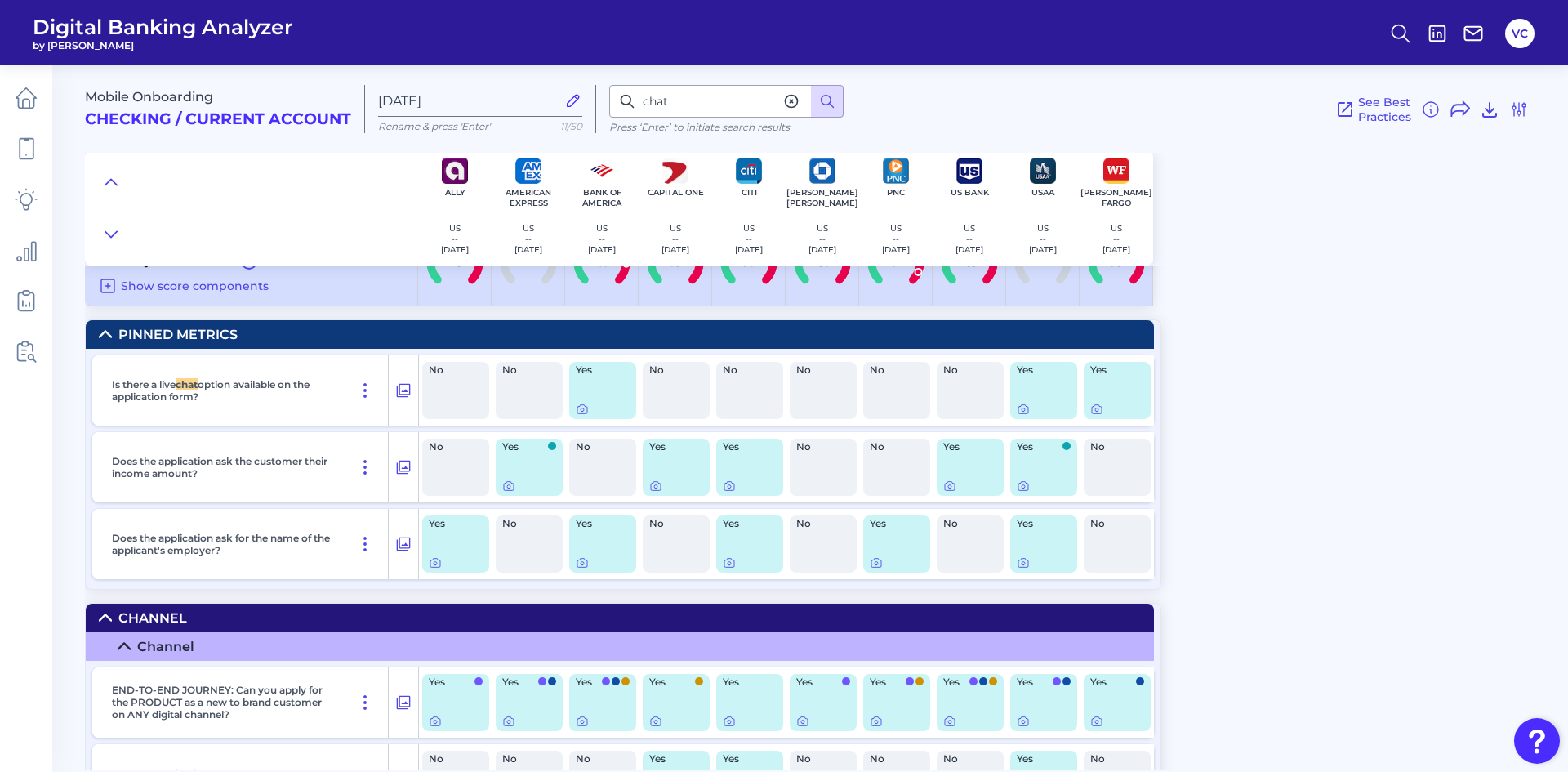
scroll to position [0, 0]
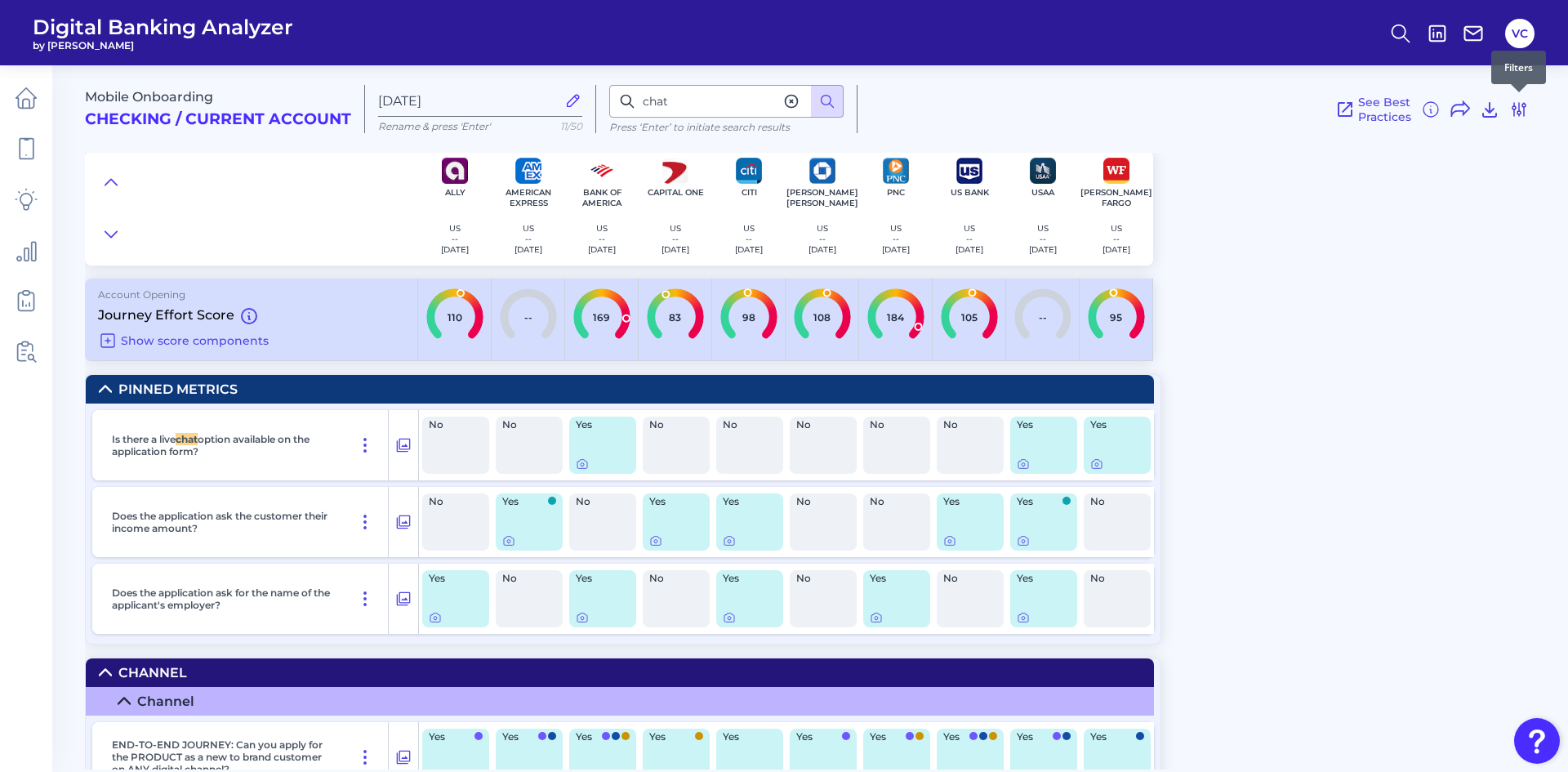
click at [1515, 113] on icon at bounding box center [1519, 109] width 20 height 20
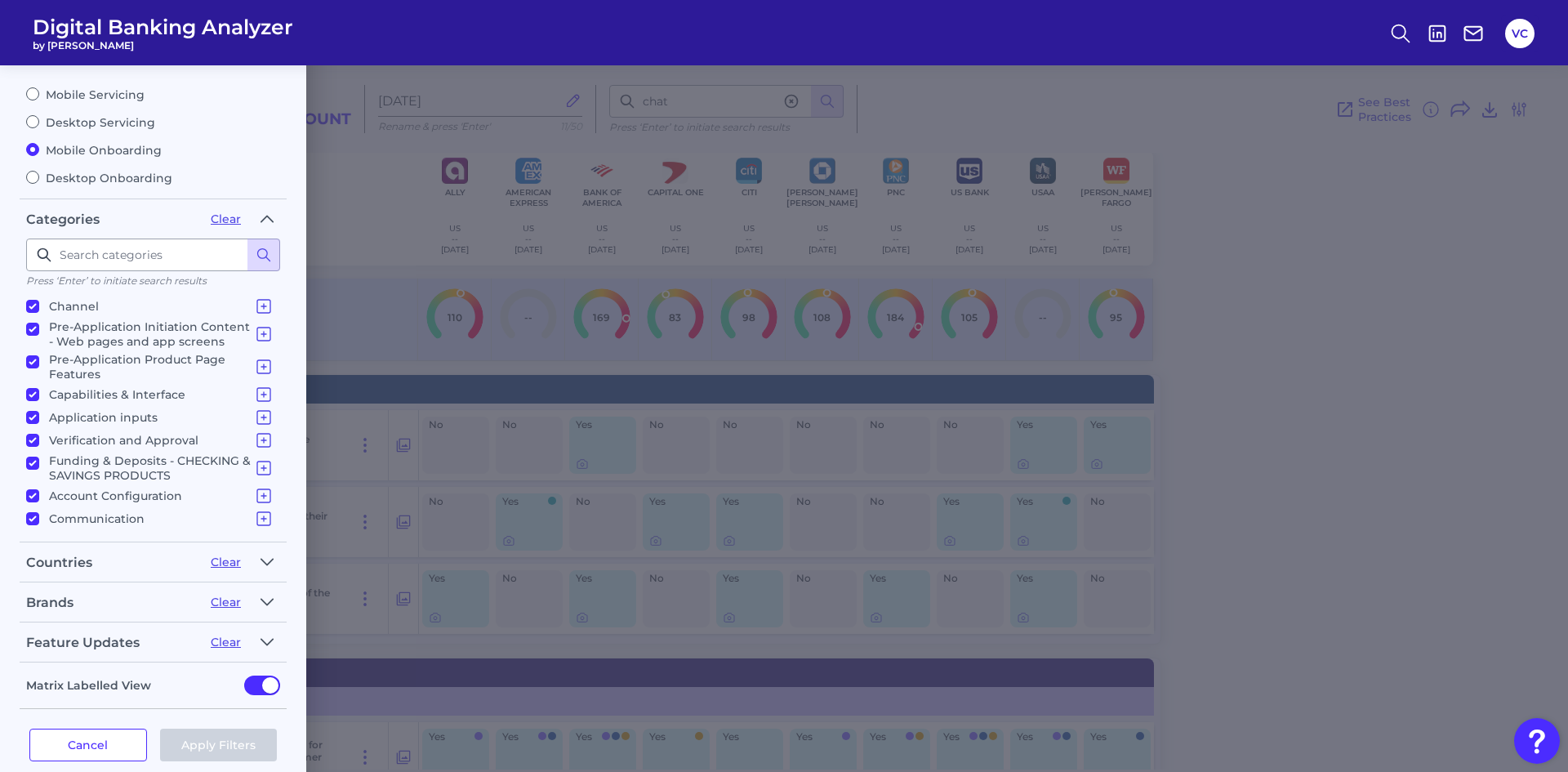
scroll to position [112, 0]
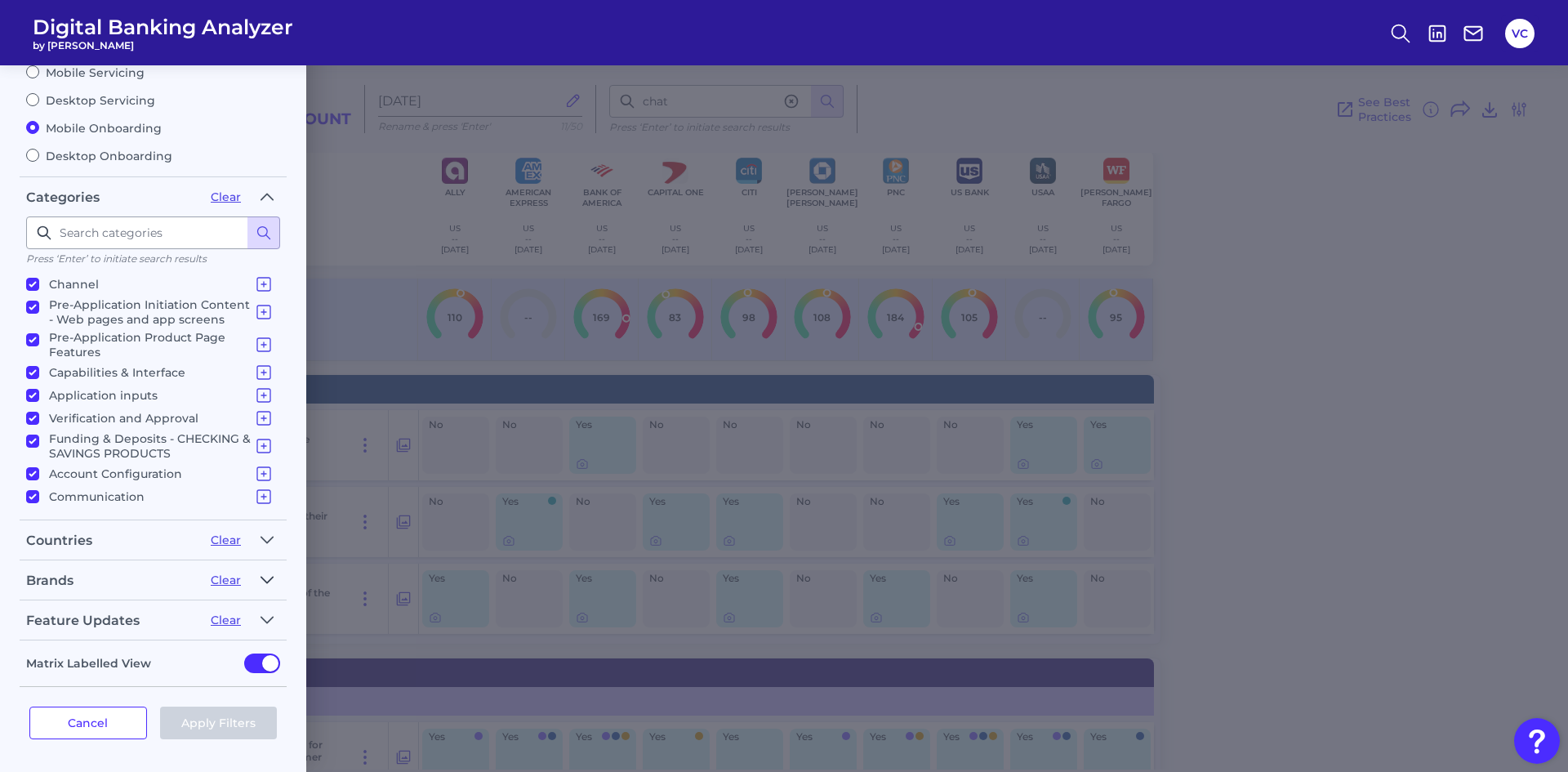
click at [271, 575] on icon "button" at bounding box center [267, 580] width 13 height 20
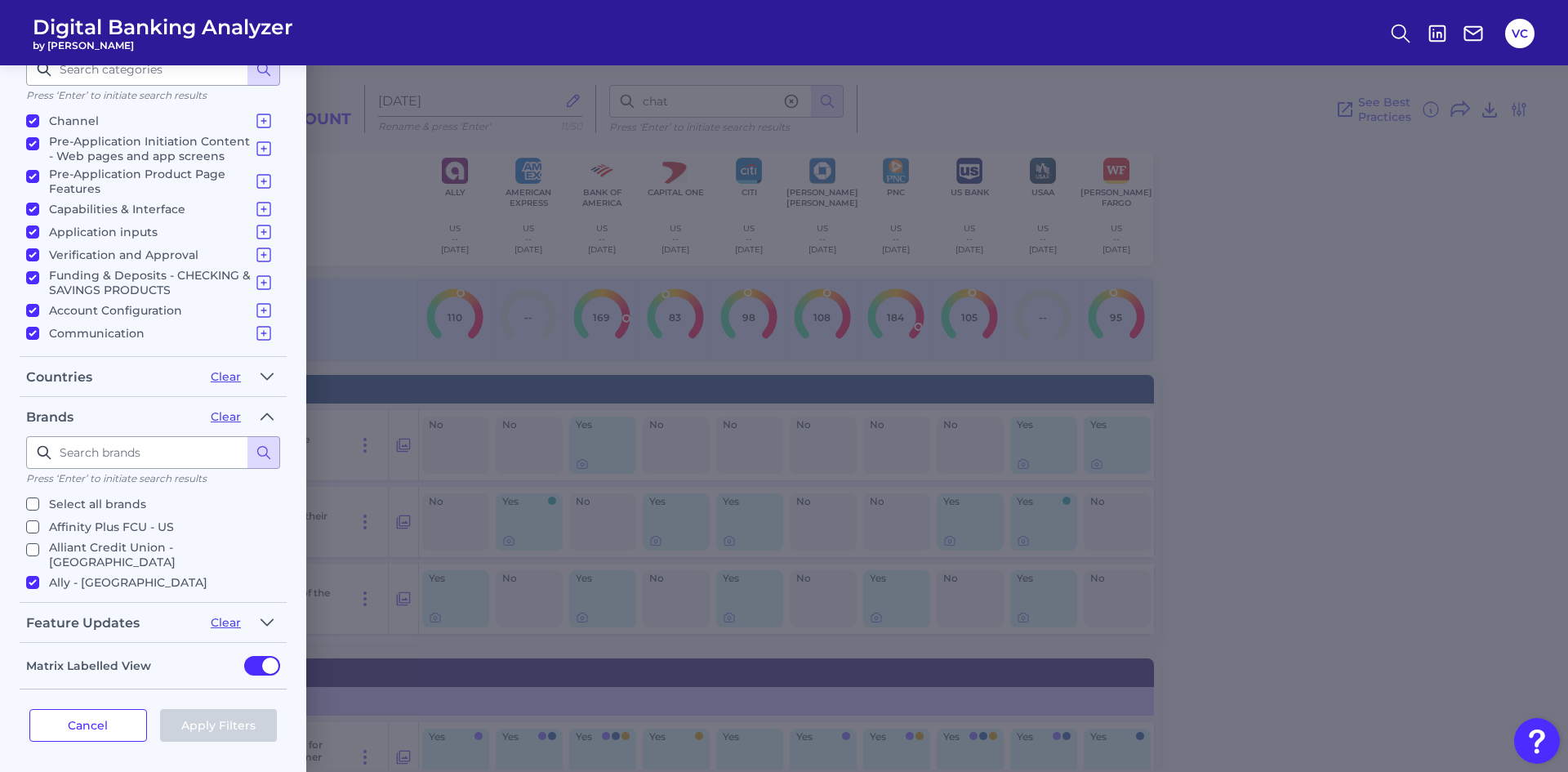
scroll to position [81, 0]
click at [33, 550] on input "American Express - US" at bounding box center [33, 557] width 13 height 13
checkbox input "false"
click at [30, 595] on input "Associated Bank - US" at bounding box center [33, 602] width 13 height 13
checkbox input "true"
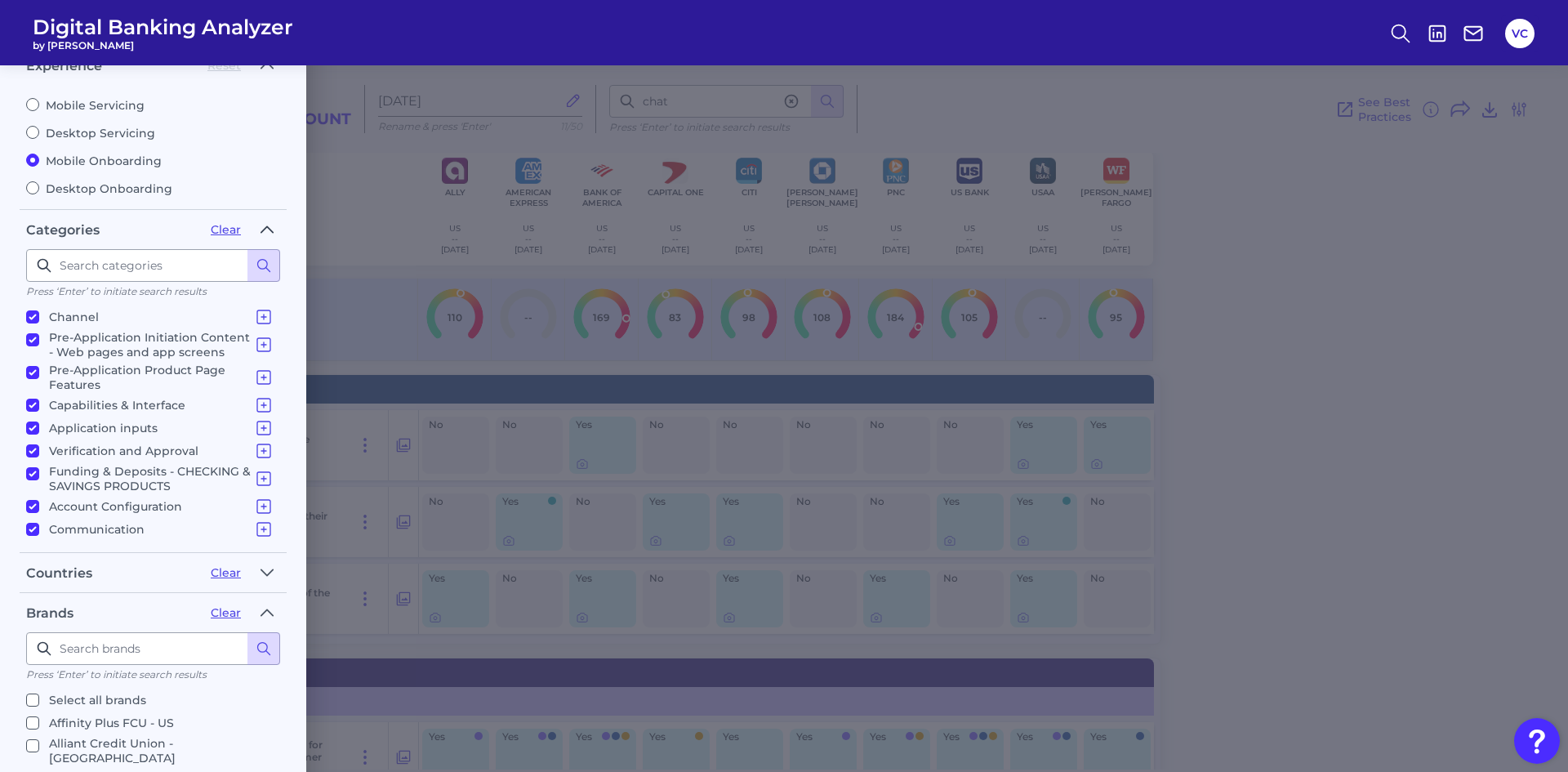
scroll to position [0, 0]
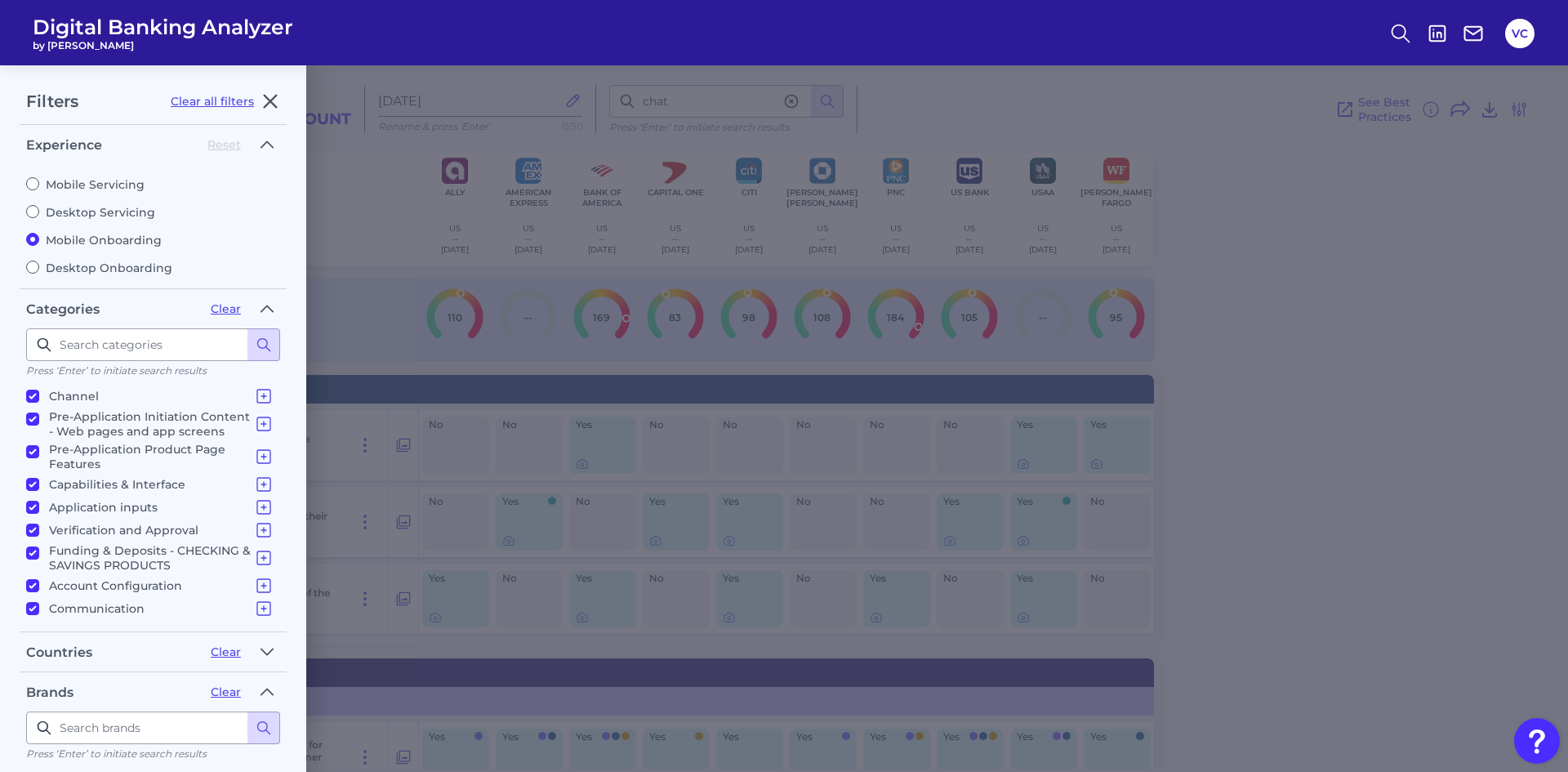
click at [83, 183] on label "Mobile Servicing" at bounding box center [153, 185] width 254 height 15
click at [39, 183] on input "Mobile Servicing" at bounding box center [33, 184] width 13 height 13
radio input "true"
radio input "false"
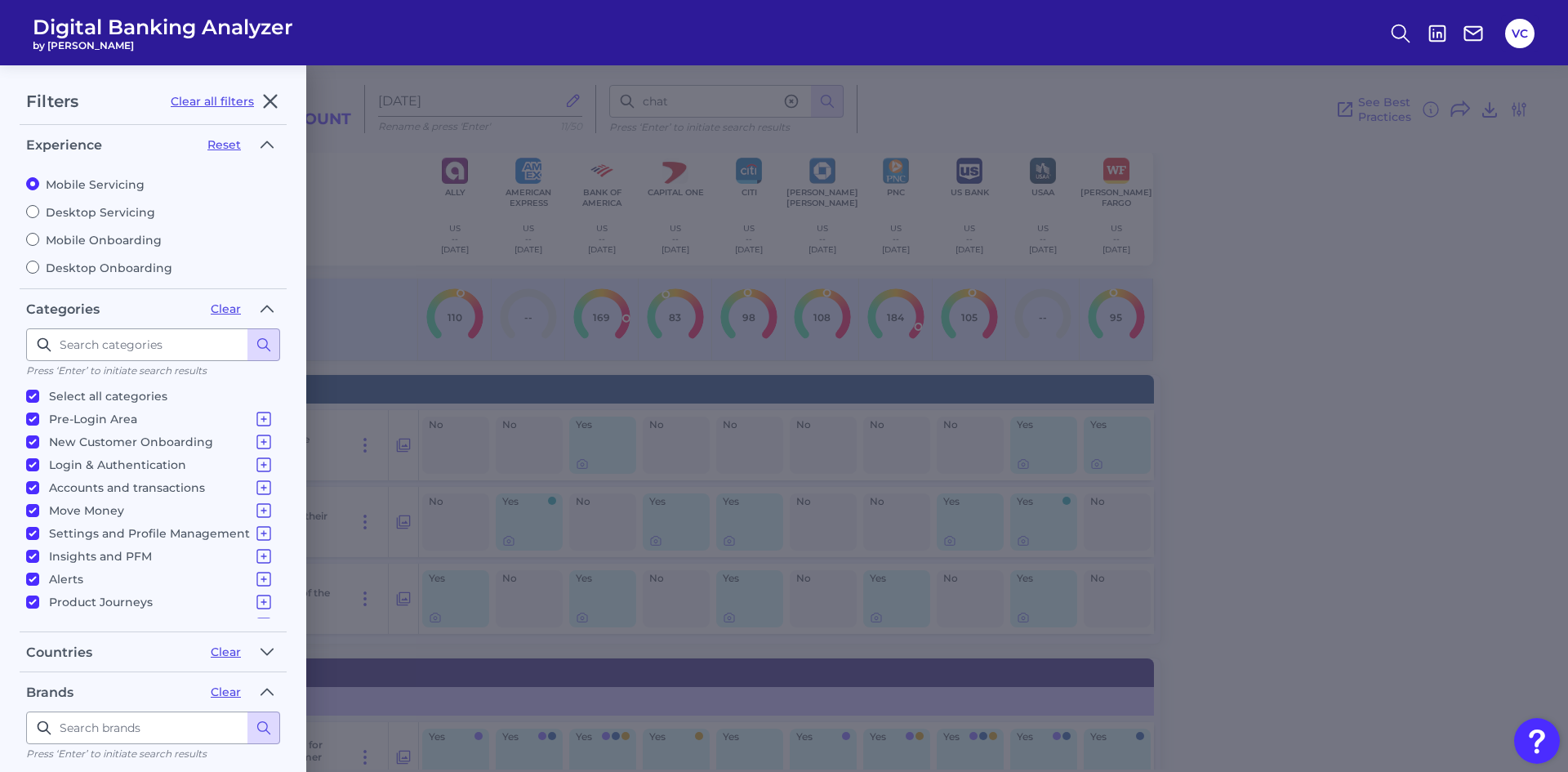
click at [32, 386] on label "Select all categories" at bounding box center [150, 396] width 247 height 20
click at [32, 390] on input "Select all categories" at bounding box center [33, 396] width 13 height 13
checkbox input "false"
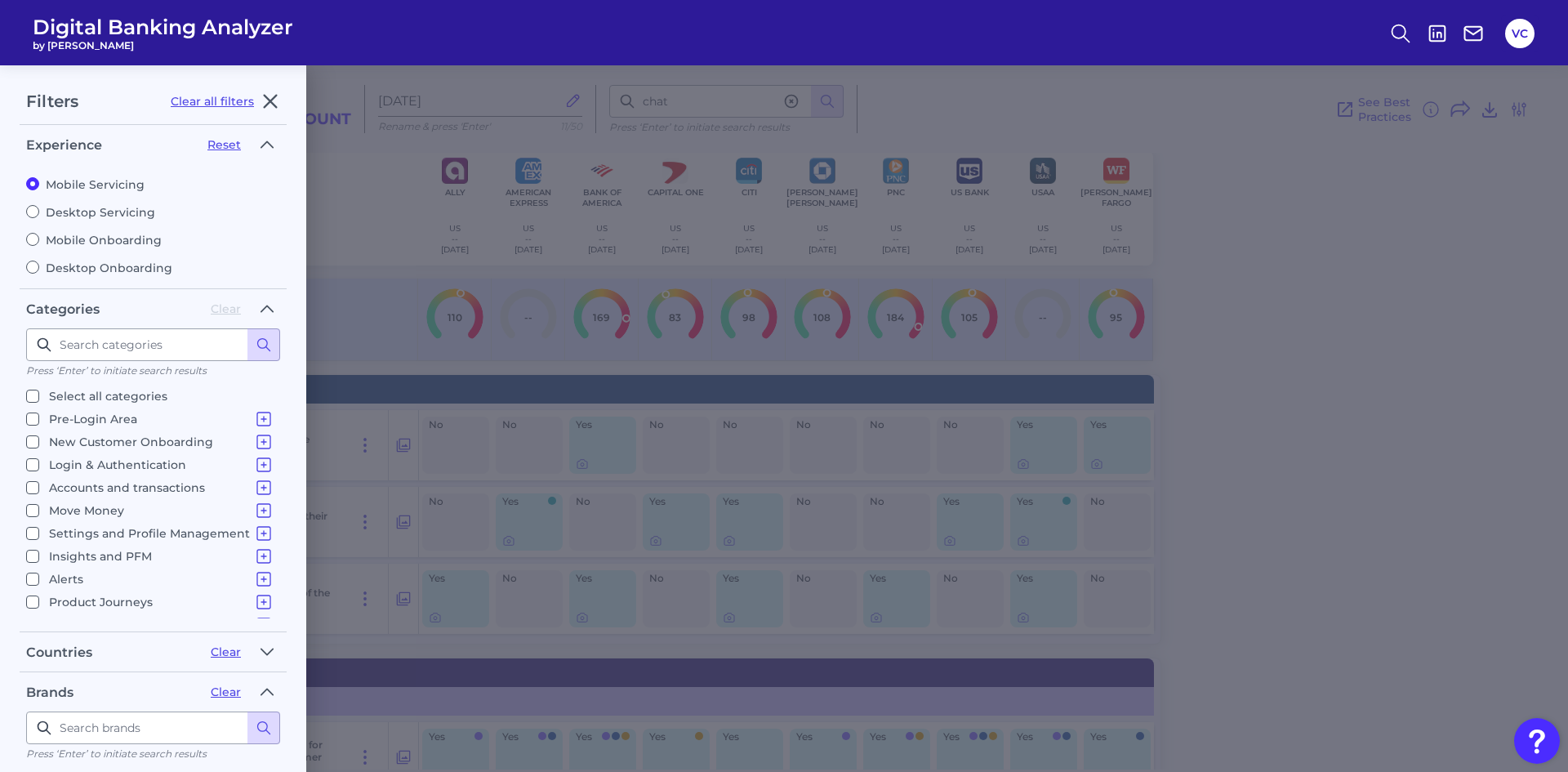
checkbox input "false"
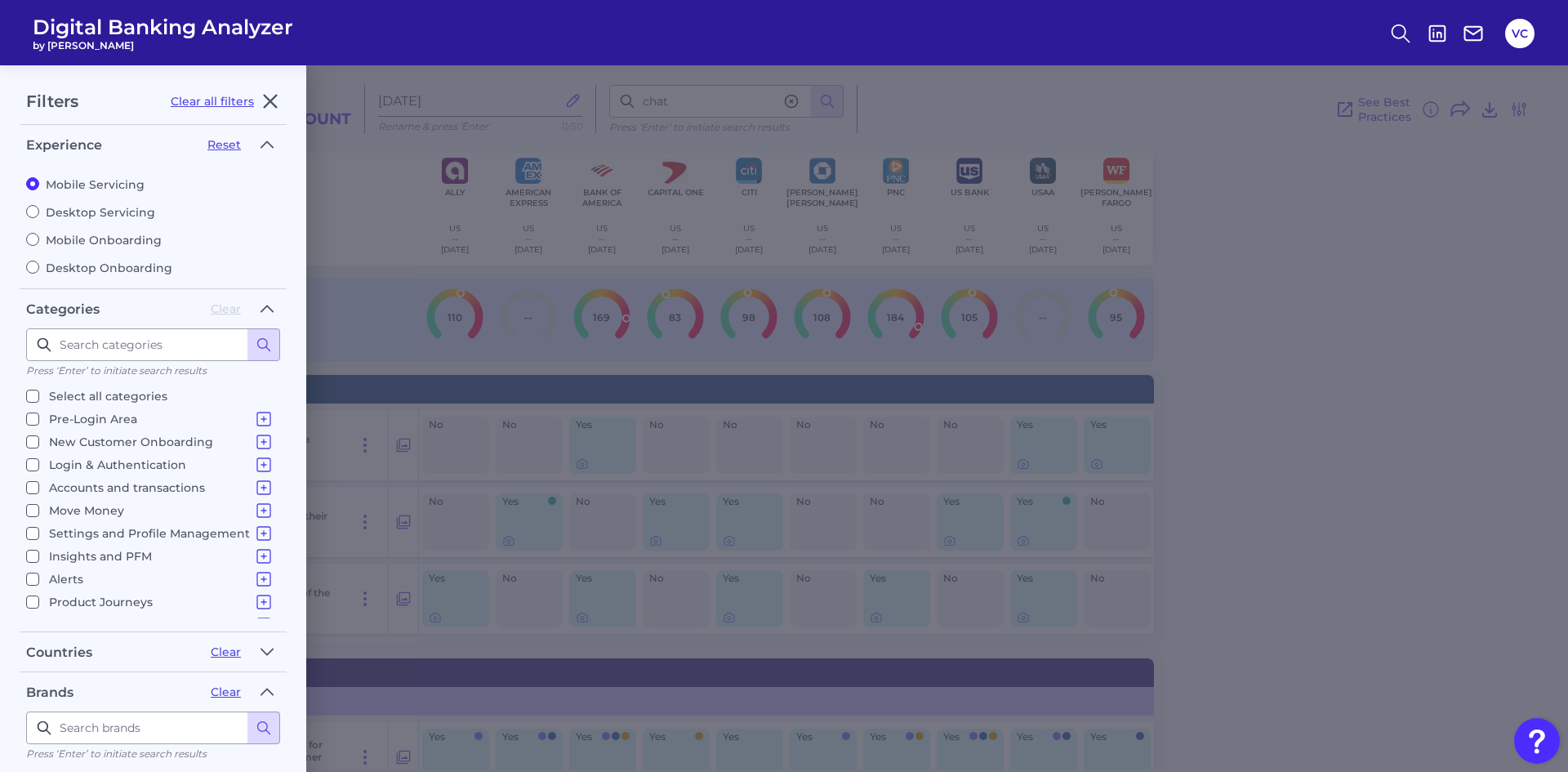
checkbox input "false"
click at [35, 505] on input "Move Money Pay a Bill, Company or Person using an Account Number P2P - Payments…" at bounding box center [33, 511] width 13 height 13
checkbox input "true"
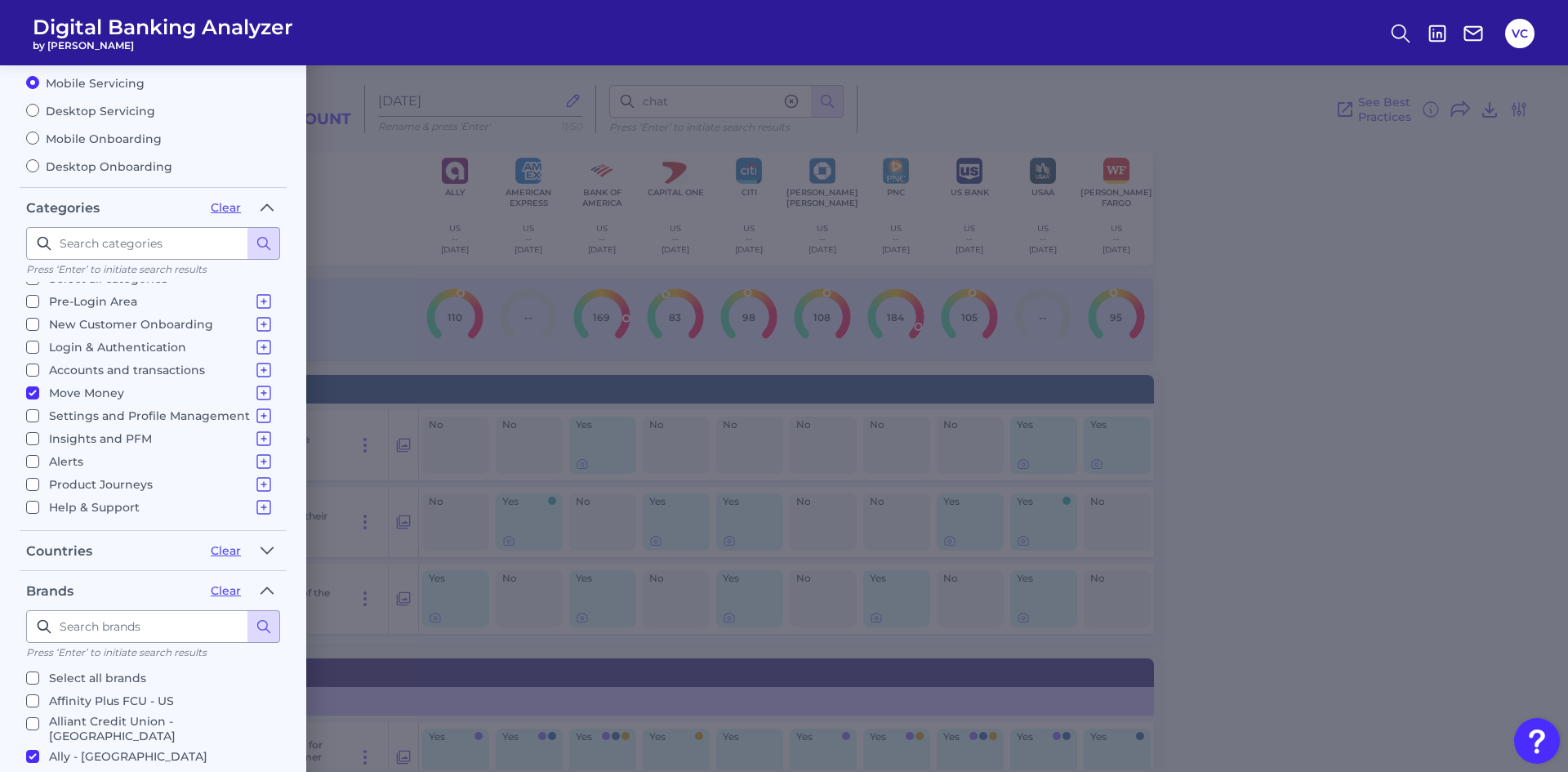
scroll to position [278, 0]
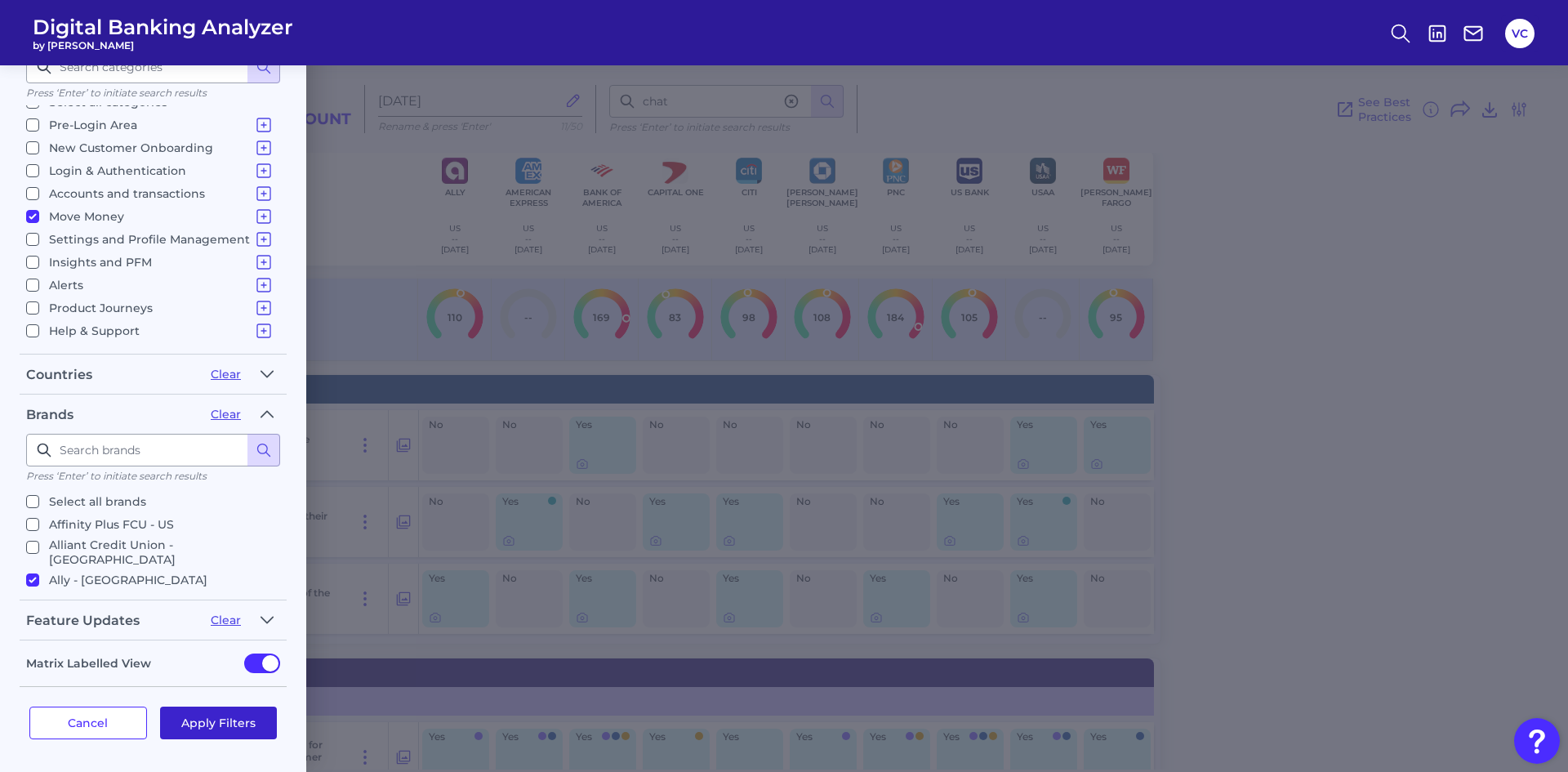
click at [247, 723] on button "Apply Filters" at bounding box center [219, 723] width 118 height 33
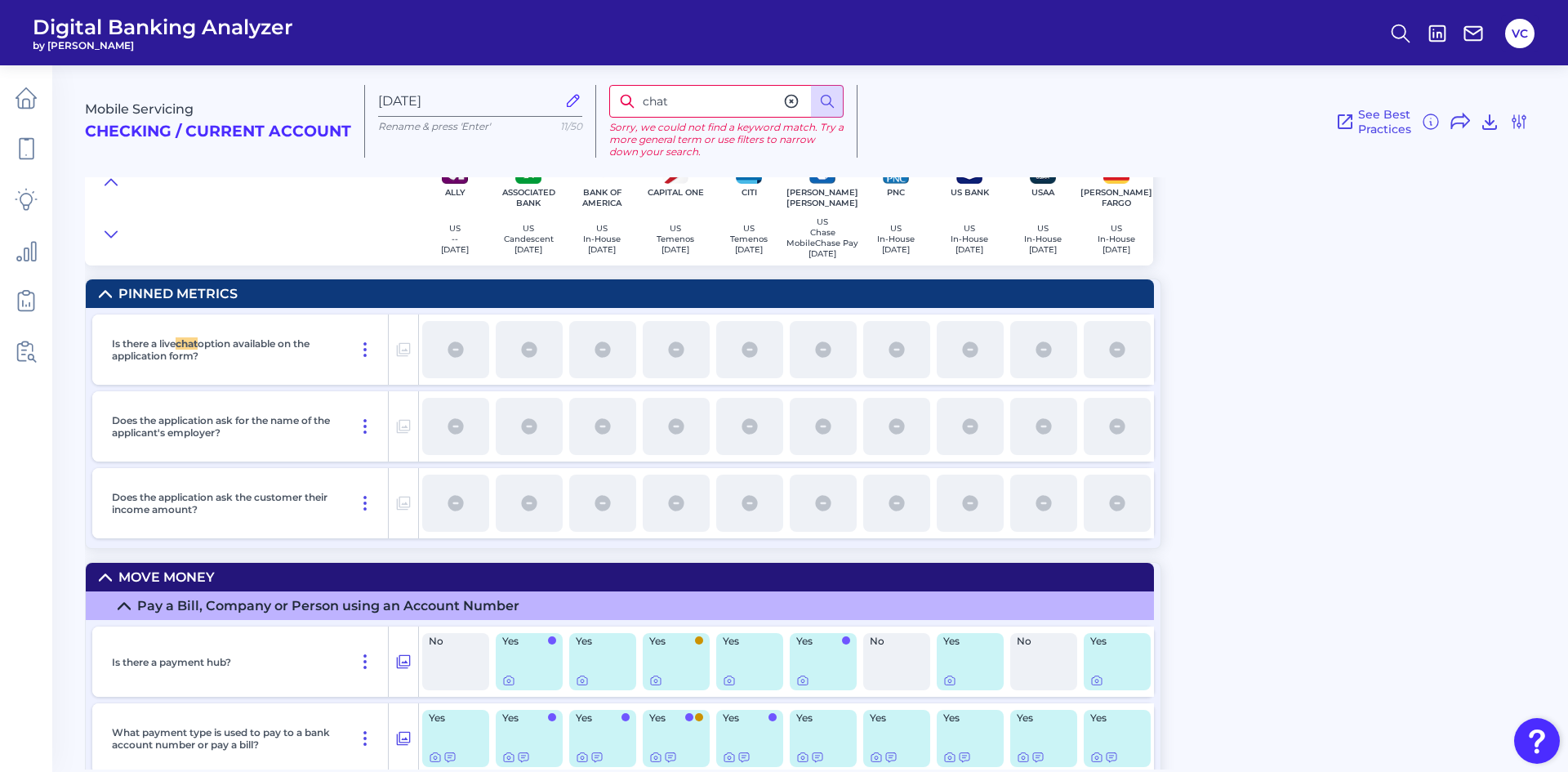
scroll to position [0, 0]
click at [110, 177] on div "Mobile Servicing Checking / Current Account Sep 23 2025 Rename & press 'Enter' …" at bounding box center [823, 115] width 1477 height 125
click at [109, 179] on icon at bounding box center [111, 183] width 13 height 16
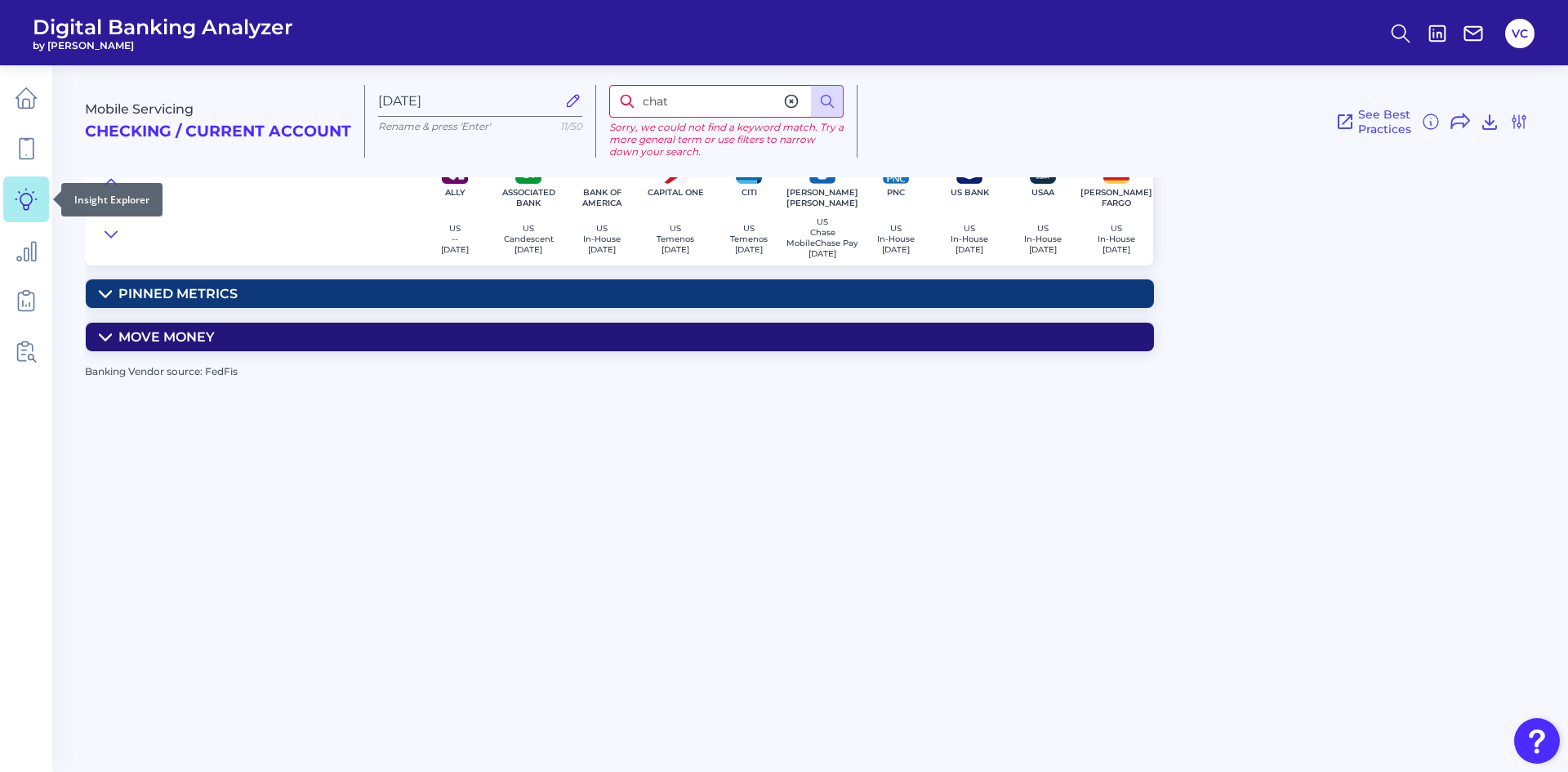
click at [22, 205] on icon at bounding box center [26, 199] width 23 height 23
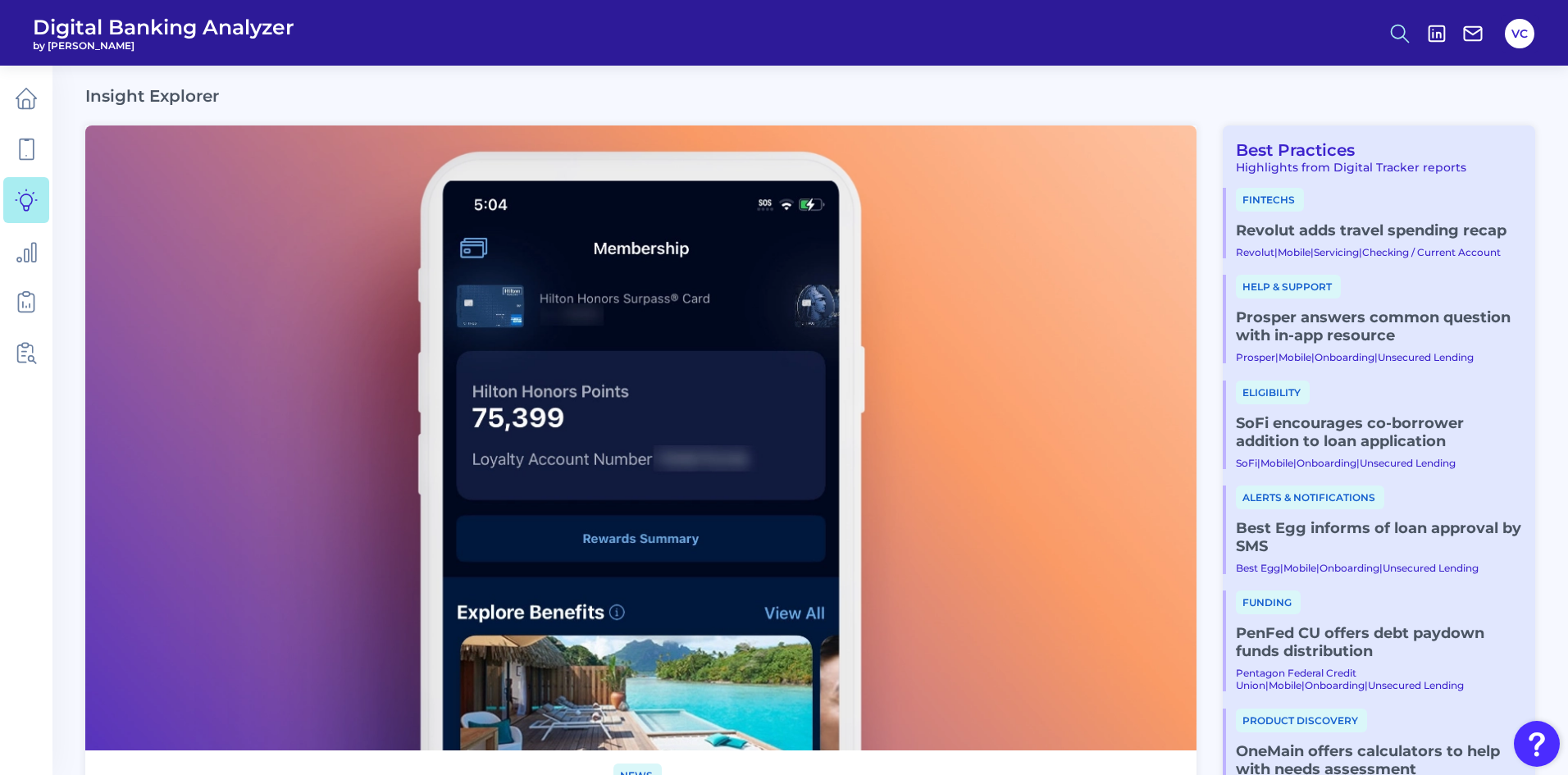
click at [1402, 35] on icon at bounding box center [1400, 34] width 23 height 23
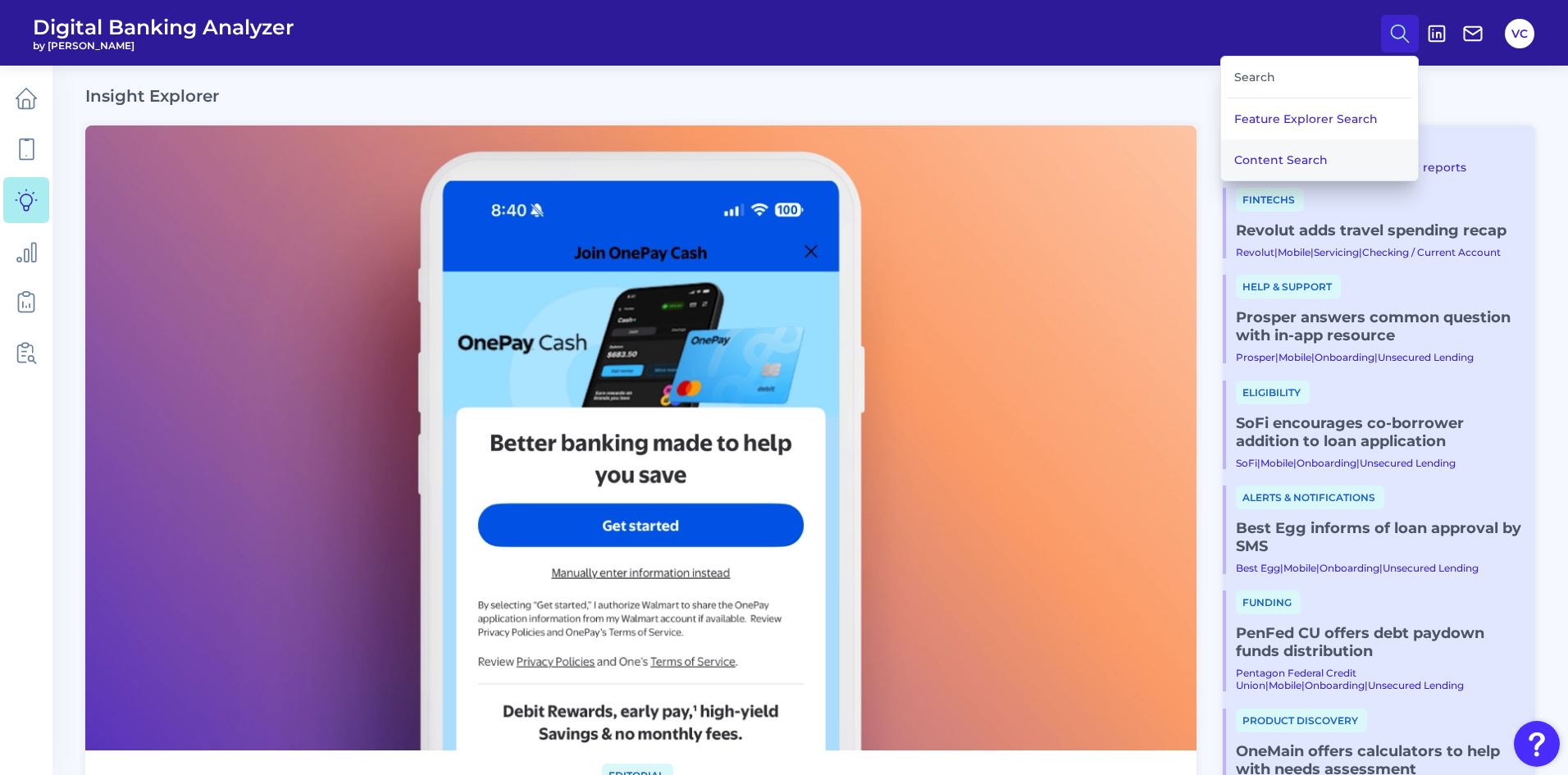
click at [1300, 168] on button "Content Search" at bounding box center [1319, 160] width 197 height 41
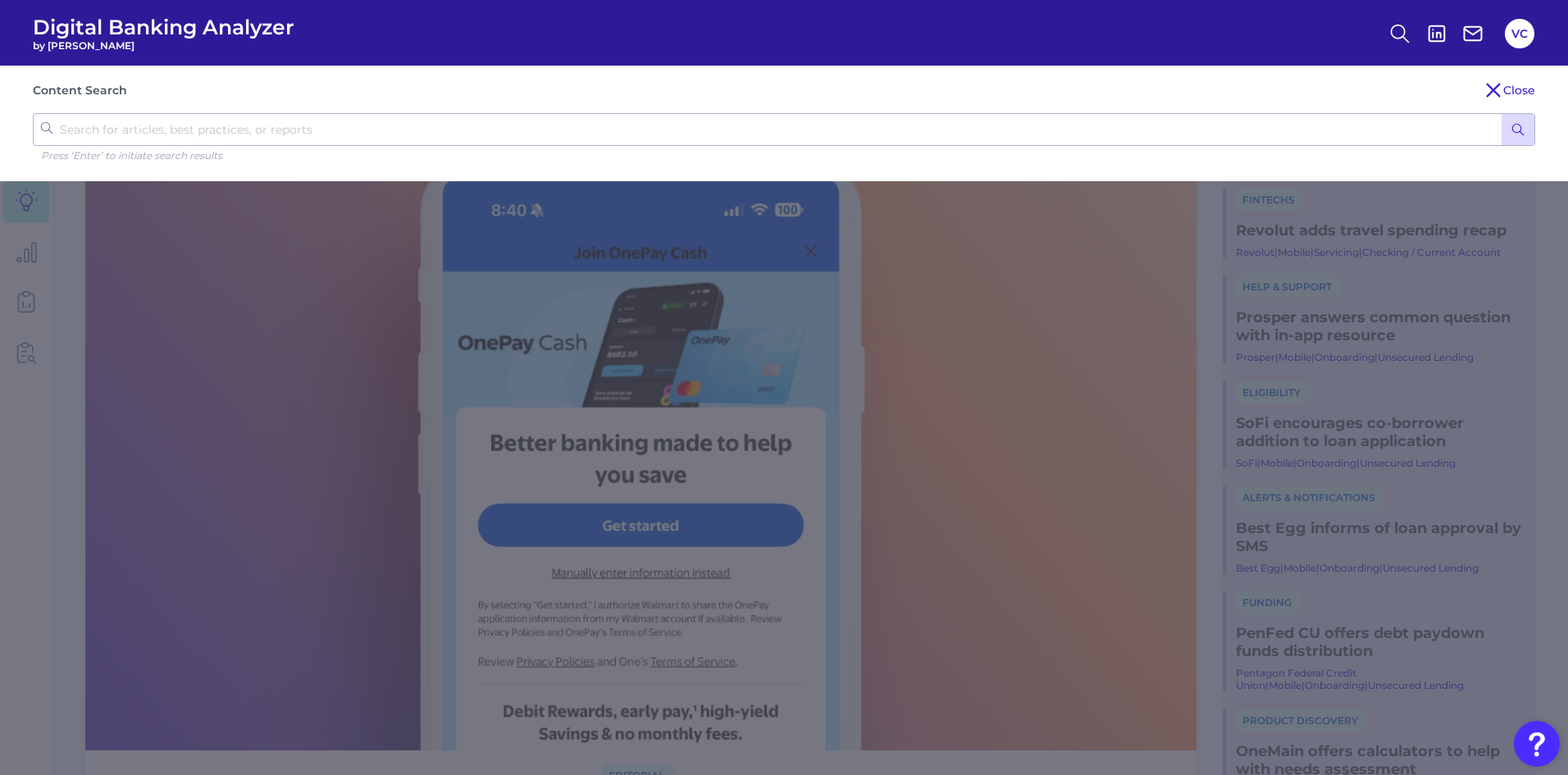
click at [495, 136] on input "text" at bounding box center [784, 130] width 1503 height 33
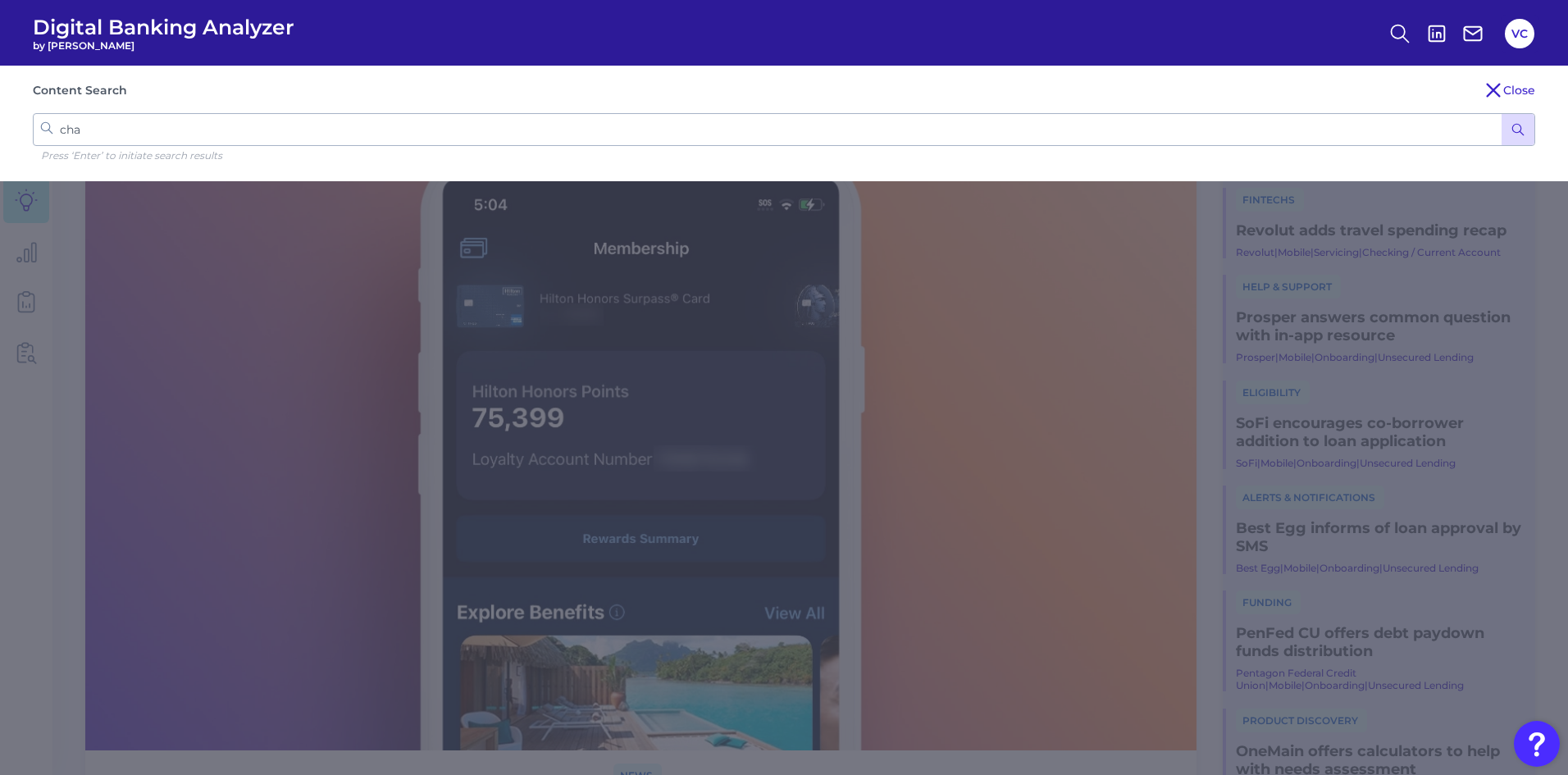
type input "chat"
click button "submit" at bounding box center [1518, 130] width 33 height 31
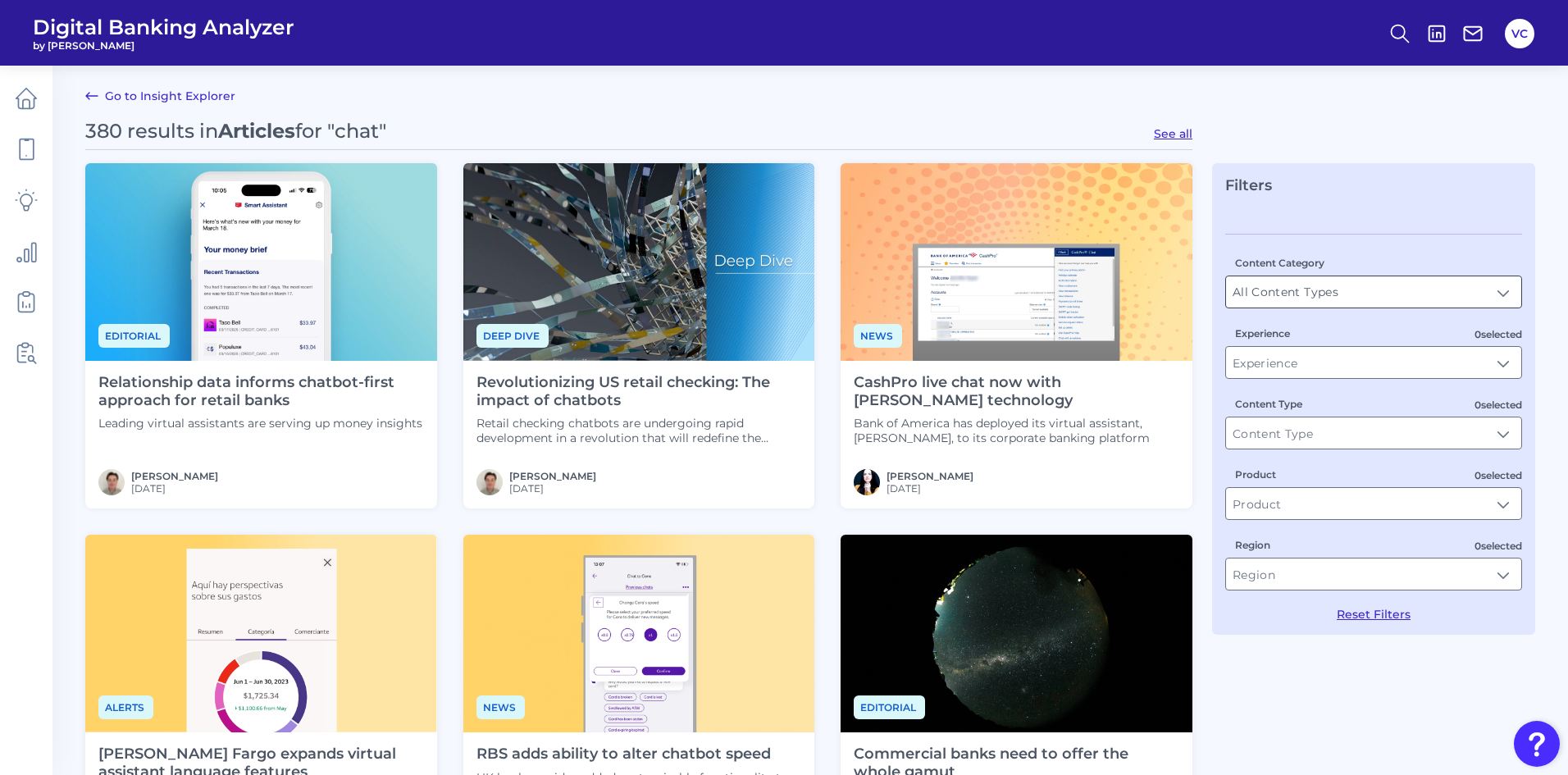
click at [1500, 297] on input "All Content Types" at bounding box center [1374, 292] width 296 height 31
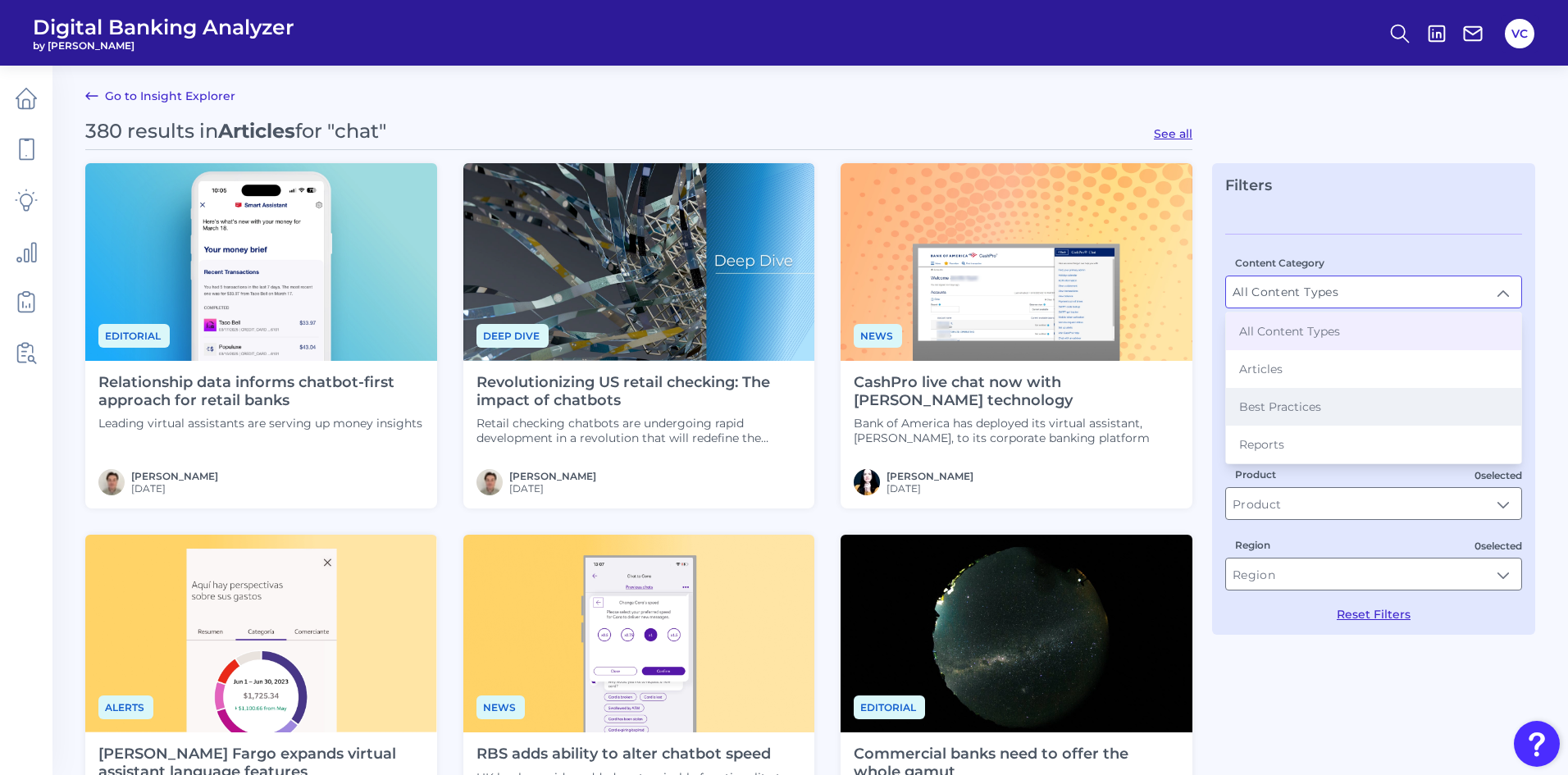
click at [1365, 408] on li "Best Practices" at bounding box center [1374, 407] width 296 height 38
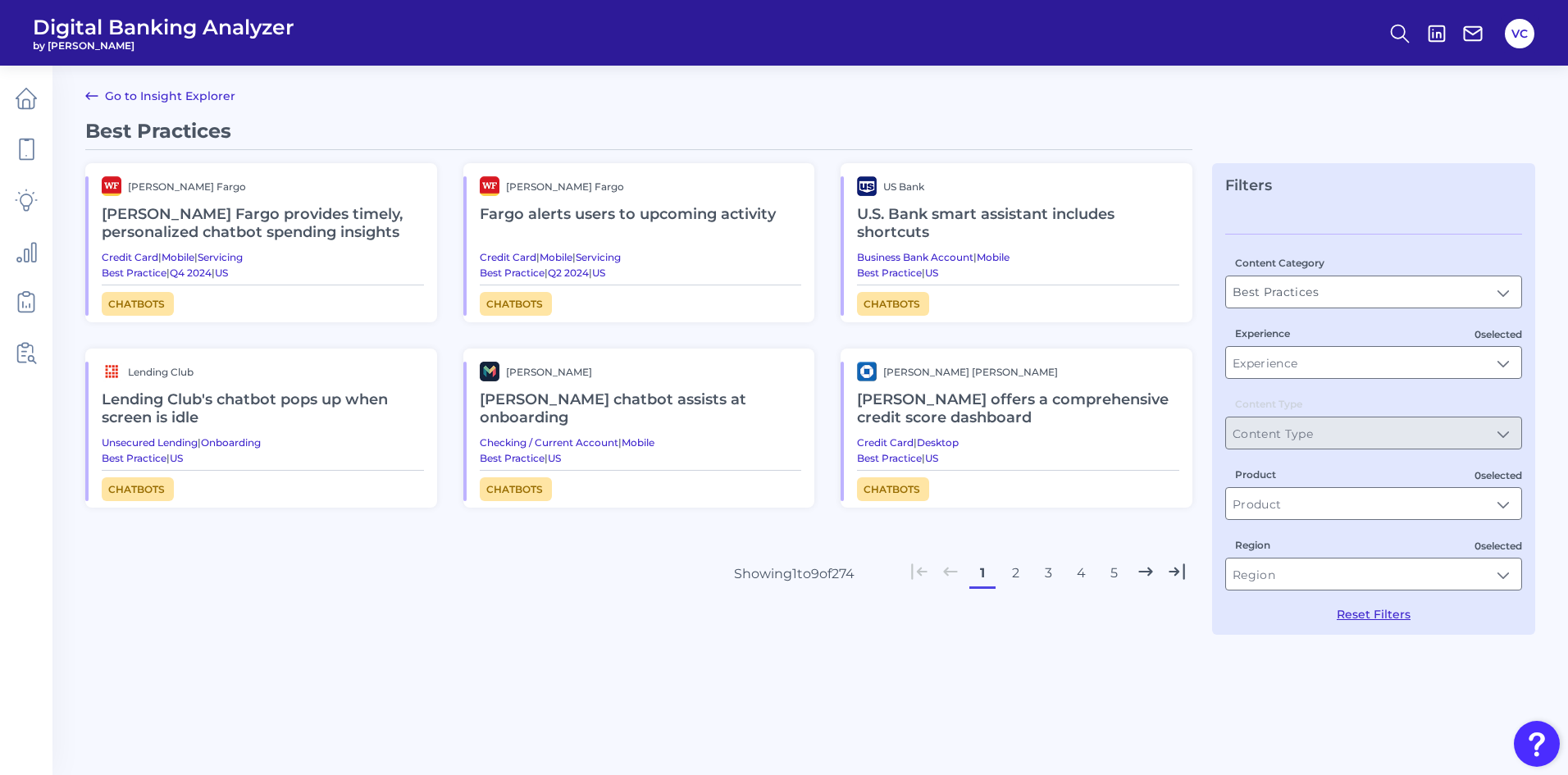
type input "Best Practices"
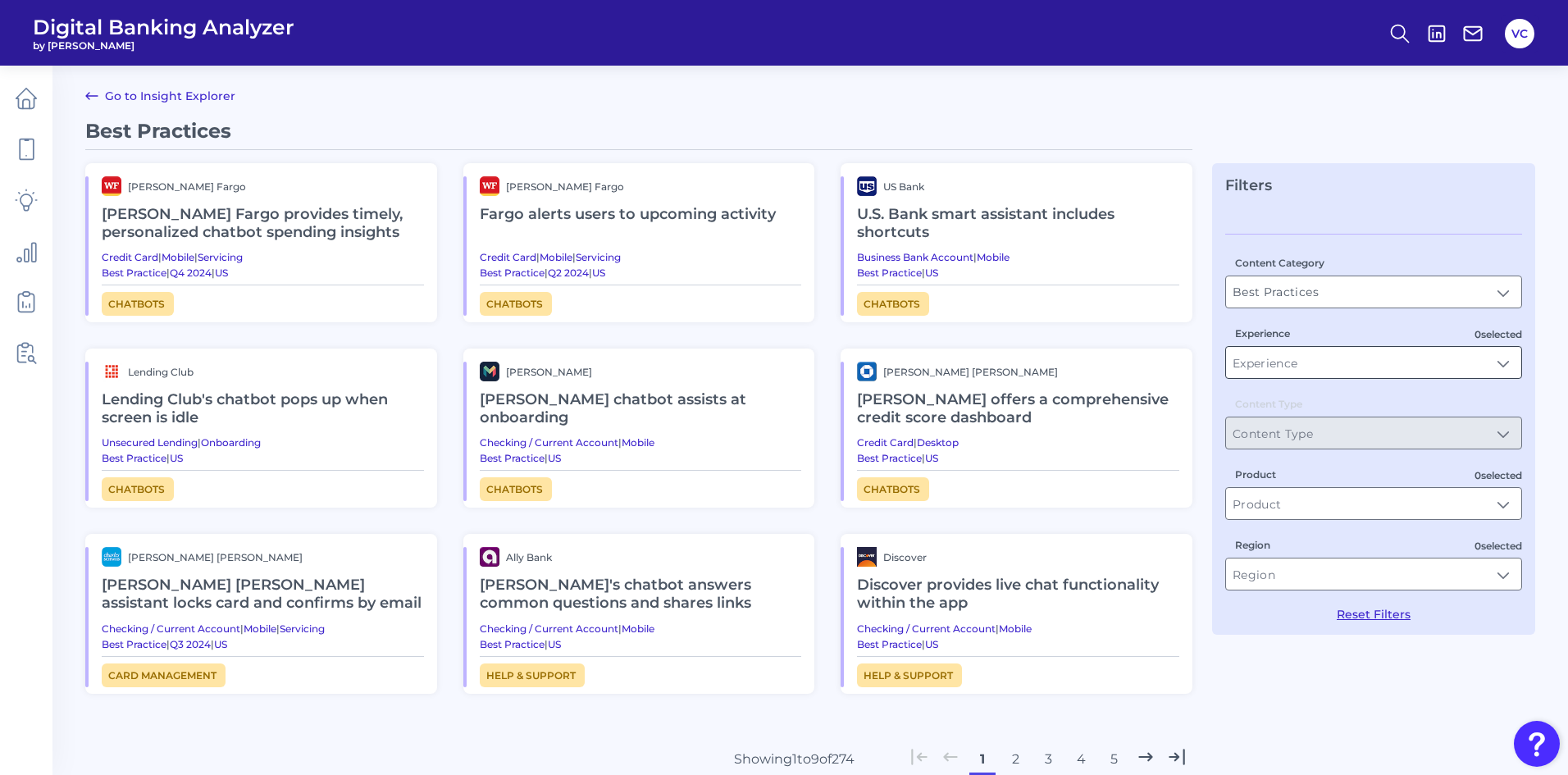
click at [1394, 363] on input "Experience" at bounding box center [1374, 362] width 296 height 31
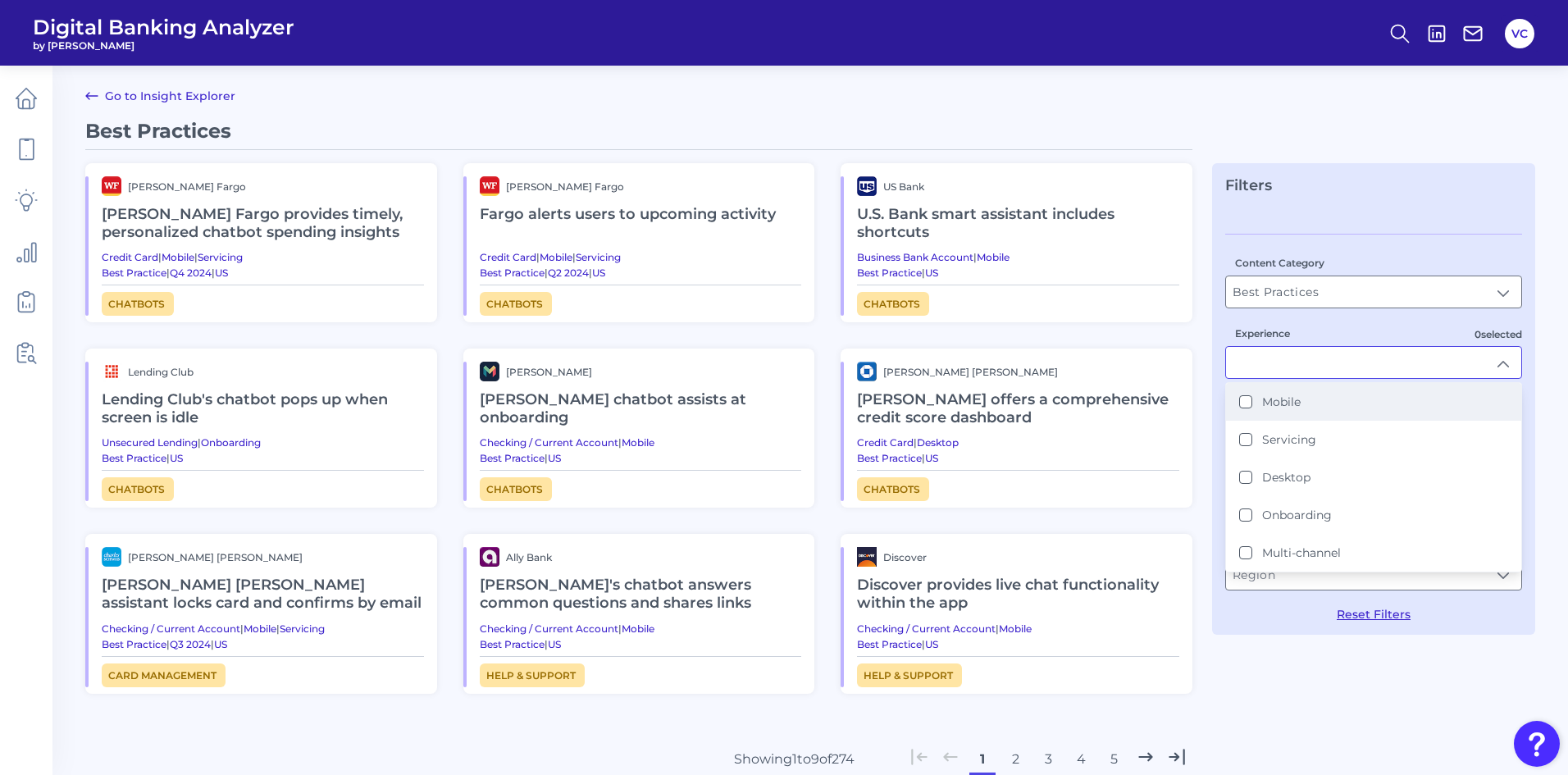
click at [1247, 401] on button "Mobile" at bounding box center [1246, 402] width 13 height 13
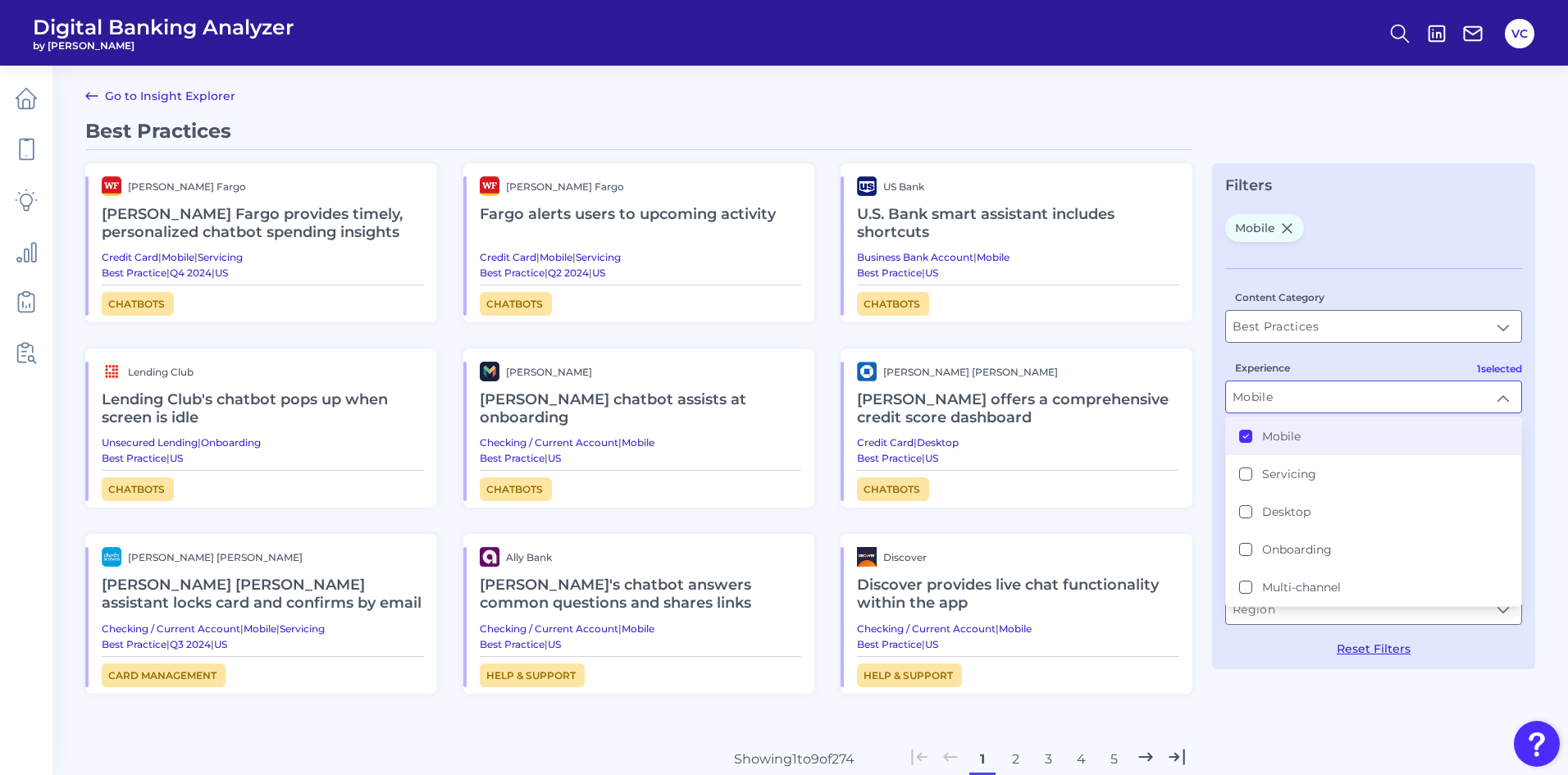
scroll to position [1, 0]
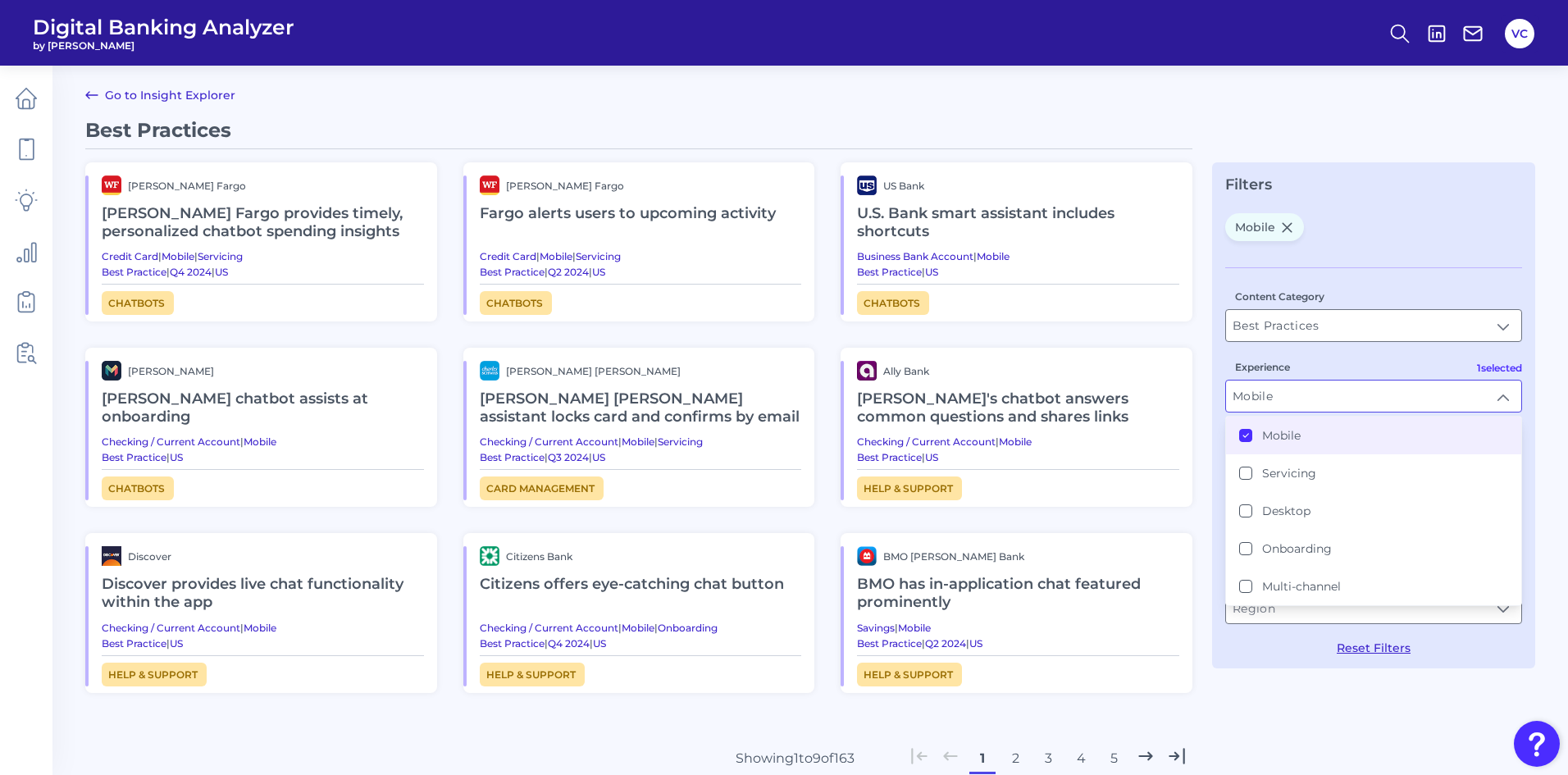
click at [1283, 703] on div "Best Practices Wells Fargo Wells Fargo provides timely, personalized chatbot sp…" at bounding box center [810, 503] width 1450 height 772
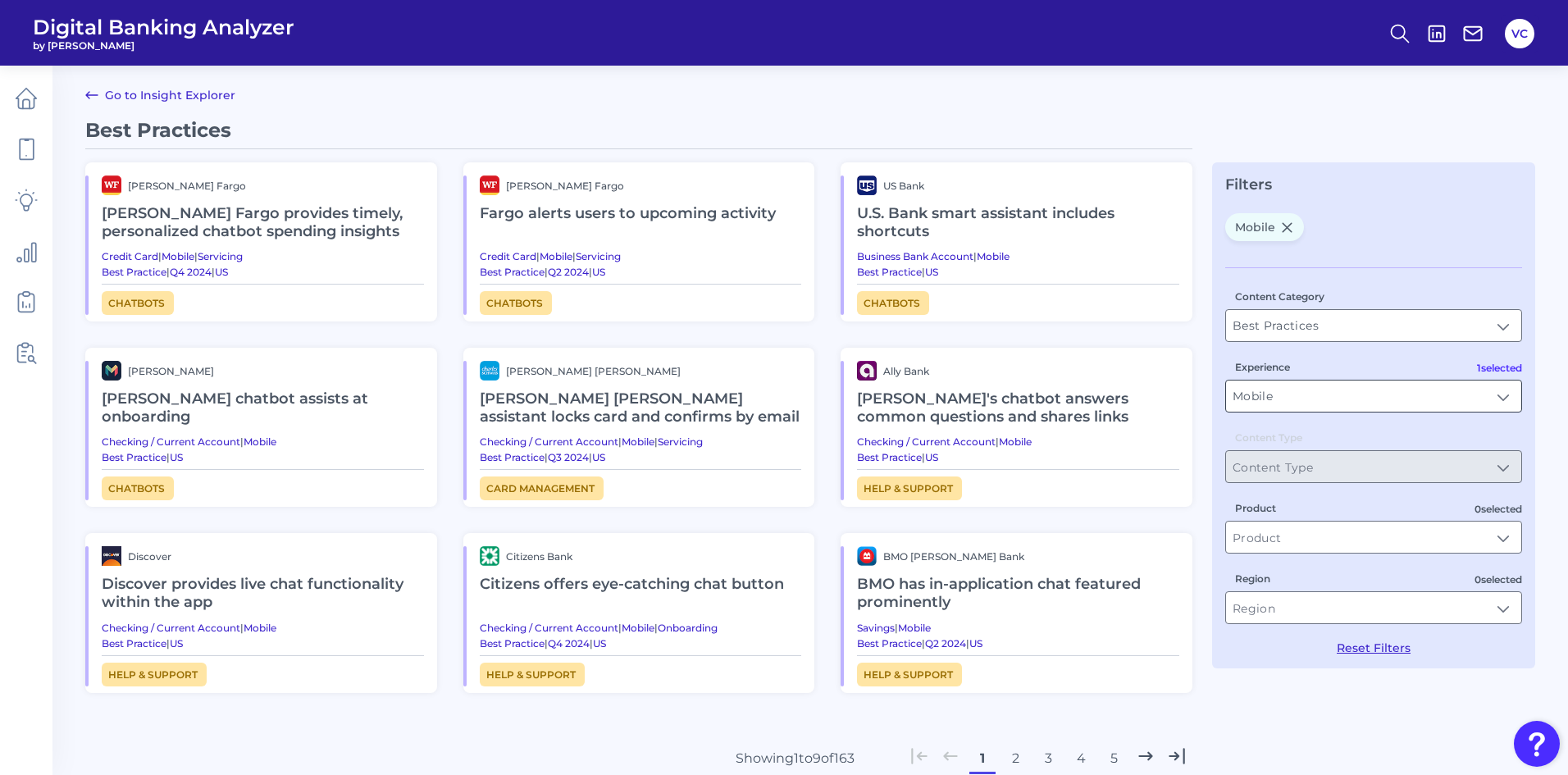
click at [1330, 395] on input "Mobile" at bounding box center [1374, 396] width 296 height 31
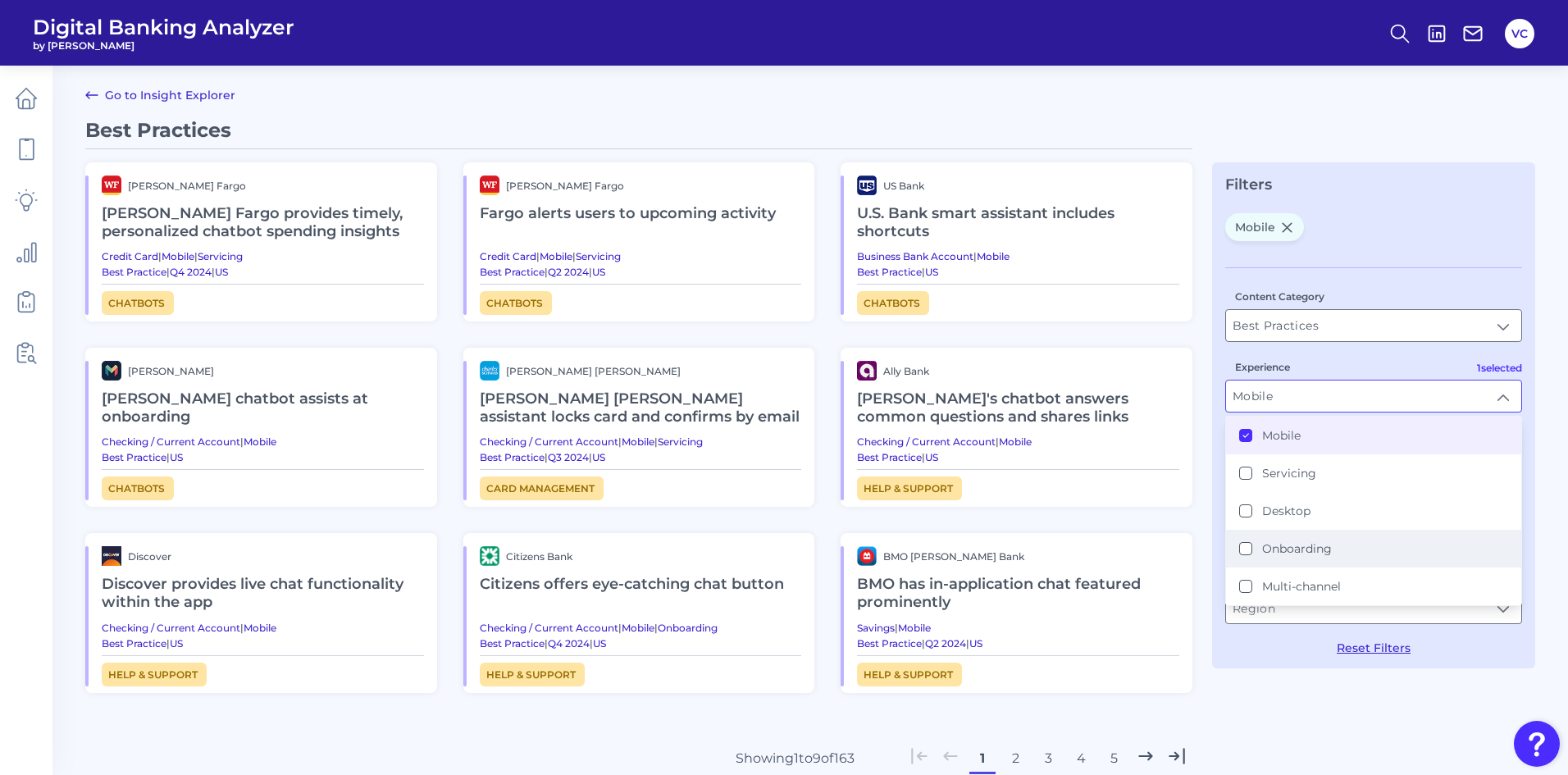
click at [1242, 544] on button "Onboarding" at bounding box center [1246, 549] width 13 height 13
type input "Mobile, Onboarding"
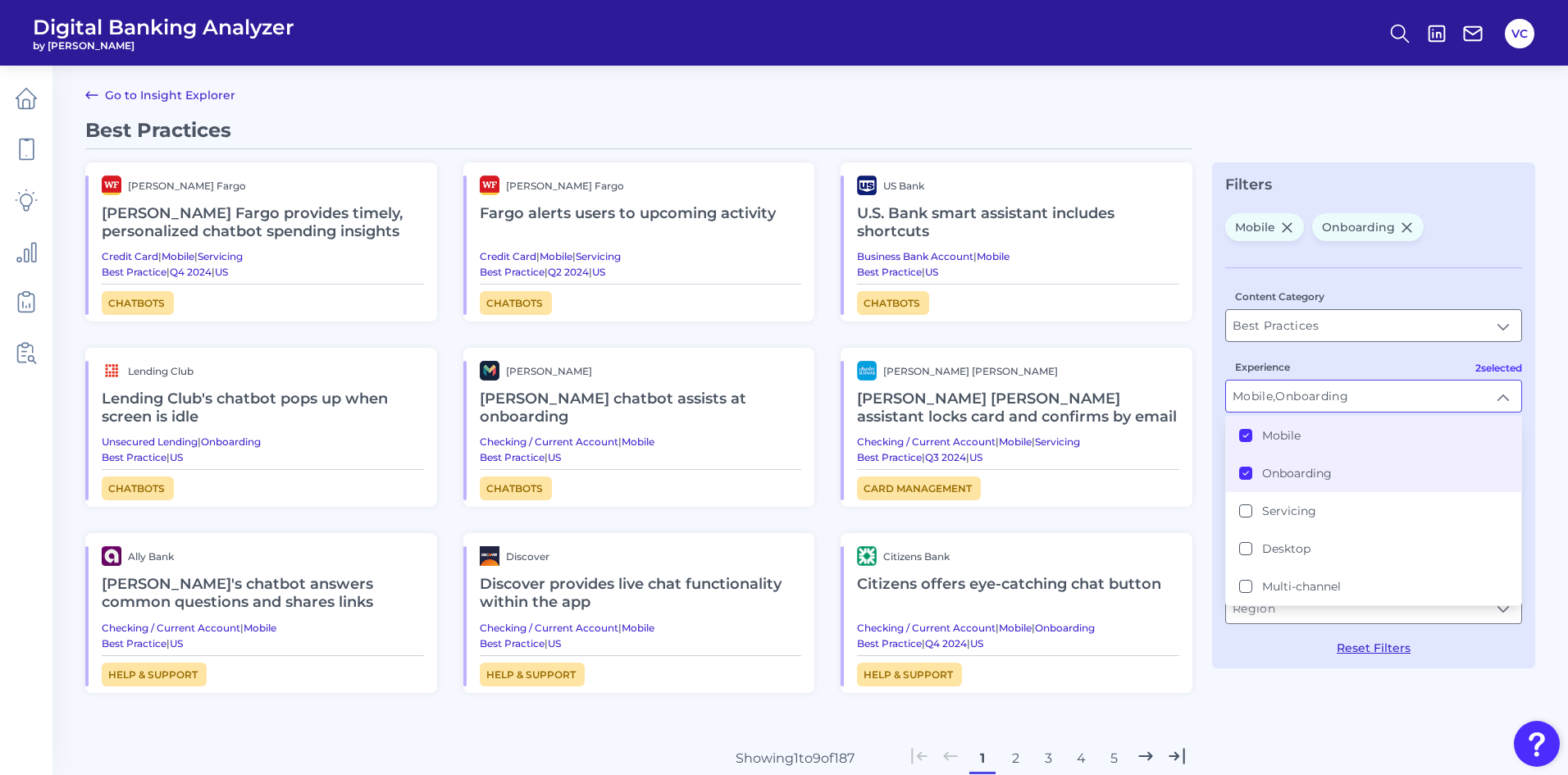
click at [1272, 683] on div "Best Practices Wells Fargo Wells Fargo provides timely, personalized chatbot sp…" at bounding box center [810, 503] width 1450 height 772
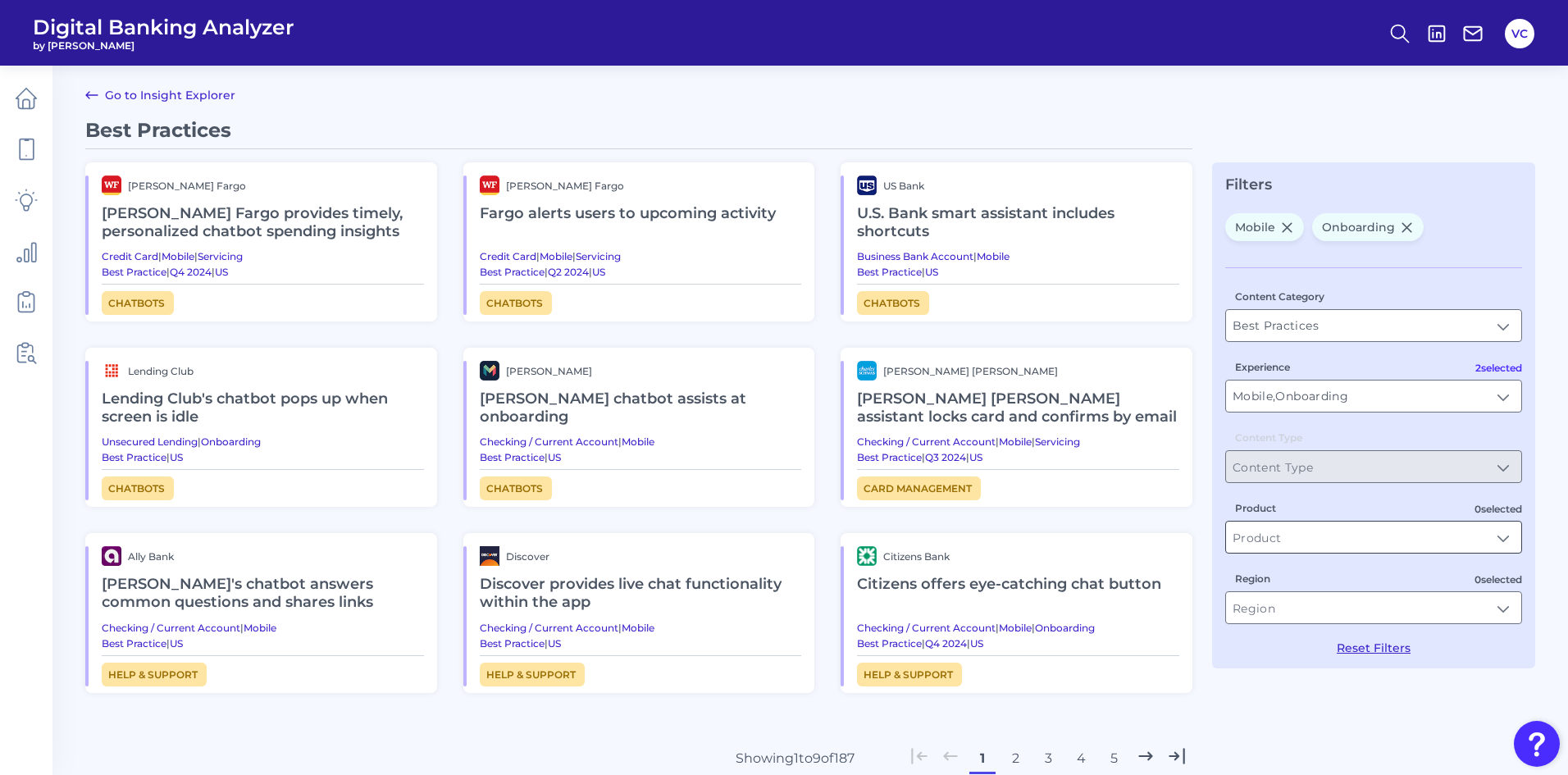
click at [1322, 539] on input "Product" at bounding box center [1374, 537] width 296 height 31
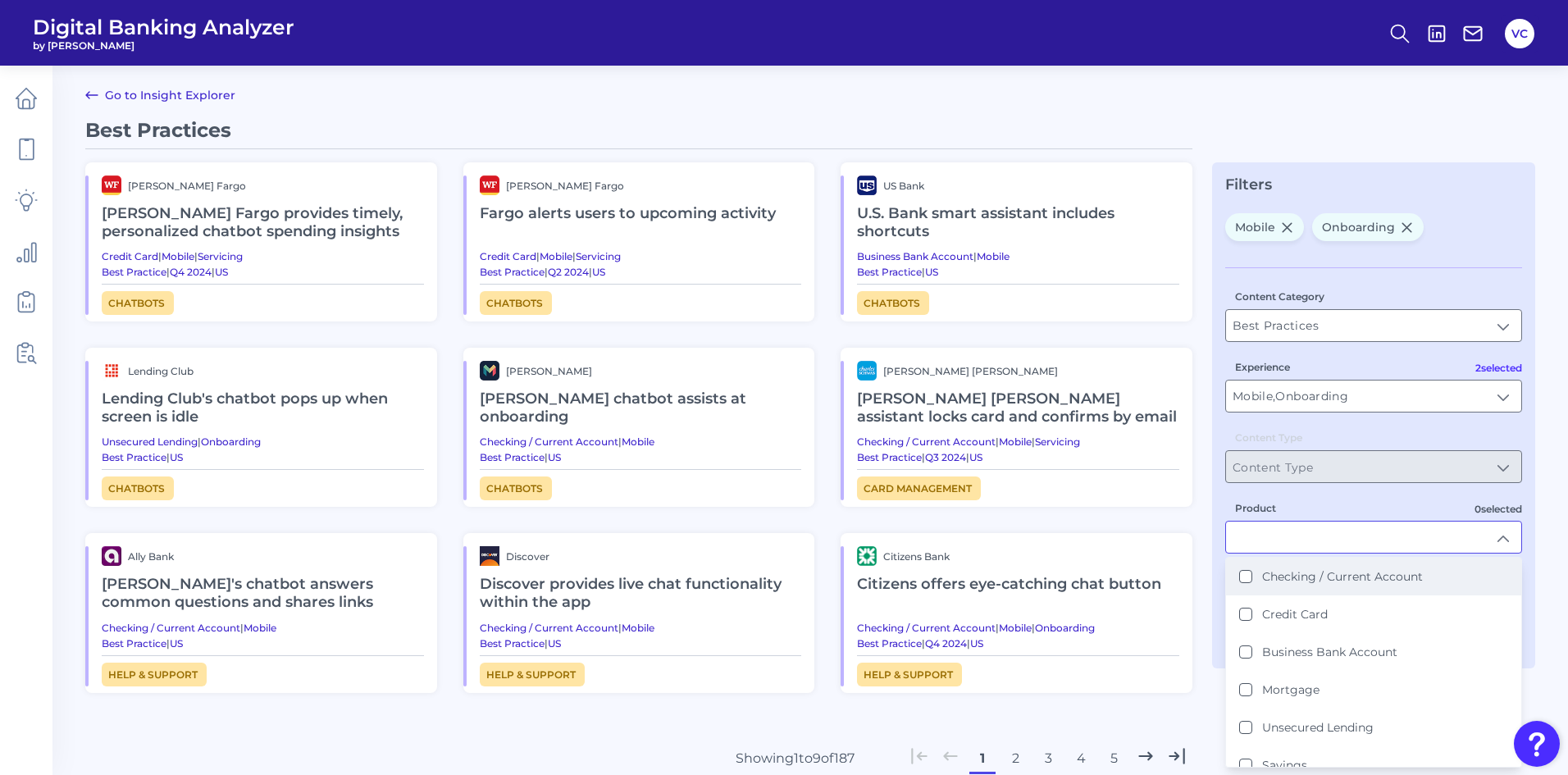
click at [1248, 578] on Account "Checking / Current Account" at bounding box center [1246, 576] width 13 height 13
type input "Checking / Current Account"
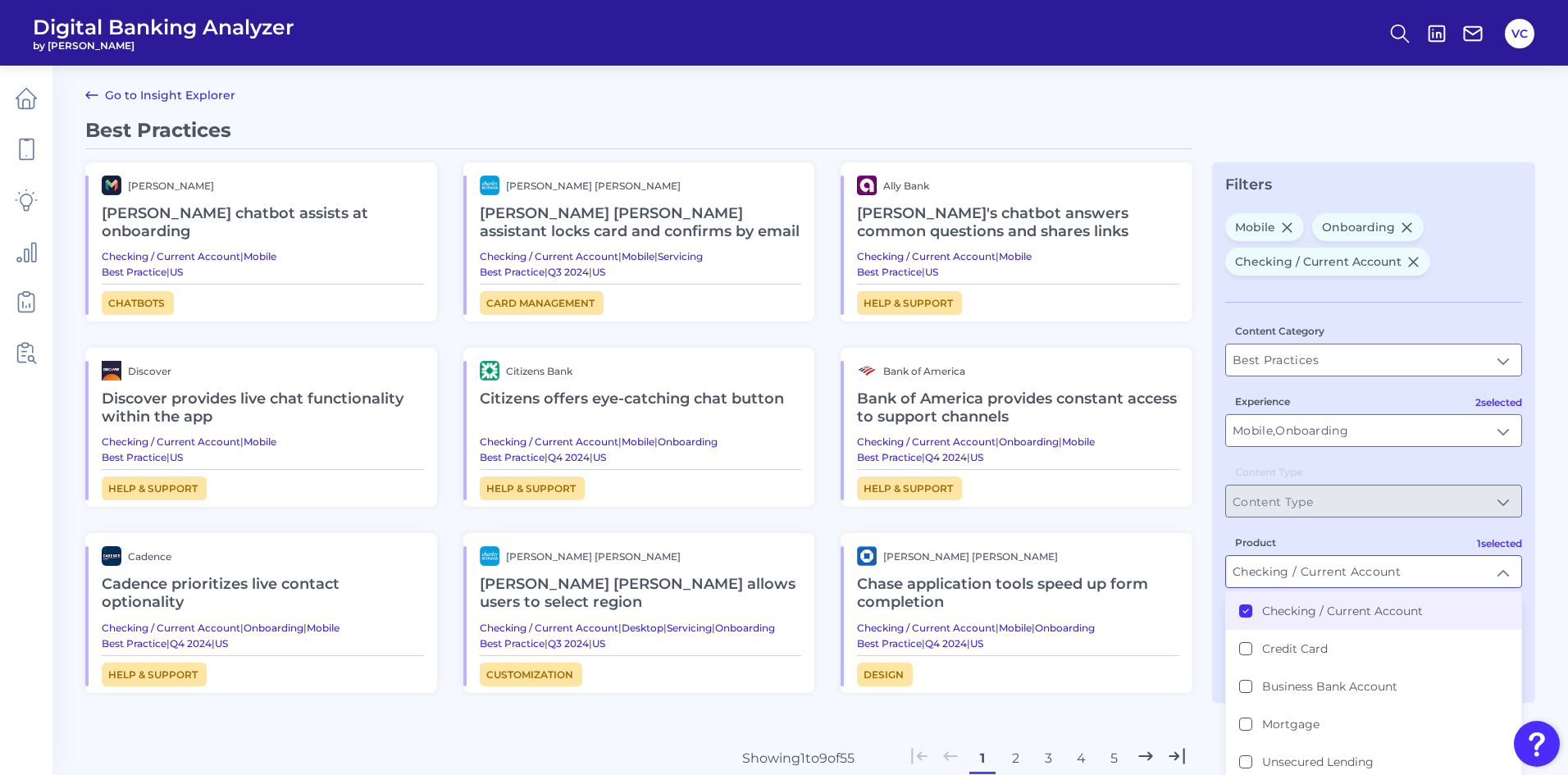
click at [1192, 708] on div "Best Practices Monzo Monzo's chatbot assists at onboarding Checking / Current A…" at bounding box center [810, 503] width 1450 height 772
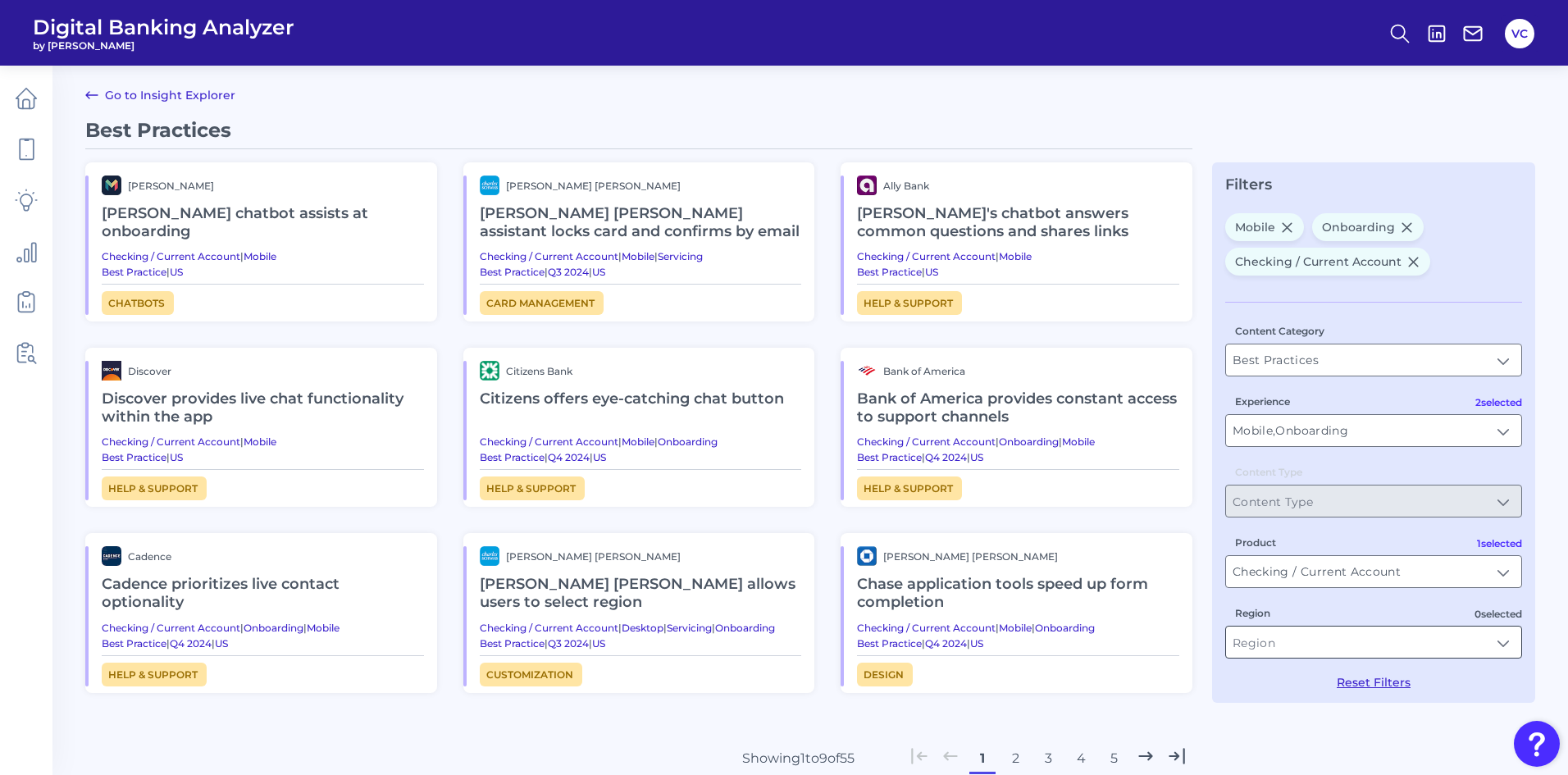
click at [1335, 648] on input "Region" at bounding box center [1374, 642] width 296 height 31
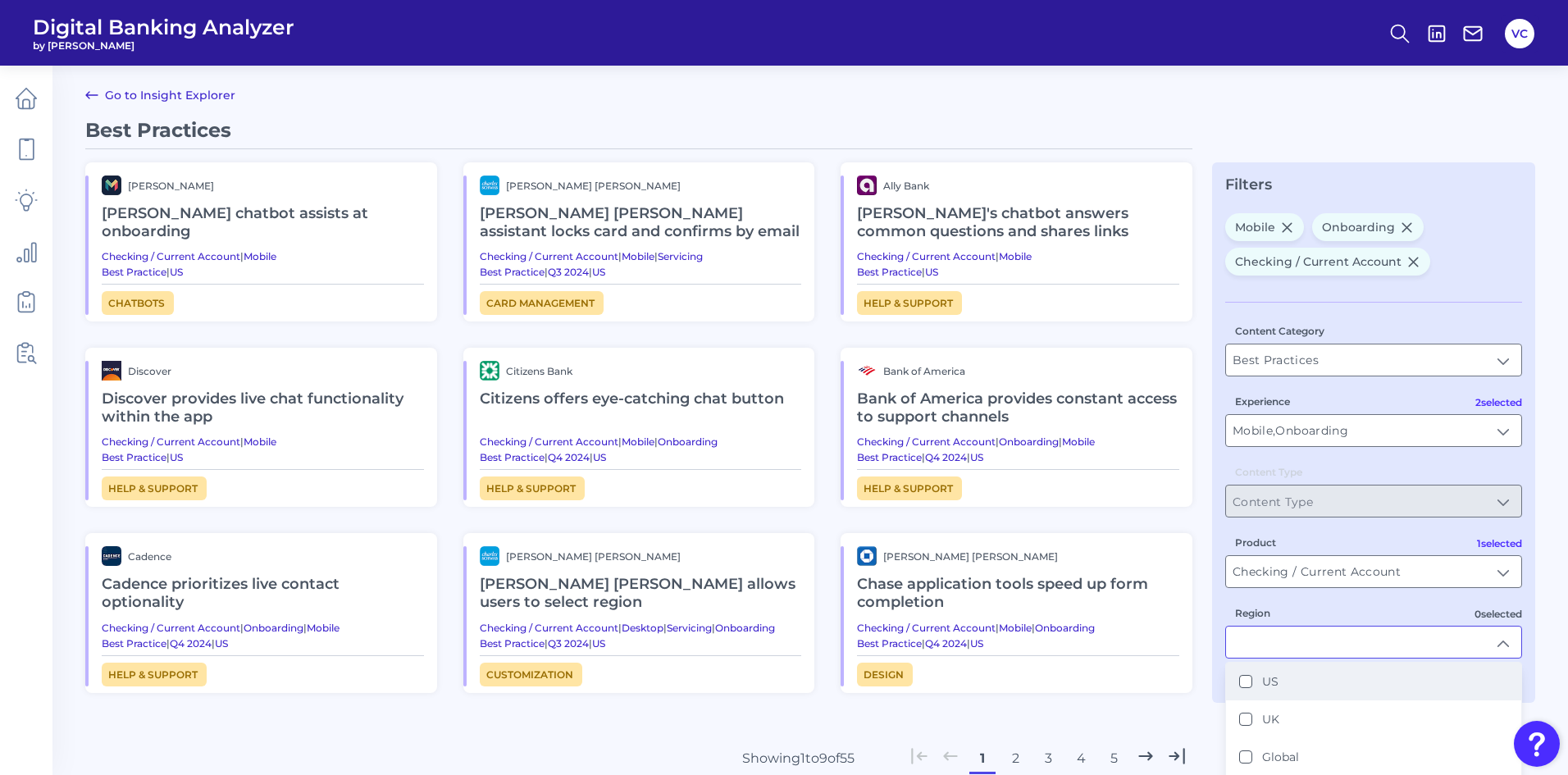
click at [1239, 686] on button "US" at bounding box center [1246, 682] width 13 height 13
type input "US"
click at [1180, 712] on div "Best Practices Monzo Monzo's chatbot assists at onboarding Checking / Current A…" at bounding box center [638, 470] width 1107 height 706
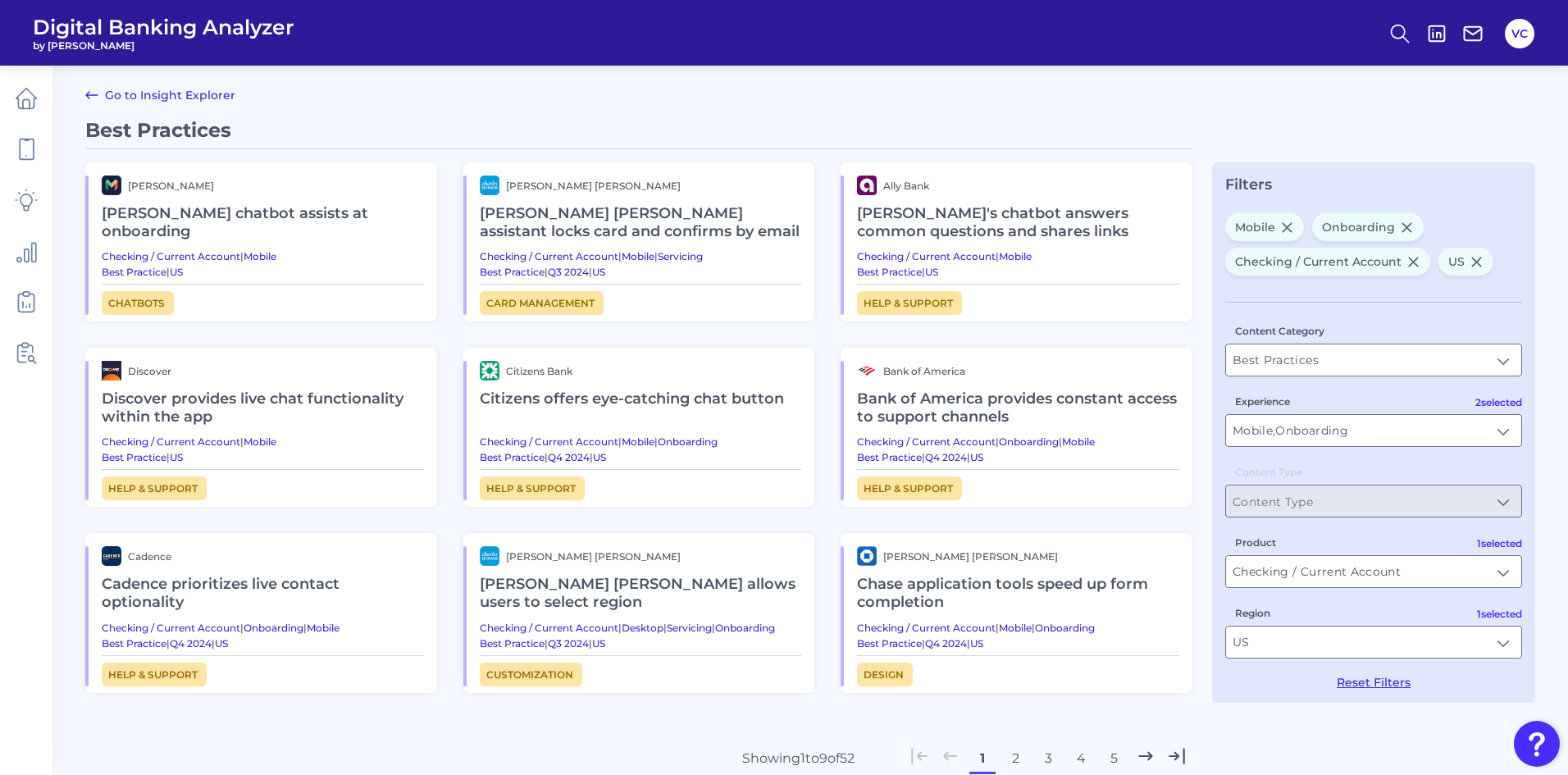
click at [218, 584] on h2 "Cadence prioritizes live contact optionality" at bounding box center [263, 593] width 322 height 55
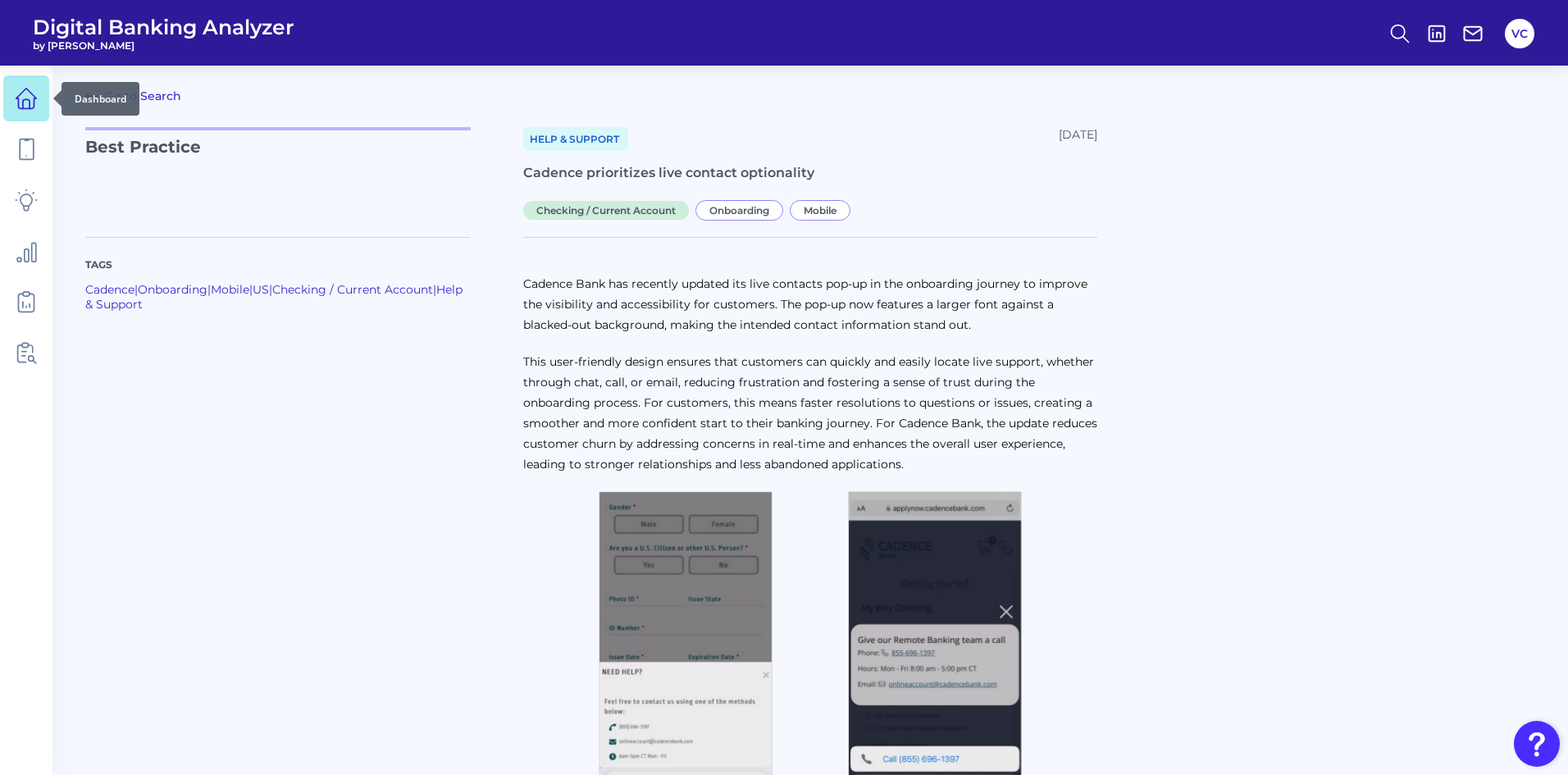
click at [29, 95] on icon at bounding box center [26, 98] width 23 height 23
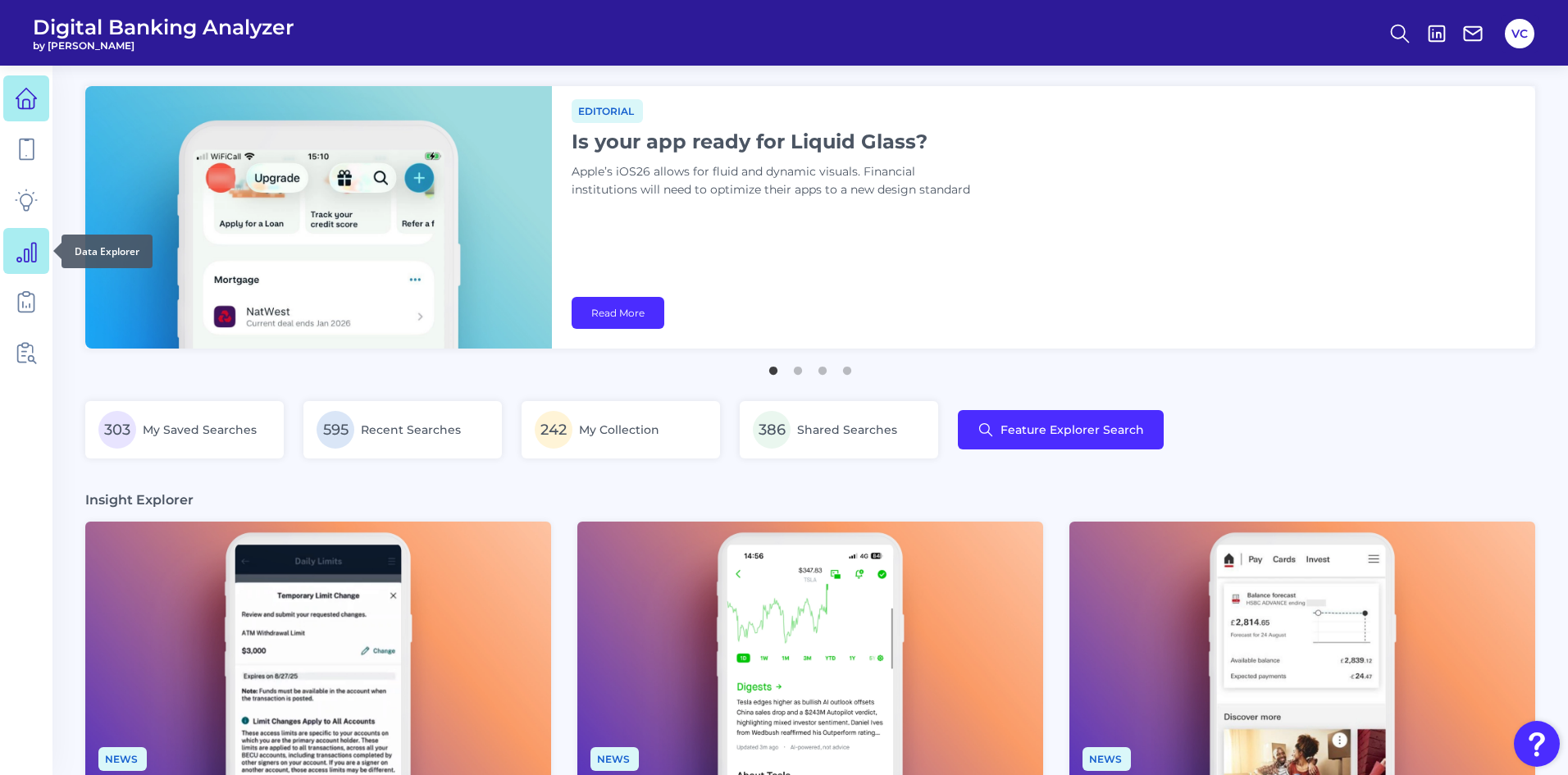
click at [25, 252] on icon at bounding box center [26, 252] width 19 height 19
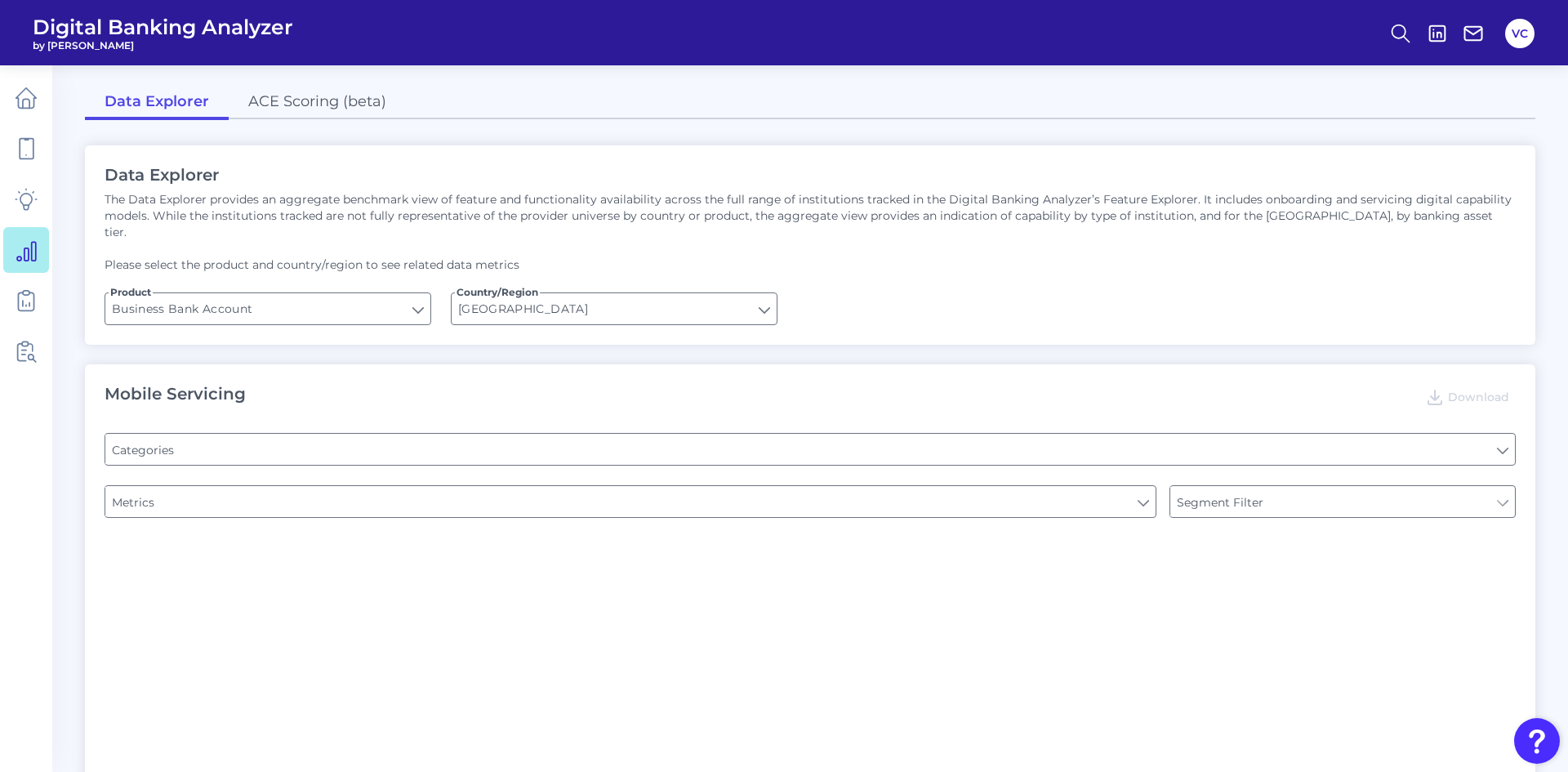
type input "Pre-login Features"
type input "Login"
type input "Channel"
type input "Type of Institution"
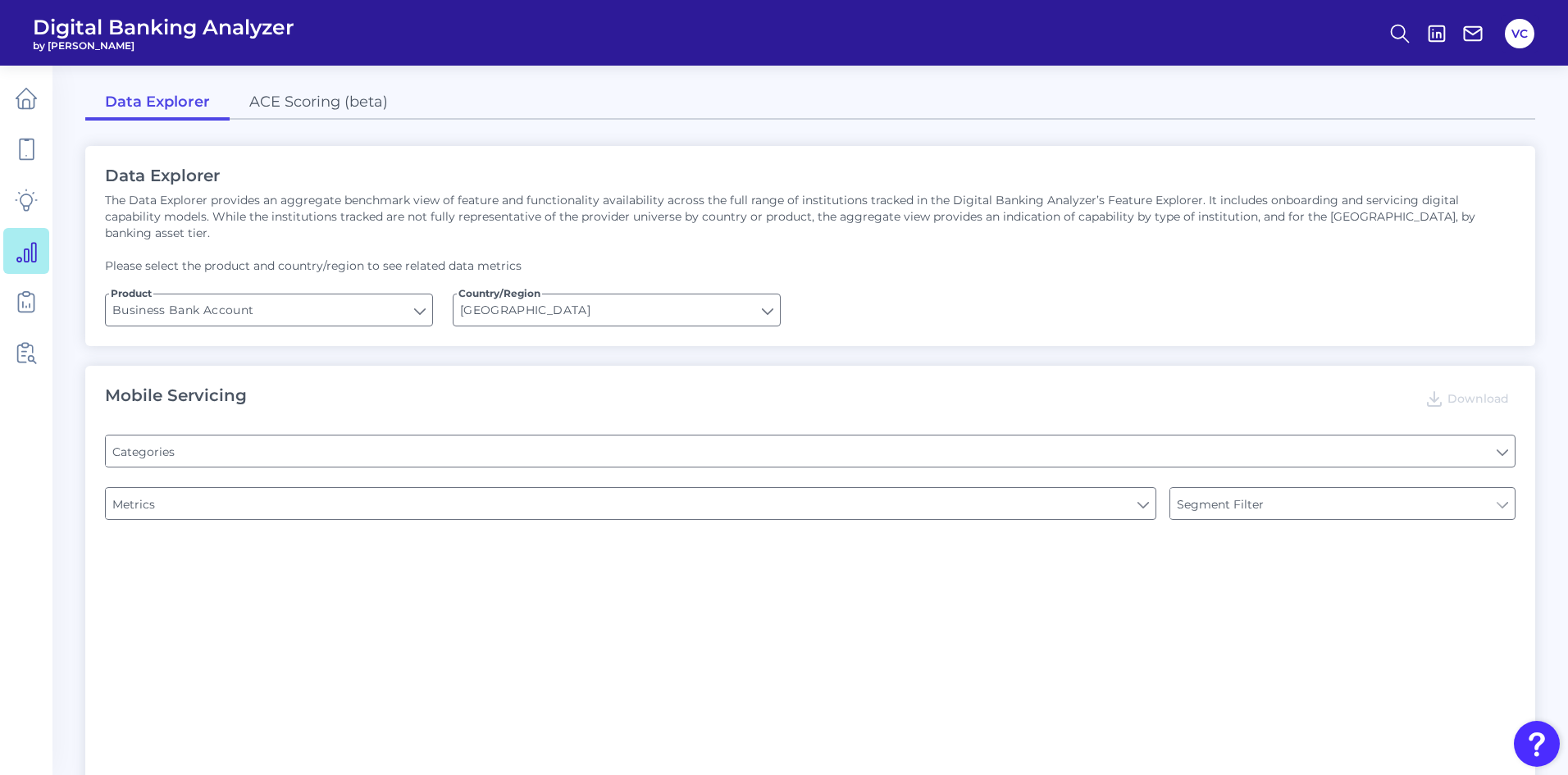
type input "Type of Institution"
type input "Upon opening the app are users immediately prompted to use Touch/Face ID to log…"
type input "Does it offer third-party single sign on?"
type input "Can you apply for the PRODUCT as a new to brand customer on ANY digital channel?"
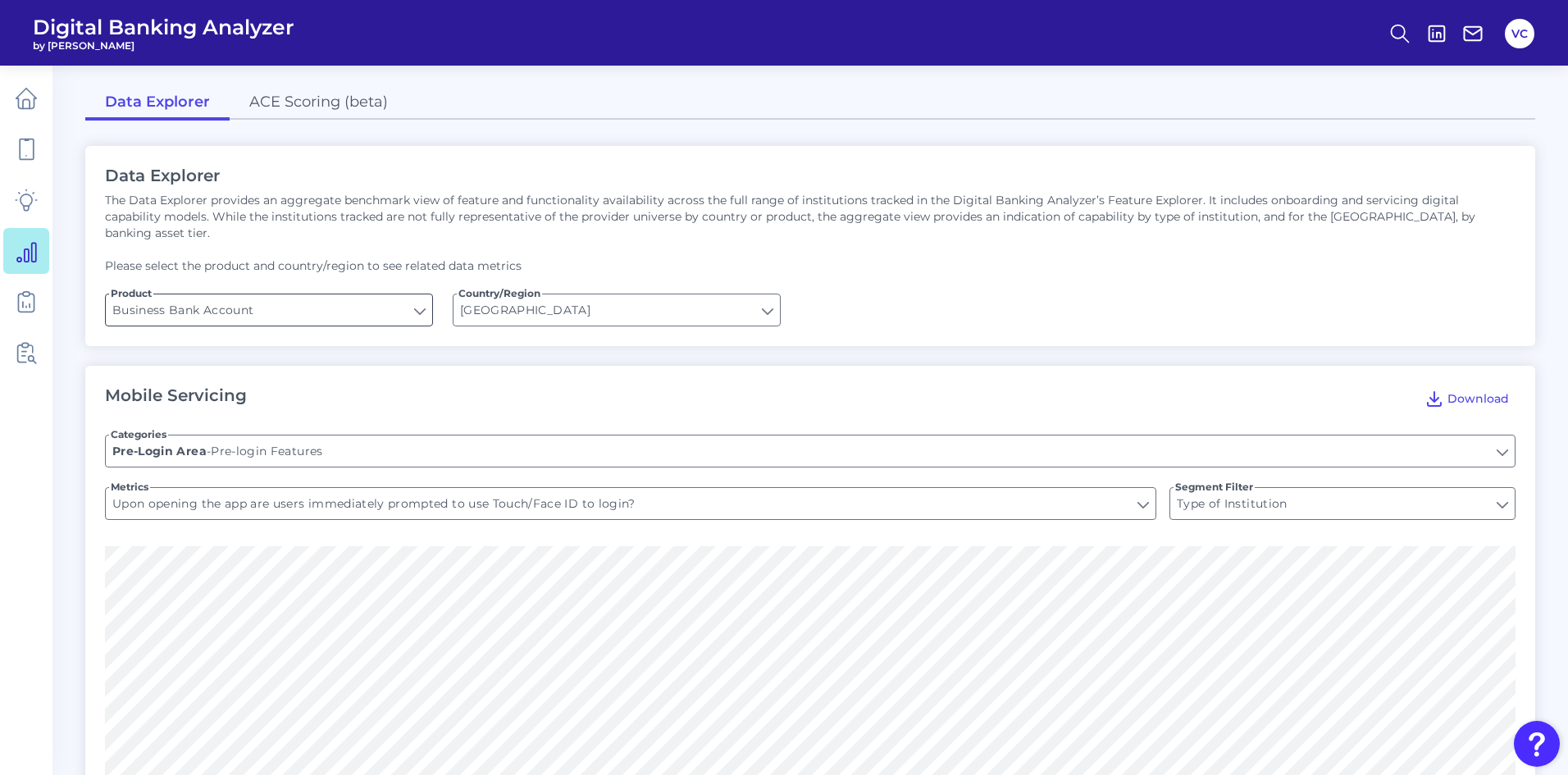
click at [281, 295] on input "Business Bank Account" at bounding box center [268, 310] width 326 height 31
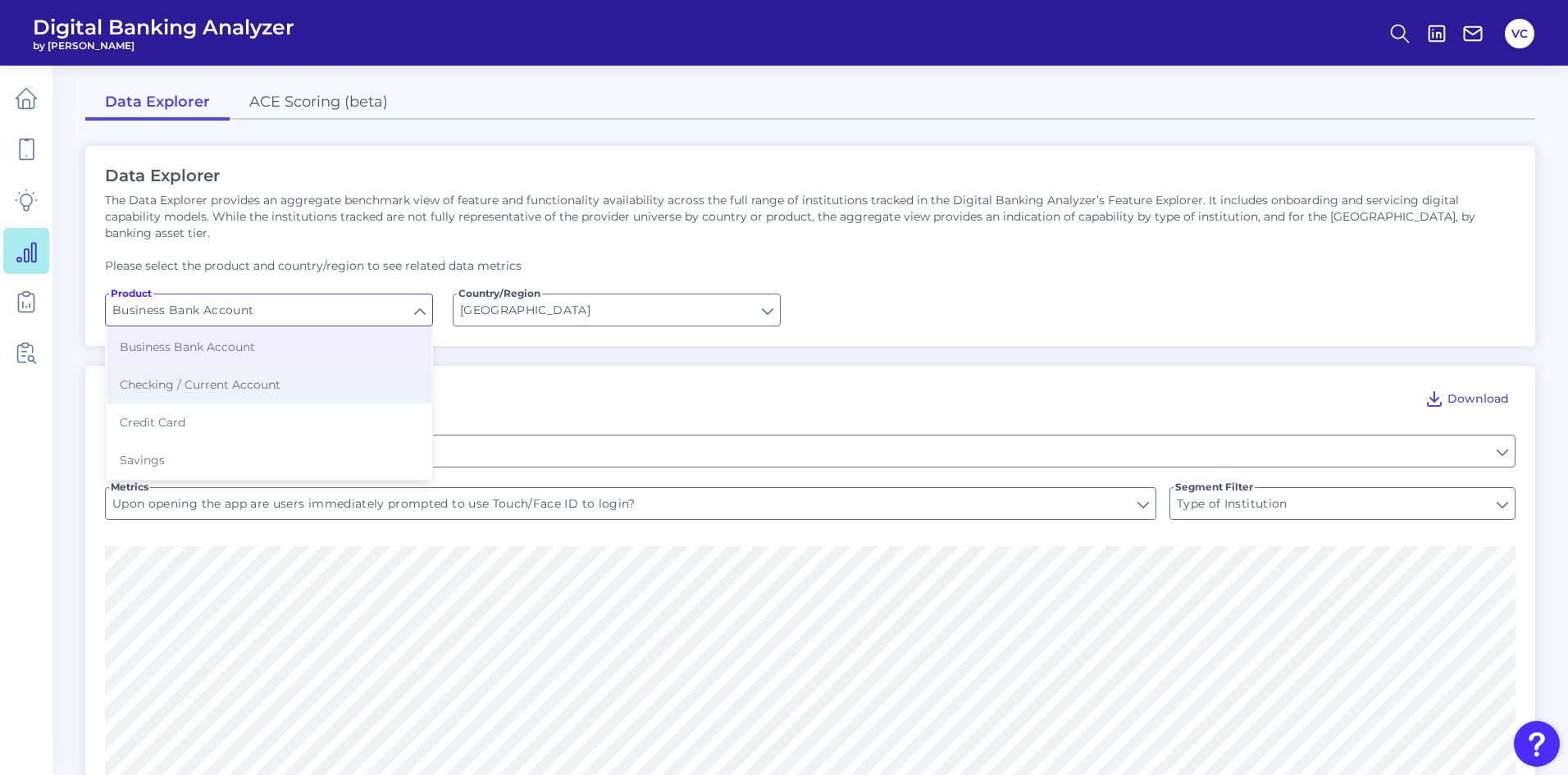
click at [260, 366] on button "Checking / Current Account" at bounding box center [268, 385] width 324 height 38
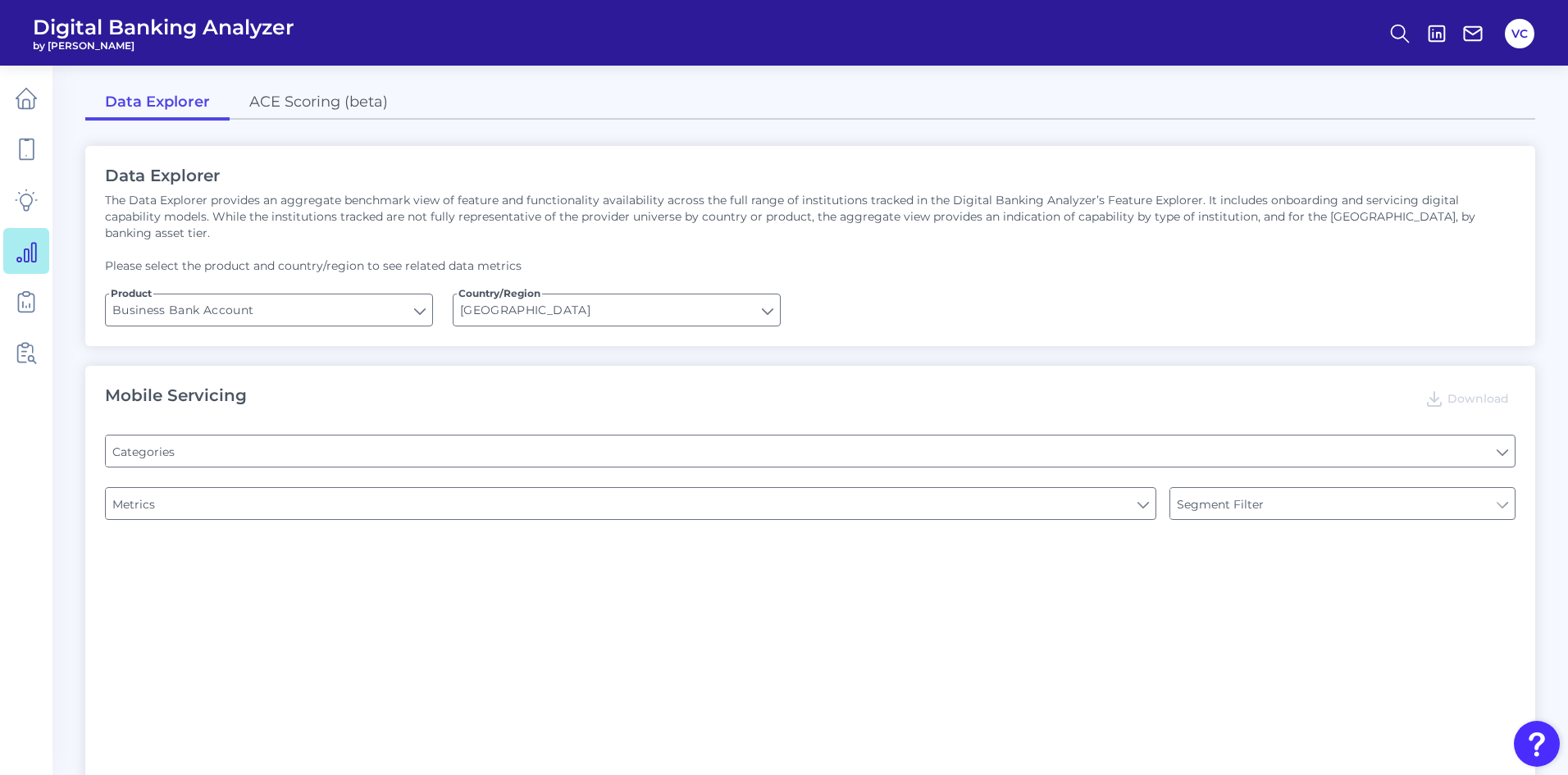
type input "Checking / Current Account"
type input "Type of Institution"
type input "Online Banking Registration"
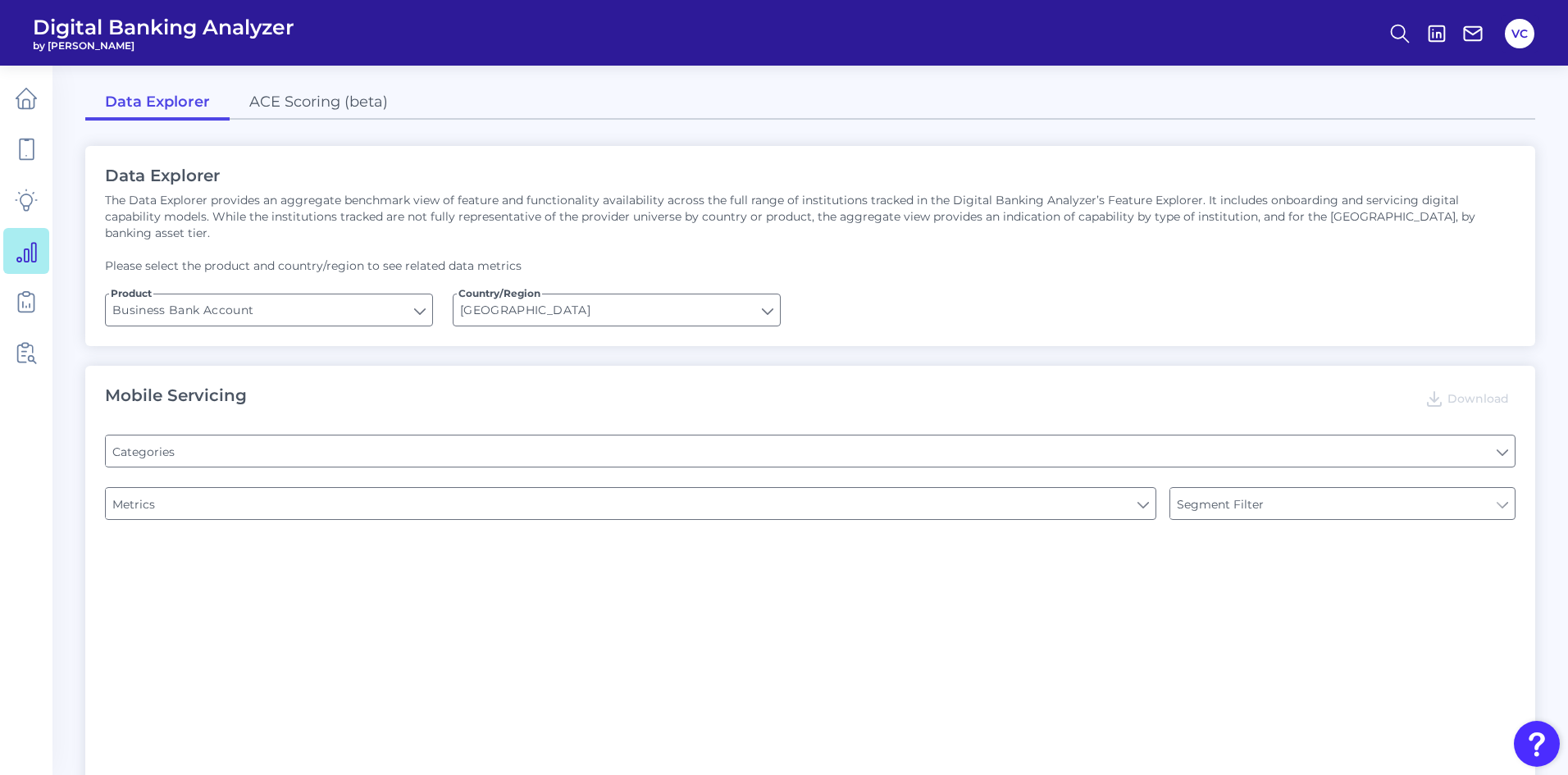
type input "Pre-login Features"
type input "Channel"
type input "Can you register for online banking?"
type input "Upon opening the app are users immediately prompted to use Touch/Face ID to log…"
type input "END-TO-END JOURNEY: Can you apply for the PRODUCT as a new to brand customer on…"
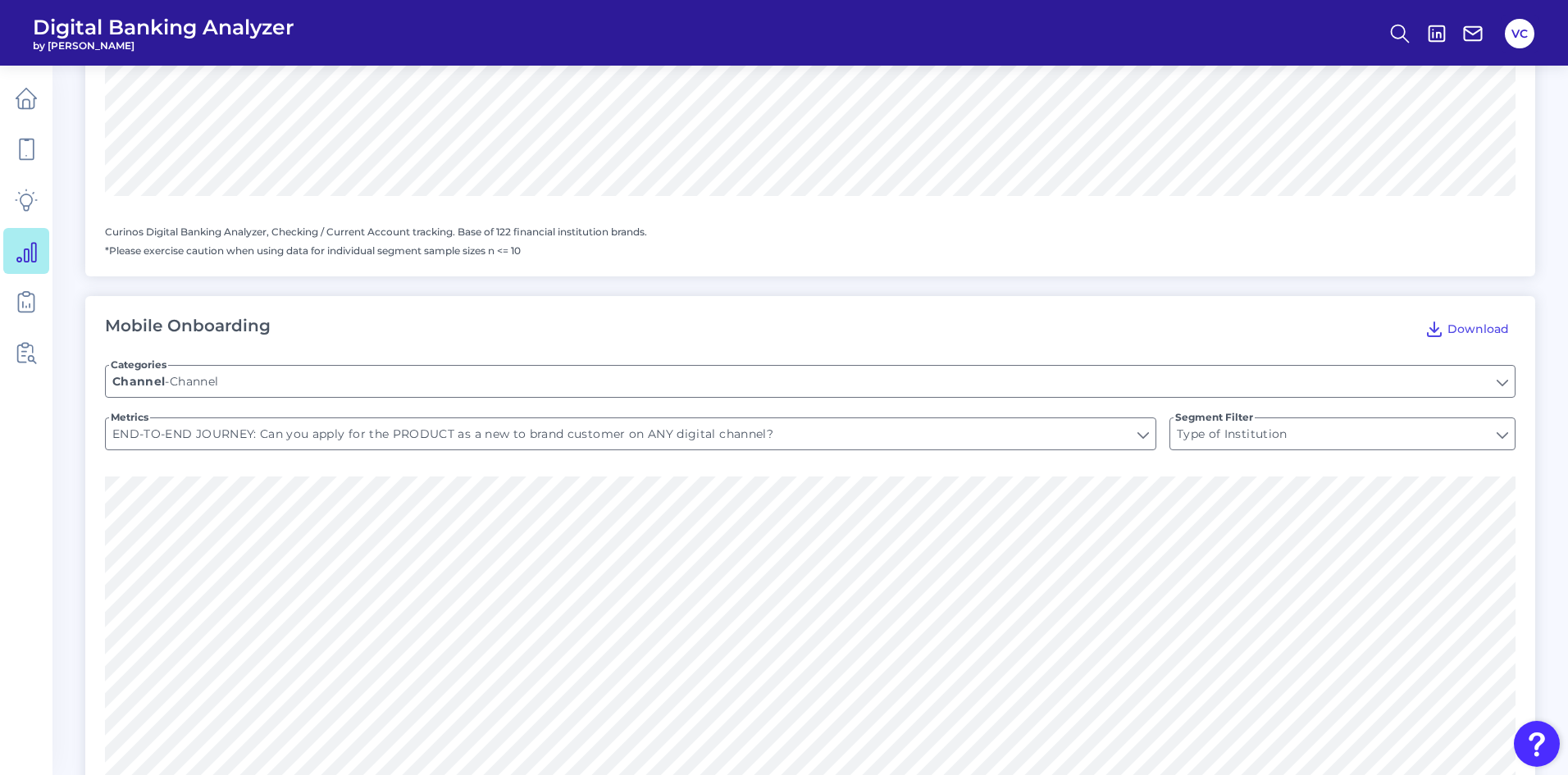
scroll to position [1722, 0]
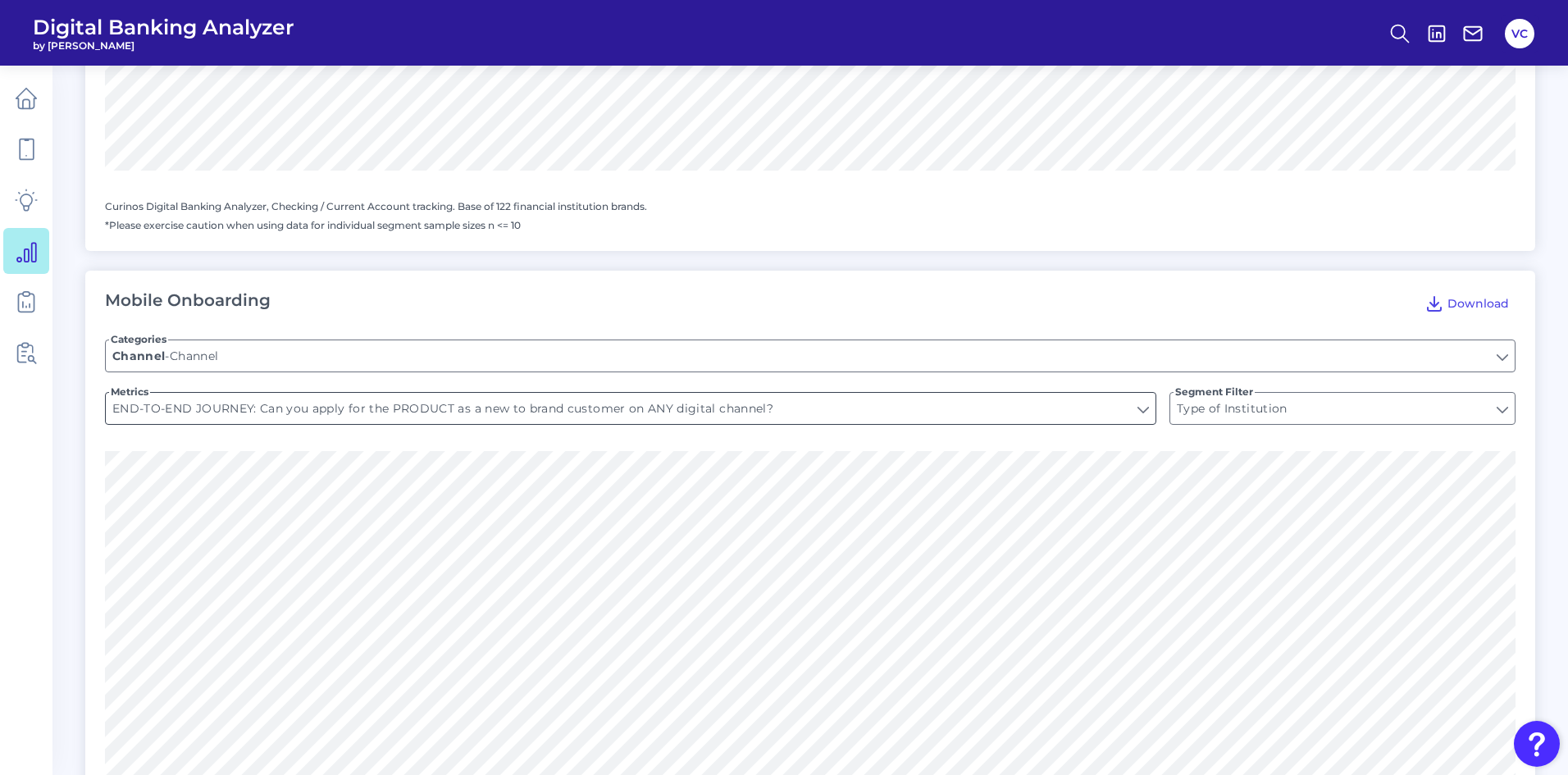
click at [854, 396] on input "END-TO-END JOURNEY: Can you apply for the PRODUCT as a new to brand customer on…" at bounding box center [631, 409] width 1050 height 31
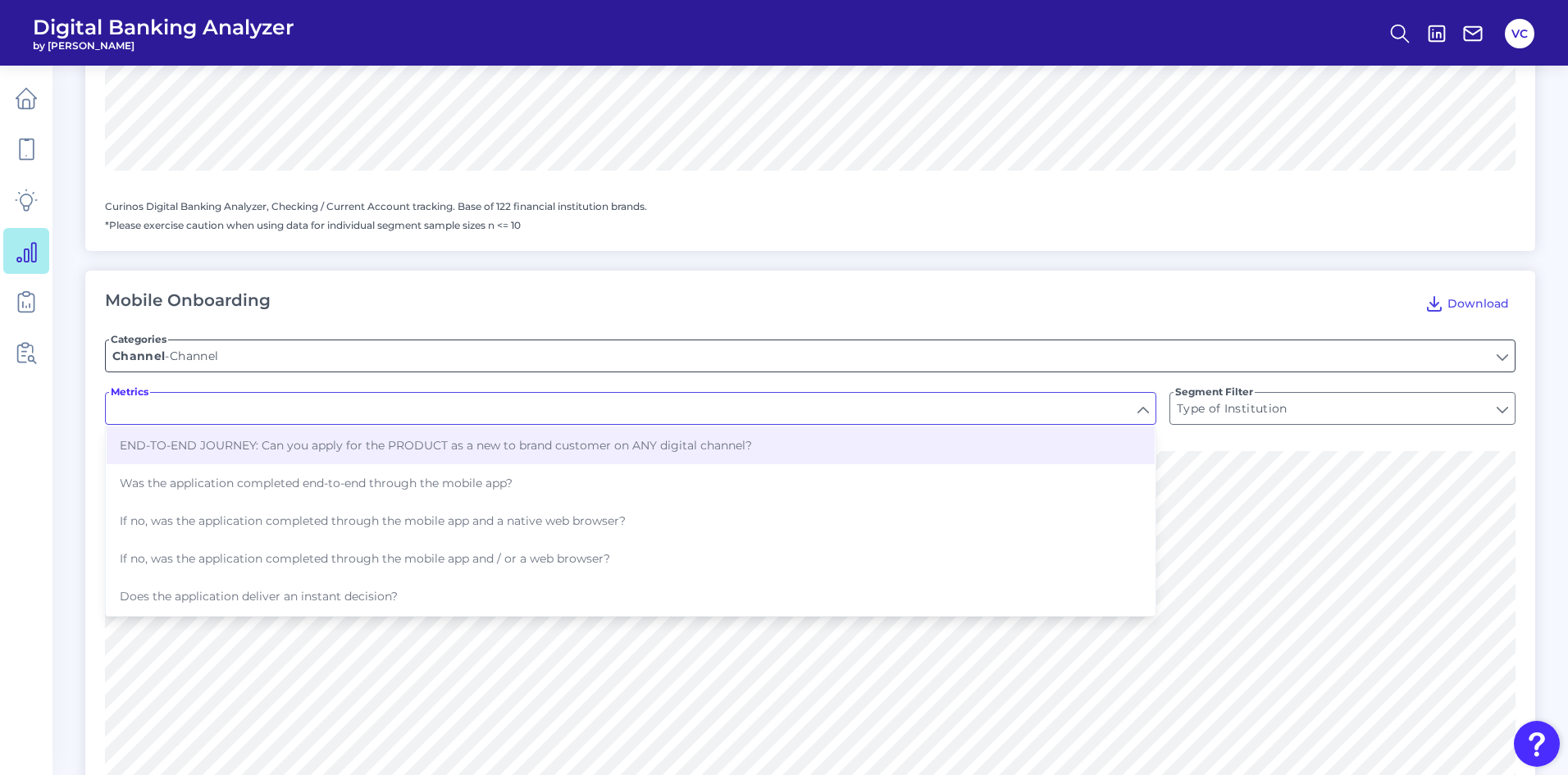
click at [883, 340] on input "Channel" at bounding box center [810, 356] width 1409 height 31
type input "END-TO-END JOURNEY: Can you apply for the PRODUCT as a new to brand customer on…"
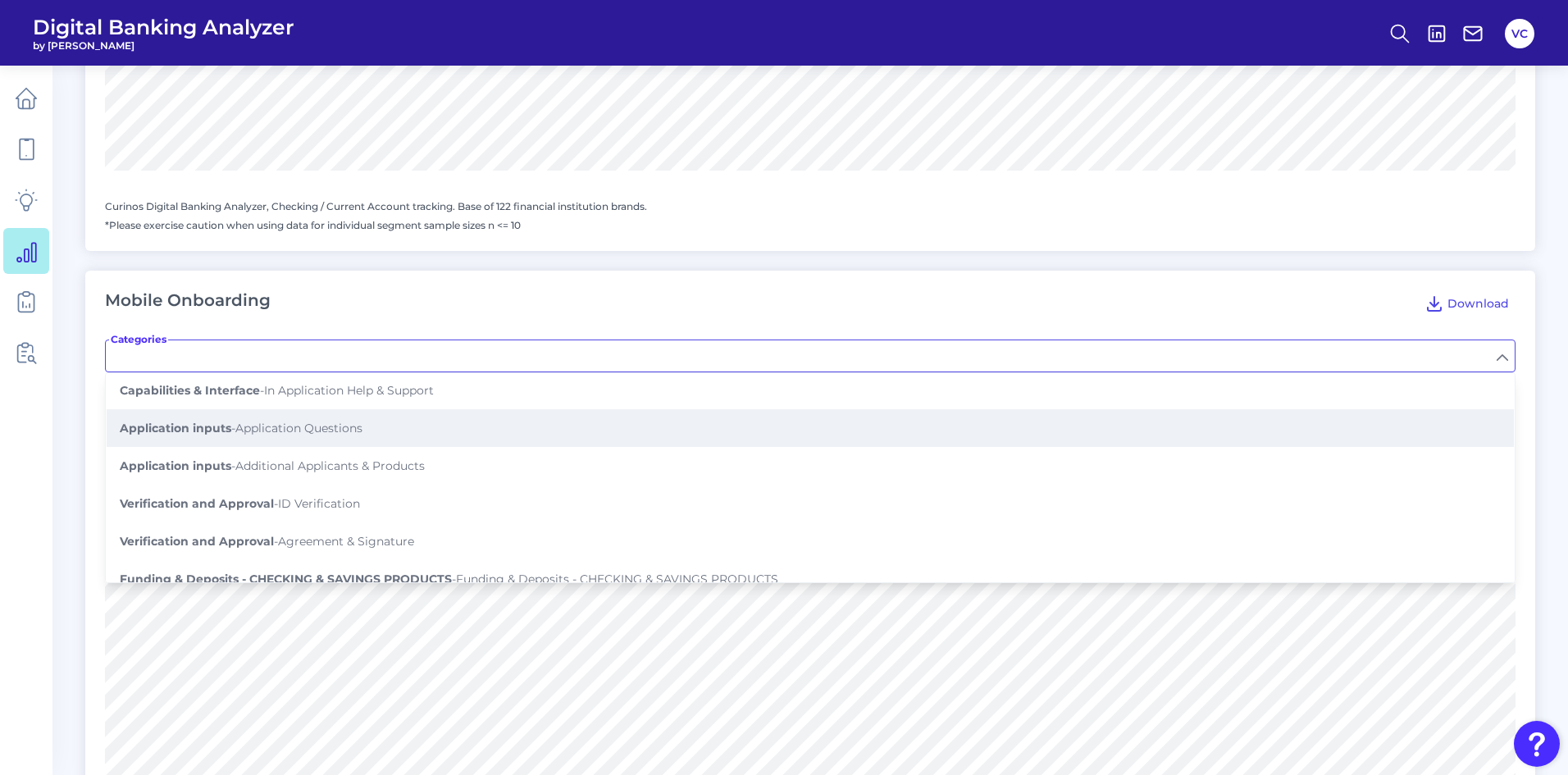
scroll to position [328, 0]
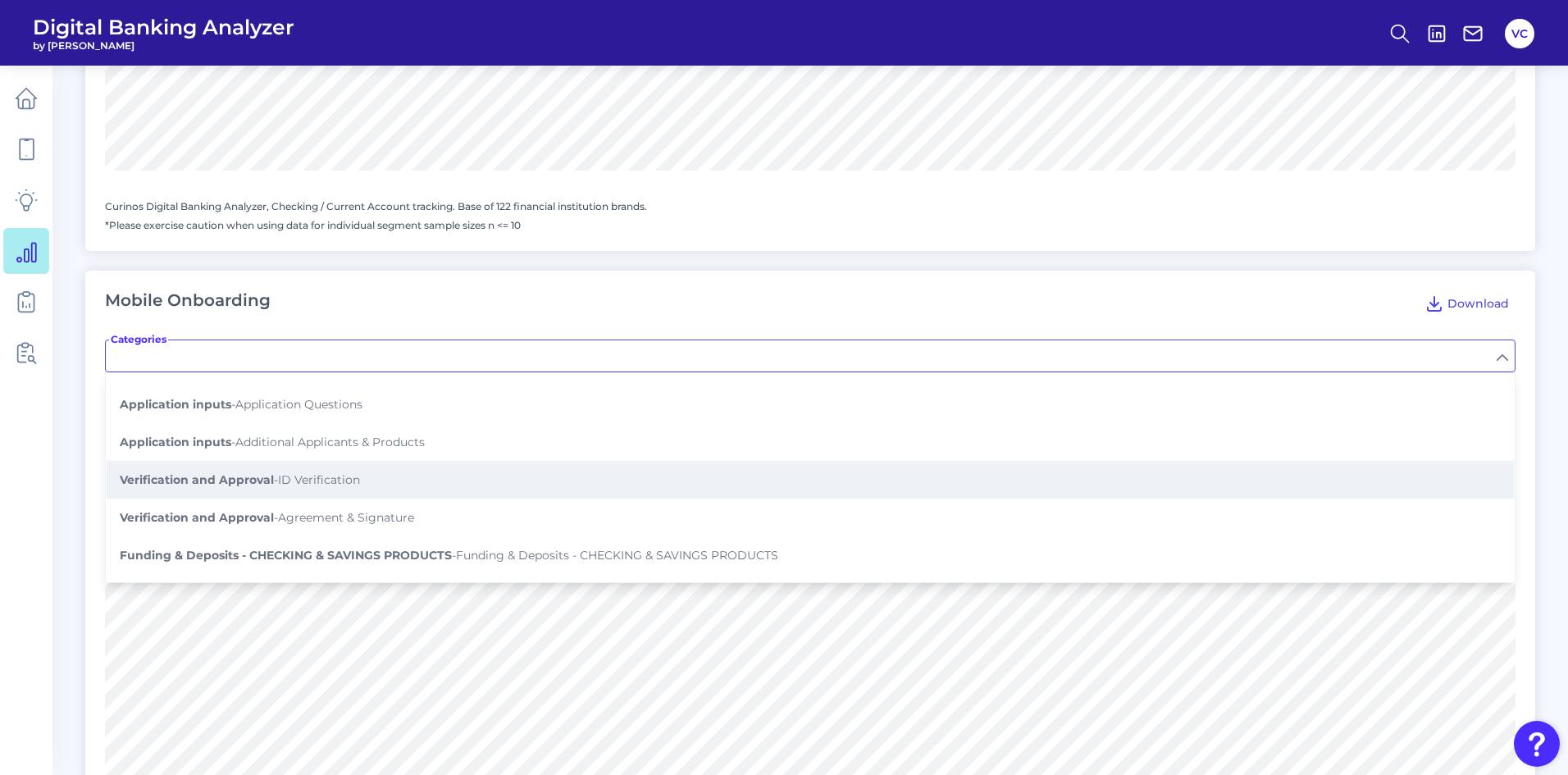
click at [385, 462] on button "Verification and Approval - ID Verification" at bounding box center [810, 480] width 1408 height 38
type input "ID Verification"
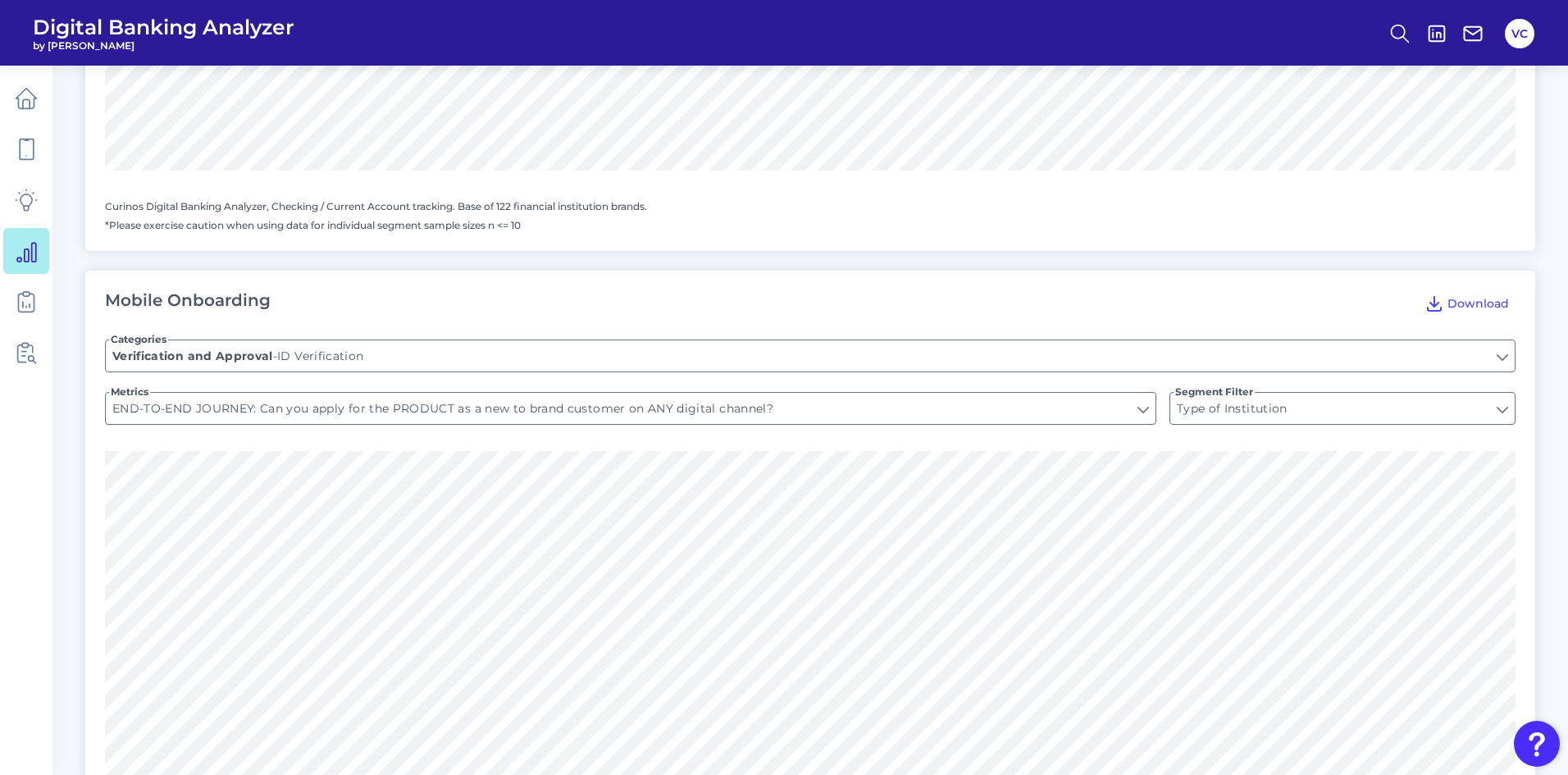
type input "Does the application ask the customer their Social Security Number?"
click at [560, 395] on input "Does the application ask the customer their Social Security Number?" at bounding box center [631, 409] width 1050 height 31
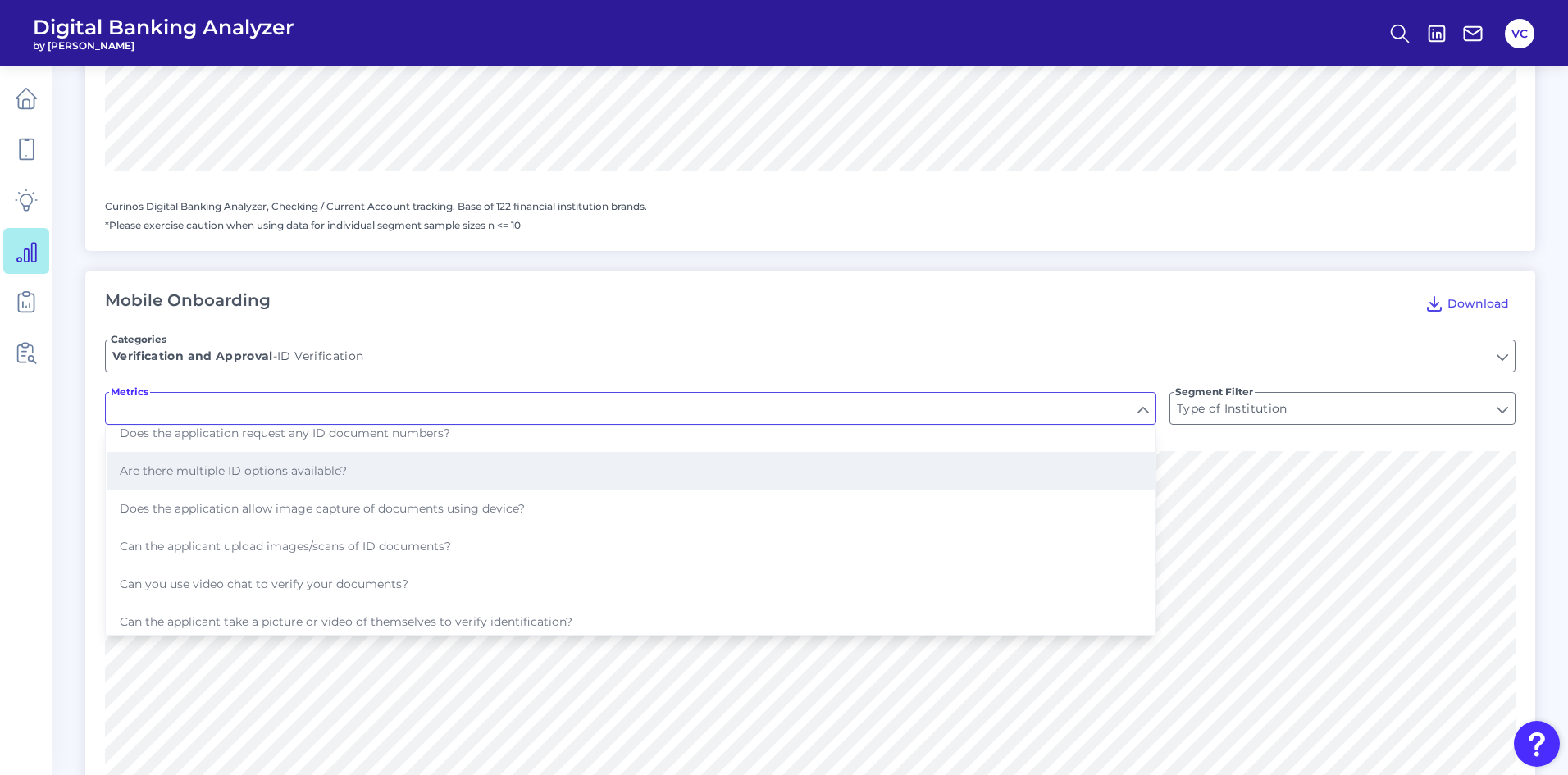
scroll to position [164, 0]
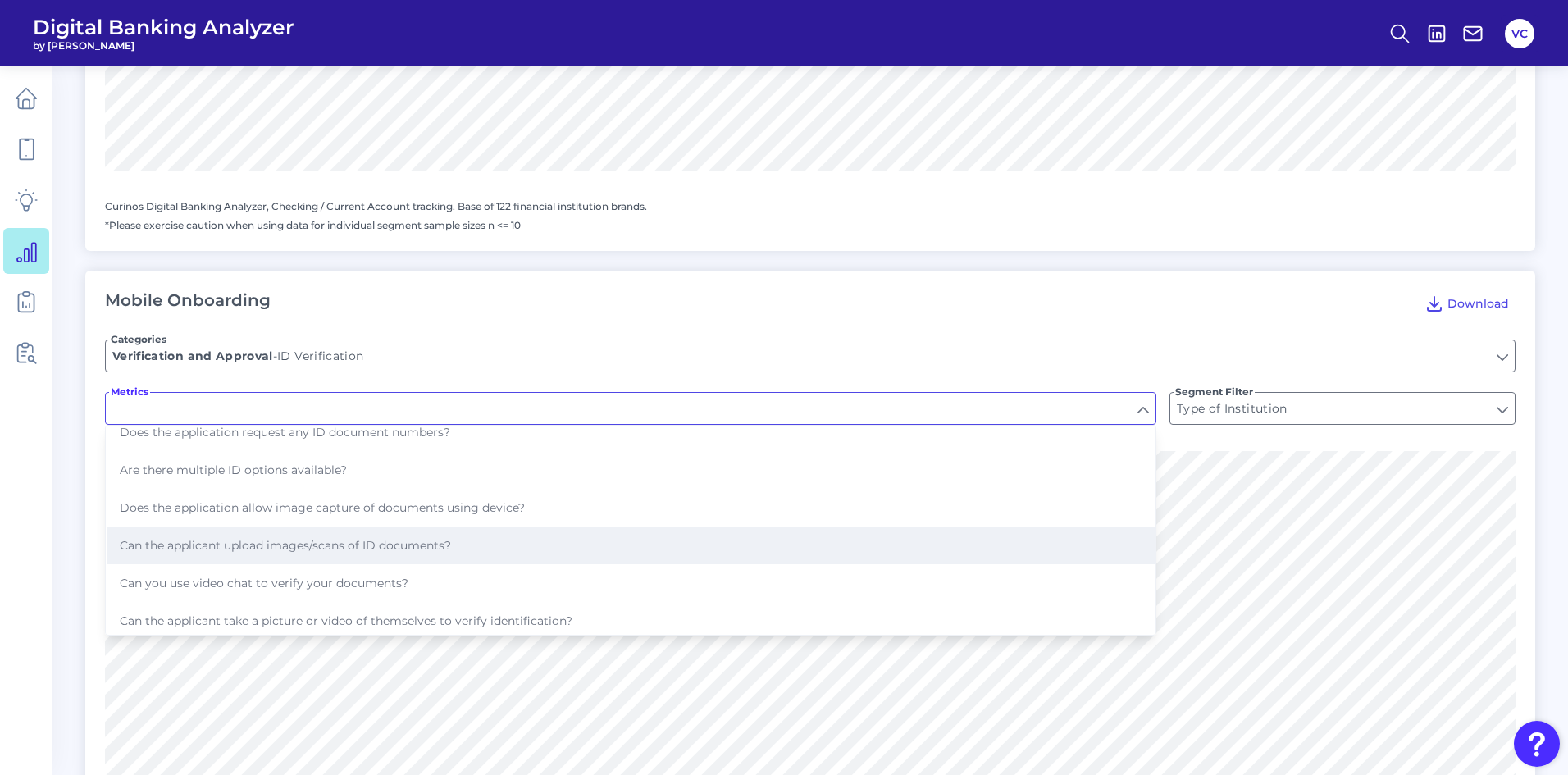
click at [393, 537] on button "Can the applicant upload images/scans of ID documents?" at bounding box center [631, 546] width 1049 height 38
type input "Can the applicant upload images/scans of ID documents?"
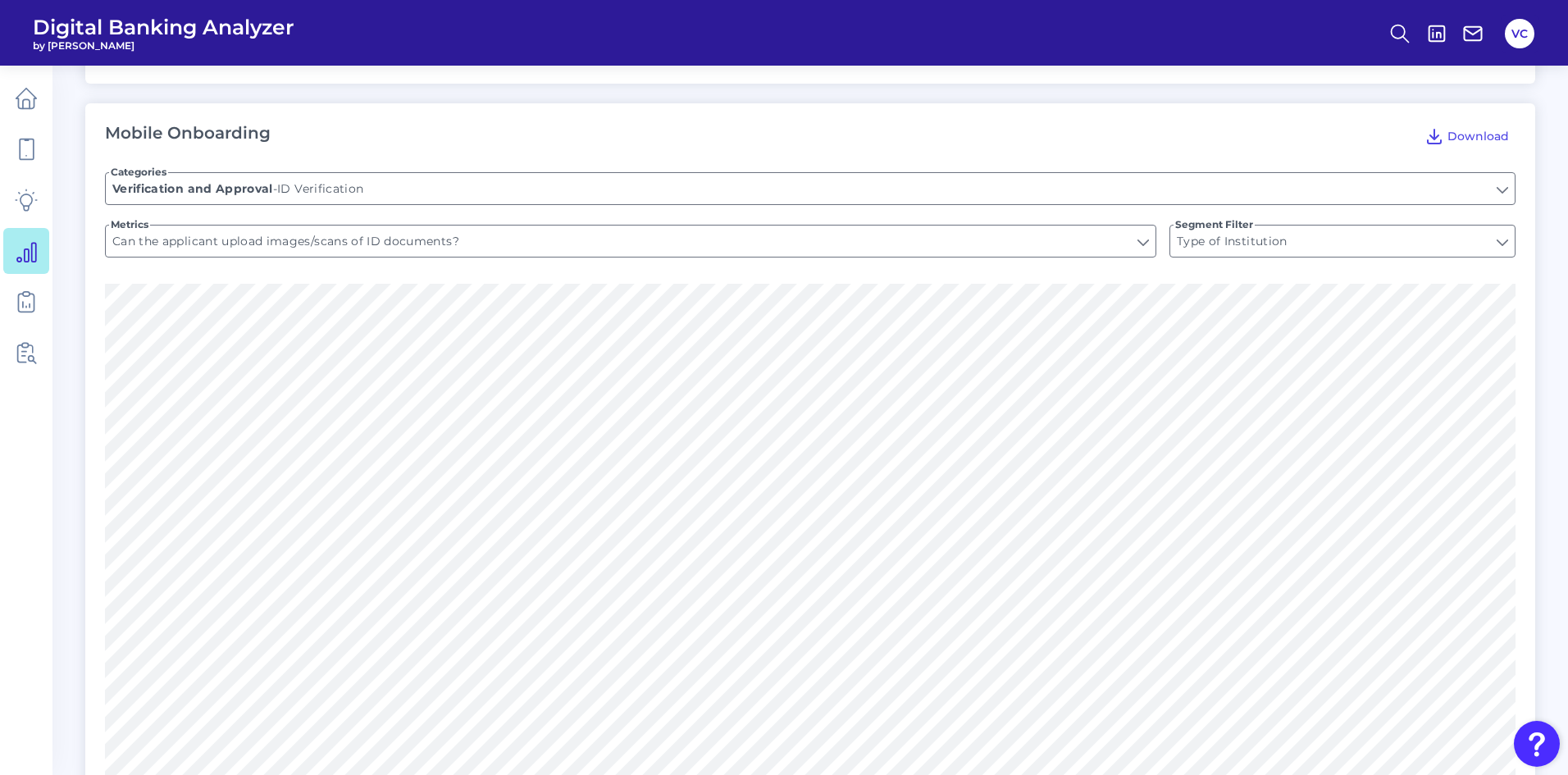
scroll to position [1968, 0]
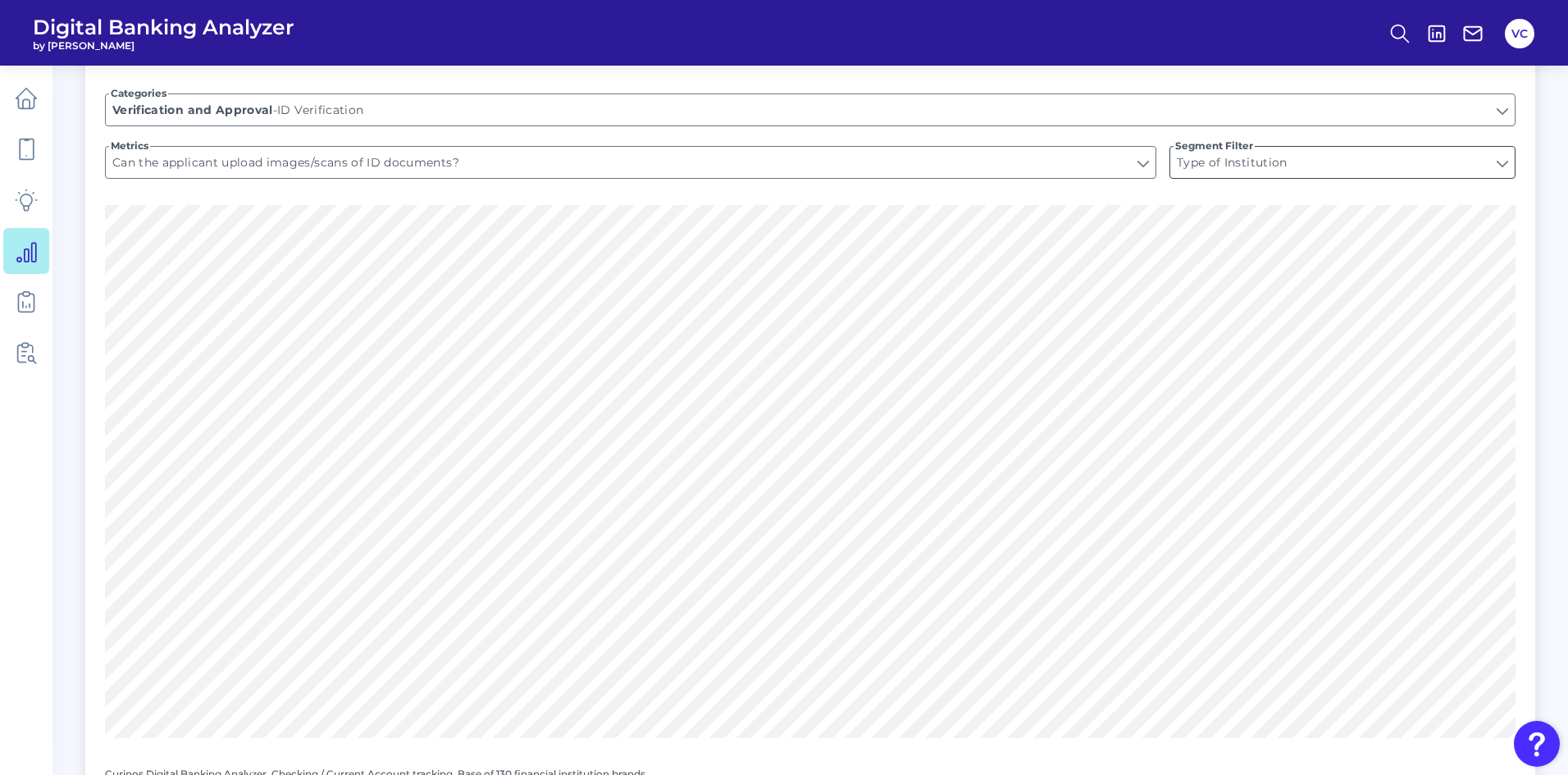
click at [1274, 151] on input "Type of Institution" at bounding box center [1343, 163] width 344 height 31
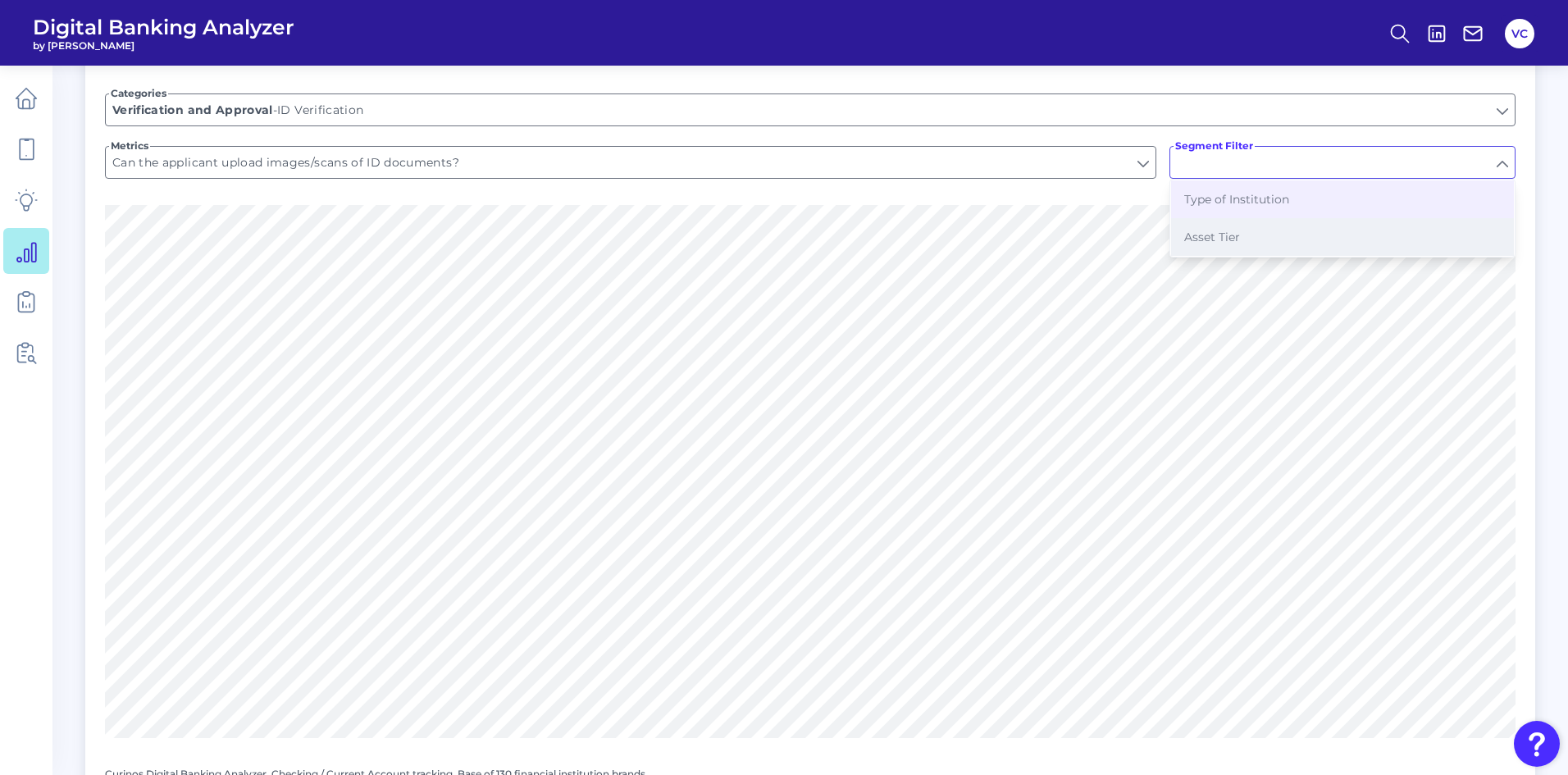
click at [1251, 218] on button "Asset Tier" at bounding box center [1343, 237] width 343 height 38
type input "Asset Tier"
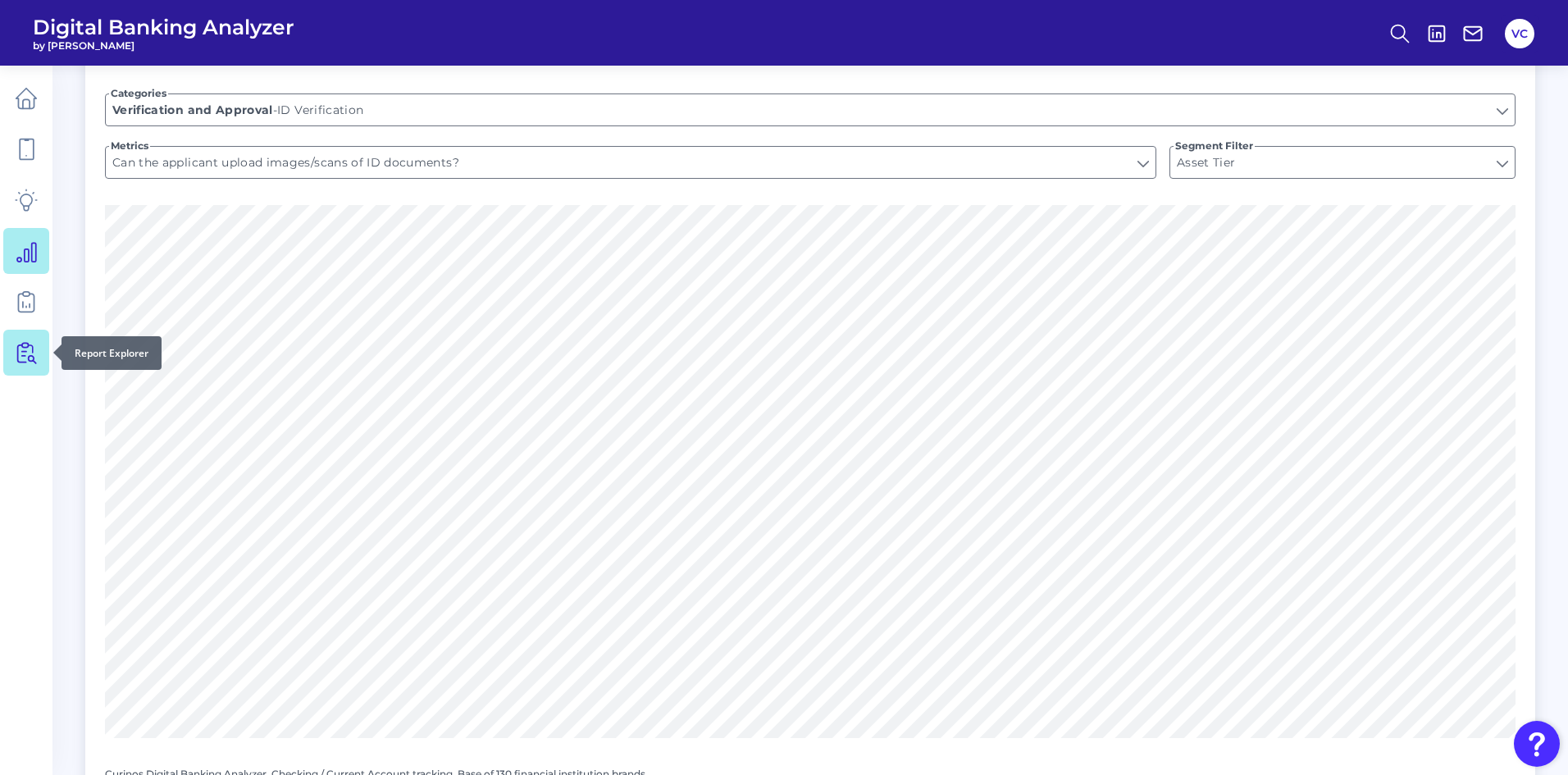
click at [21, 353] on icon at bounding box center [26, 352] width 23 height 23
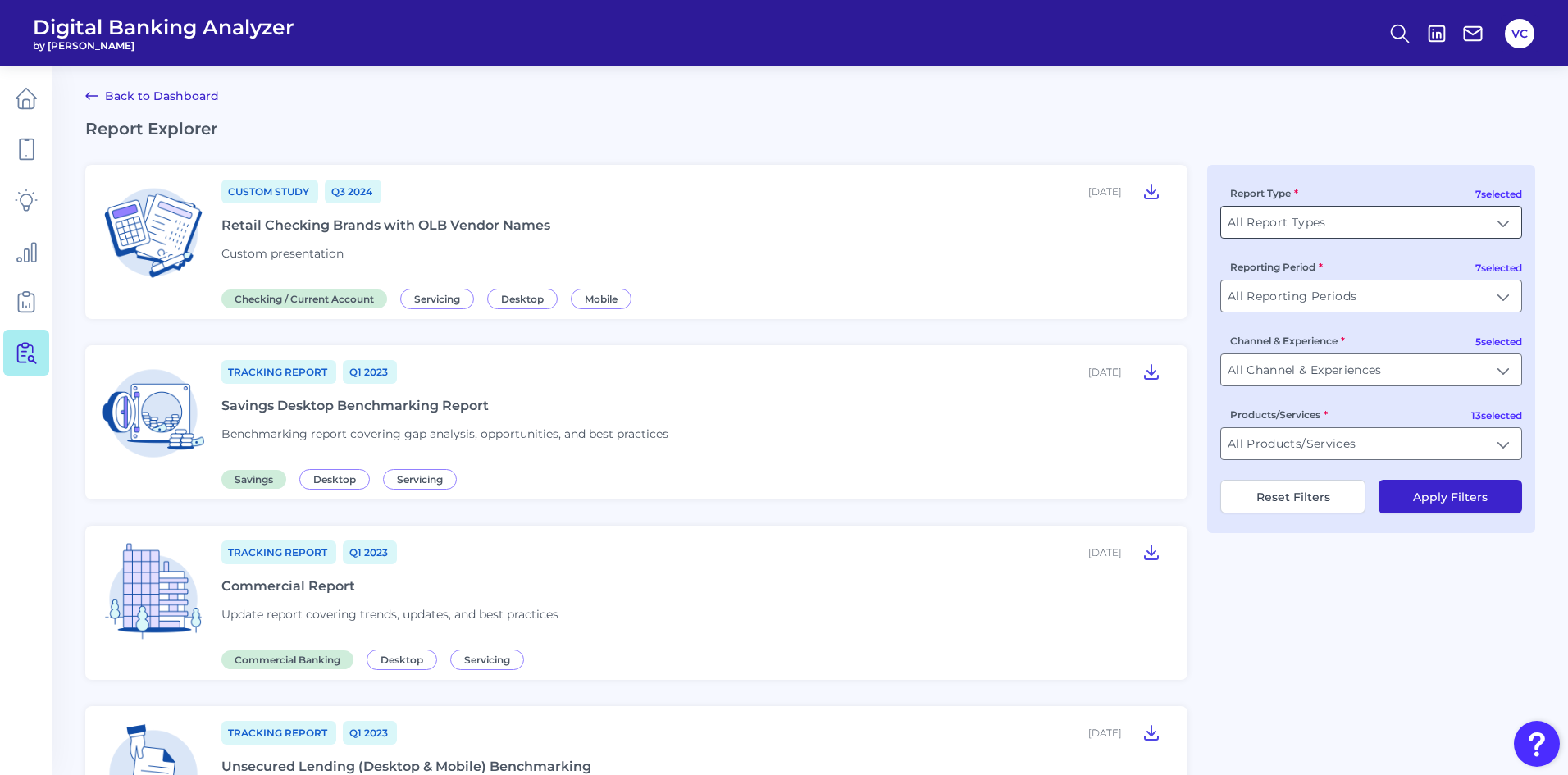
click at [1364, 220] on input "All Report Types" at bounding box center [1371, 222] width 301 height 31
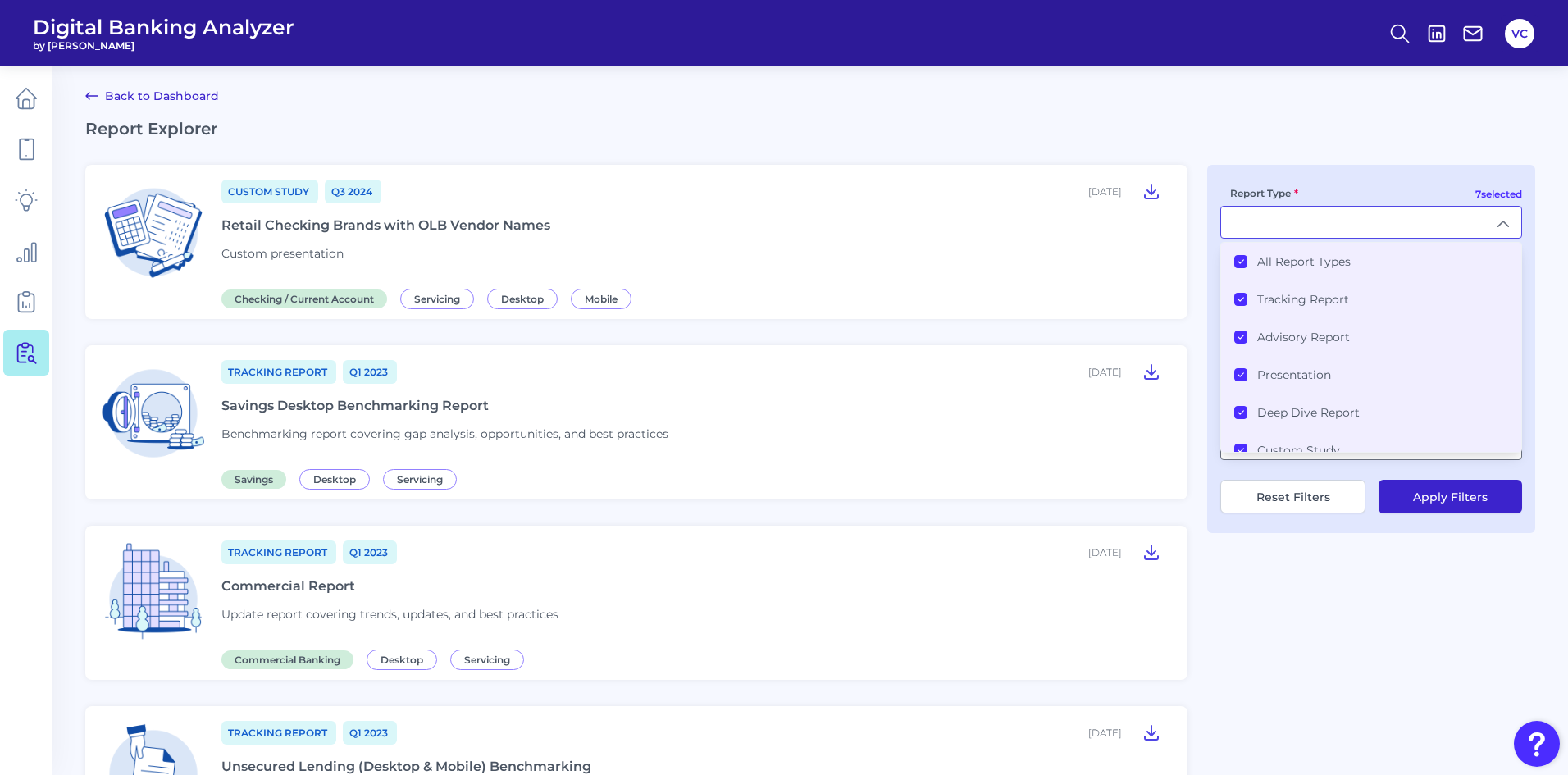
type input "All Report Types"
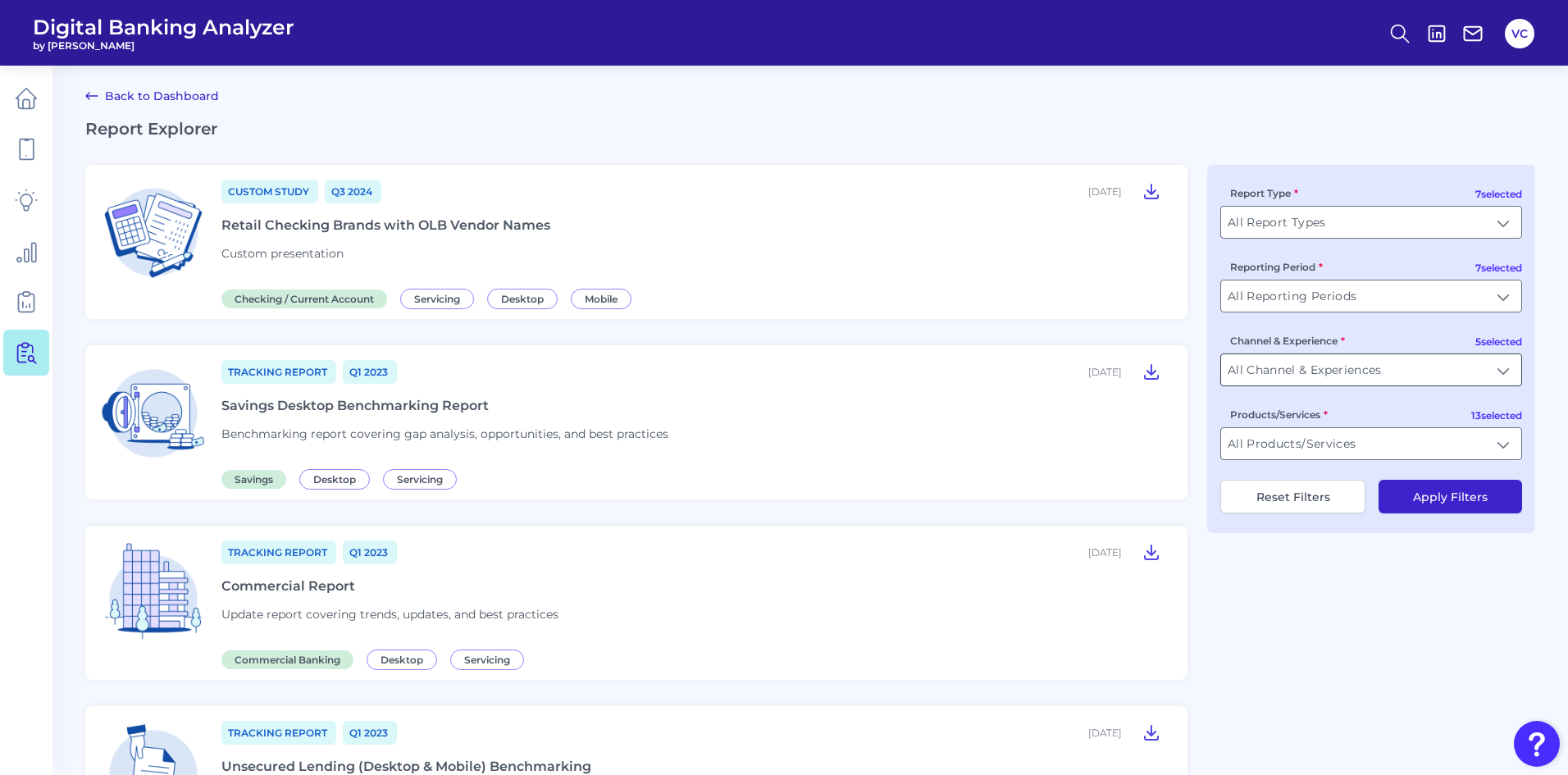
click at [1305, 370] on input "All Channel & Experiences" at bounding box center [1371, 370] width 301 height 31
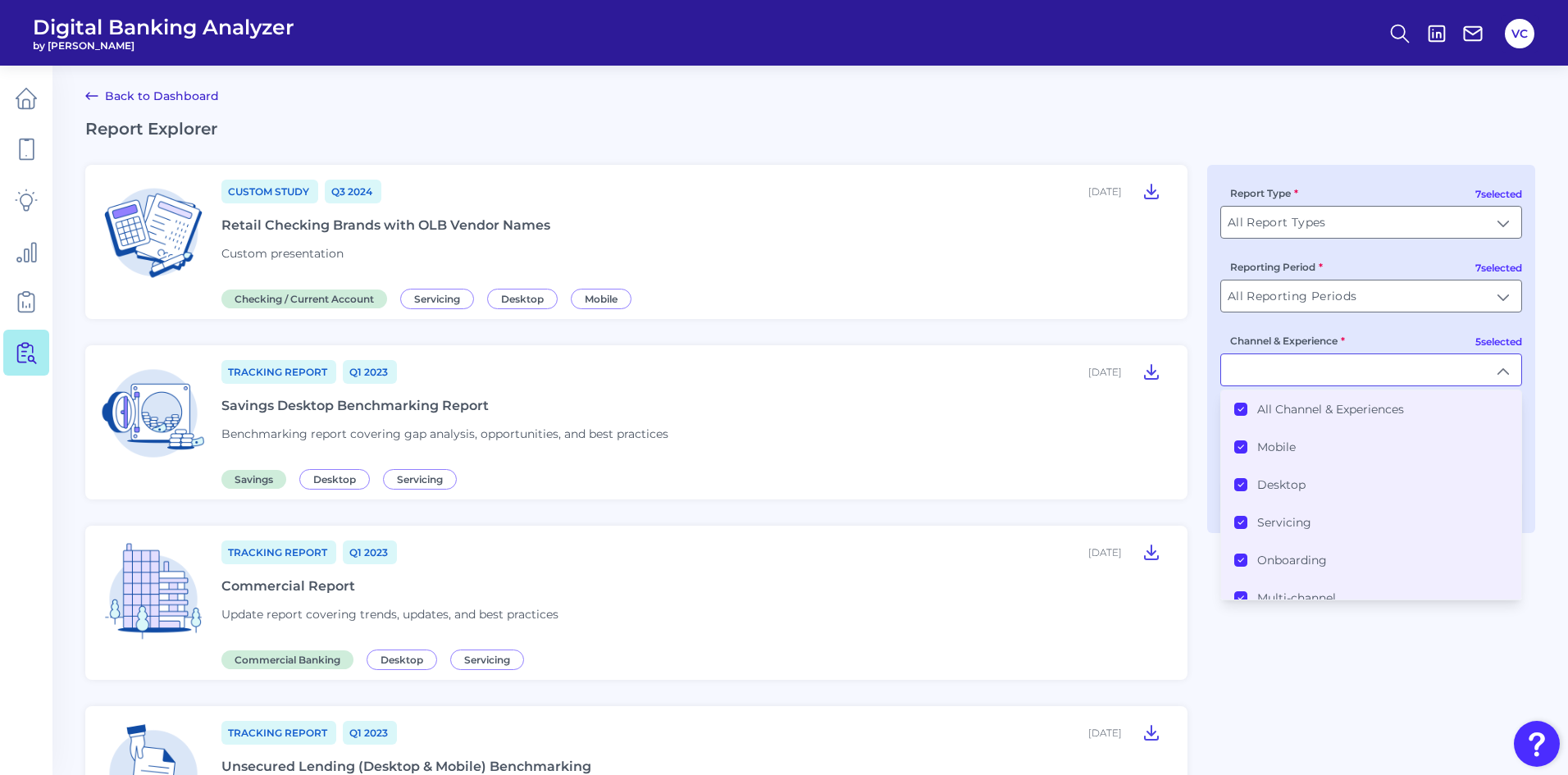
click at [1250, 405] on div "All Channel & Experiences" at bounding box center [1319, 409] width 170 height 15
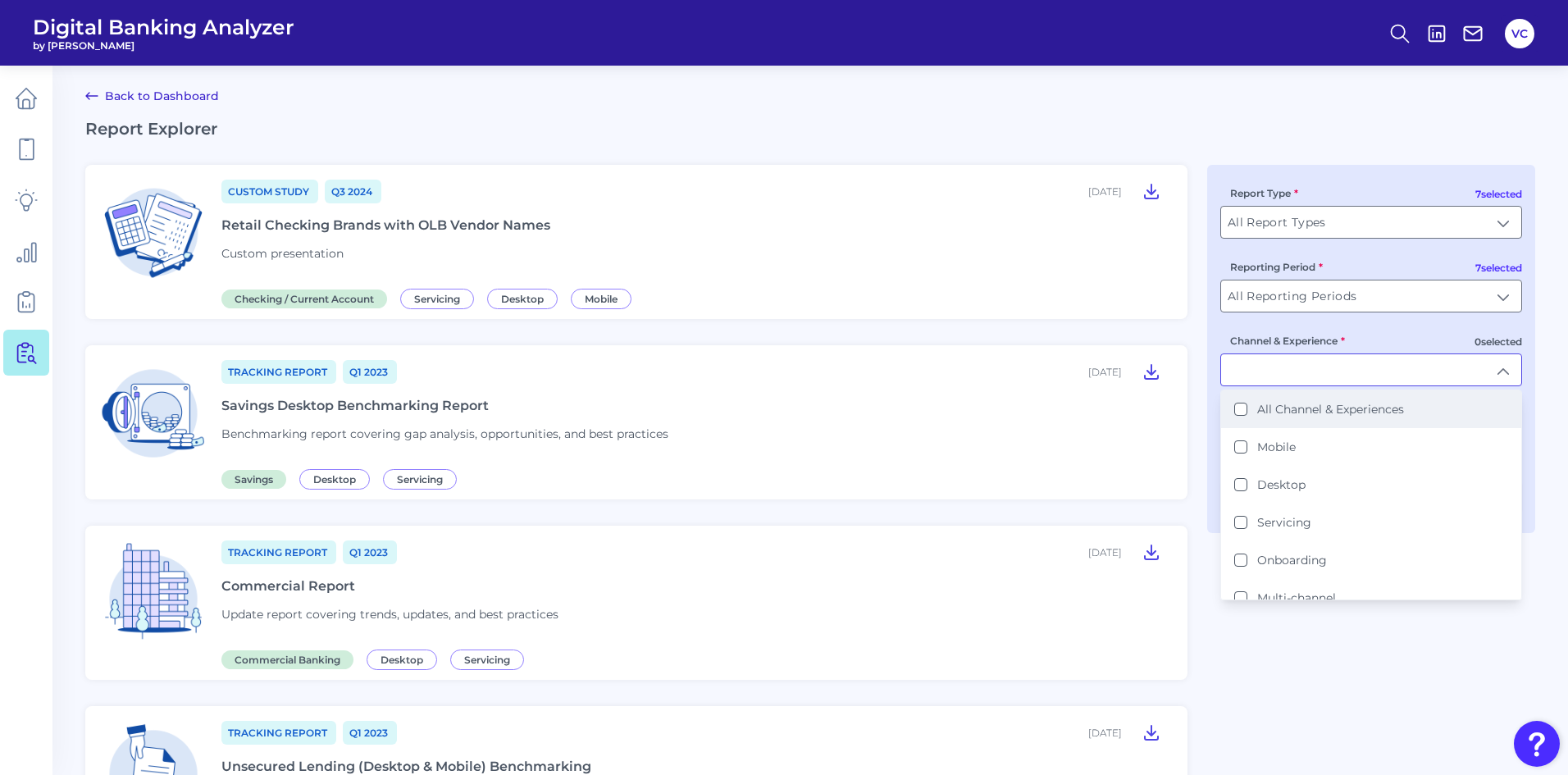
scroll to position [1, 0]
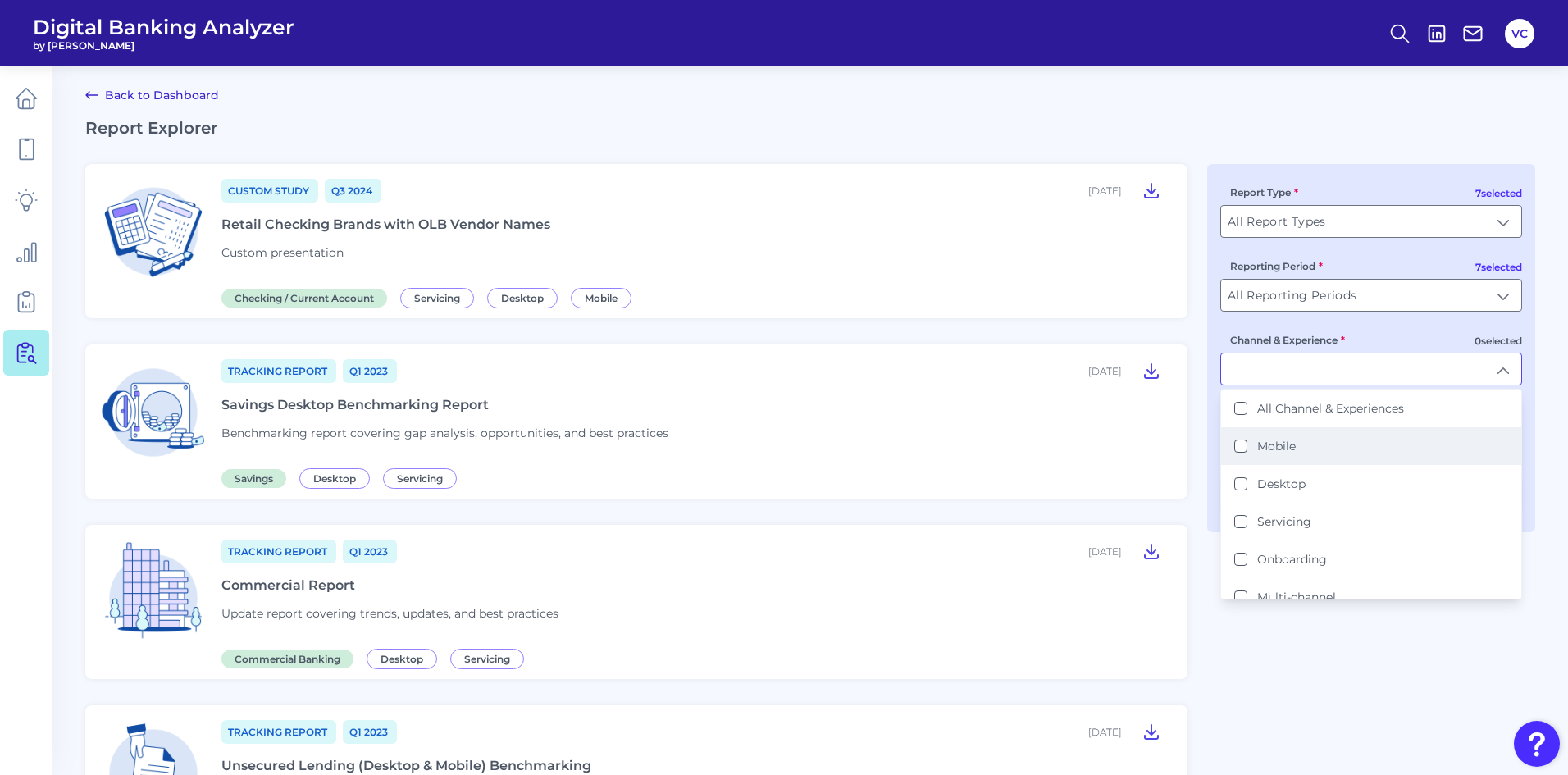
click at [1244, 442] on button "Mobile" at bounding box center [1241, 446] width 13 height 13
click at [1241, 559] on button "Onboarding" at bounding box center [1241, 559] width 13 height 13
type input "Mobile, Onboarding"
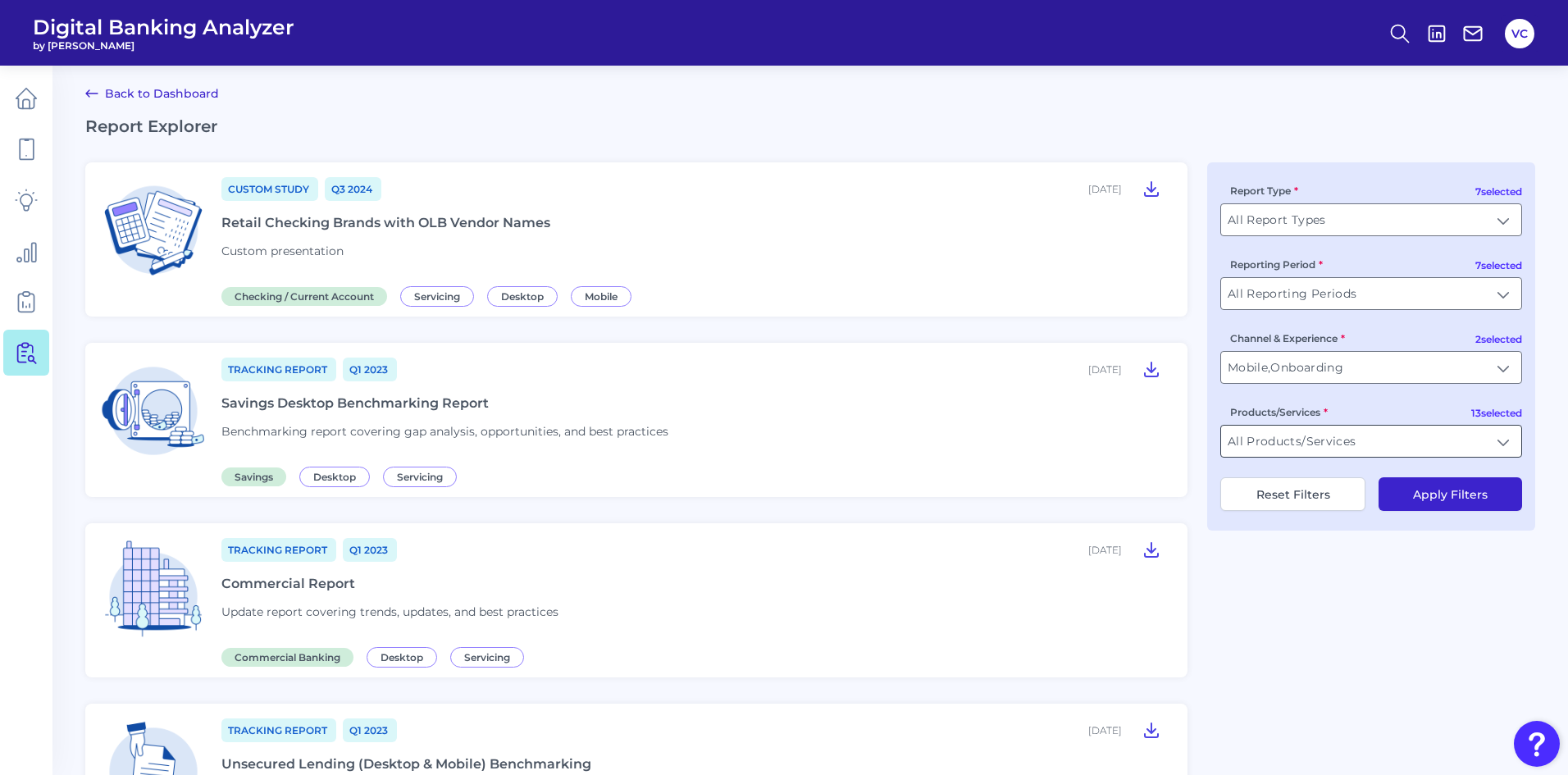
click at [1329, 444] on input "All Products/Services" at bounding box center [1371, 442] width 301 height 31
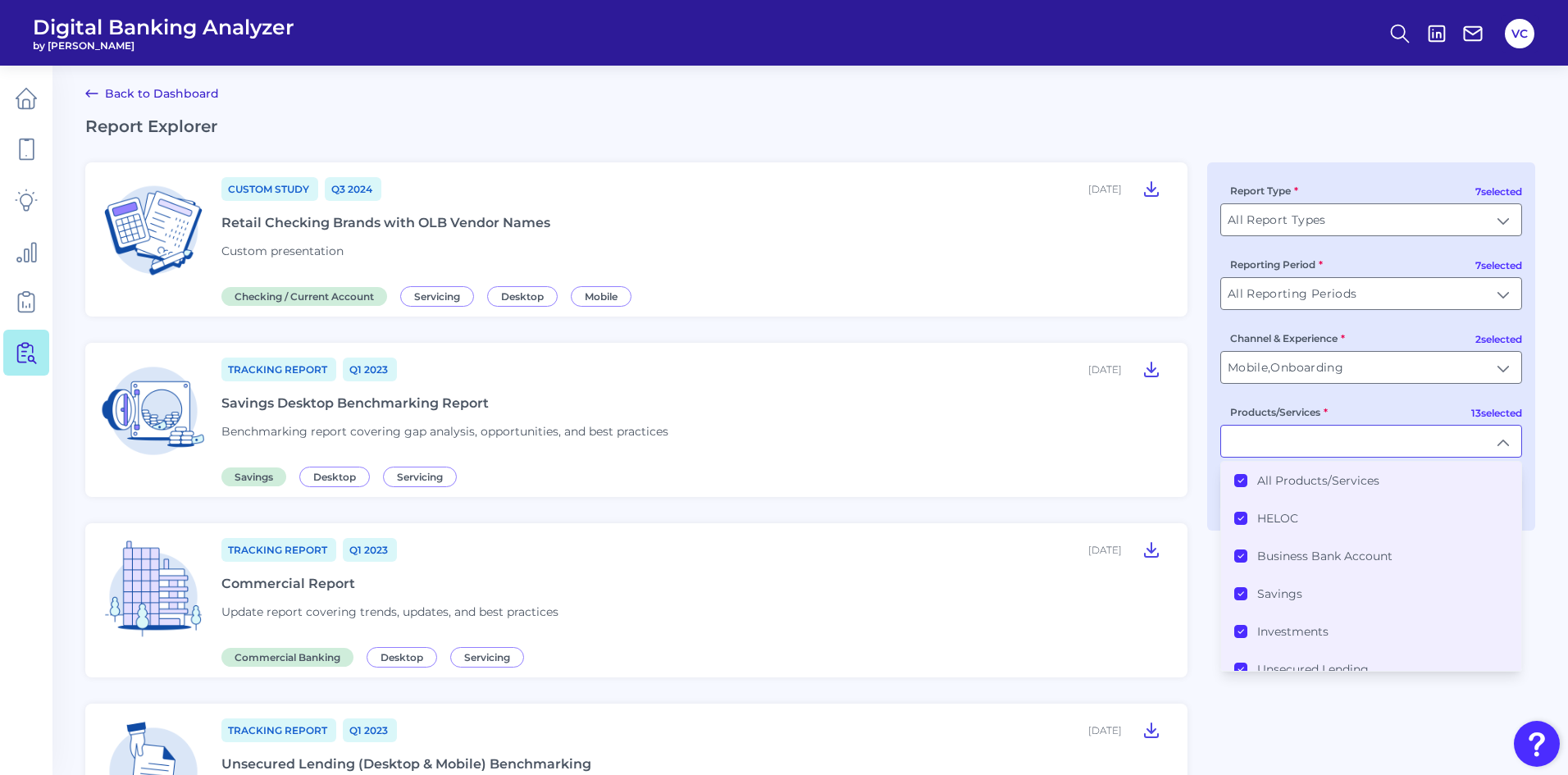
click at [1247, 478] on Products\/Services "All Products/Services" at bounding box center [1241, 480] width 13 height 13
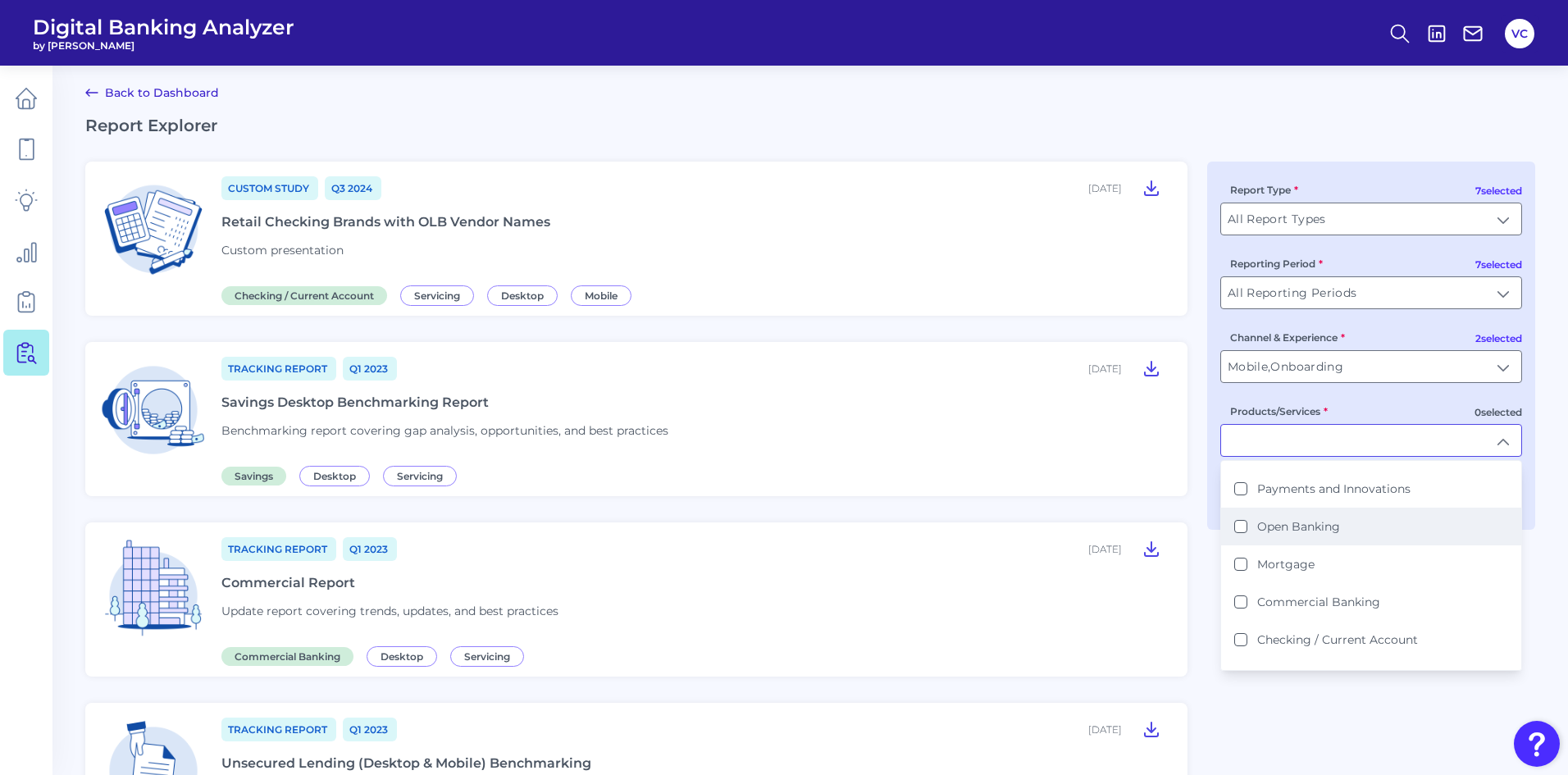
scroll to position [246, 0]
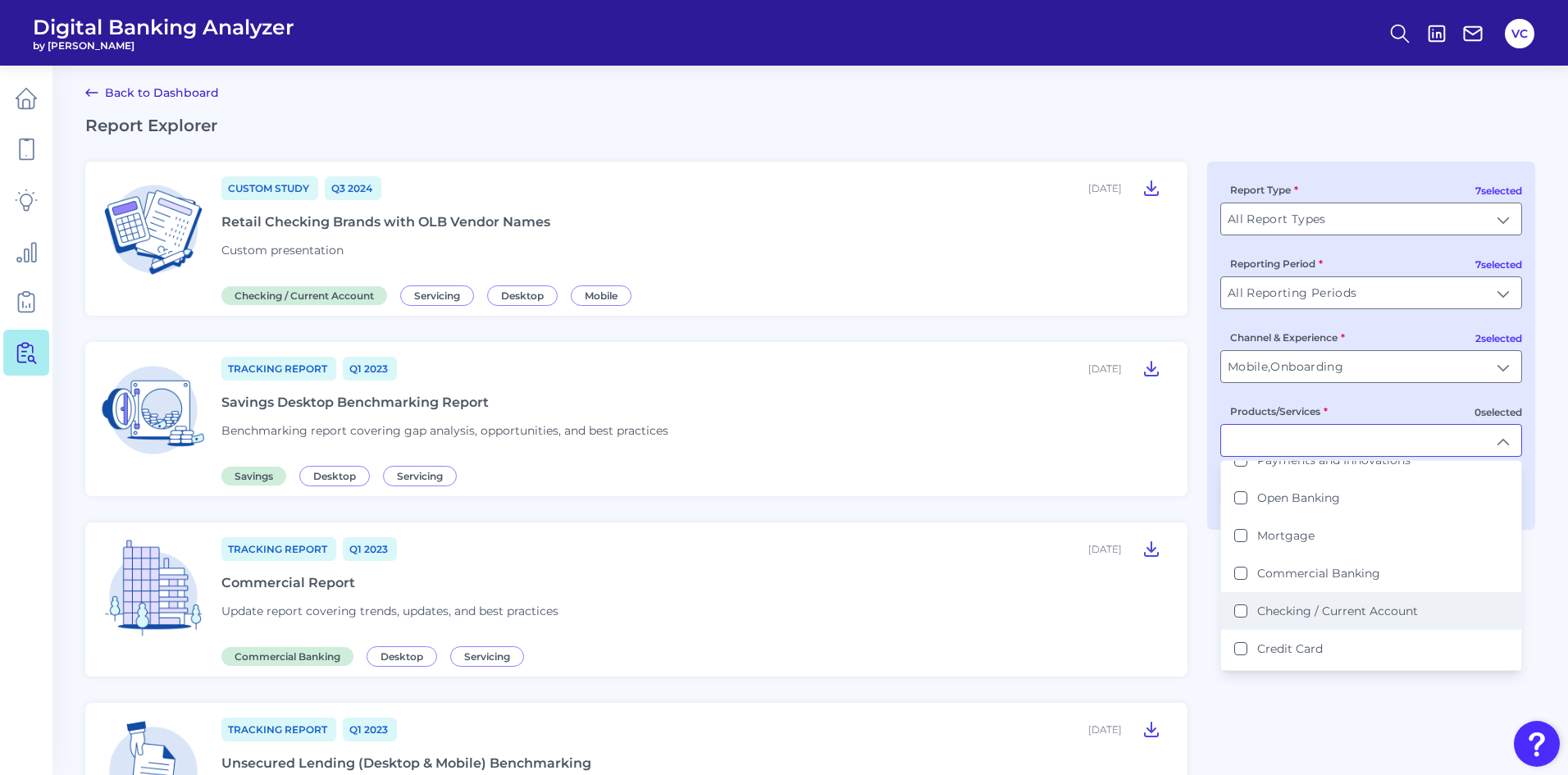
click at [1239, 602] on li "Checking / Current Account" at bounding box center [1371, 611] width 301 height 38
type input "Checking / Current Account"
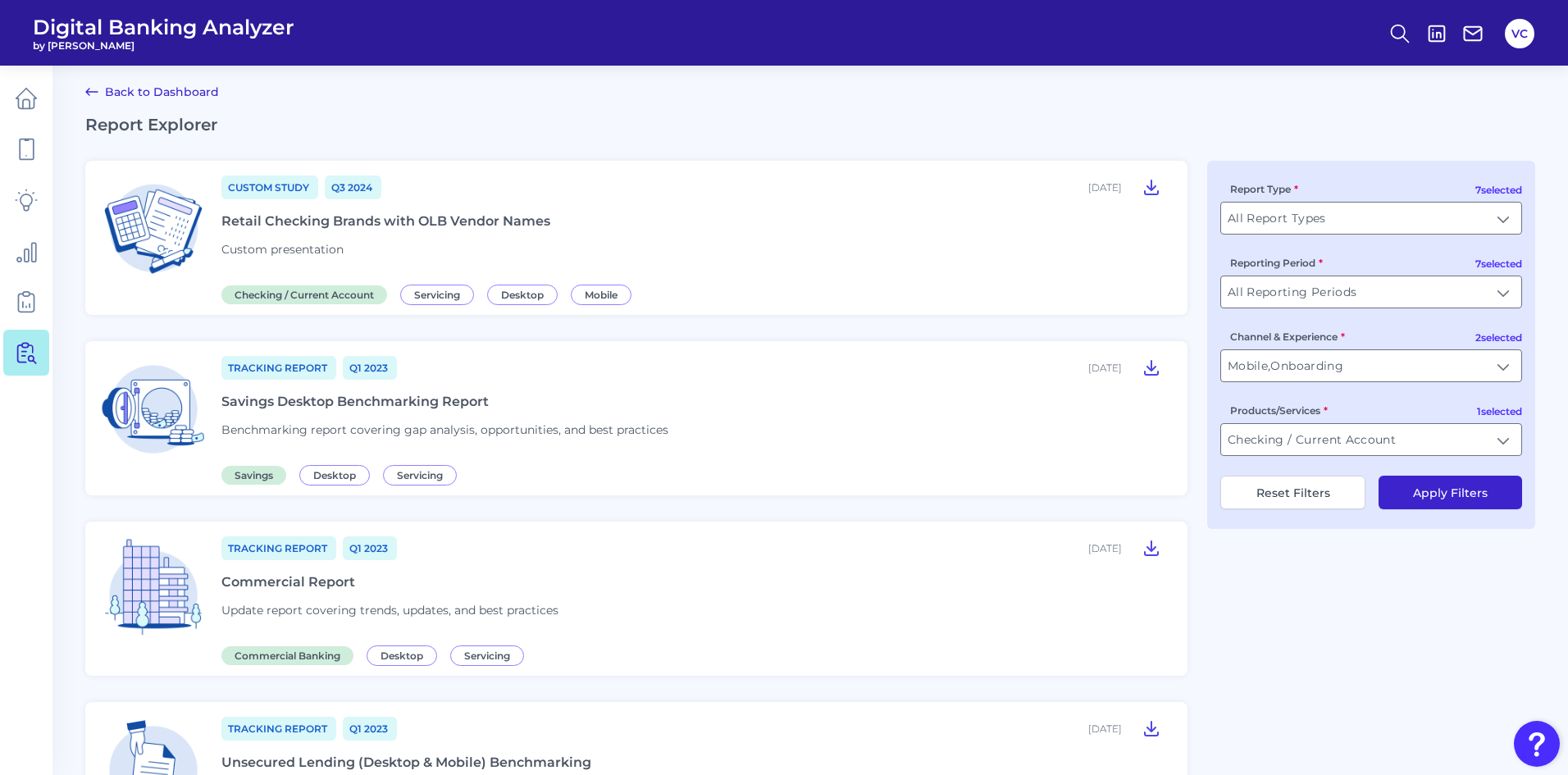
click at [1419, 492] on button "Apply Filters" at bounding box center [1451, 492] width 144 height 34
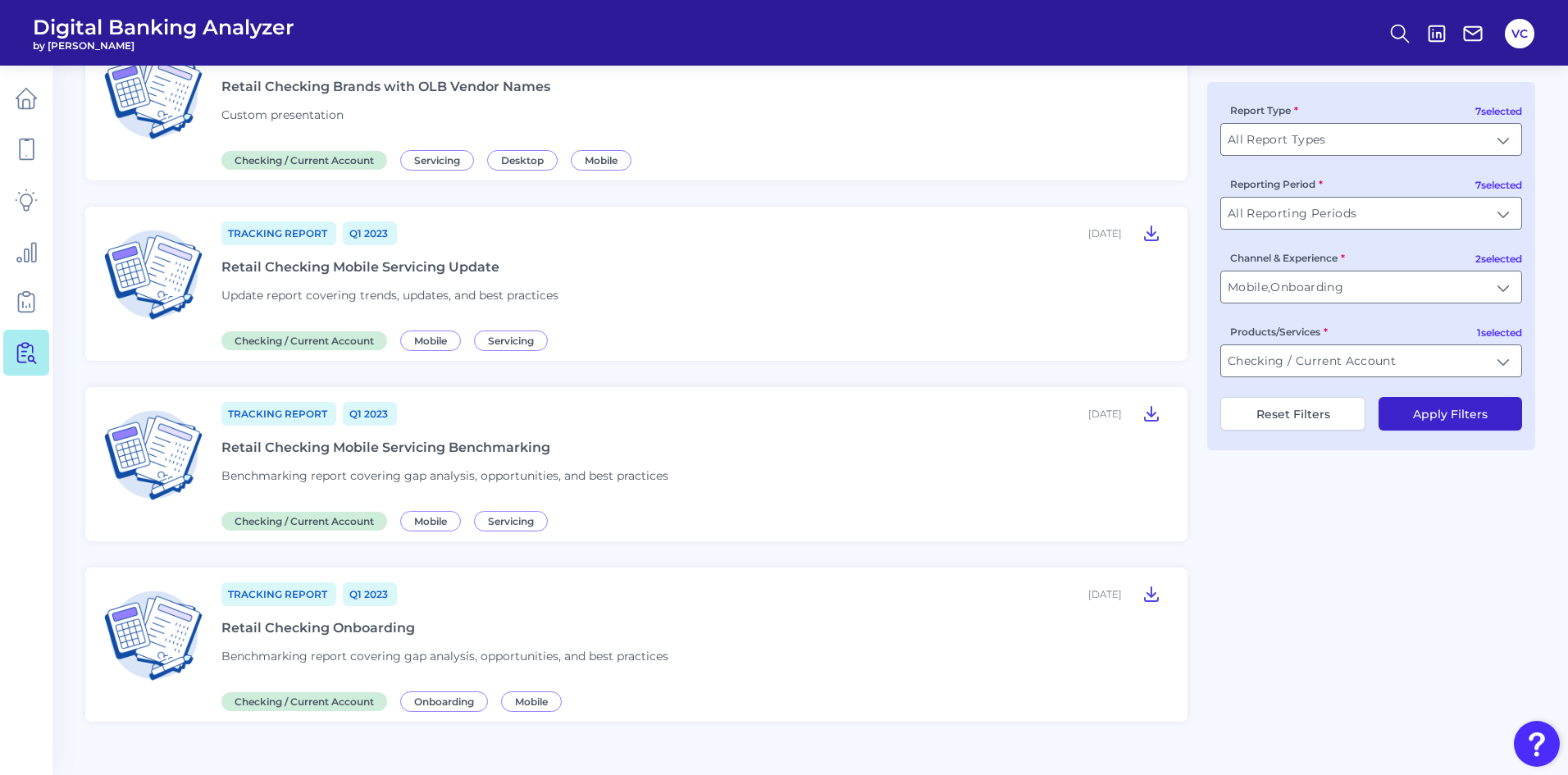
scroll to position [168, 0]
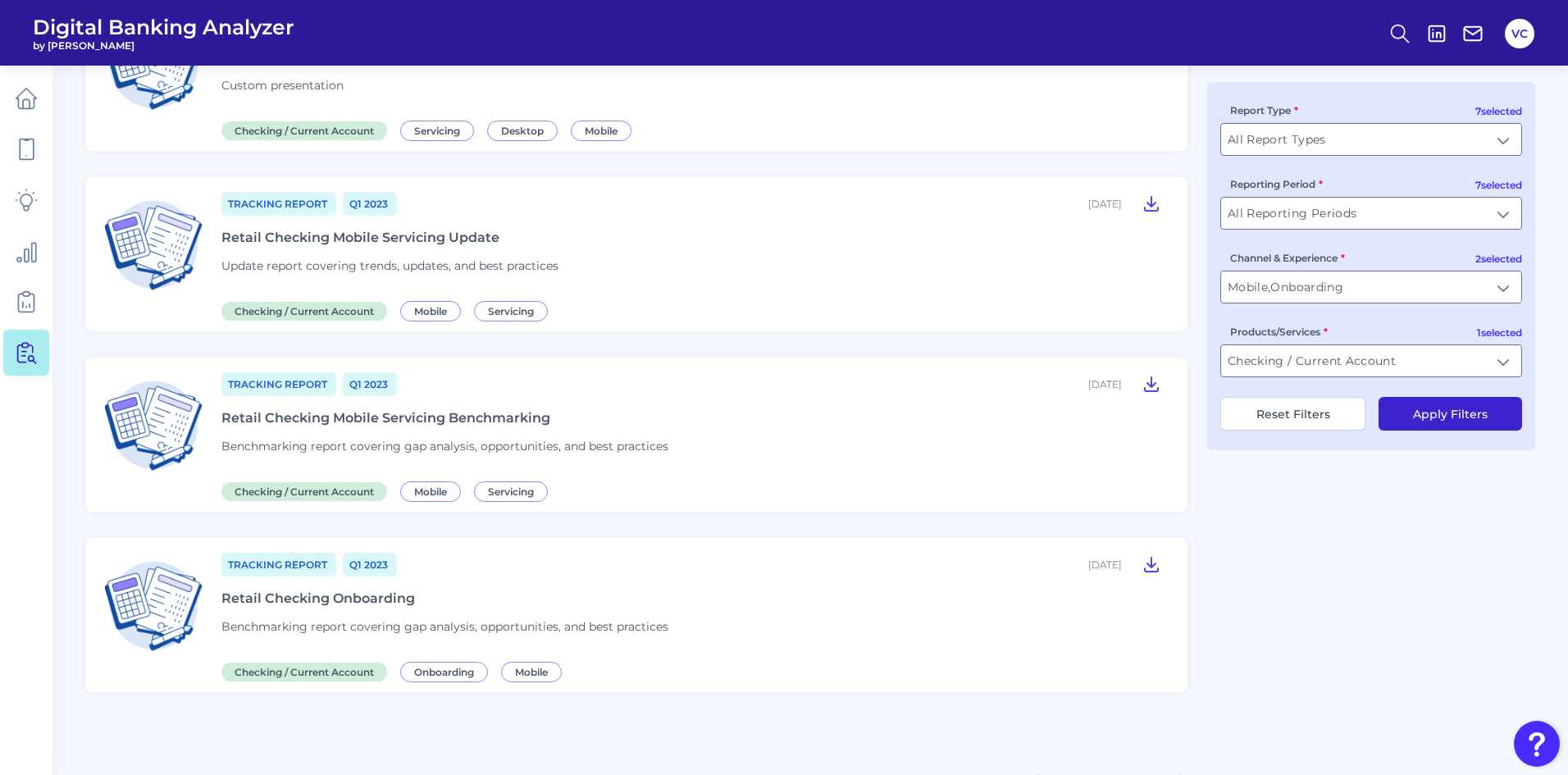
click at [321, 599] on div "Retail Checking Onboarding" at bounding box center [318, 598] width 193 height 16
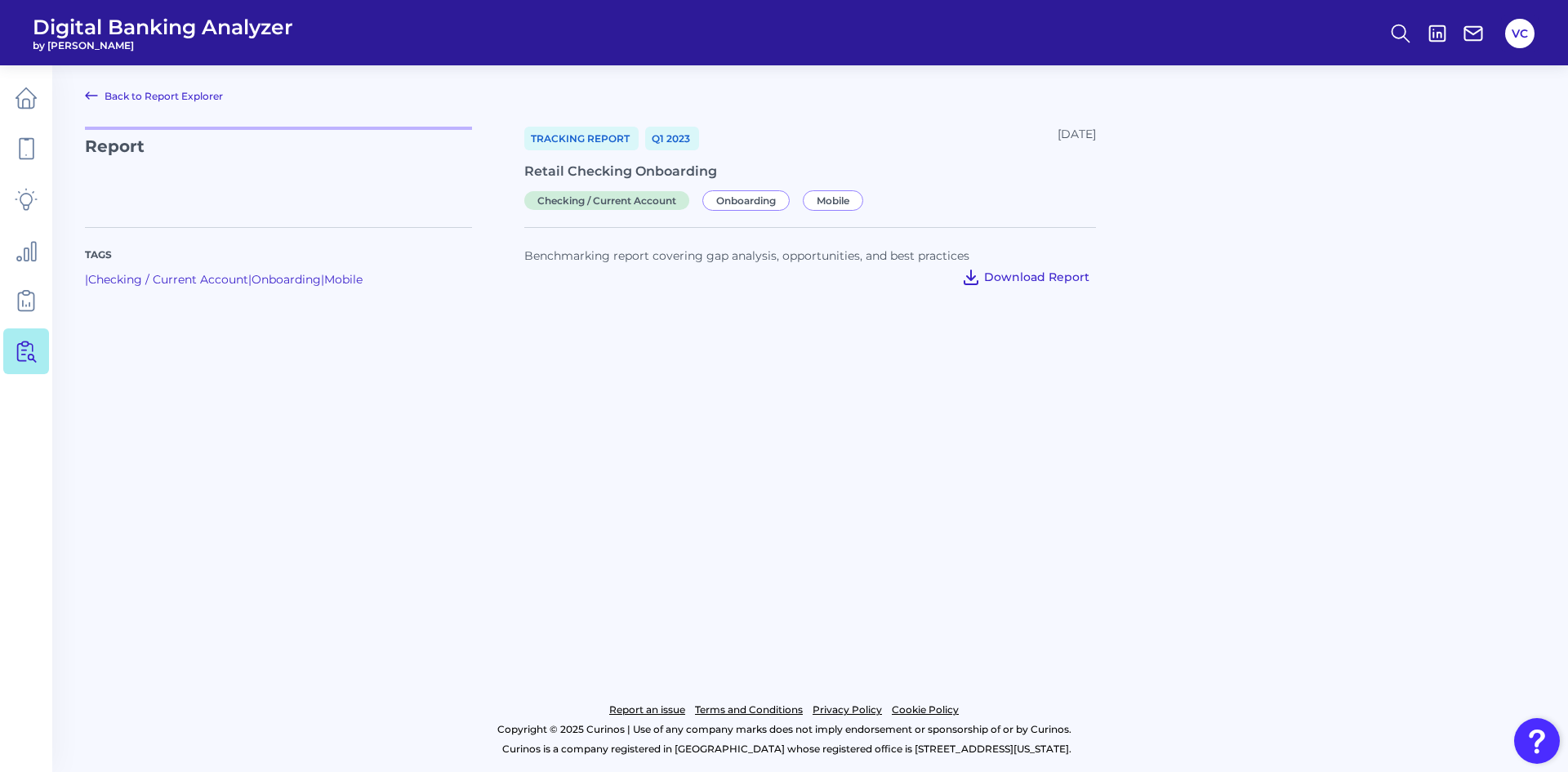
click at [1014, 280] on span "Download Report" at bounding box center [1037, 277] width 105 height 15
